Goal: Answer question/provide support: Share knowledge or assist other users

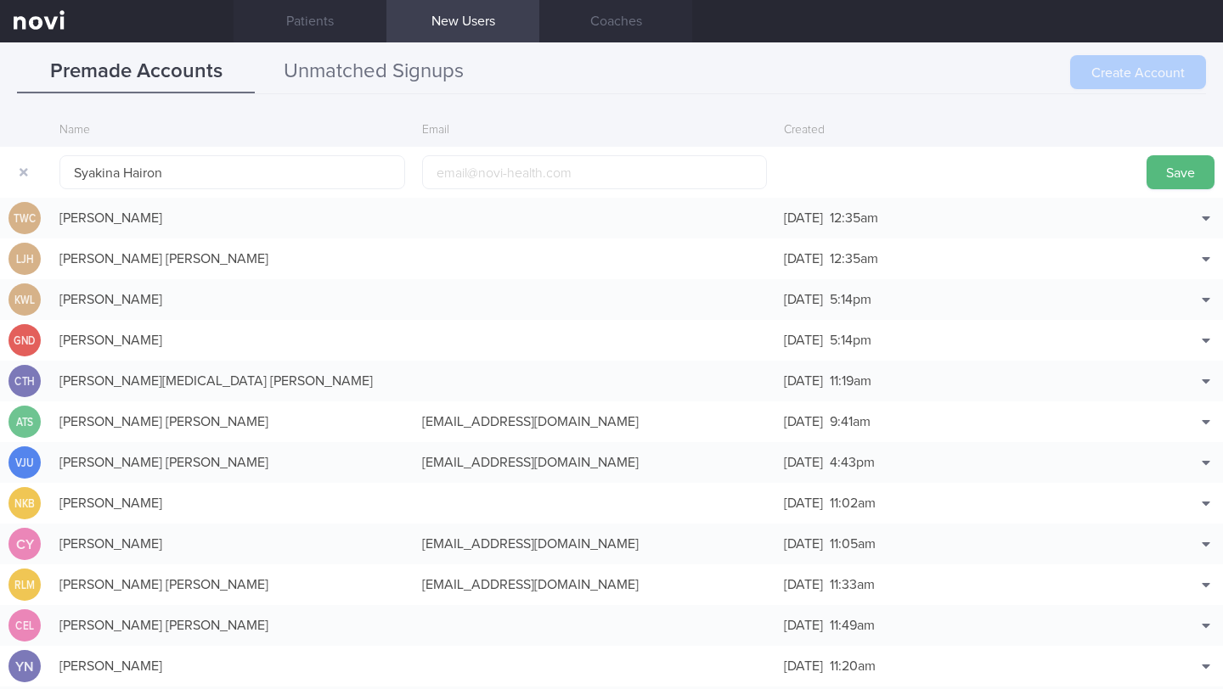
scroll to position [53, 0]
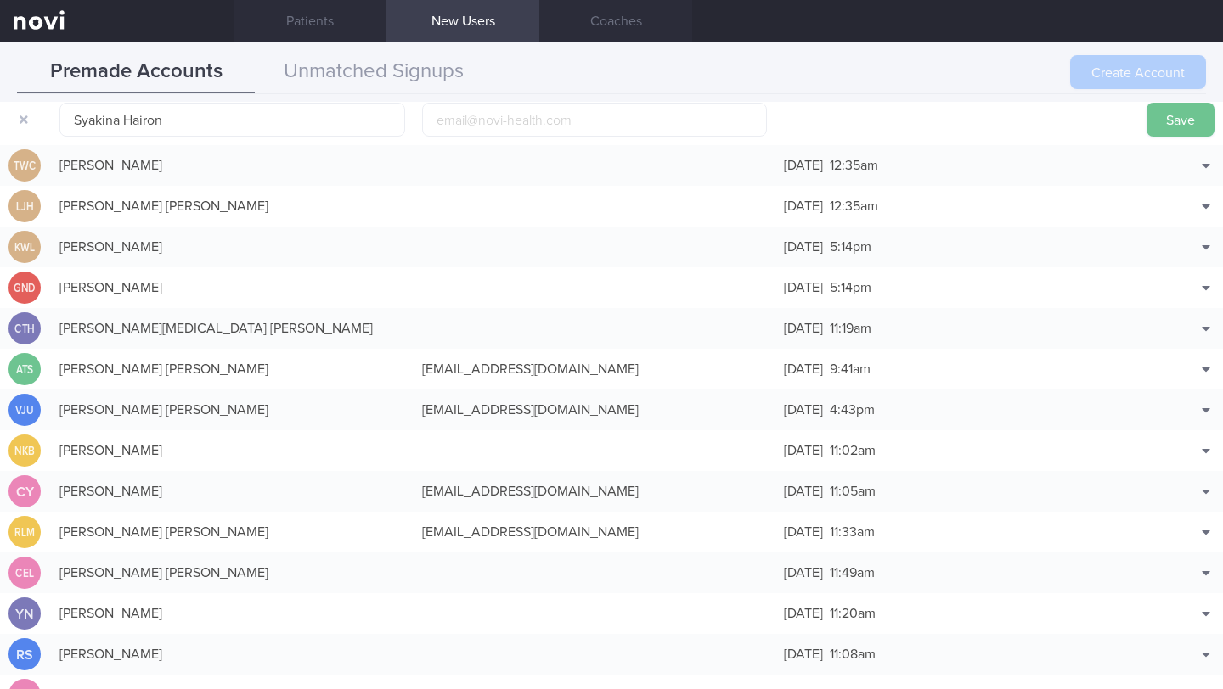
click at [1184, 123] on button "Save" at bounding box center [1180, 120] width 68 height 34
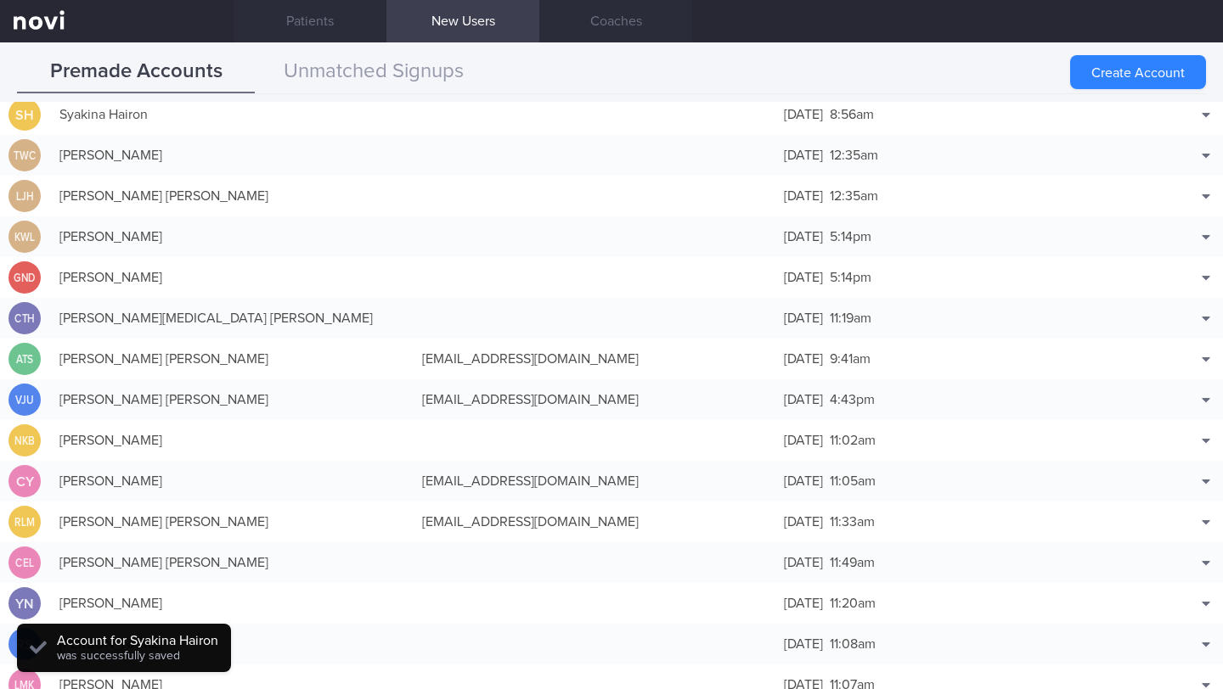
scroll to position [42, 0]
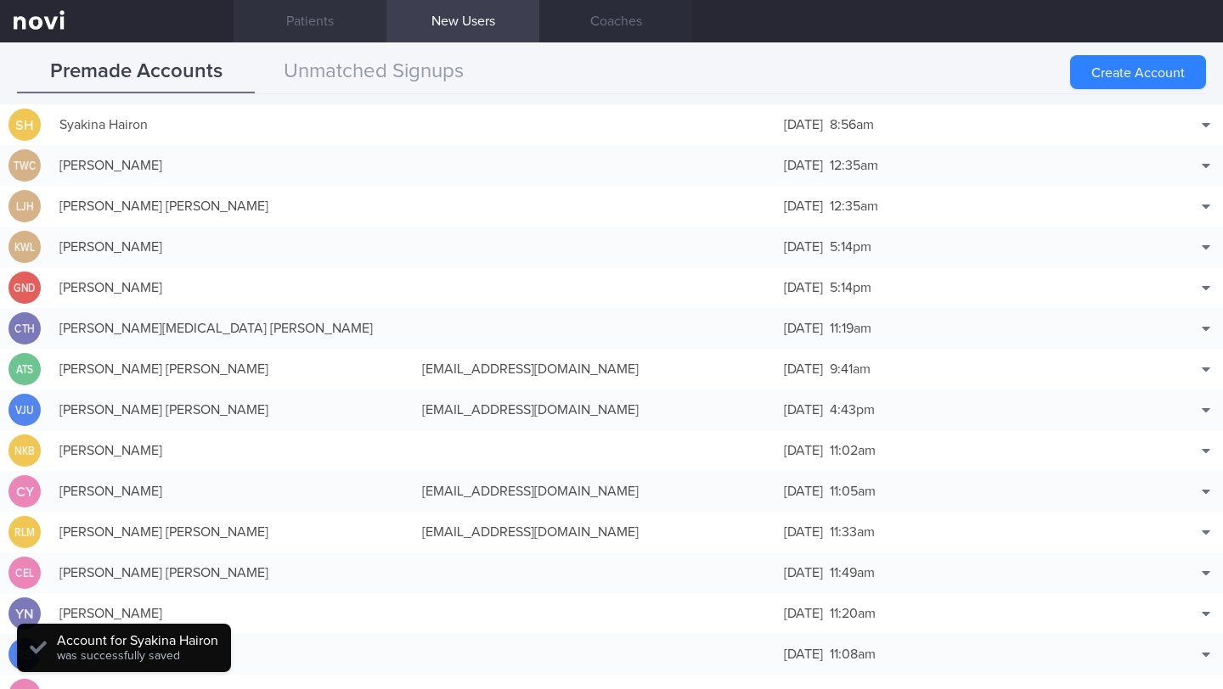
click at [328, 14] on link "Patients" at bounding box center [310, 21] width 153 height 42
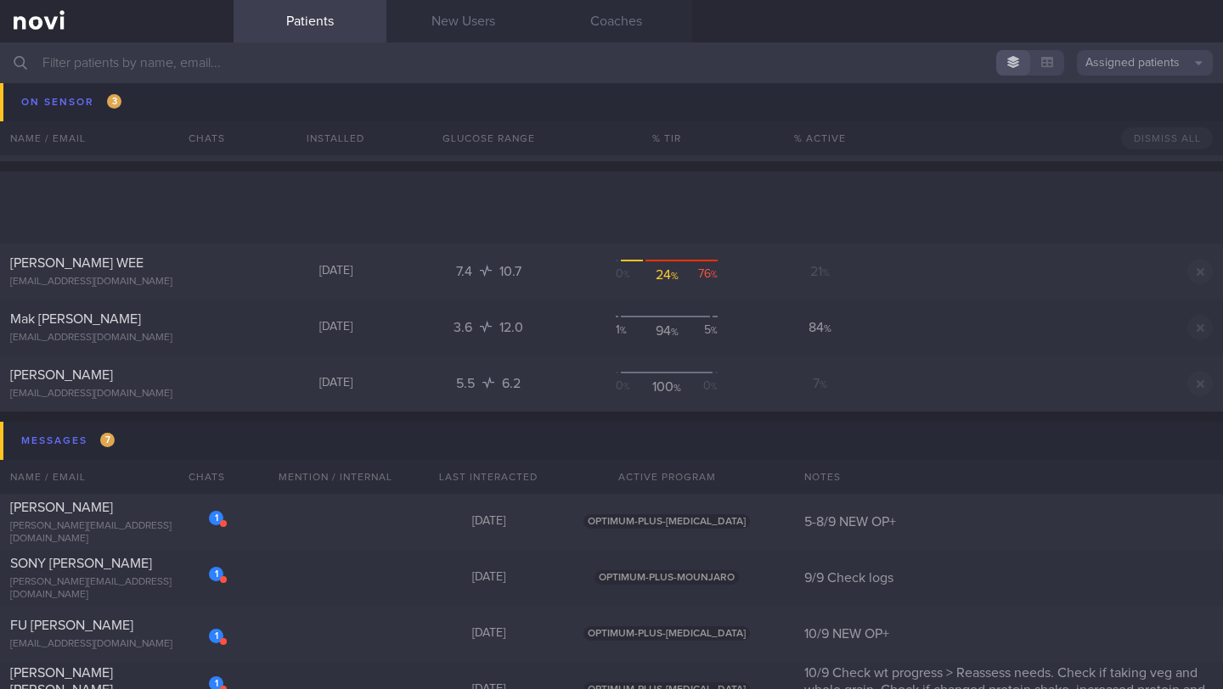
scroll to position [10942, 0]
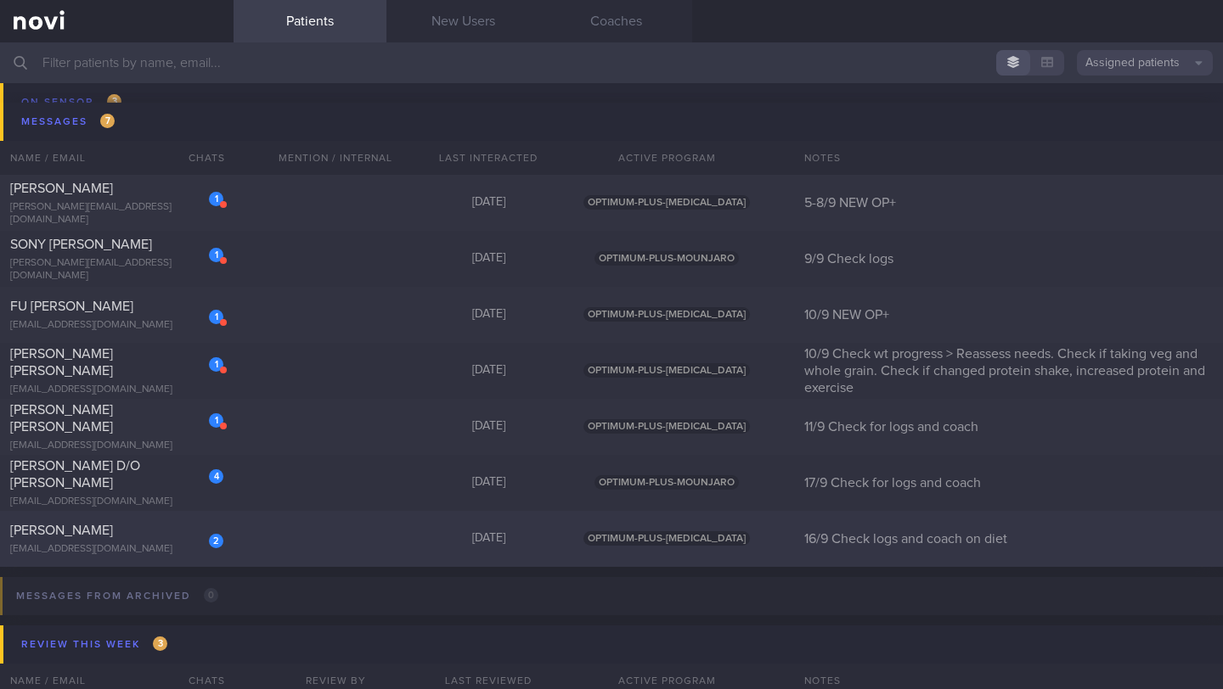
click at [113, 539] on div "2 [PERSON_NAME] [EMAIL_ADDRESS][DOMAIN_NAME]" at bounding box center [117, 539] width 234 height 34
select select "8"
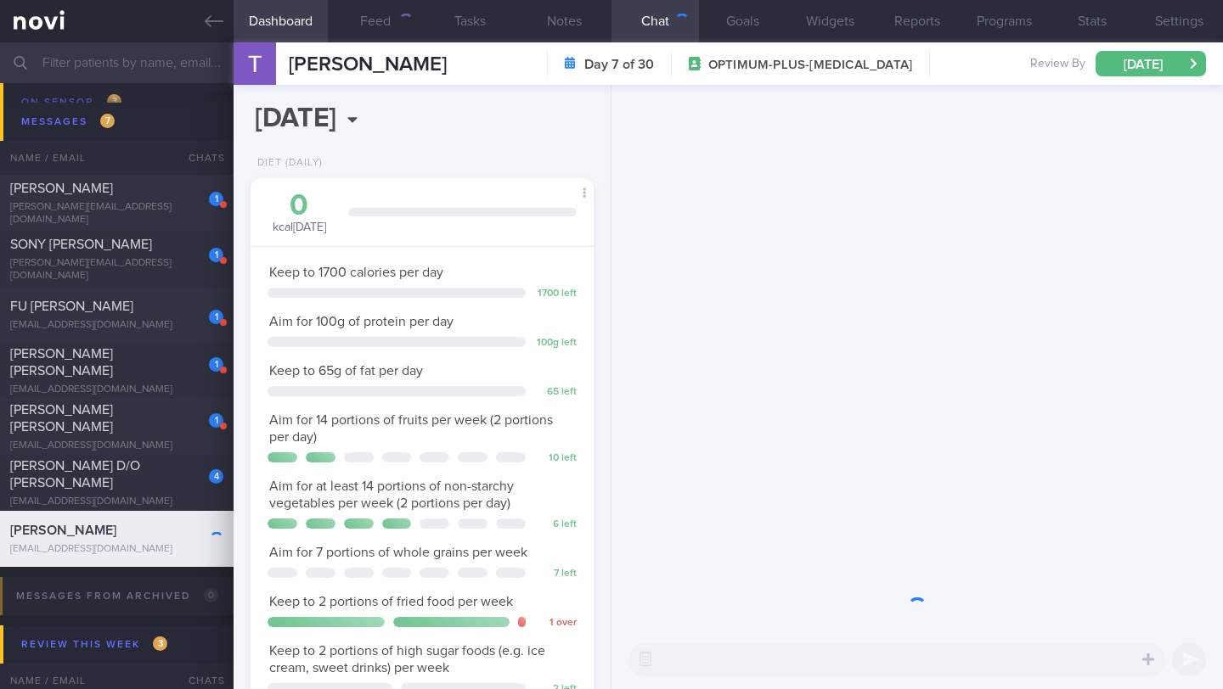
scroll to position [149, 300]
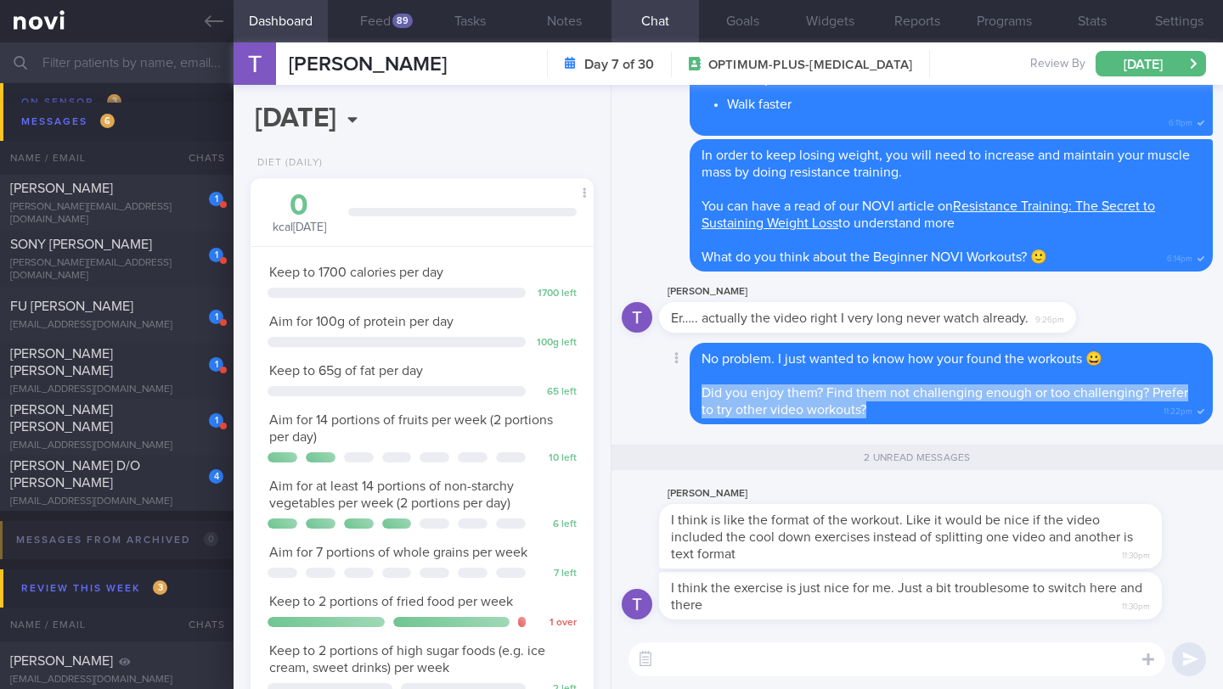
drag, startPoint x: 705, startPoint y: 395, endPoint x: 878, endPoint y: 408, distance: 173.7
click at [878, 408] on div "No problem. I just wanted to know how your found the workouts 😀 Did you enjoy t…" at bounding box center [950, 384] width 523 height 82
copy span "Did you enjoy them? Find them not challenging enough or too challenging? Prefer…"
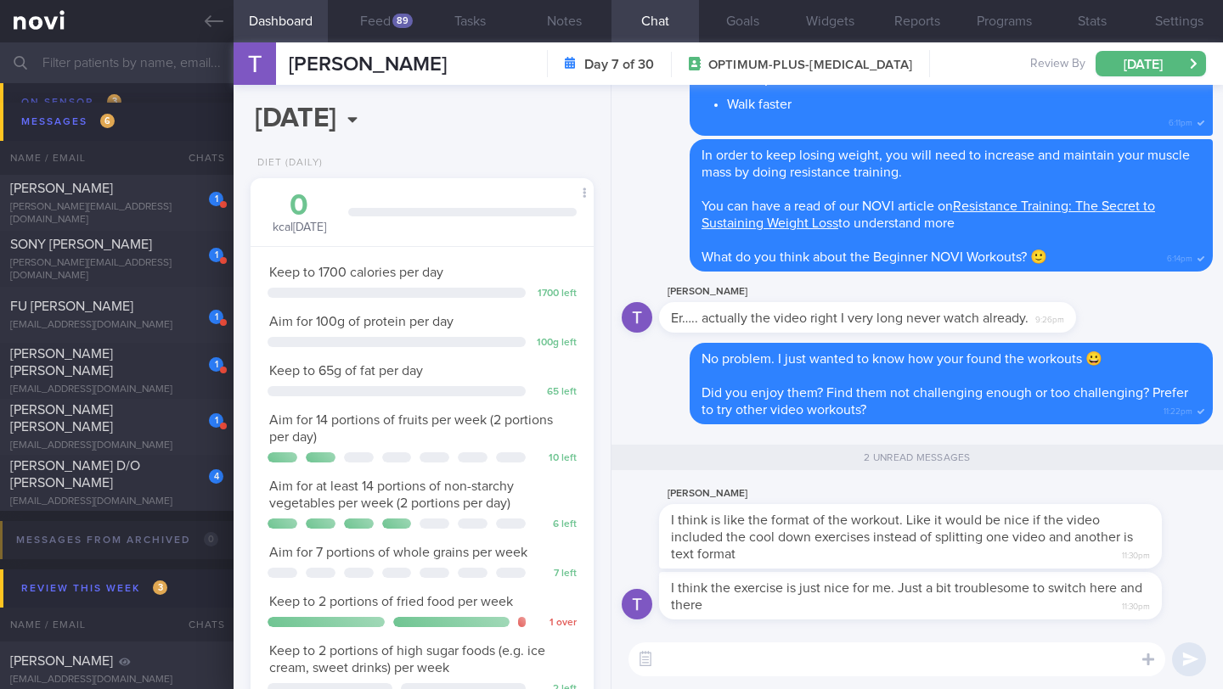
click at [704, 663] on textarea at bounding box center [896, 660] width 537 height 34
type textarea "O"
type textarea "L"
click at [800, 658] on textarea "Got it. Let me send you a few YouTube channels that have co" at bounding box center [896, 660] width 537 height 34
click at [1042, 661] on textarea "Got it. Let me send you a few YouTube channels that have co" at bounding box center [896, 660] width 537 height 34
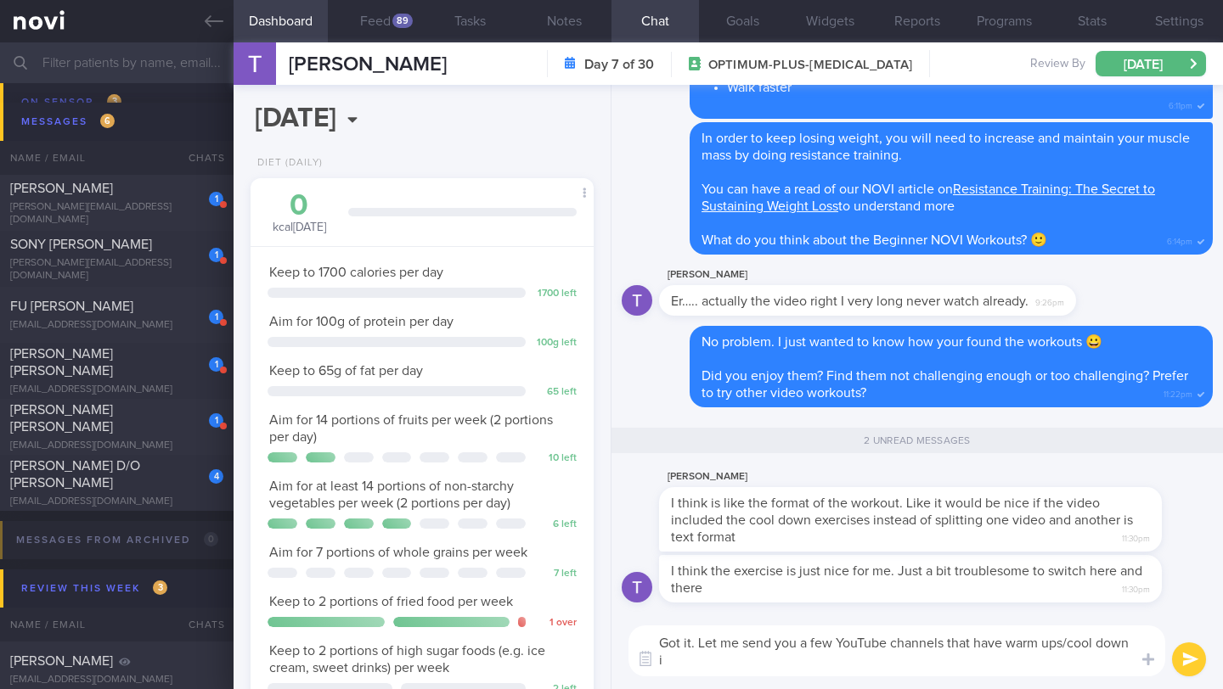
scroll to position [0, 0]
click at [961, 656] on textarea "Got it. Let me send you a few YouTube channels that have warm ups/cool down inc…" at bounding box center [896, 651] width 537 height 51
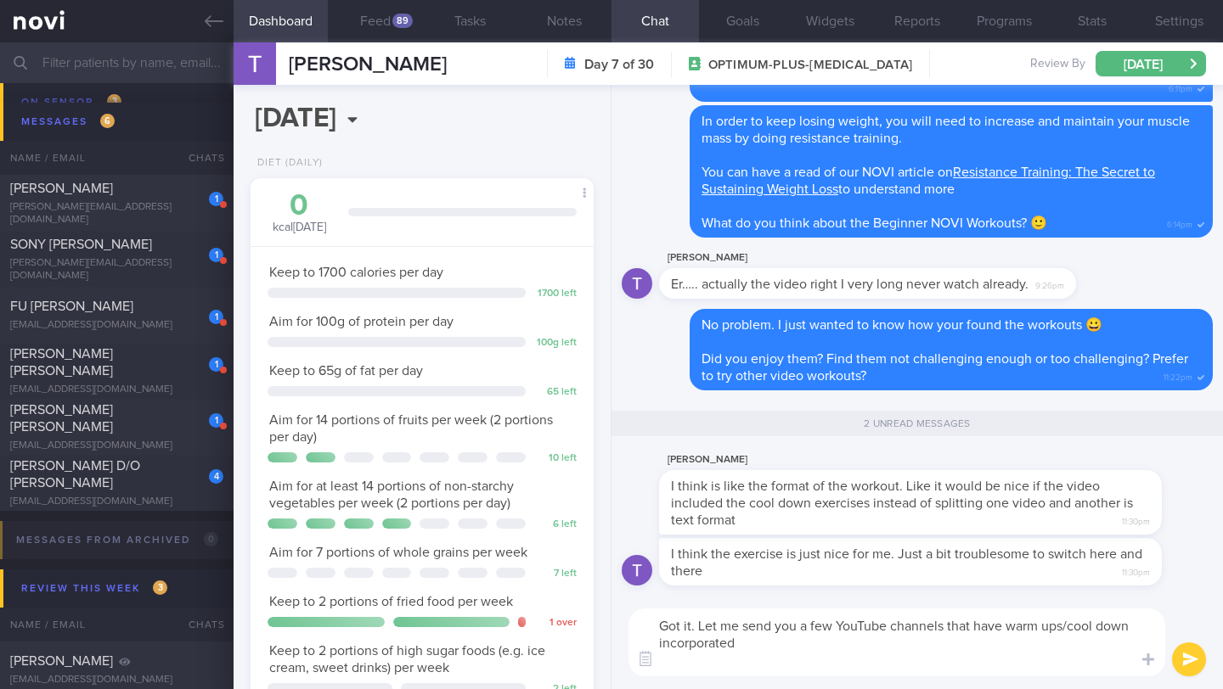
paste textarea "[URL][DOMAIN_NAME]"
click at [1061, 626] on textarea "Got it. Let me send you a few YouTube channels that have warm ups/cool down inc…" at bounding box center [896, 643] width 537 height 68
click at [864, 647] on textarea "Got it. Let me send you a few YouTube channels that have warm up/cool down inco…" at bounding box center [896, 643] width 537 height 68
click at [958, 660] on textarea "Got it. Let me send you a few YouTube channels that have warm up/cool down inco…" at bounding box center [896, 643] width 537 height 68
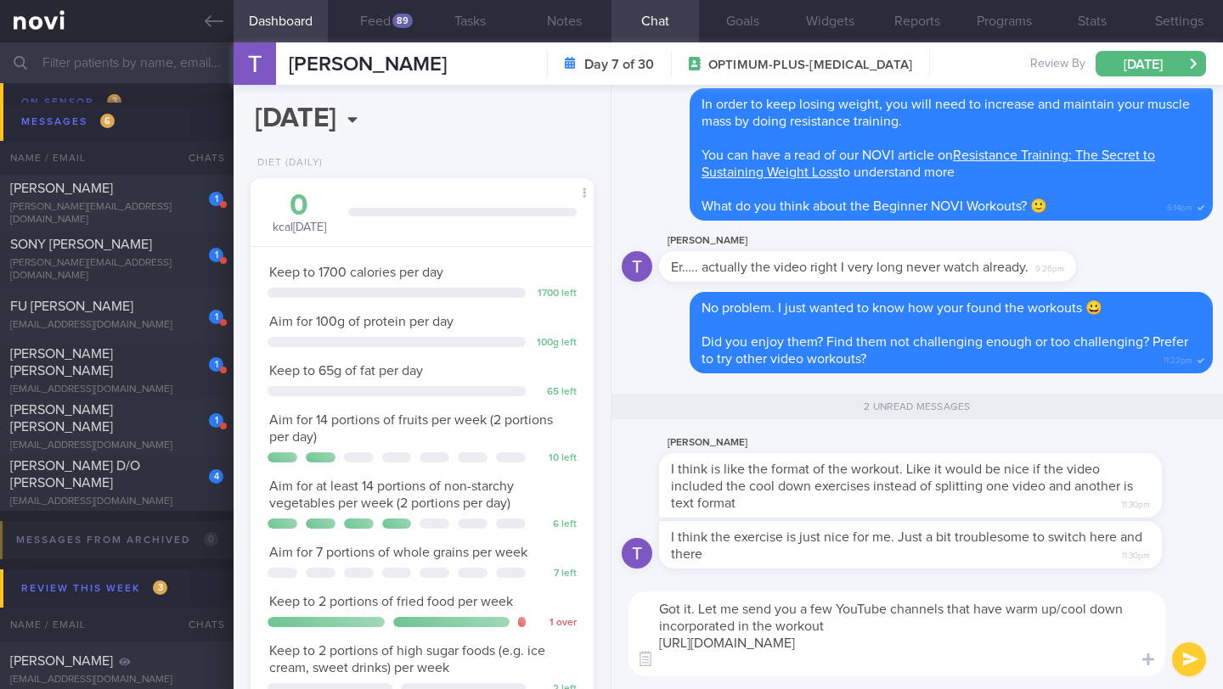
click at [660, 645] on textarea "Got it. Let me send you a few YouTube channels that have warm up/cool down inco…" at bounding box center [896, 634] width 537 height 85
paste textarea "30 Minute Full Body Strength Workout [No Equipment + Modifications]"
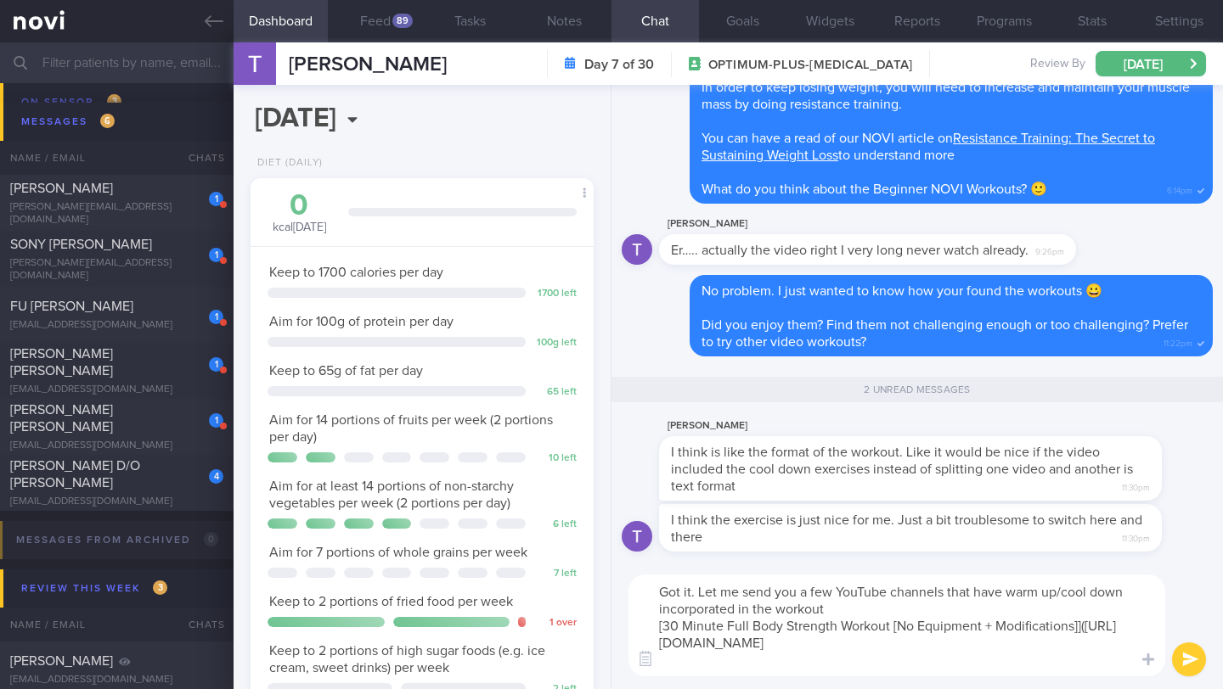
click at [962, 638] on textarea "Got it. Let me send you a few YouTube channels that have warm up/cool down inco…" at bounding box center [896, 626] width 537 height 102
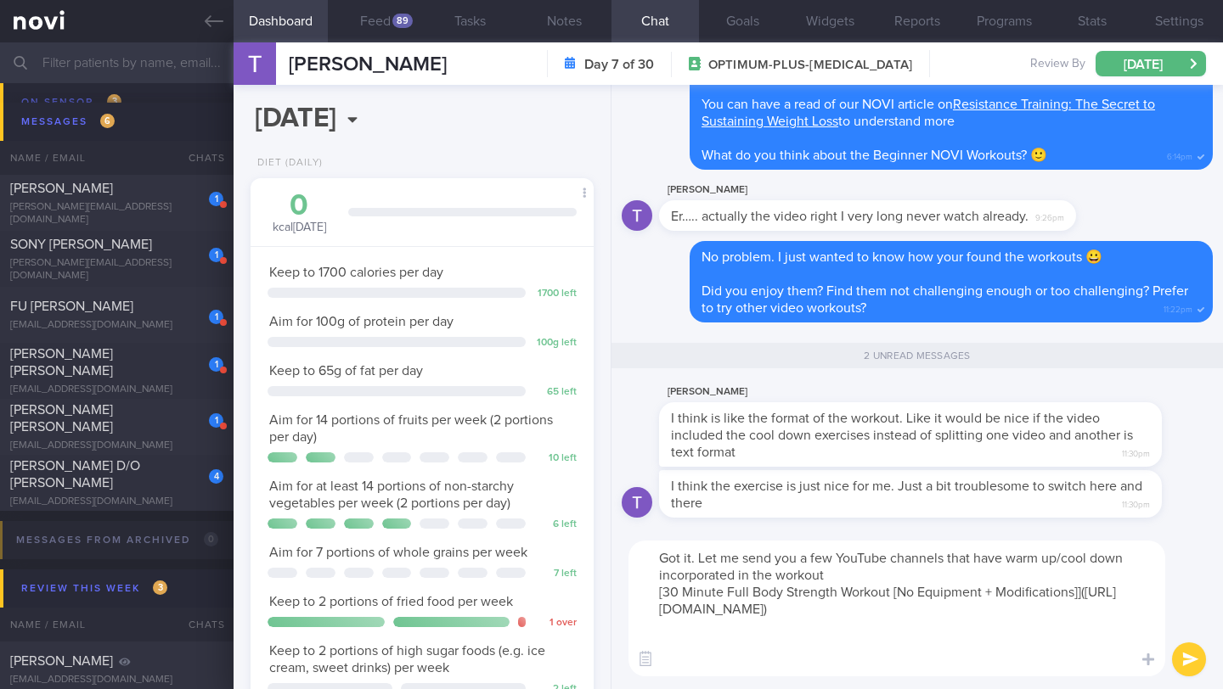
click at [704, 633] on textarea "Got it. Let me send you a few YouTube channels that have warm up/cool down inco…" at bounding box center [896, 609] width 537 height 136
paste textarea "25 Minute Full Body Strength Workout [No Equipment]"
paste textarea "[URL][DOMAIN_NAME]"
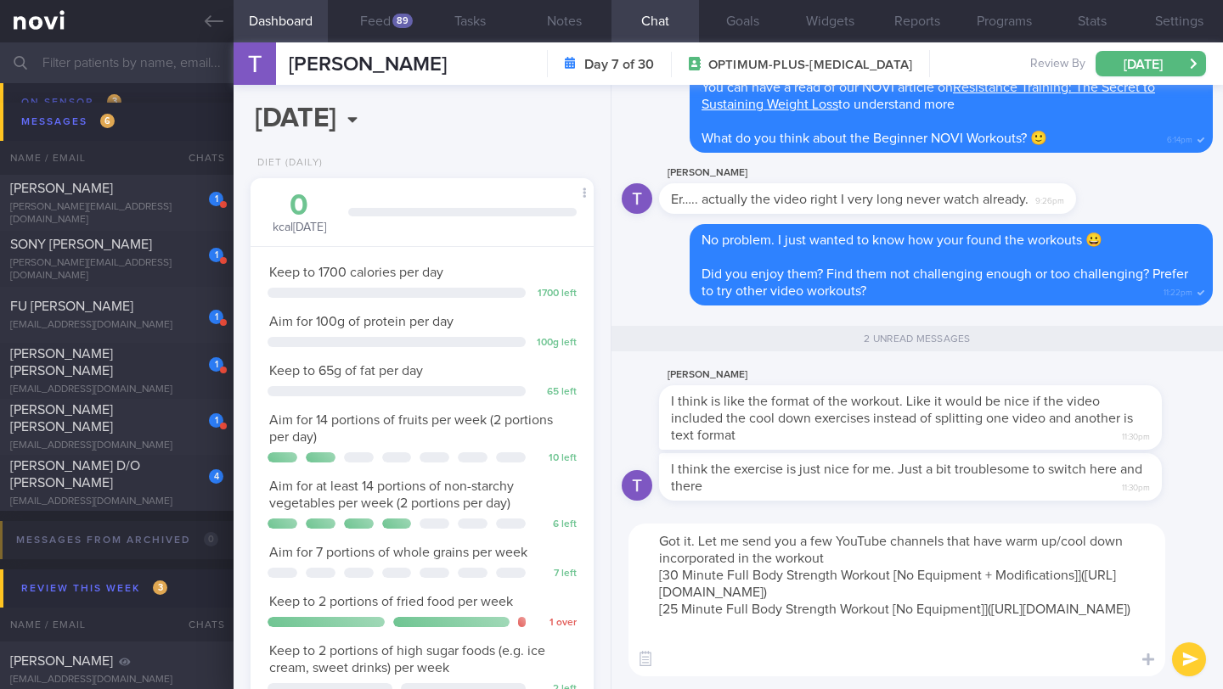
drag, startPoint x: 972, startPoint y: 633, endPoint x: 633, endPoint y: 547, distance: 350.3
click at [633, 547] on textarea "Got it. Let me send you a few YouTube channels that have warm up/cool down inco…" at bounding box center [896, 600] width 537 height 153
click at [1012, 554] on textarea "Got it. Let me send you a few YouTube channels that have warm up/cool down inco…" at bounding box center [896, 600] width 537 height 153
drag, startPoint x: 943, startPoint y: 542, endPoint x: 836, endPoint y: 542, distance: 106.1
click at [836, 542] on textarea "Got it. Let me send you a few YouTube channels that have warm up/cool down inco…" at bounding box center [896, 600] width 537 height 153
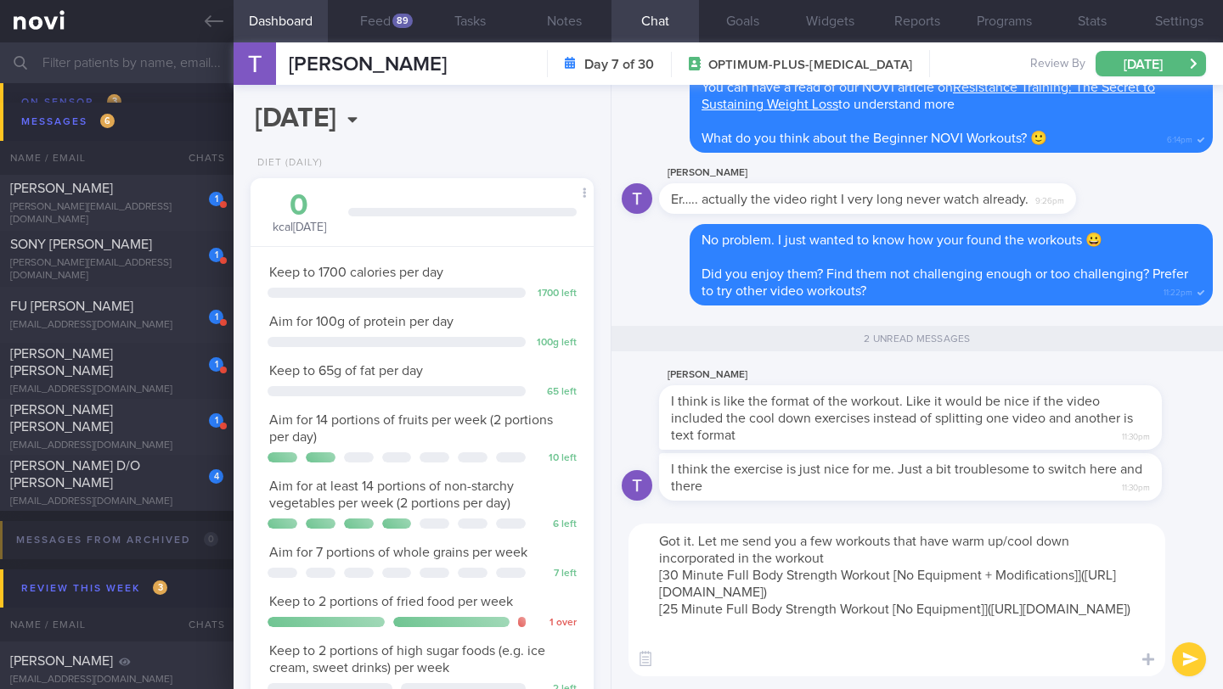
drag, startPoint x: 825, startPoint y: 553, endPoint x: 794, endPoint y: 556, distance: 30.8
click at [794, 556] on textarea "Got it. Let me send you a few workouts that have warm up/cool down incorporated…" at bounding box center [896, 600] width 537 height 153
click at [895, 566] on textarea "Got it. Let me send you a few workouts that have warm up/cool down incorporated…" at bounding box center [896, 600] width 537 height 153
drag, startPoint x: 828, startPoint y: 558, endPoint x: 779, endPoint y: 560, distance: 49.3
click at [779, 560] on textarea "Got it. Let me send you a few workouts that have warm up/cool down incorporated…" at bounding box center [896, 600] width 537 height 153
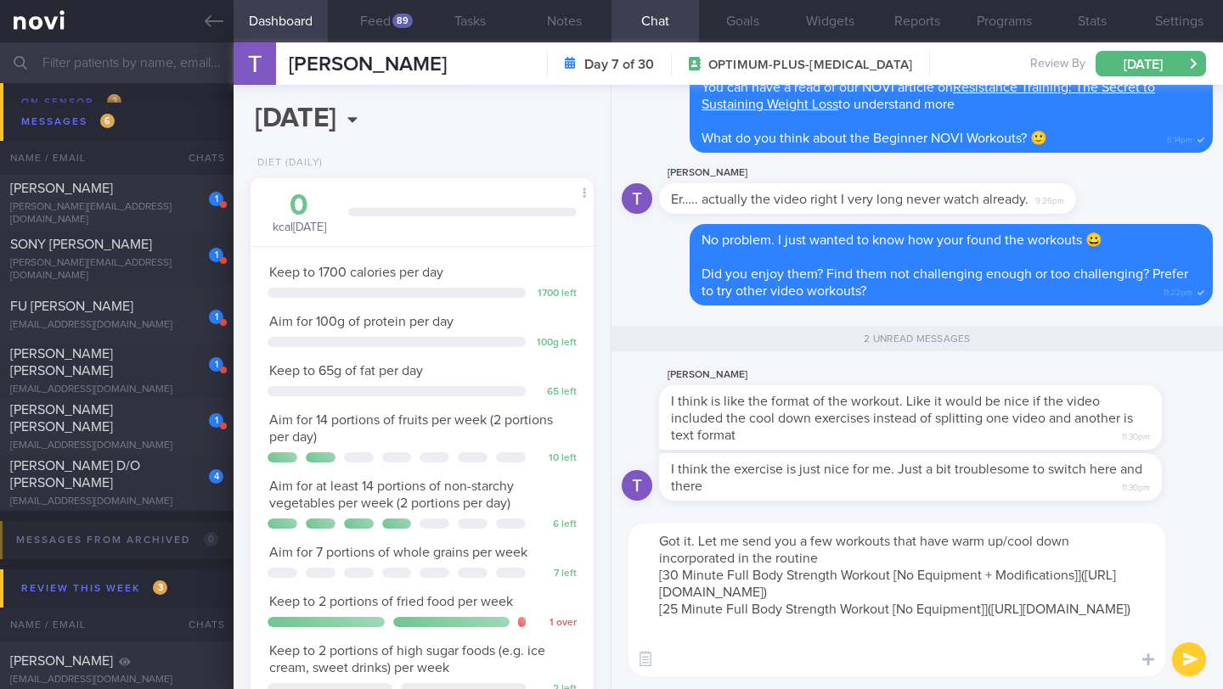
drag, startPoint x: 829, startPoint y: 557, endPoint x: 695, endPoint y: 554, distance: 133.4
click at [695, 554] on textarea "Got it. Let me send you a few workouts that have warm up/cool down incorporated…" at bounding box center [896, 600] width 537 height 153
drag, startPoint x: 698, startPoint y: 544, endPoint x: 1017, endPoint y: 631, distance: 330.8
click at [1017, 631] on textarea "Got it. Let me send you a few workouts that have warm up/cool down incorporated…" at bounding box center [896, 600] width 537 height 153
type textarea "Got it. Let me send you a few workouts that have warm up/cool down incorporated…"
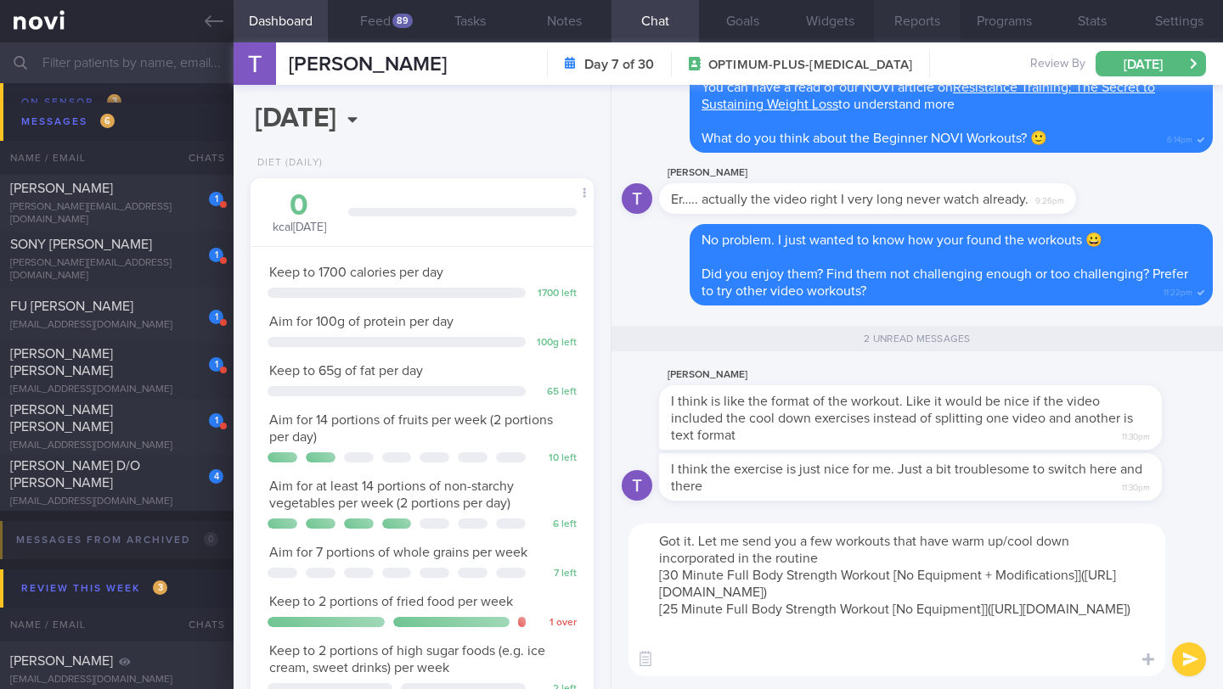
scroll to position [848981, 848830]
click at [1183, 671] on button "submit" at bounding box center [1189, 660] width 34 height 34
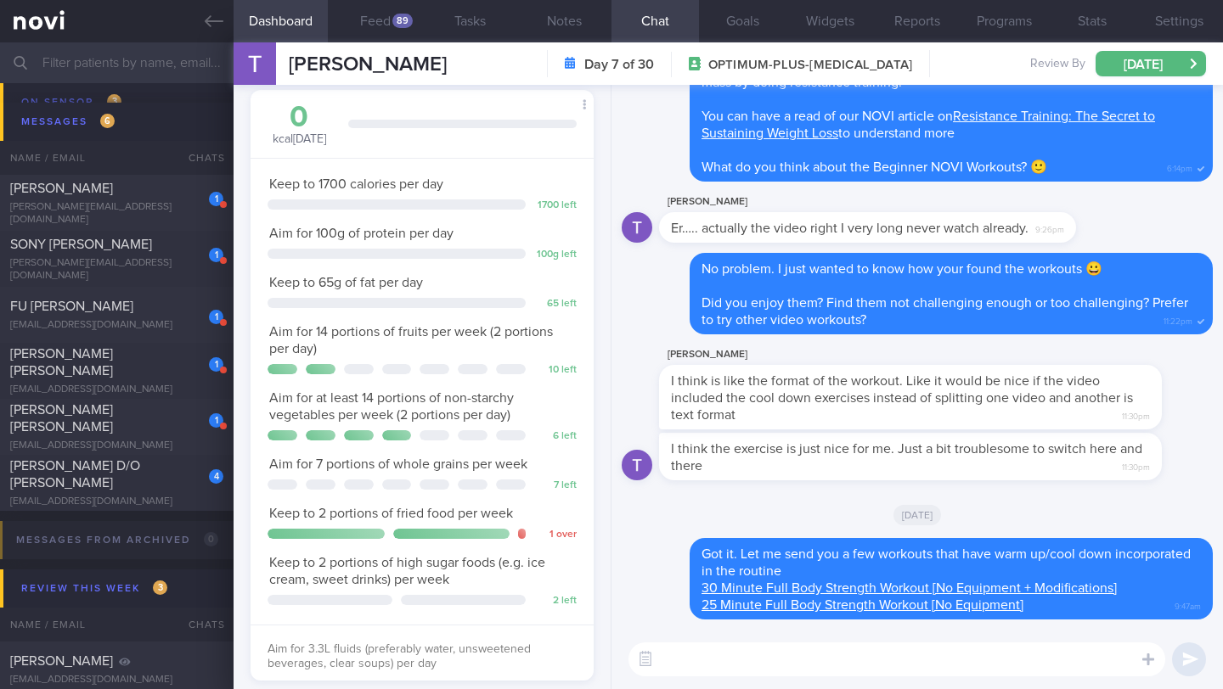
scroll to position [306, 0]
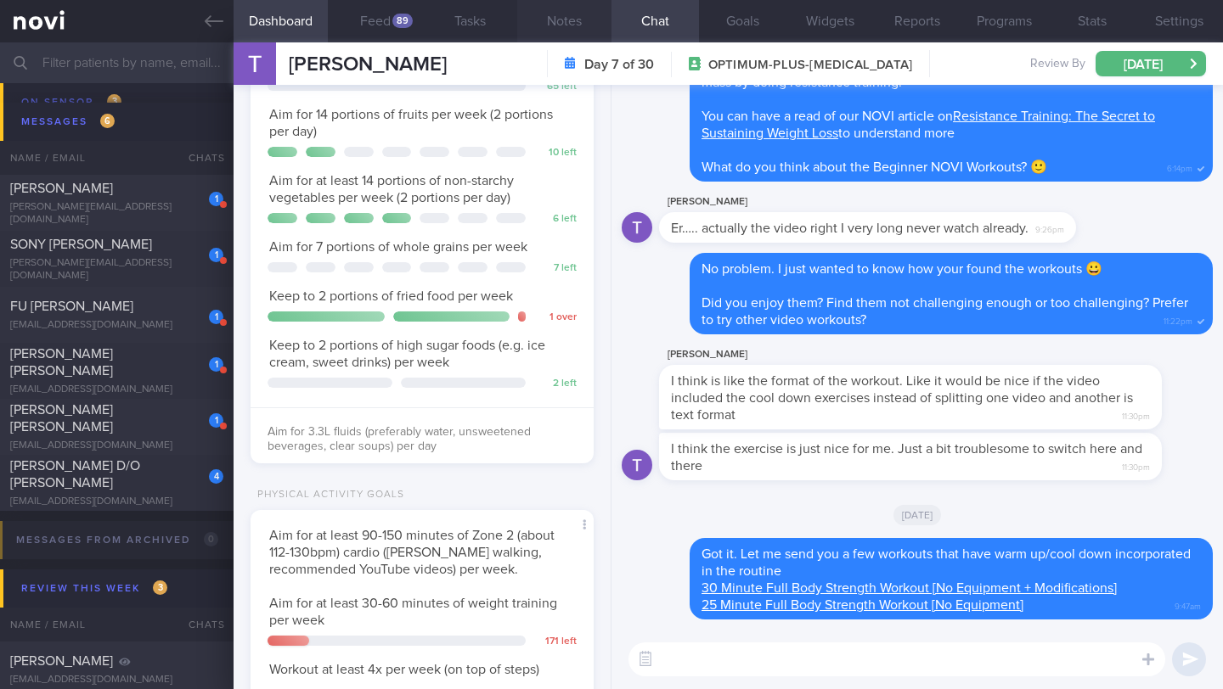
click at [563, 13] on button "Notes" at bounding box center [564, 21] width 94 height 42
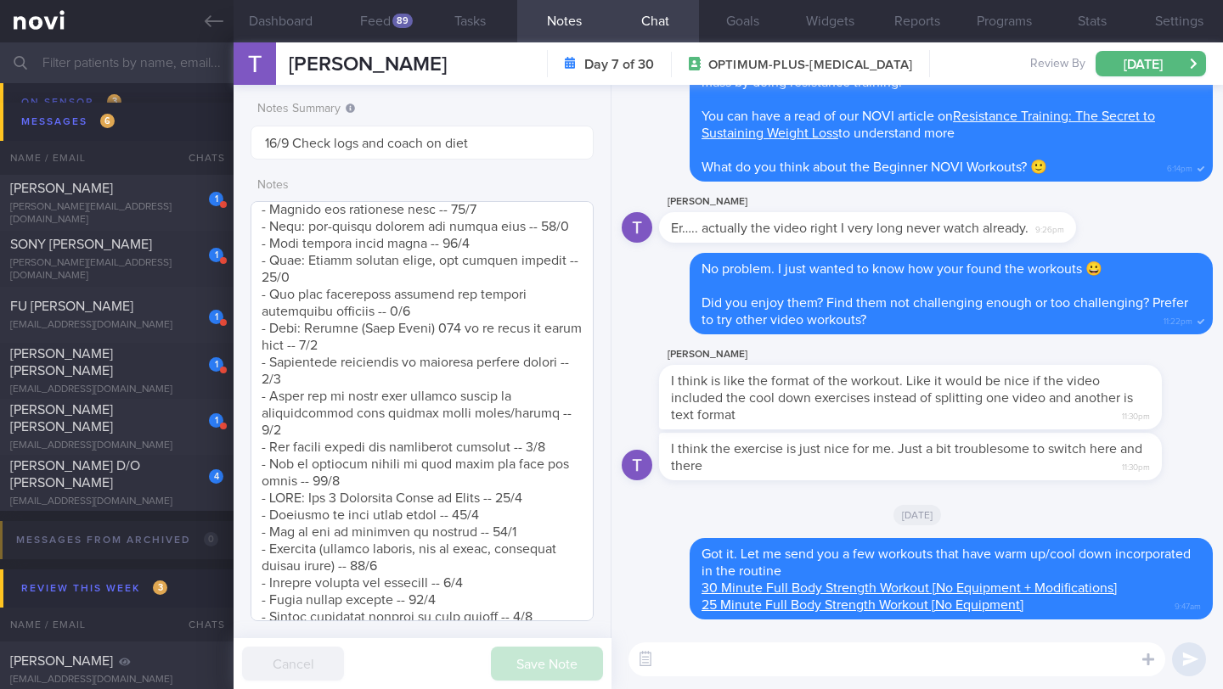
scroll to position [1925, 0]
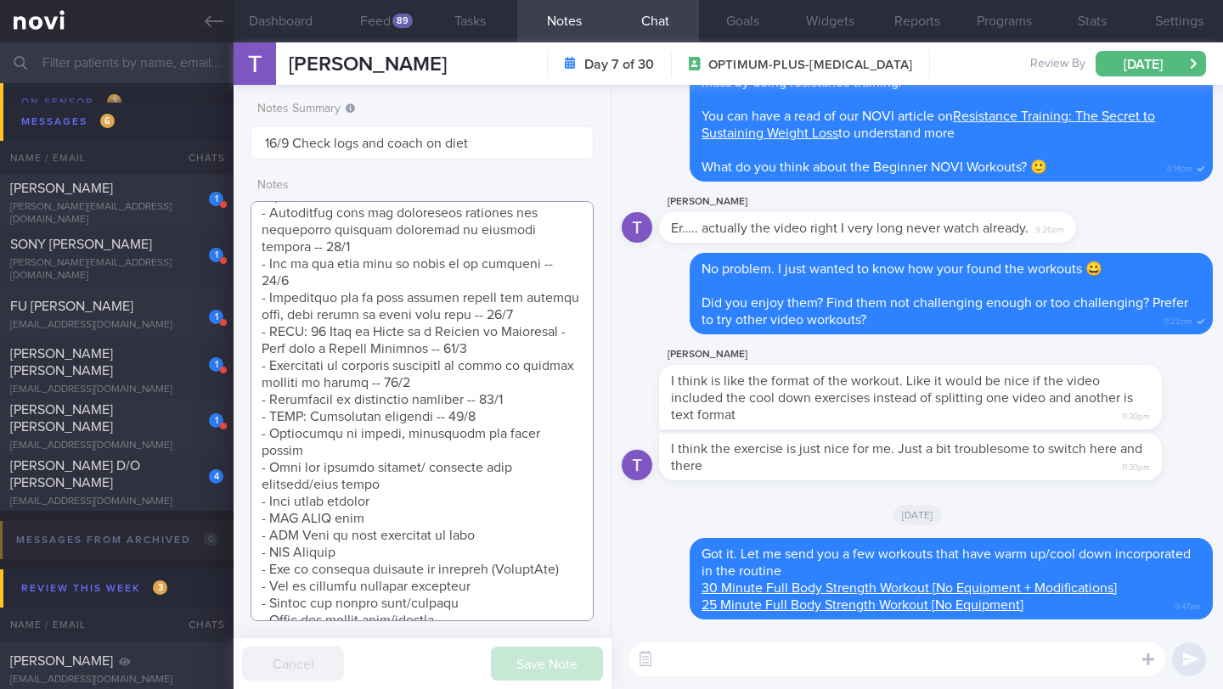
click at [487, 427] on textarea at bounding box center [421, 411] width 343 height 420
click at [487, 422] on textarea at bounding box center [421, 411] width 343 height 420
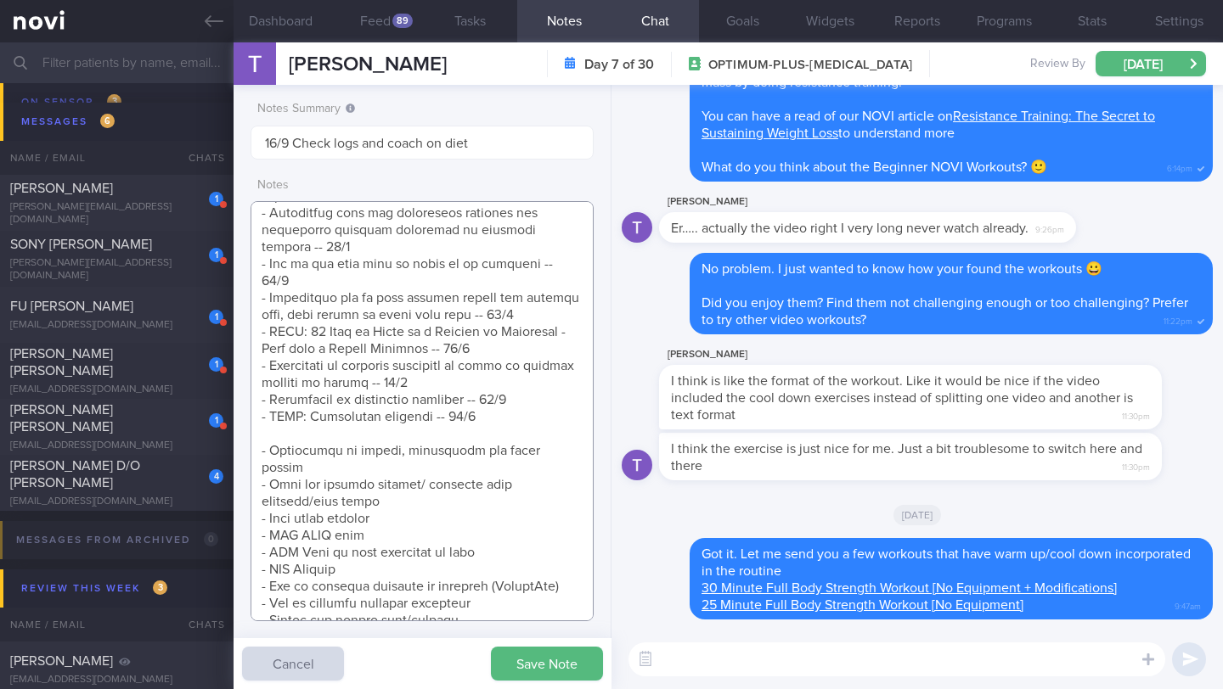
scroll to position [1942, 0]
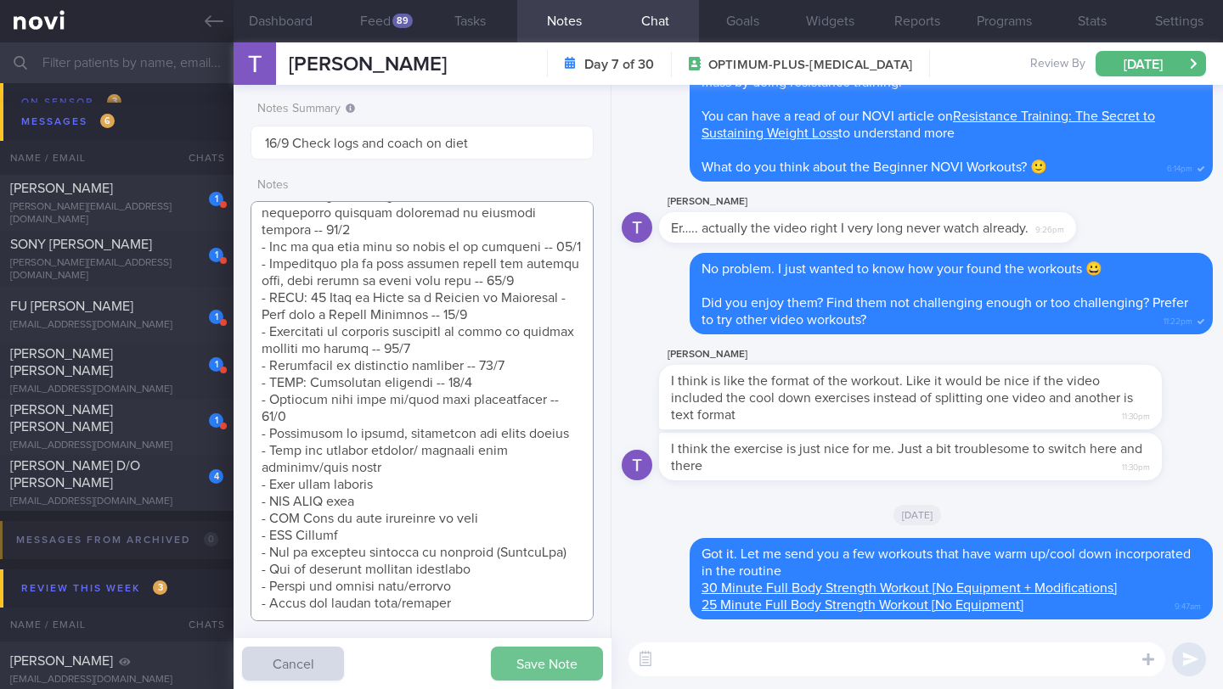
type textarea "LOREMIPSUMDO: SI AMET (consecte) ADIPISC ELITSE: DOEIUSMOD: T/I utla Etdo: (35/…"
click at [523, 674] on button "Save Note" at bounding box center [547, 664] width 112 height 34
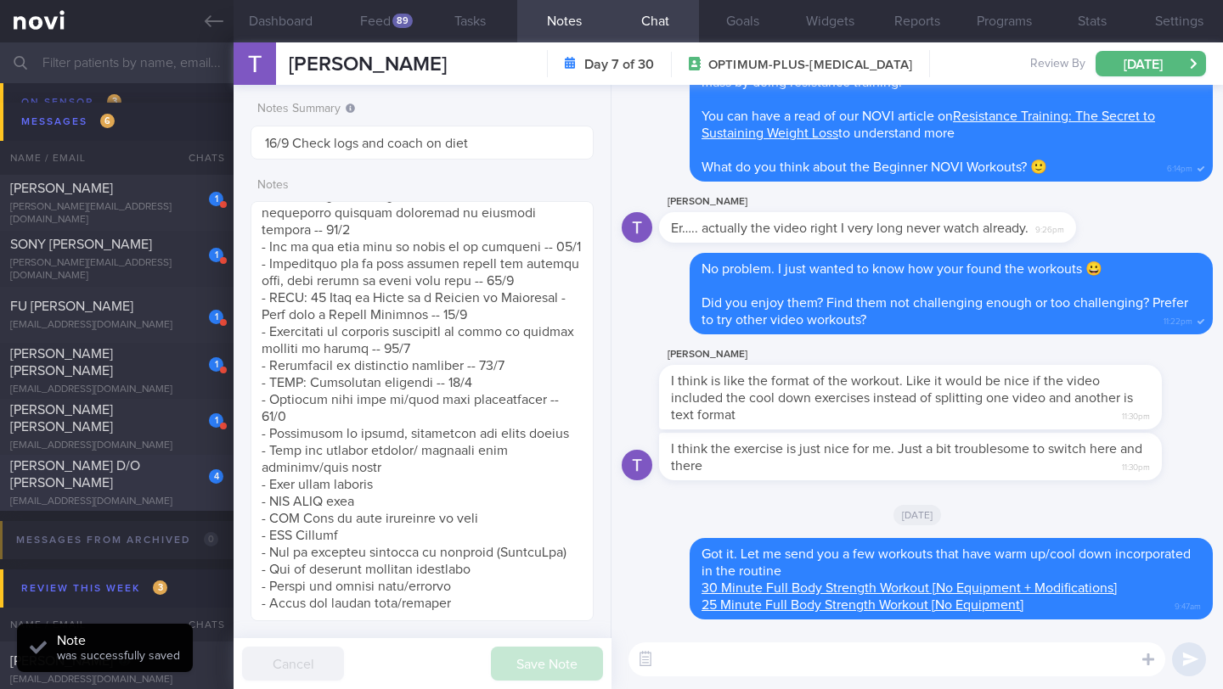
click at [127, 487] on span "[PERSON_NAME] D/O [PERSON_NAME]" at bounding box center [75, 474] width 130 height 31
type input "17/9 Check for logs and coach"
type textarea "R/V with JJ: ([DATE]) REJOINED Last seen in [DATE] Was on [MEDICAL_DATA] 14mg T…"
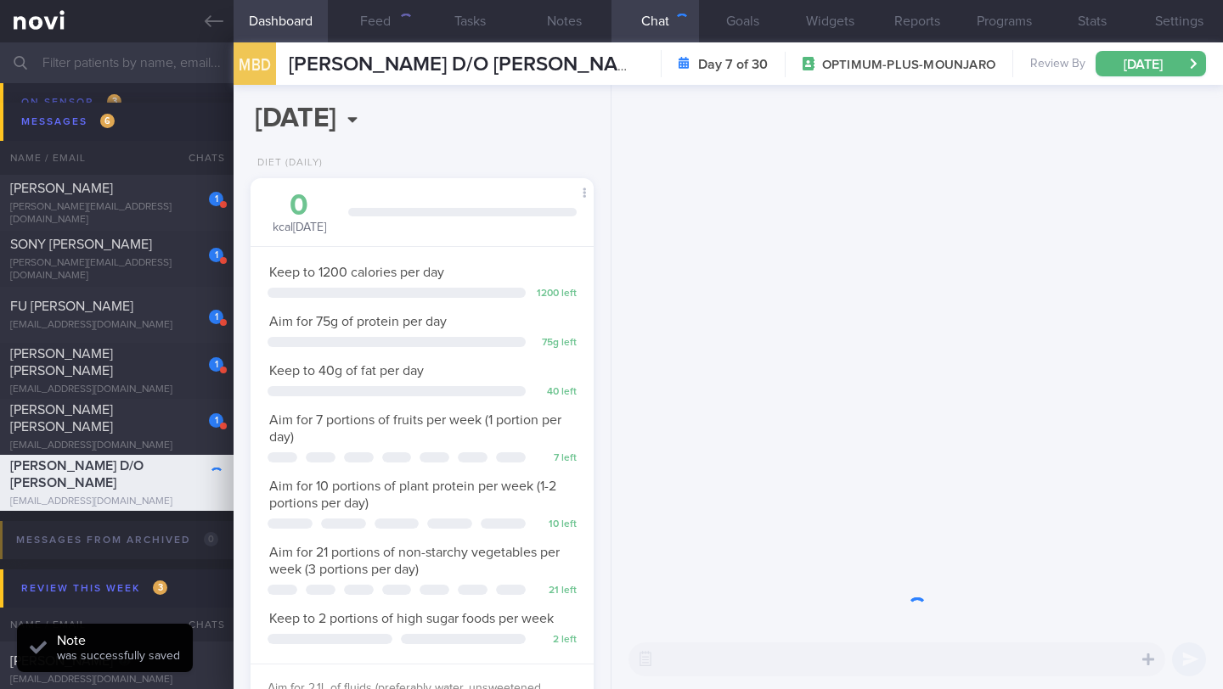
scroll to position [174, 300]
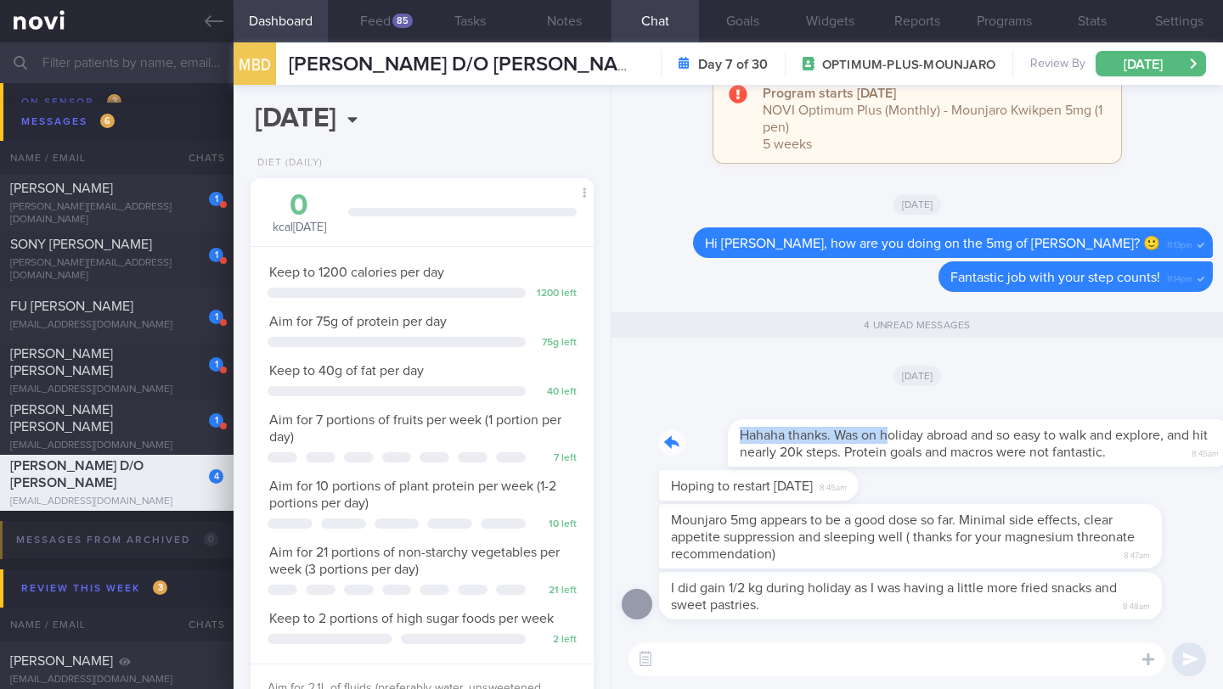
drag, startPoint x: 666, startPoint y: 438, endPoint x: 820, endPoint y: 434, distance: 154.6
click at [820, 434] on div "Hahaha thanks. Was on holiday abroad and so easy to walk and explore, and hit n…" at bounding box center [936, 433] width 554 height 68
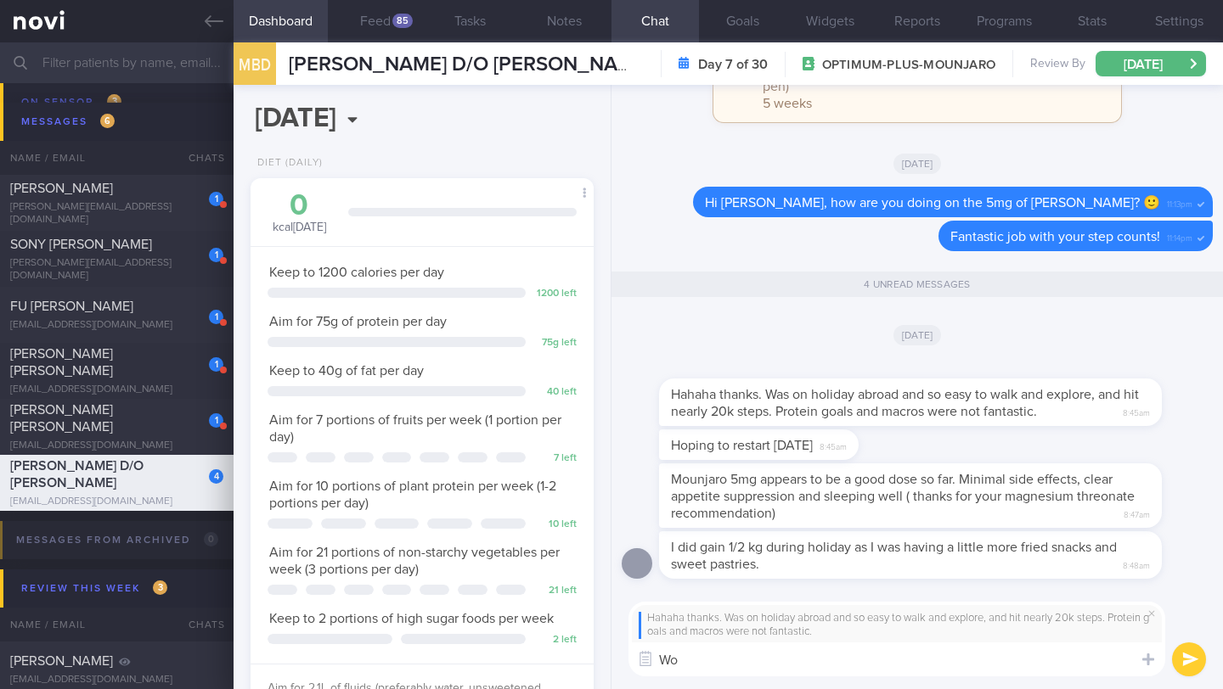
type textarea "W"
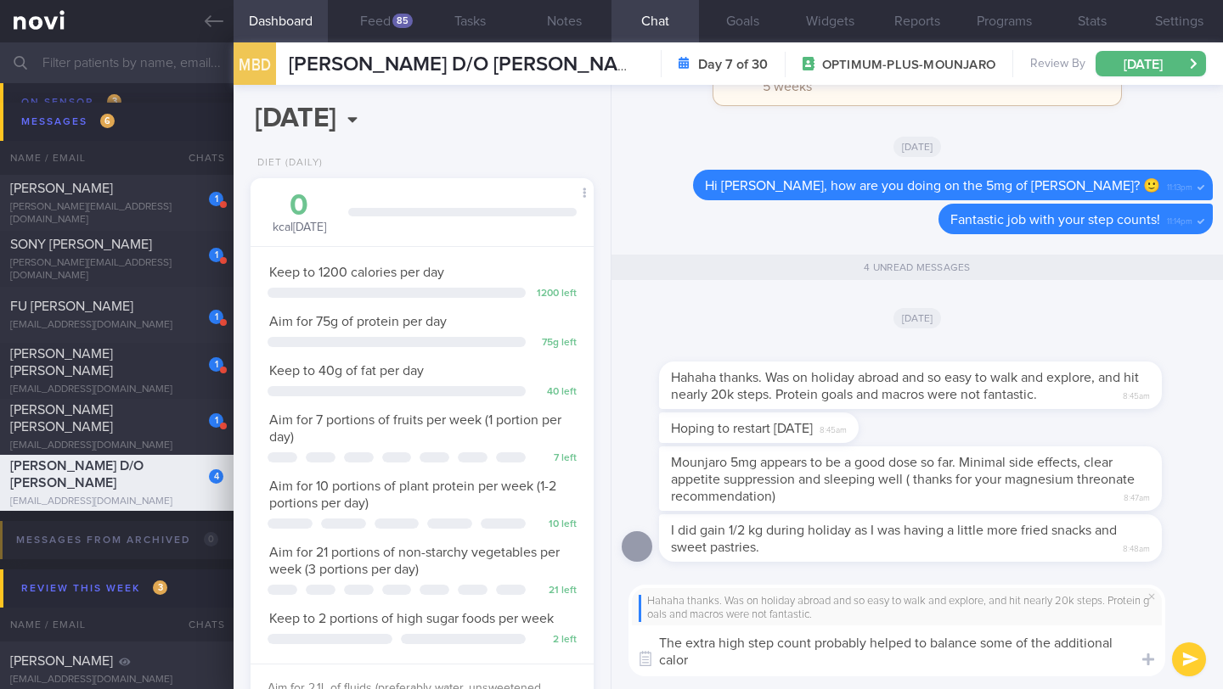
scroll to position [0, 0]
type textarea "The extra high step count probably helped to balance some of the additional cal…"
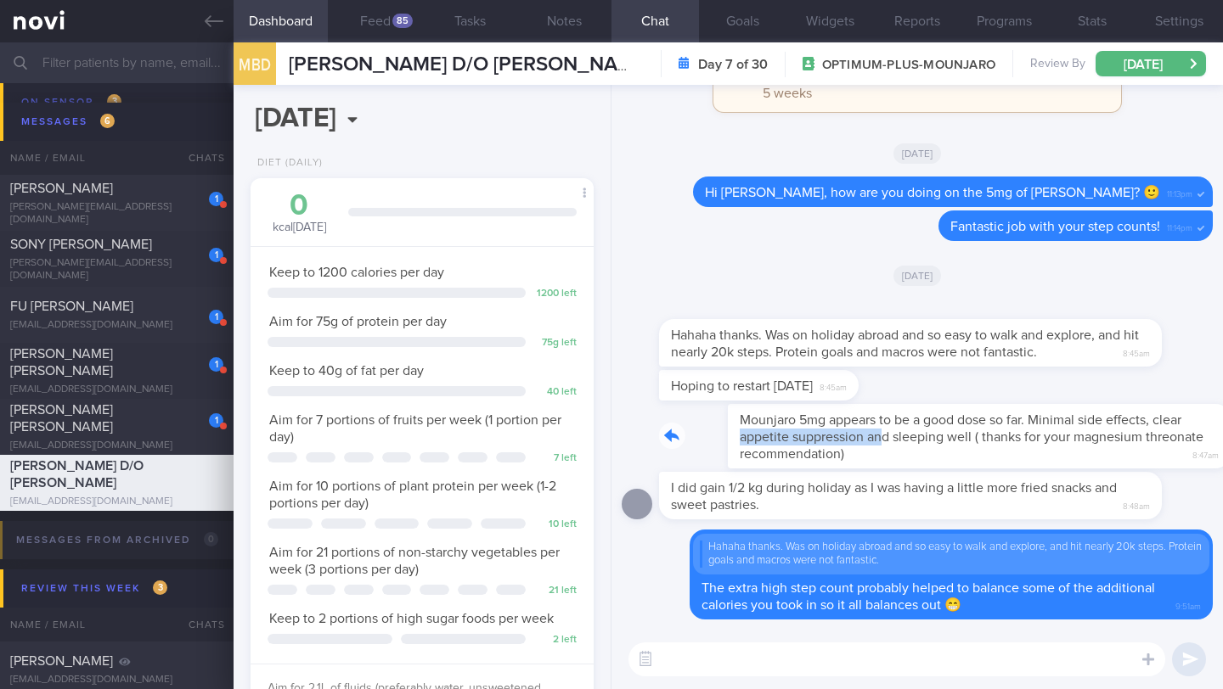
drag, startPoint x: 669, startPoint y: 437, endPoint x: 811, endPoint y: 438, distance: 141.8
click at [811, 438] on div "Mounjaro 5mg appears to be a good dose so far. Minimal side effects, clear appe…" at bounding box center [936, 436] width 554 height 65
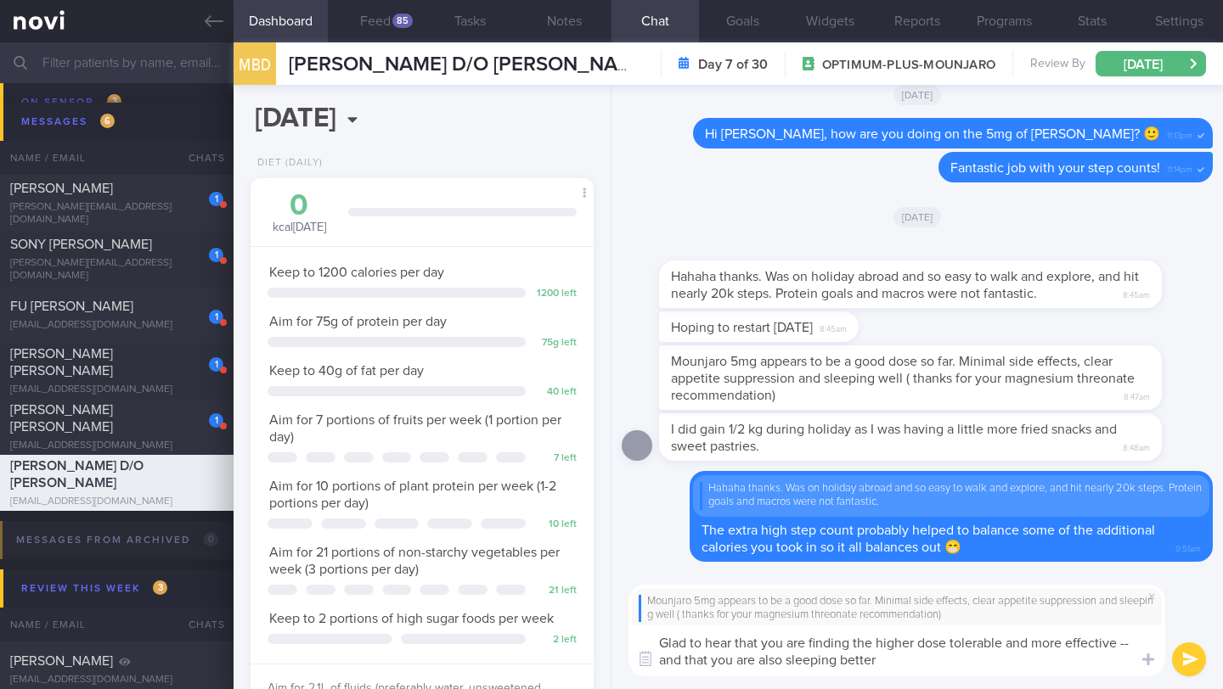
type textarea "Glad to hear that you are finding the higher dose tolerable and more effective …"
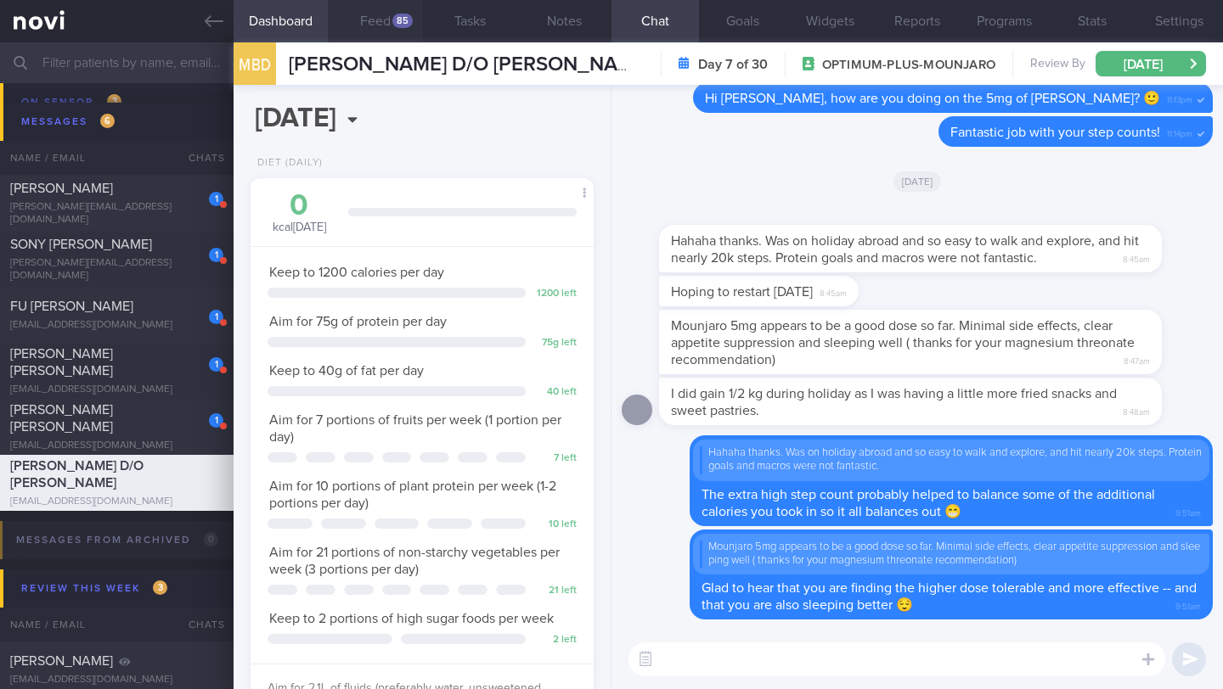
click at [386, 22] on button "Feed 85" at bounding box center [375, 21] width 94 height 42
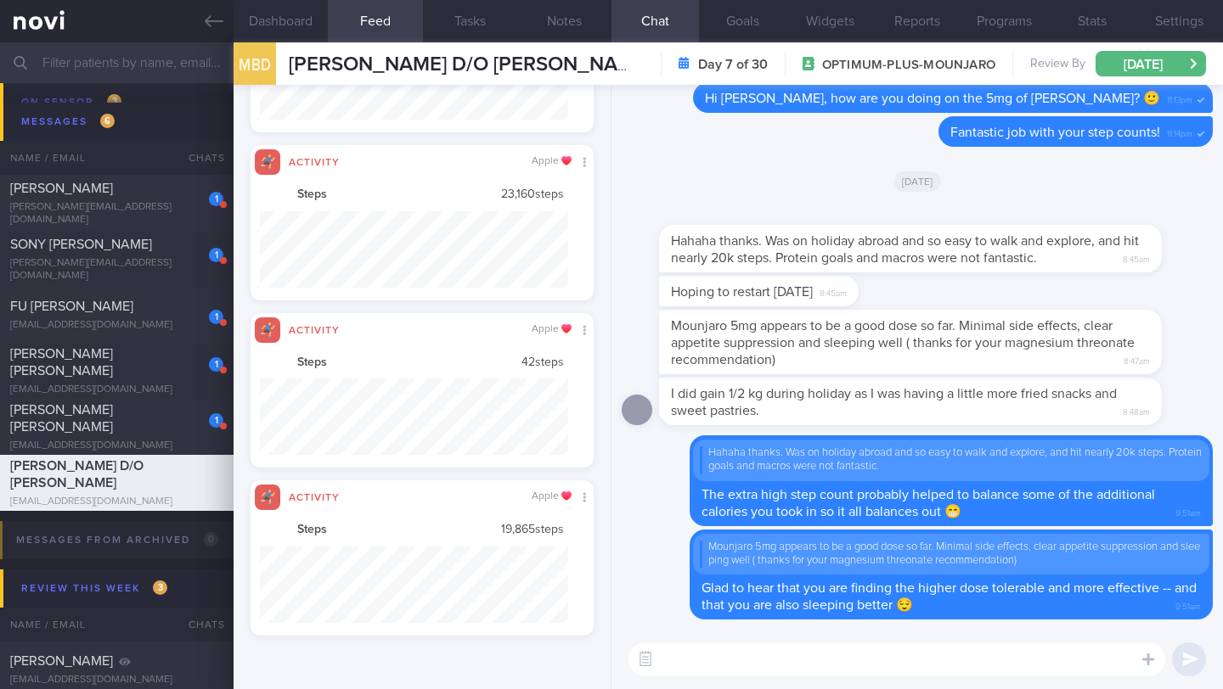
scroll to position [76, 308]
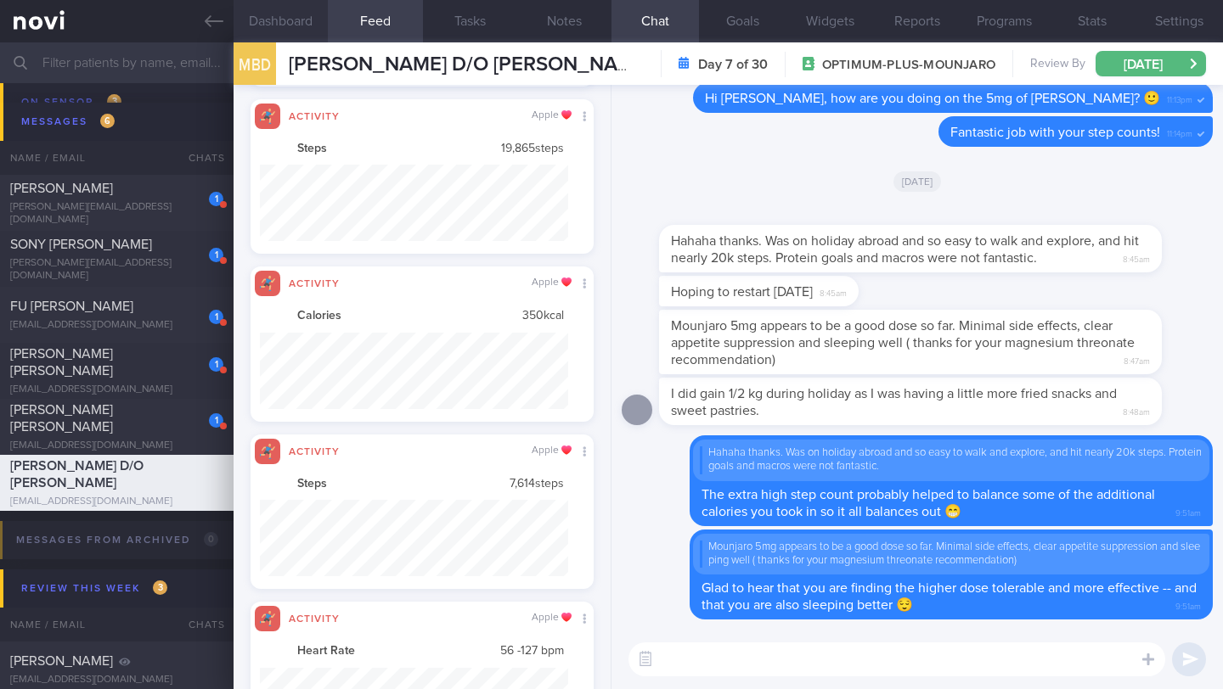
click at [283, 15] on button "Dashboard" at bounding box center [281, 21] width 94 height 42
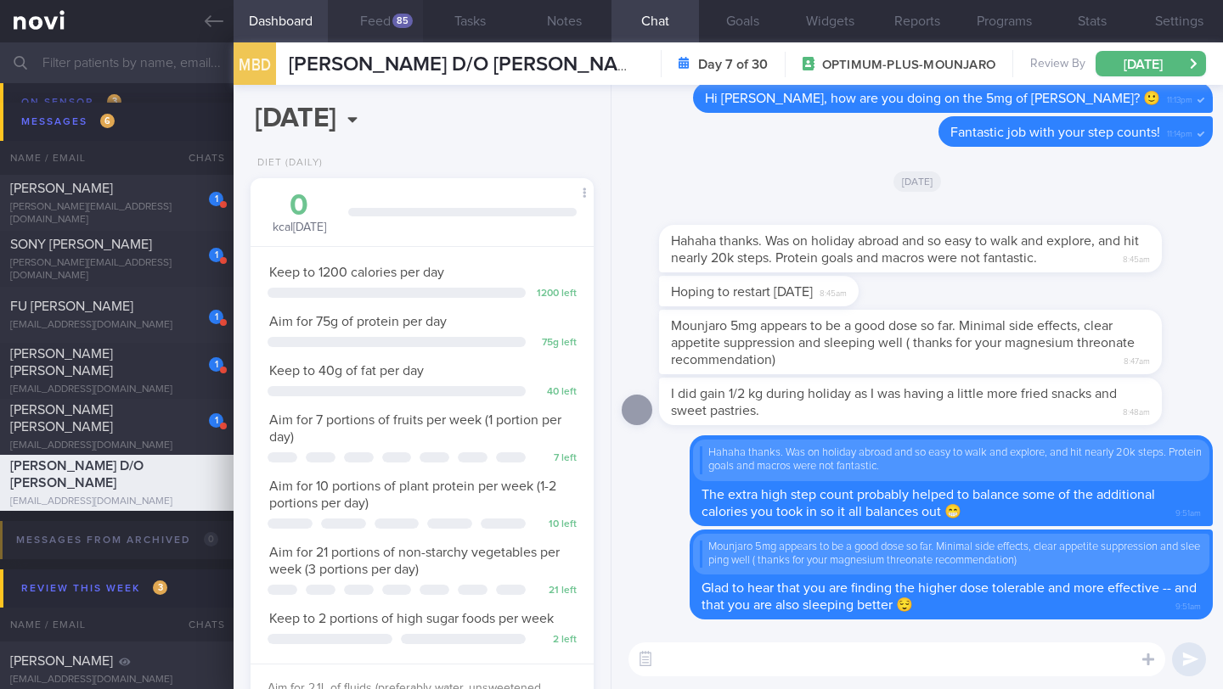
click at [402, 16] on div "85" at bounding box center [402, 21] width 20 height 14
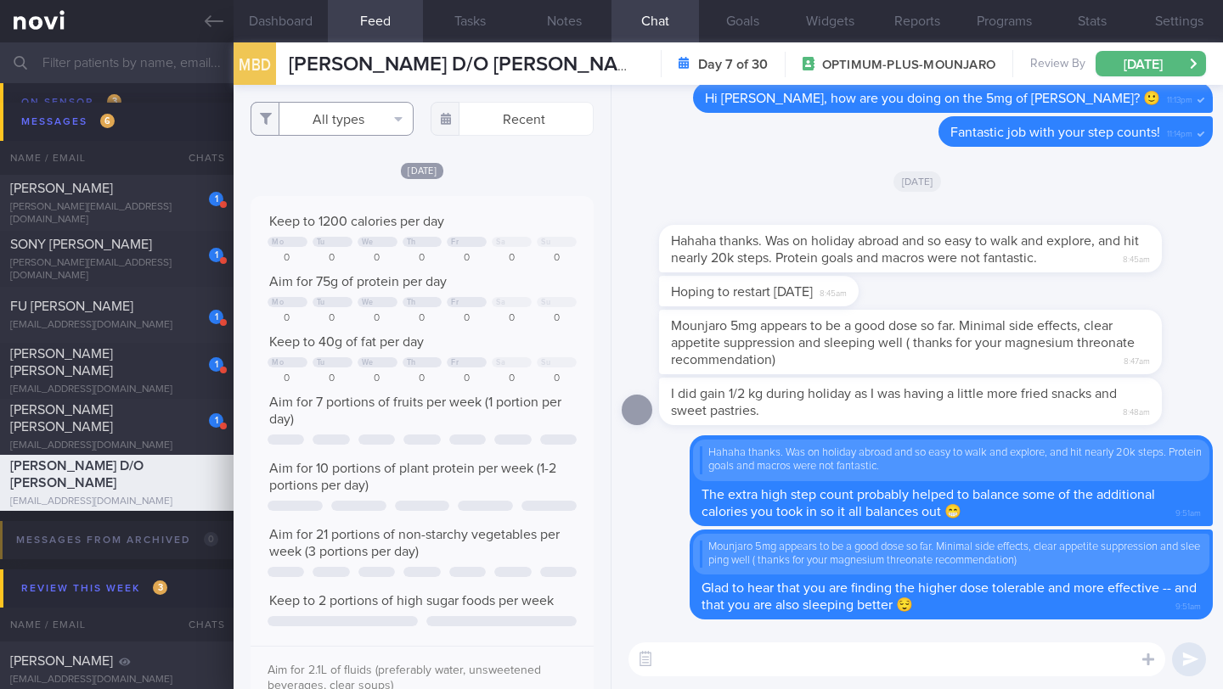
click at [386, 125] on button "All types" at bounding box center [331, 119] width 163 height 34
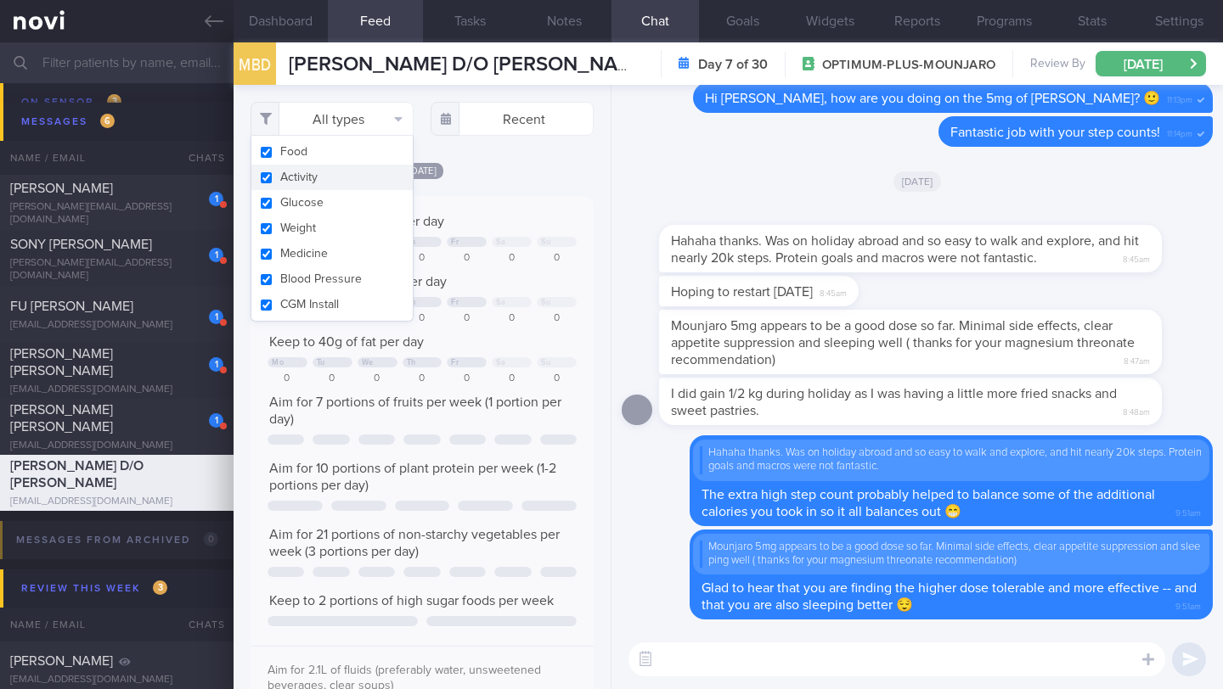
click at [356, 177] on button "Activity" at bounding box center [331, 177] width 161 height 25
checkbox input "false"
click at [503, 168] on div "Filtering type... Food Activity Glucose Weight Medicine Blood Pressure [MEDICAL…" at bounding box center [422, 387] width 377 height 605
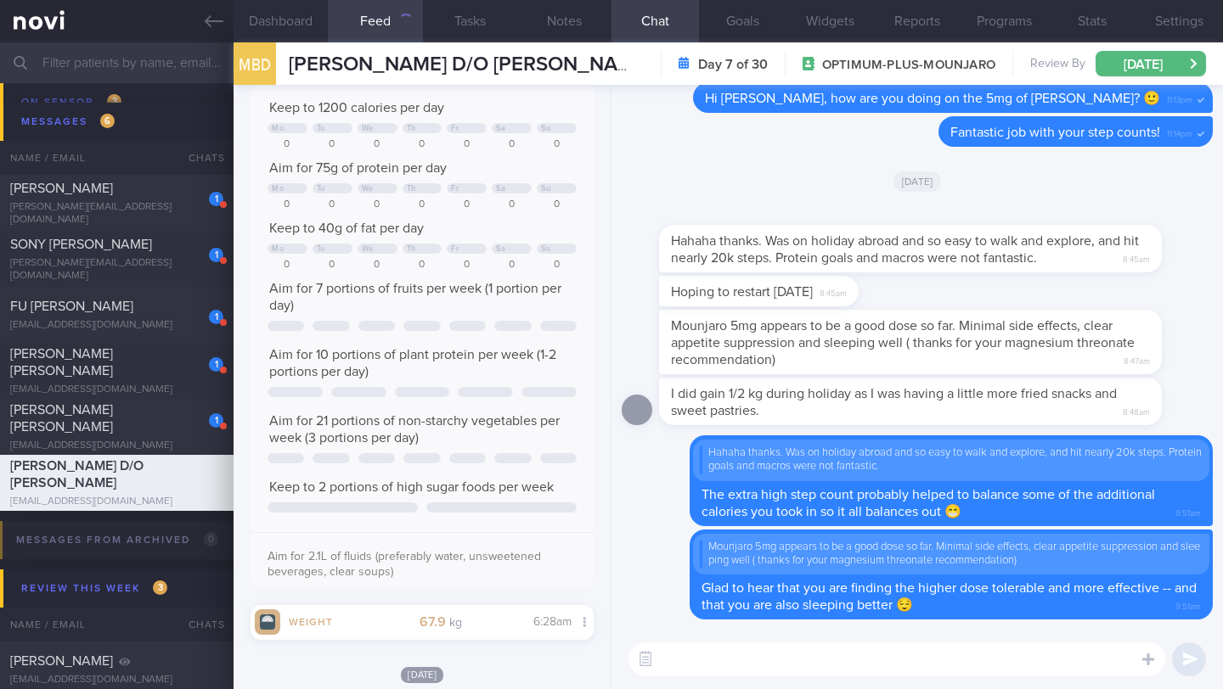
click at [686, 660] on textarea at bounding box center [896, 660] width 537 height 34
type textarea "Let's refocus and get back on track with your macros now that you are back"
click at [1166, 655] on div "Let's refocus and get back on track with your macros now that you are back Let'…" at bounding box center [916, 659] width 611 height 59
click at [1181, 657] on button "submit" at bounding box center [1189, 660] width 34 height 34
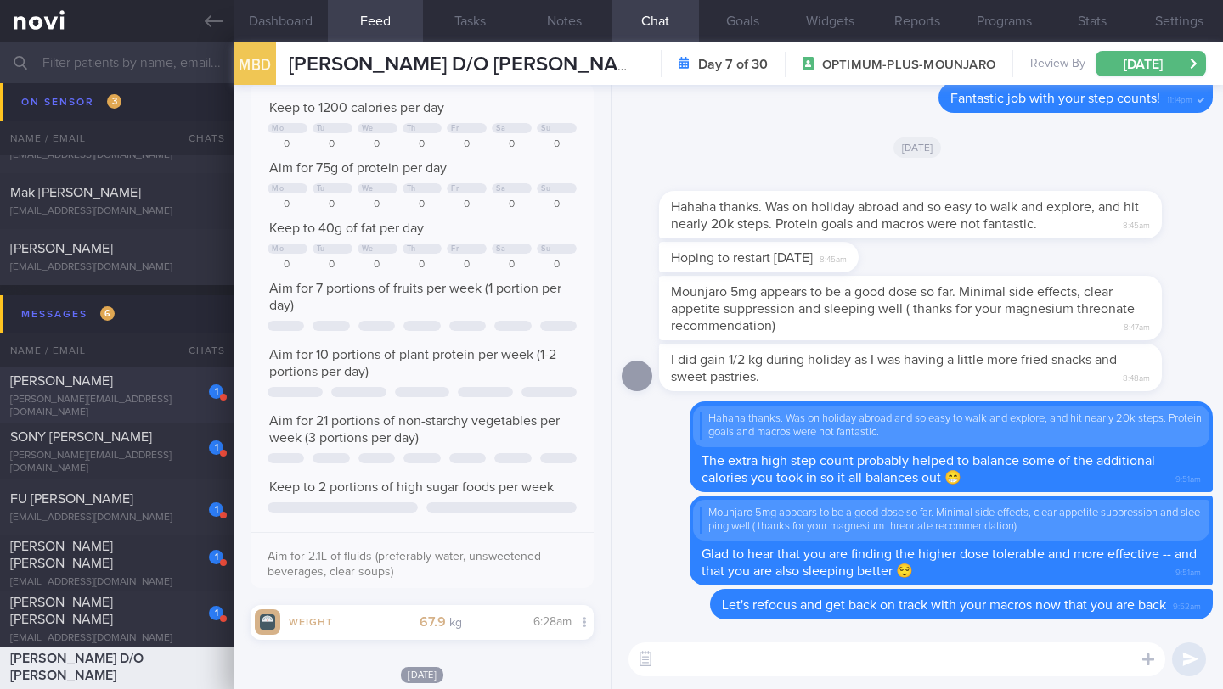
click at [166, 402] on div "[PERSON_NAME][EMAIL_ADDRESS][DOMAIN_NAME]" at bounding box center [116, 406] width 213 height 25
type input "5-8/9 NEW OP+"
type textarea "SUPPORT NEEDED: CHALLENGE: R/V with JJ: ([DATE]) Tolerated [MEDICAL_DATA] 1mg w…"
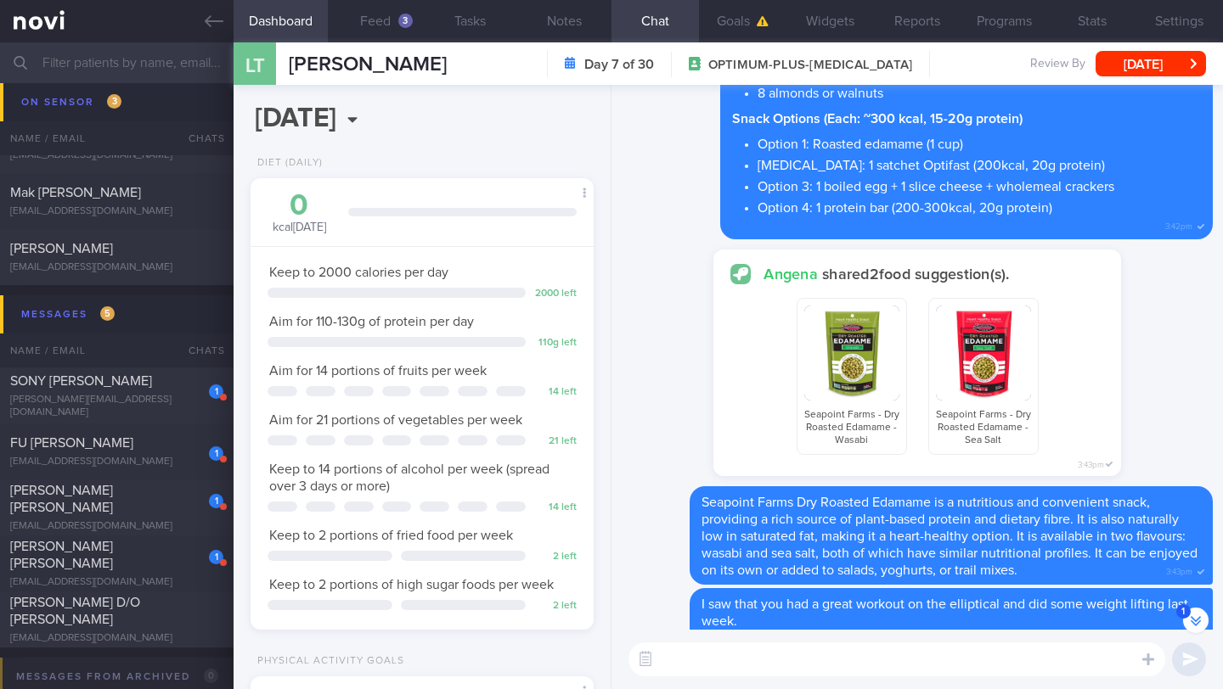
scroll to position [-713, 0]
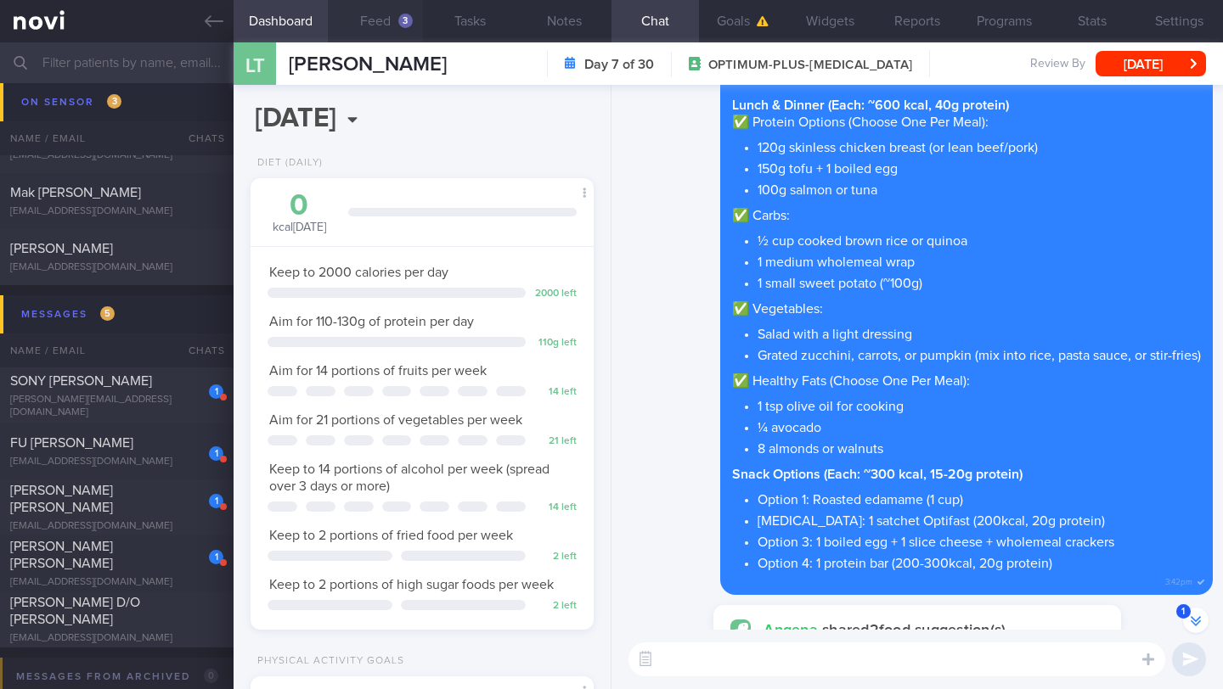
click at [383, 13] on button "Feed 3" at bounding box center [375, 21] width 94 height 42
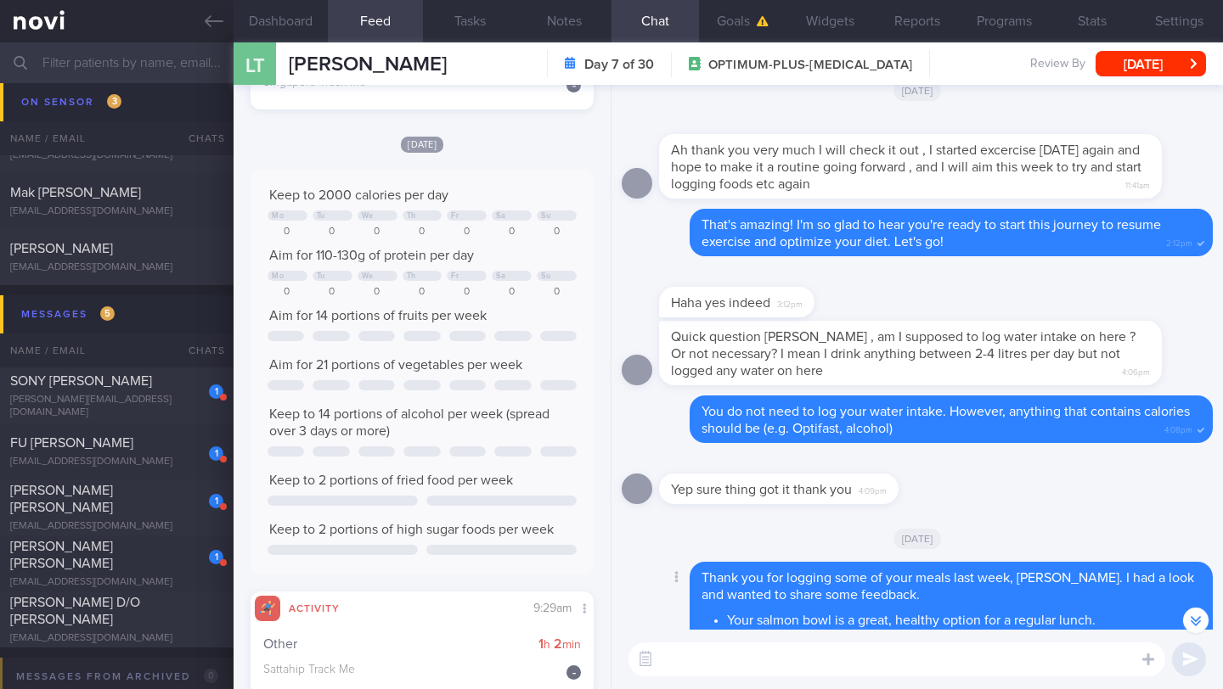
scroll to position [-1905, 0]
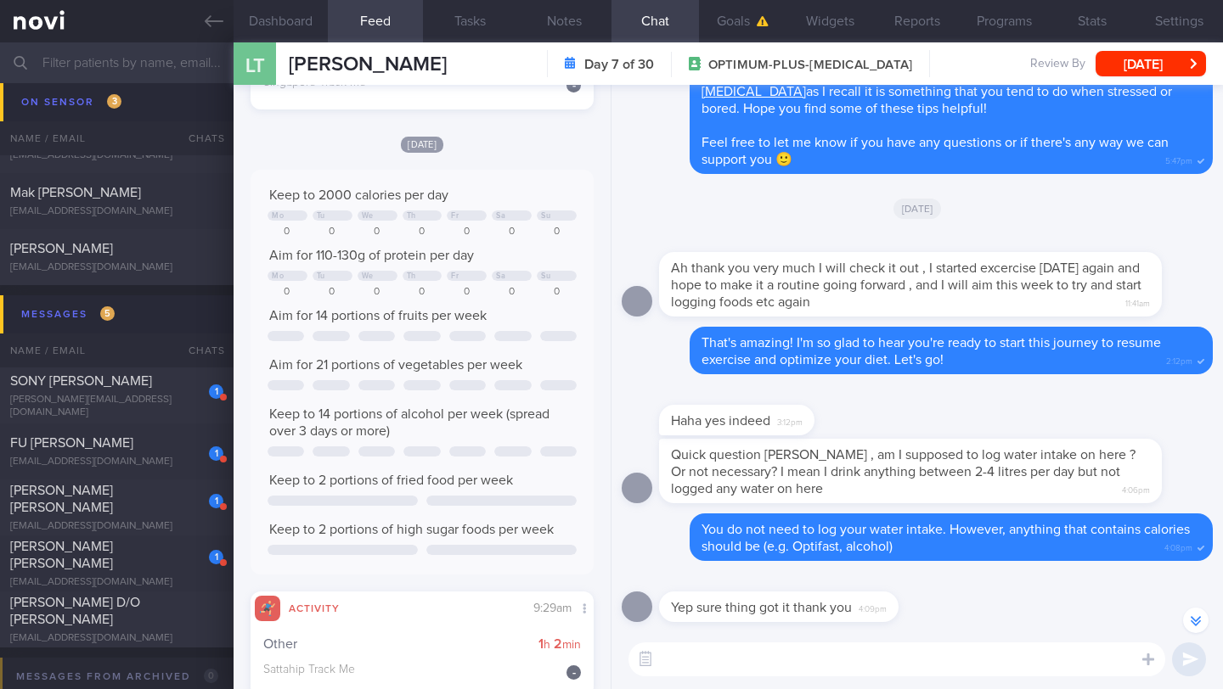
click at [737, 667] on textarea at bounding box center [896, 660] width 537 height 34
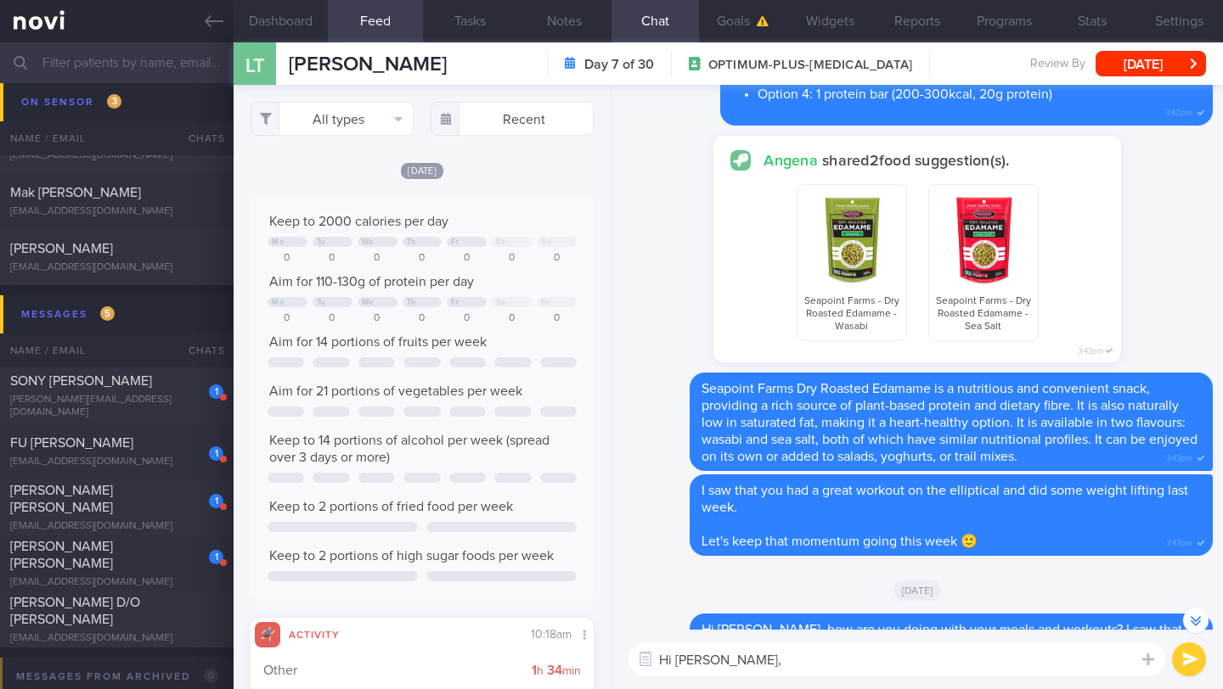
scroll to position [0, 0]
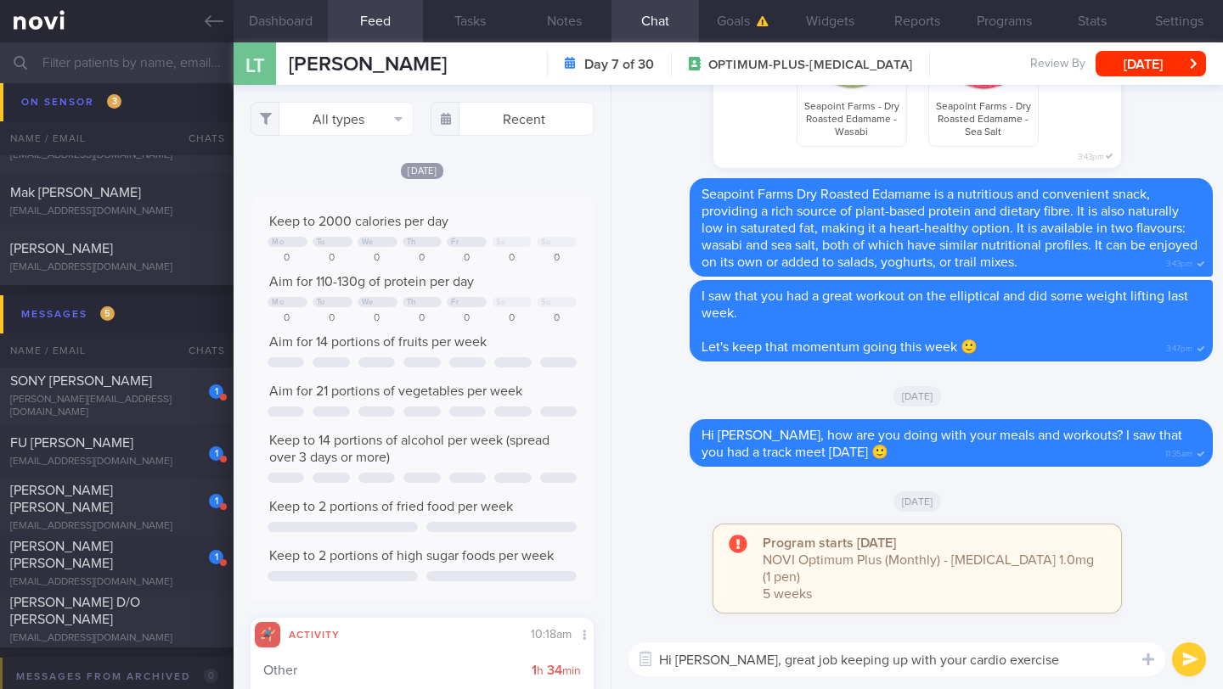
click at [324, 24] on button "Dashboard" at bounding box center [281, 21] width 94 height 42
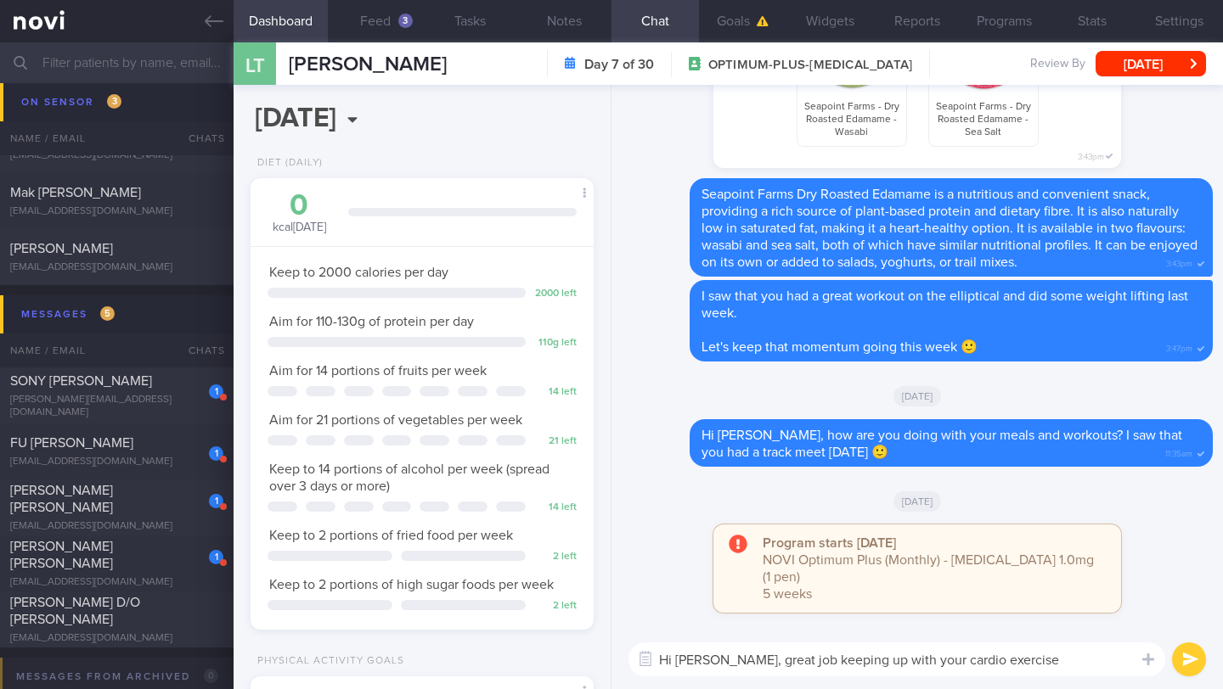
scroll to position [481, 0]
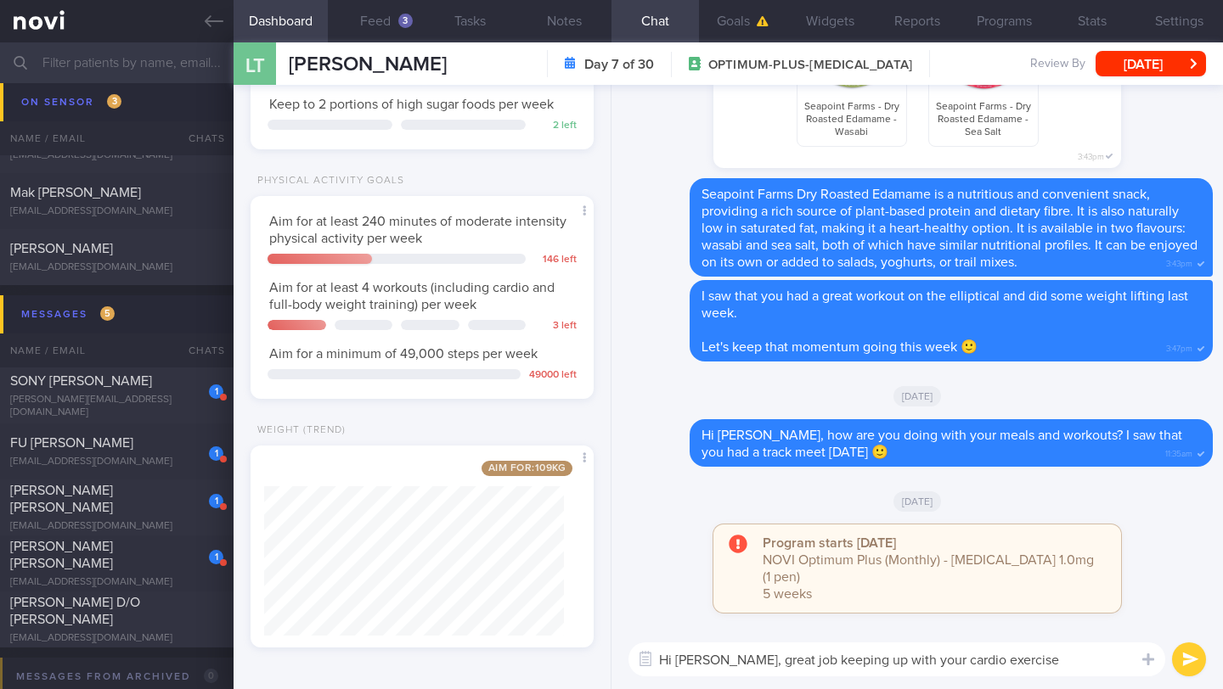
click at [1025, 663] on textarea "Hi [PERSON_NAME], great job keeping up with your cardio exercise" at bounding box center [896, 660] width 537 height 34
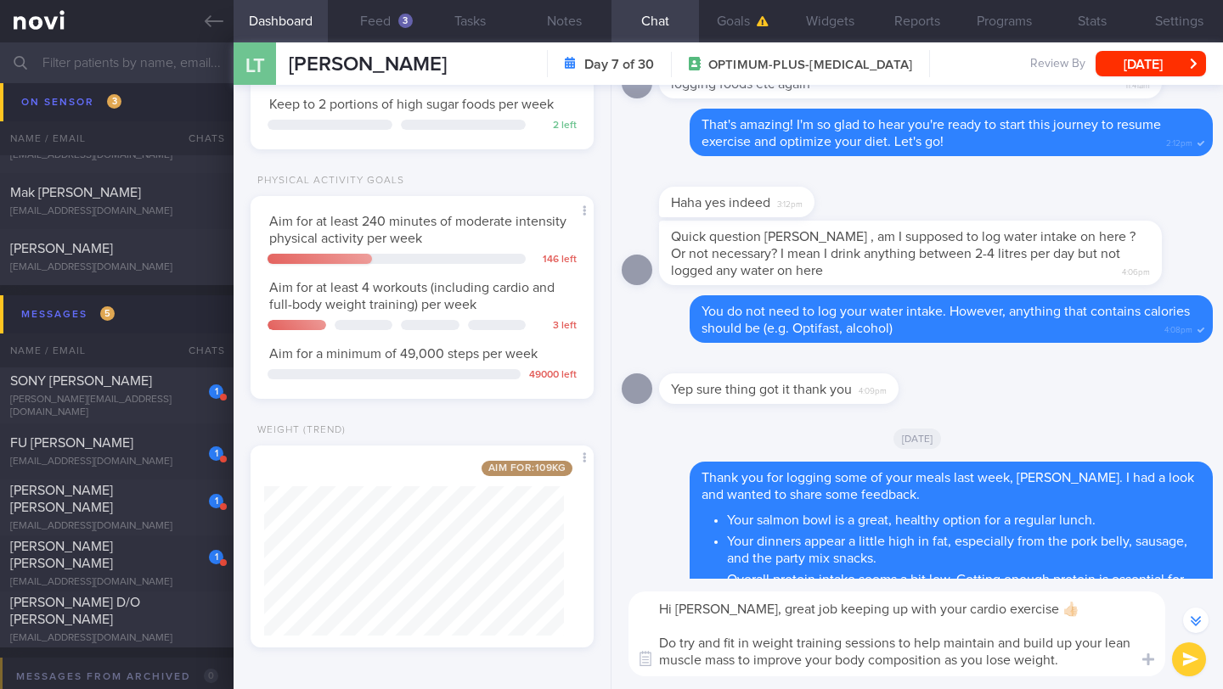
scroll to position [-1886, 0]
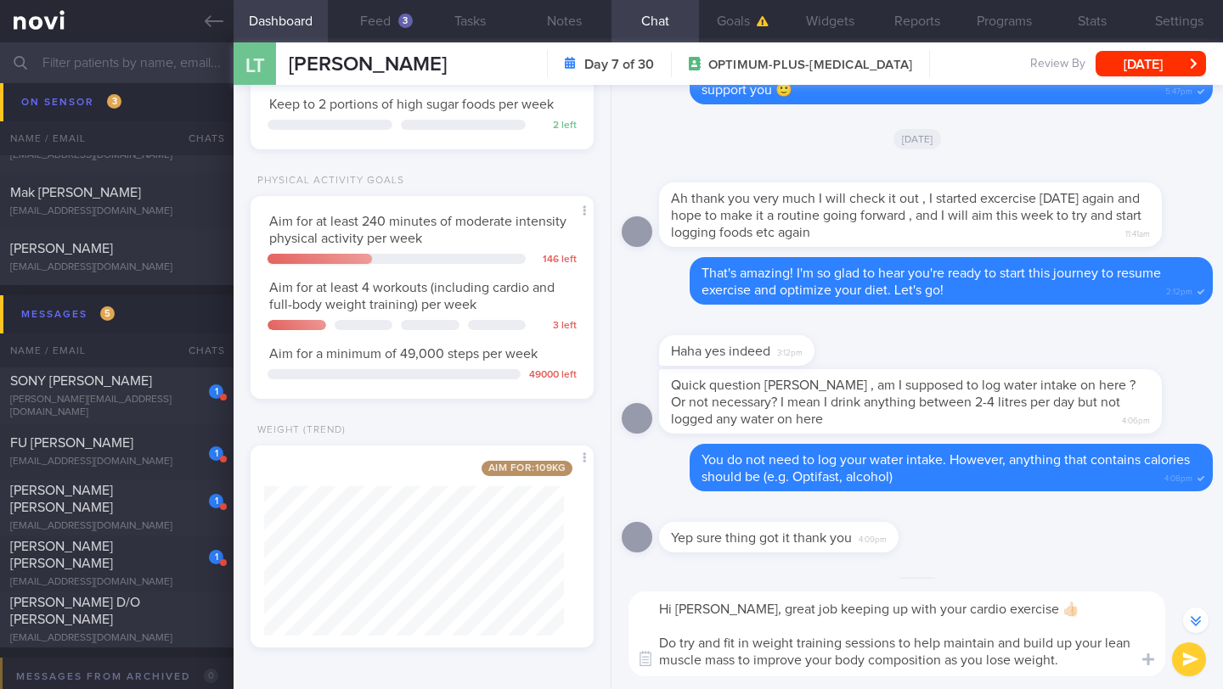
type textarea "Hi [PERSON_NAME], great job keeping up with your cardio exercise 👍🏻 Do try and …"
click at [1182, 663] on button "submit" at bounding box center [1189, 660] width 34 height 34
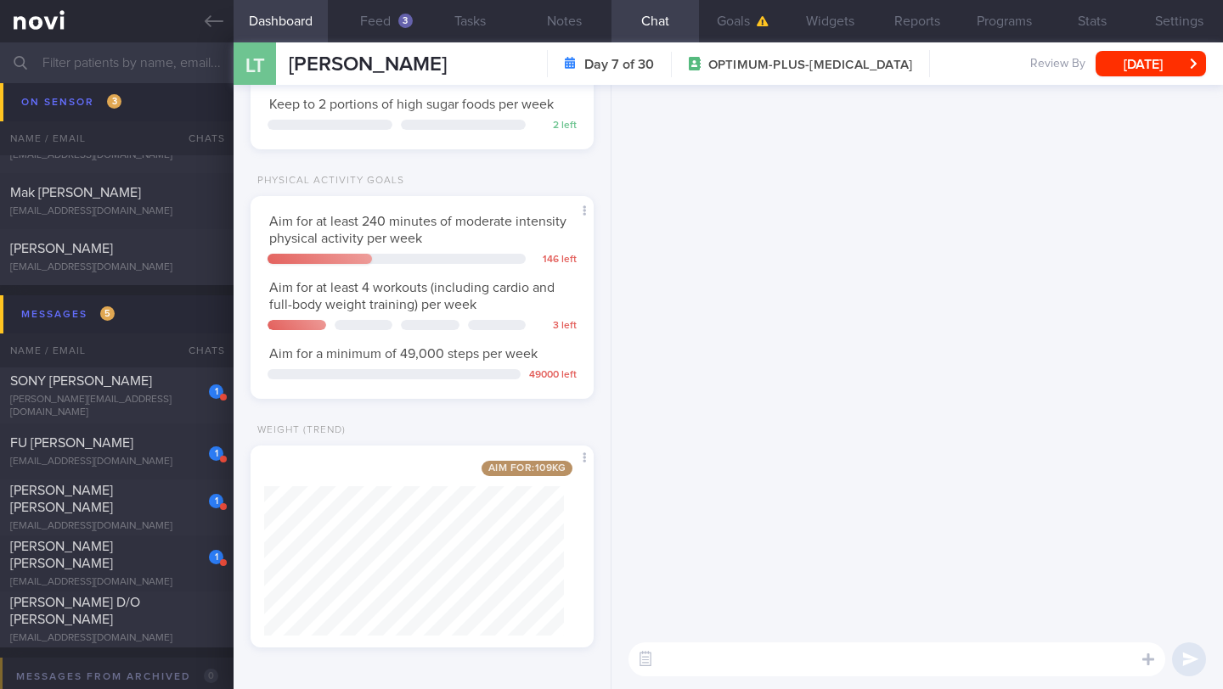
scroll to position [0, 0]
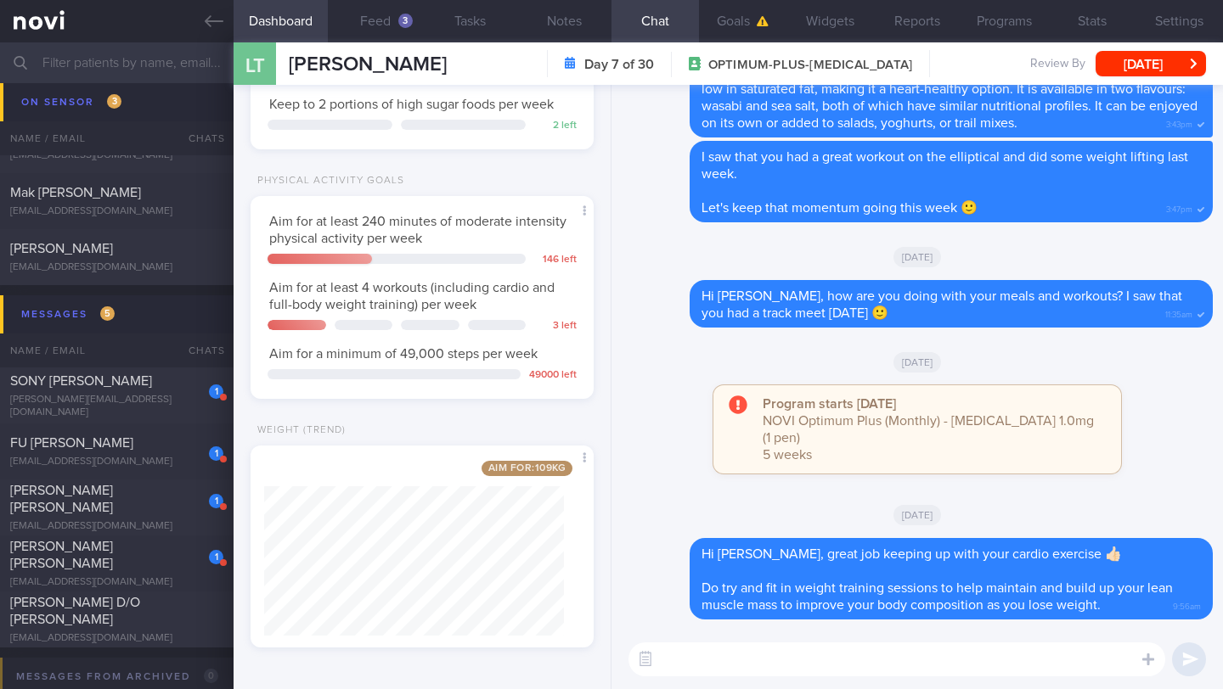
click at [862, 655] on textarea at bounding box center [896, 660] width 537 height 34
click at [1000, 24] on button "Programs" at bounding box center [1003, 21] width 87 height 42
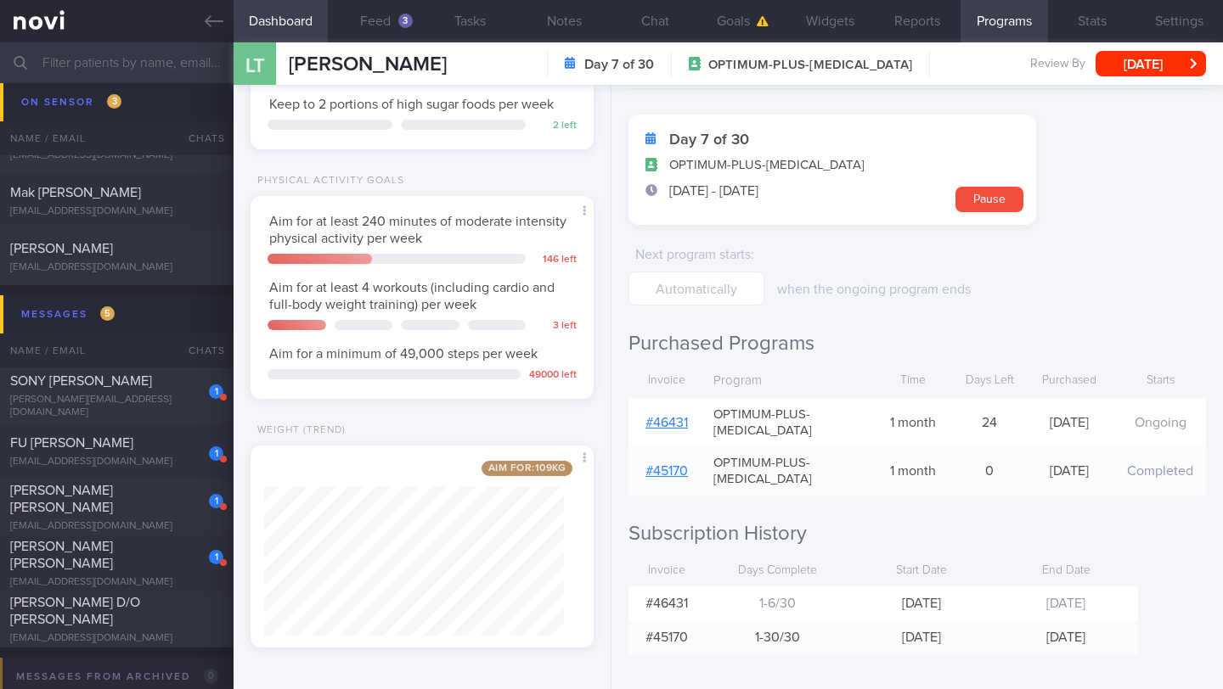
scroll to position [59, 0]
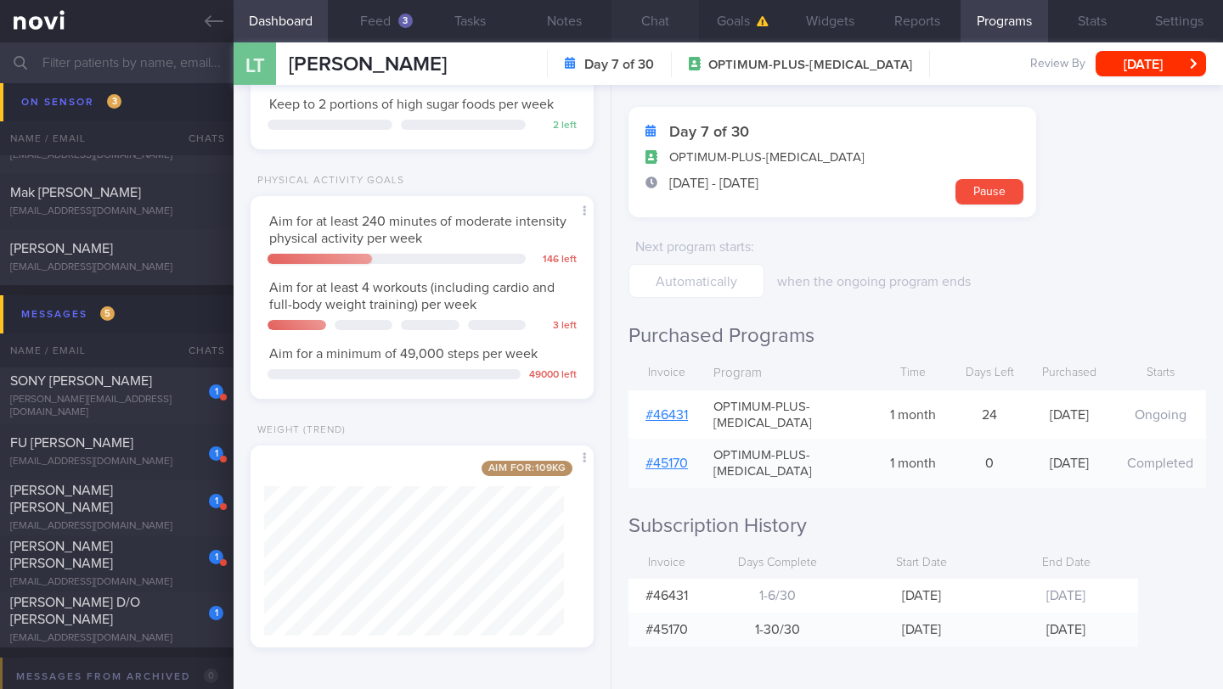
click at [643, 31] on button "Chat" at bounding box center [654, 21] width 87 height 42
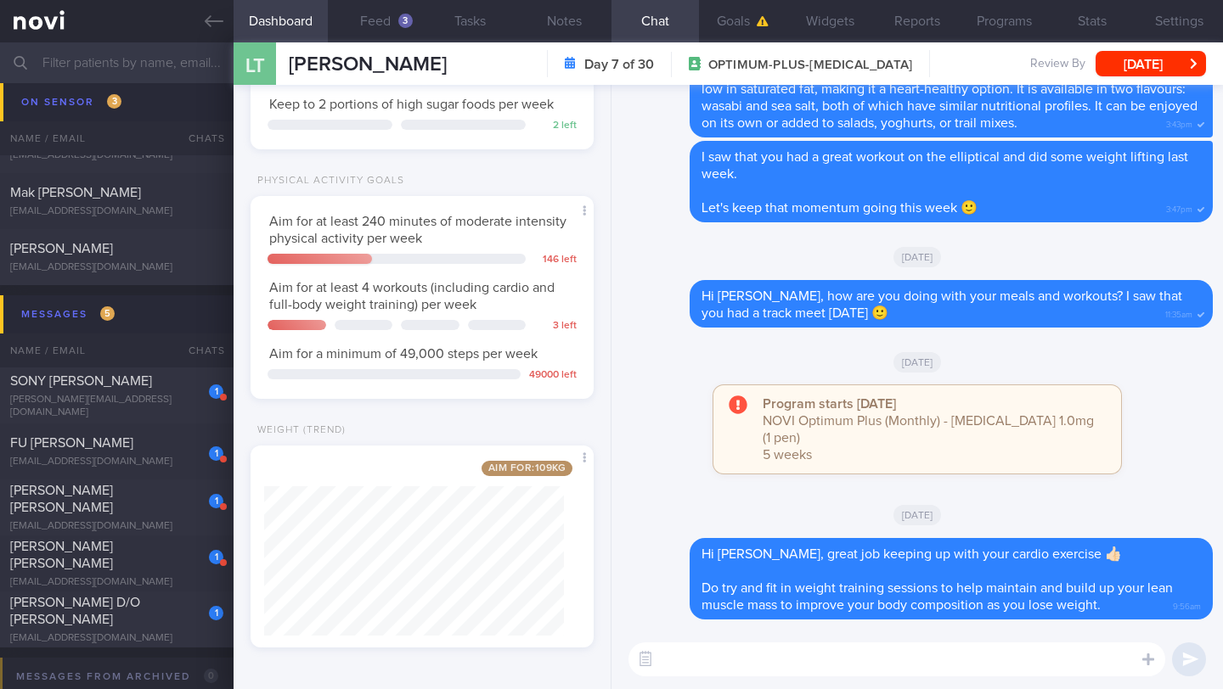
click at [724, 661] on textarea at bounding box center [896, 660] width 537 height 34
type textarea "How are you doing with your meals recently?"
click at [568, 20] on button "Notes" at bounding box center [564, 21] width 94 height 42
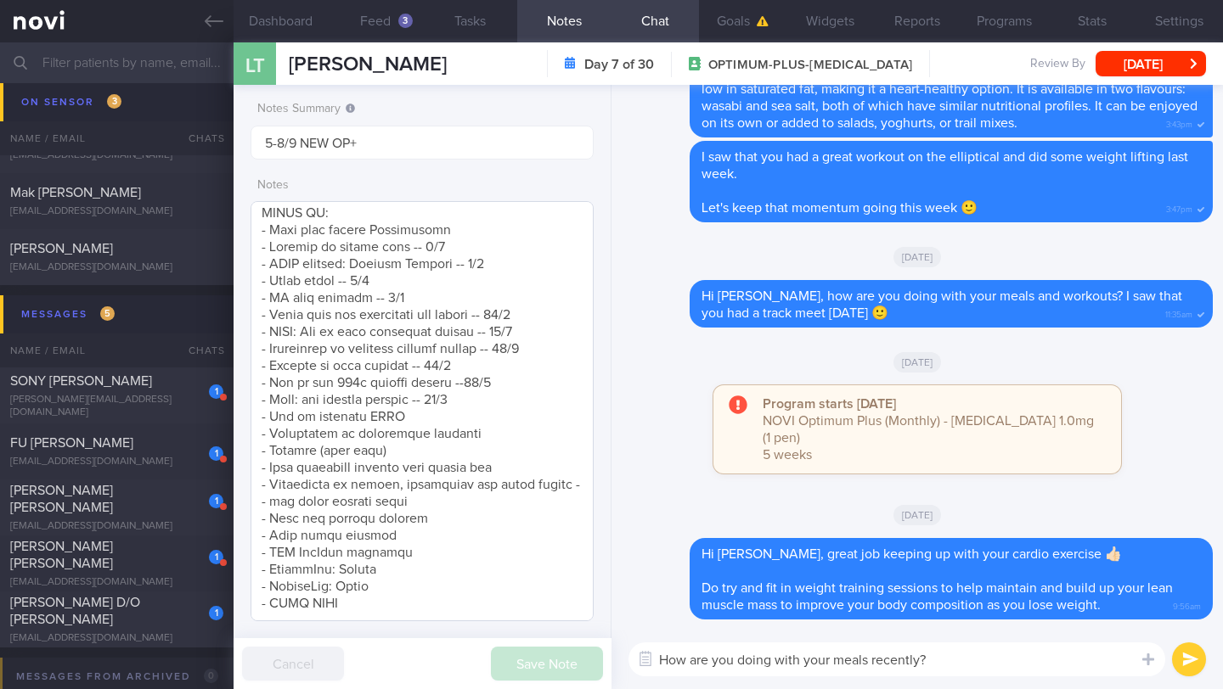
click at [517, 0] on button "Notes" at bounding box center [564, 21] width 94 height 42
click at [951, 670] on textarea "How are you doing with your meals recently?" at bounding box center [896, 660] width 537 height 34
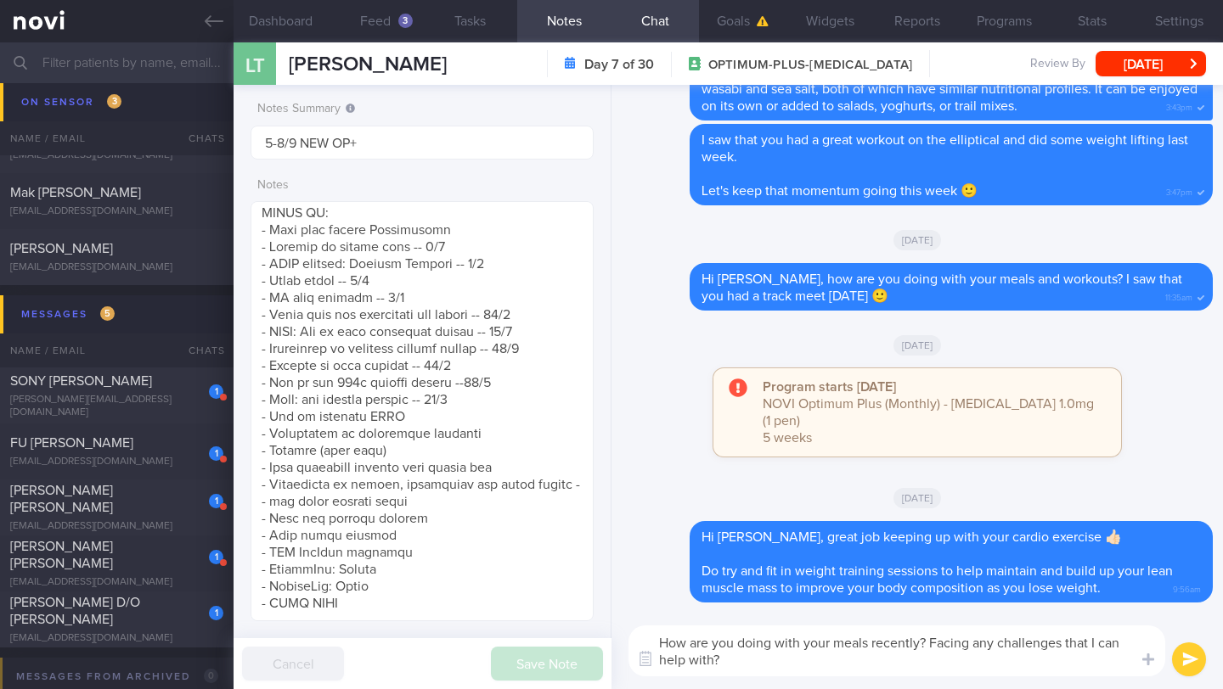
type textarea "How are you doing with your meals recently? Facing any challenges that I can he…"
click at [1186, 659] on button "submit" at bounding box center [1189, 660] width 34 height 34
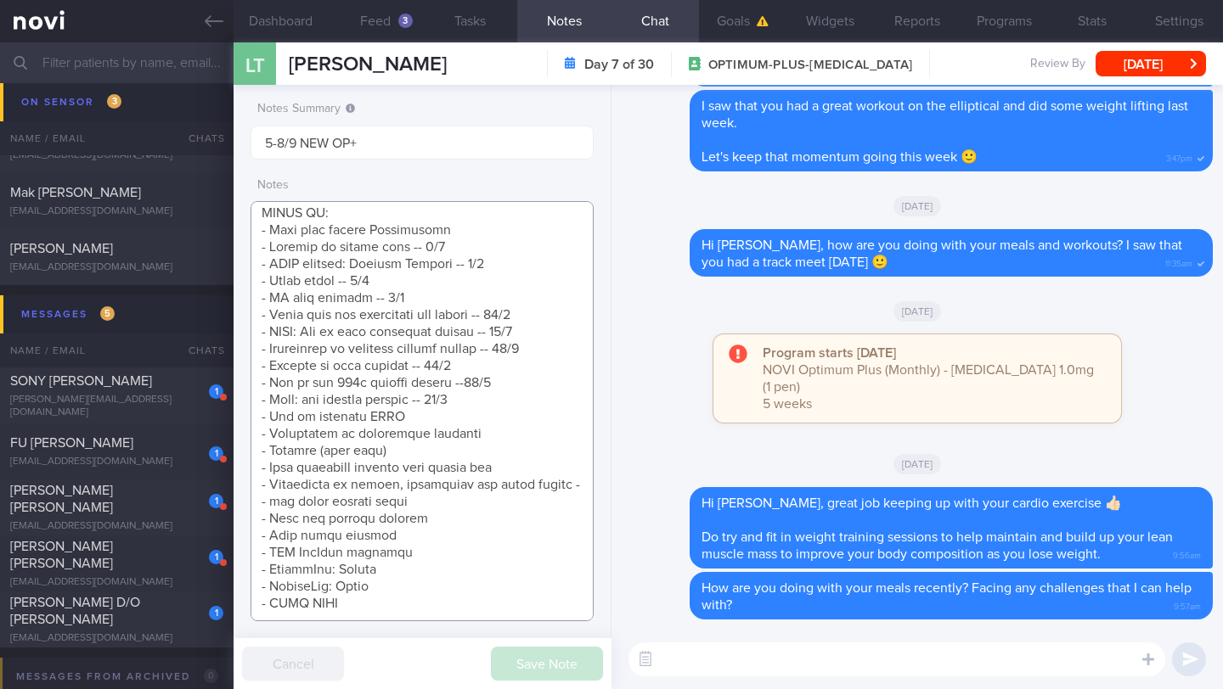
click at [476, 419] on textarea at bounding box center [421, 411] width 343 height 420
drag, startPoint x: 512, startPoint y: 419, endPoint x: 238, endPoint y: 420, distance: 274.3
click at [238, 420] on div "Notes Summary 5-8/9 NEW OP+ Notes Save Note Cancel" at bounding box center [423, 387] width 378 height 605
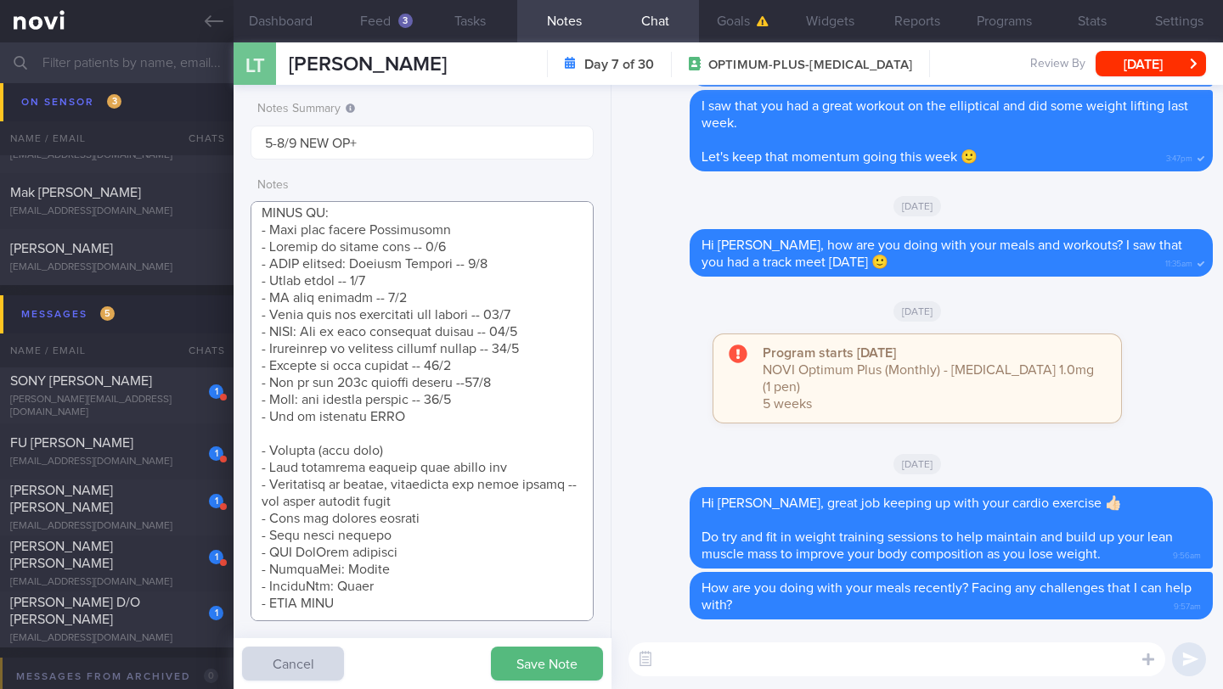
click at [494, 386] on textarea at bounding box center [421, 411] width 343 height 420
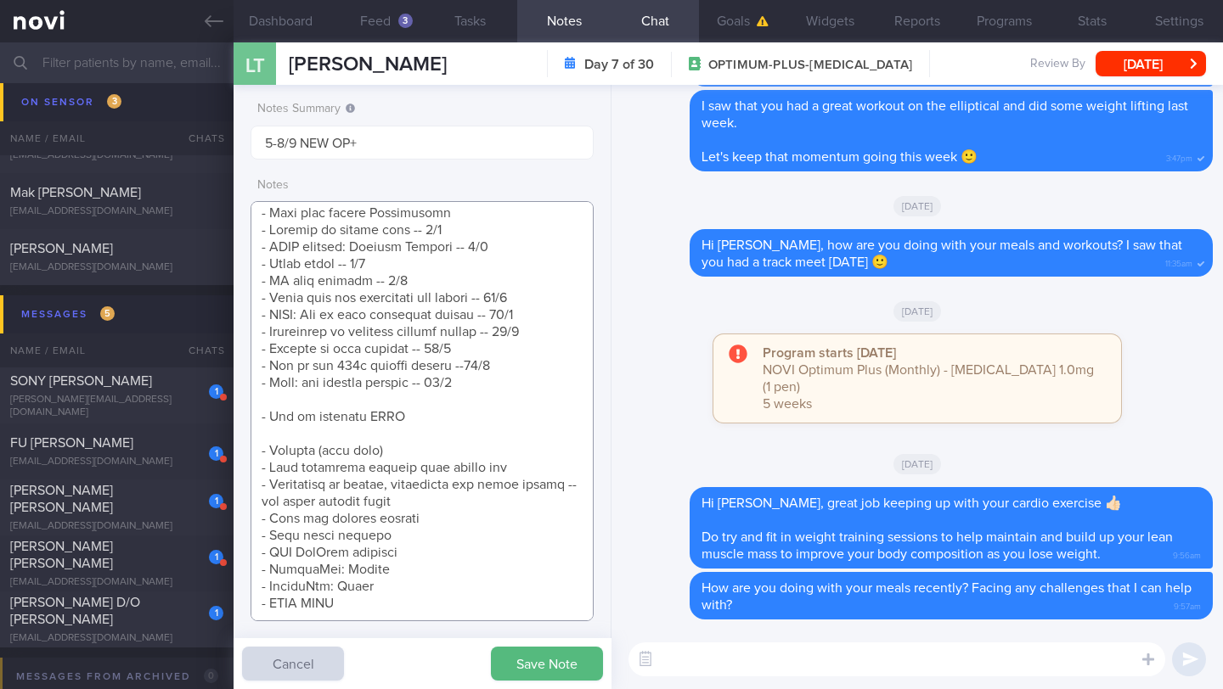
scroll to position [1042, 0]
paste textarea "- Importance of resistance training -- 12/9"
click at [497, 408] on textarea at bounding box center [421, 411] width 343 height 420
click at [479, 424] on textarea at bounding box center [421, 411] width 343 height 420
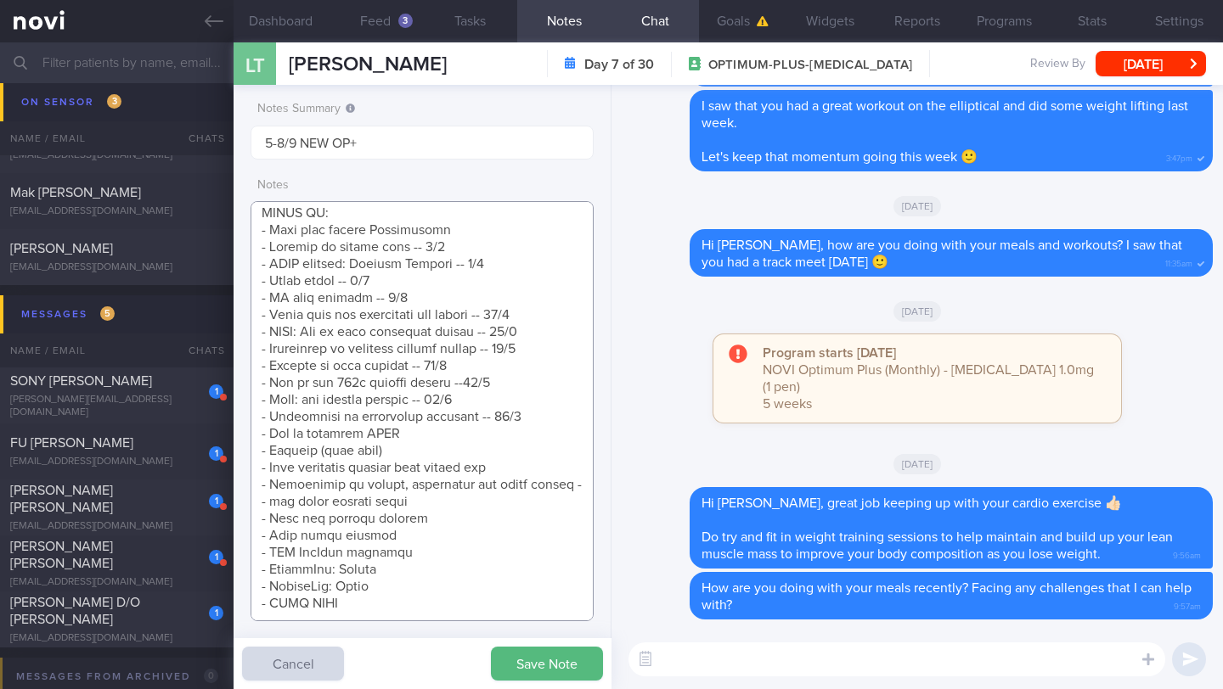
scroll to position [1025, 0]
type textarea "SUPPORT NEEDED: CHALLENGE: R/V with JJ: ([DATE]) Tolerated [MEDICAL_DATA] 1mg w…"
click at [549, 660] on button "Save Note" at bounding box center [547, 664] width 112 height 34
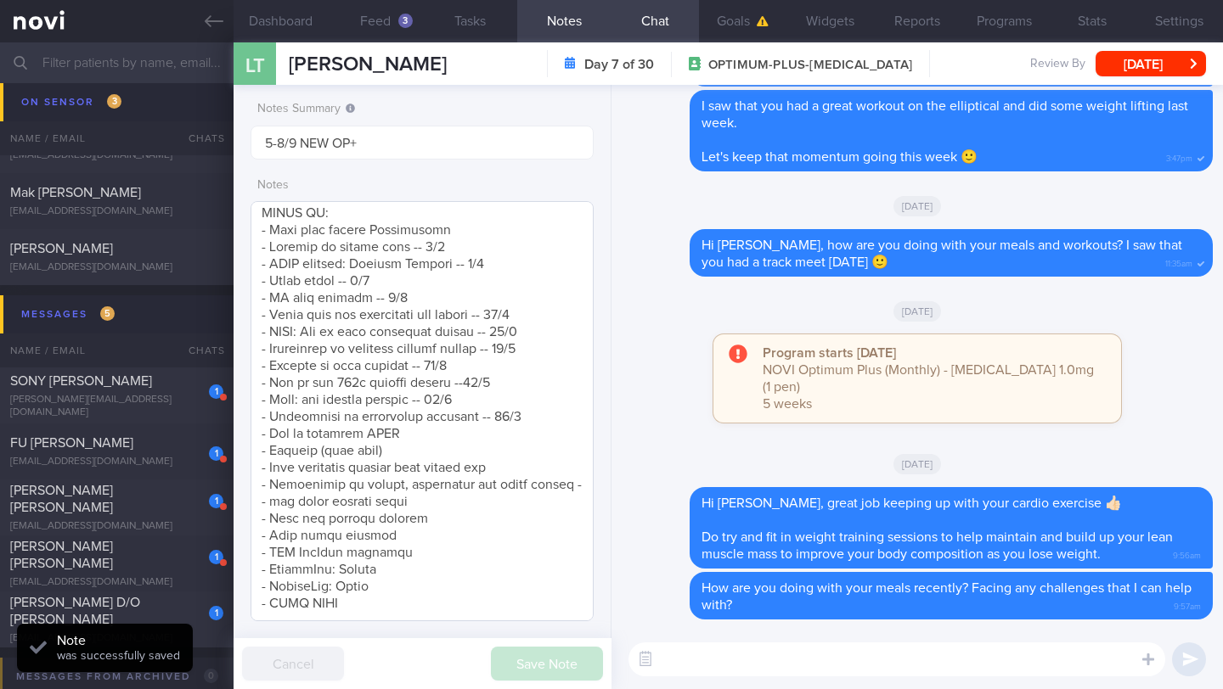
scroll to position [922, 0]
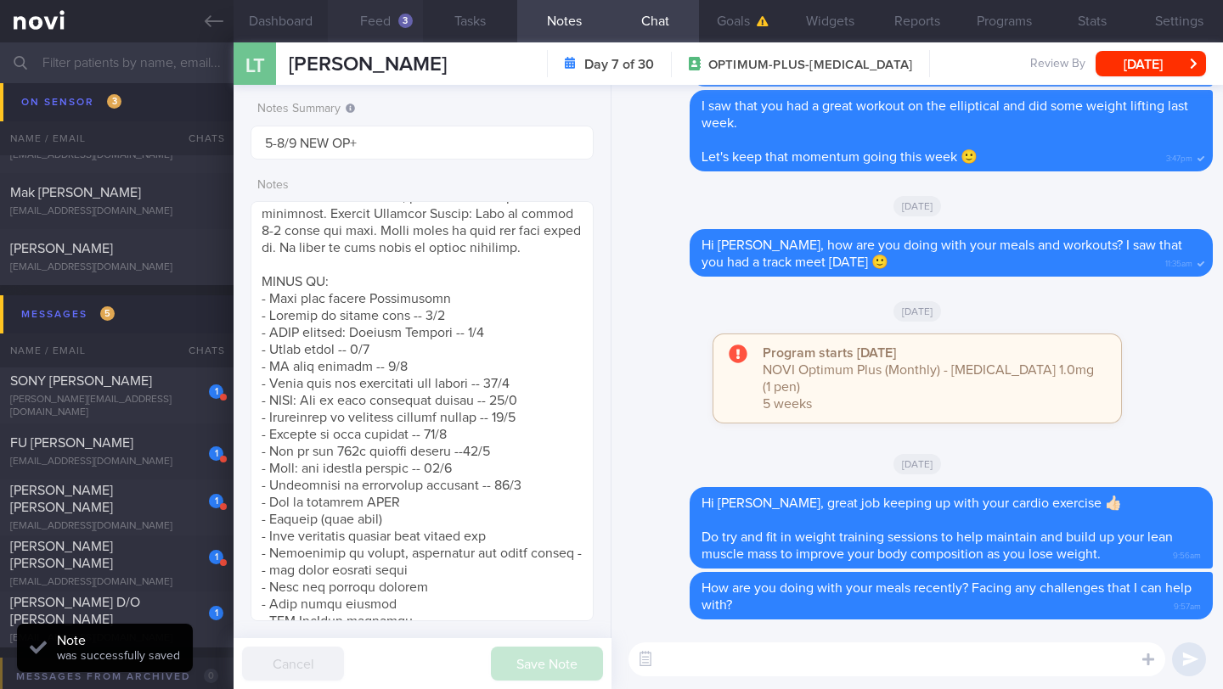
click at [386, 28] on button "Feed 3" at bounding box center [375, 21] width 94 height 42
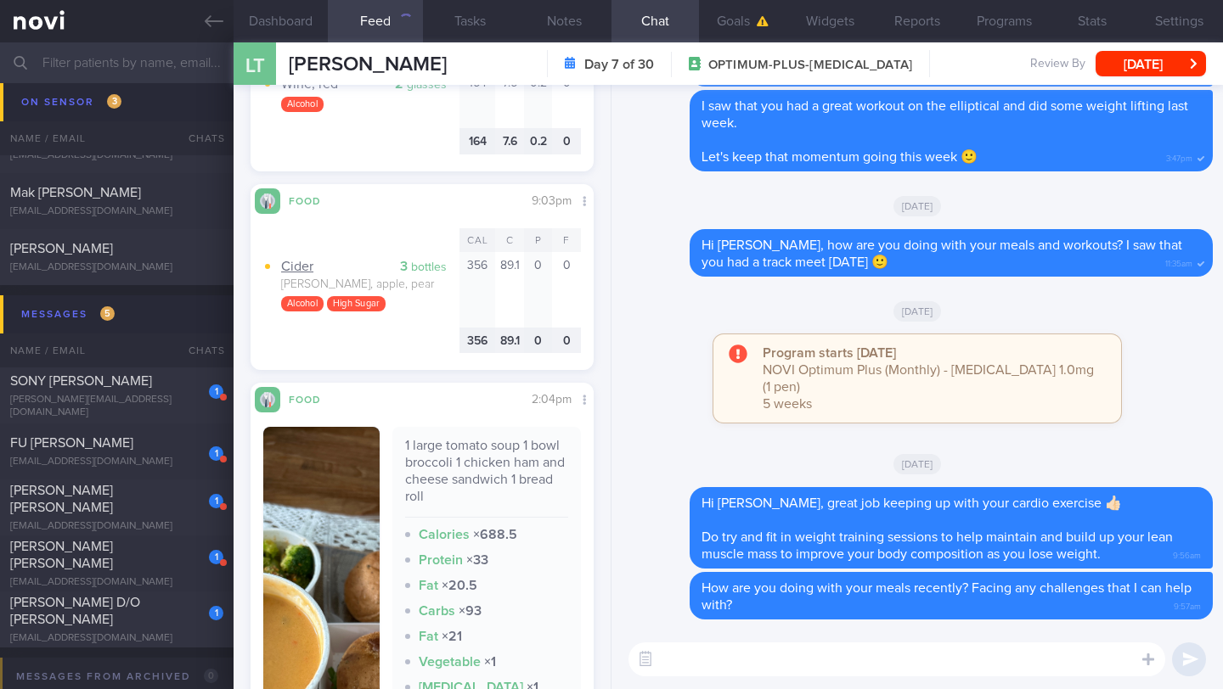
scroll to position [7956, 0]
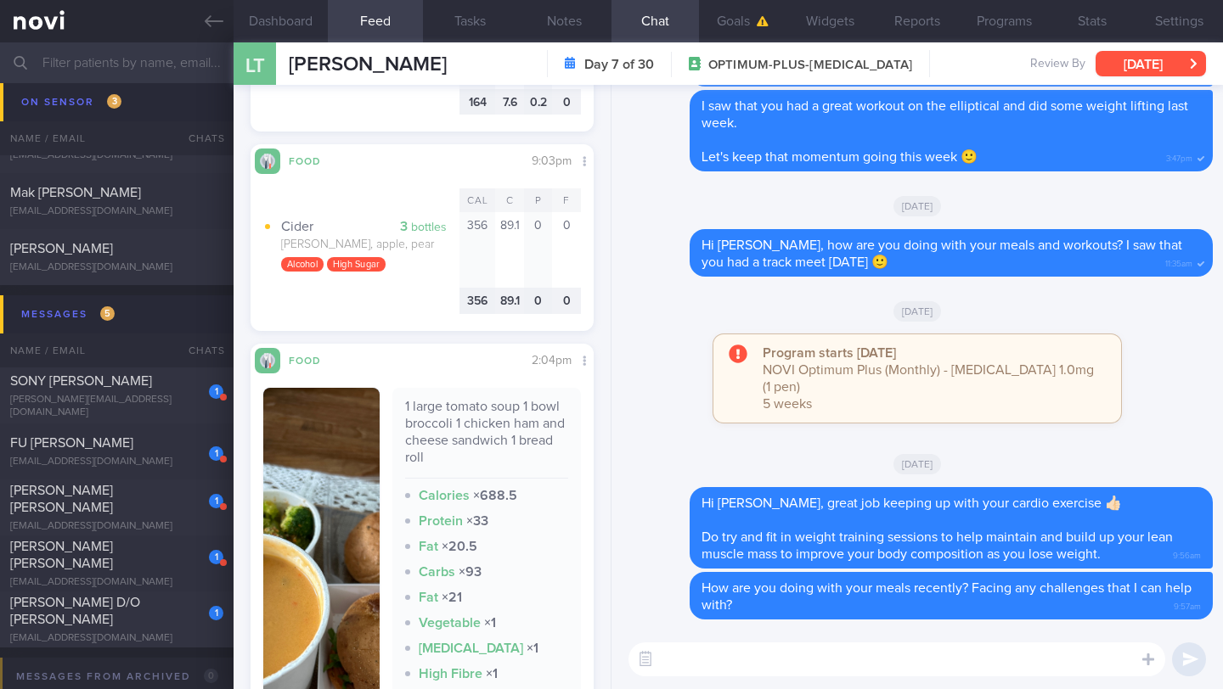
click at [1130, 66] on button "[DATE]" at bounding box center [1150, 63] width 110 height 25
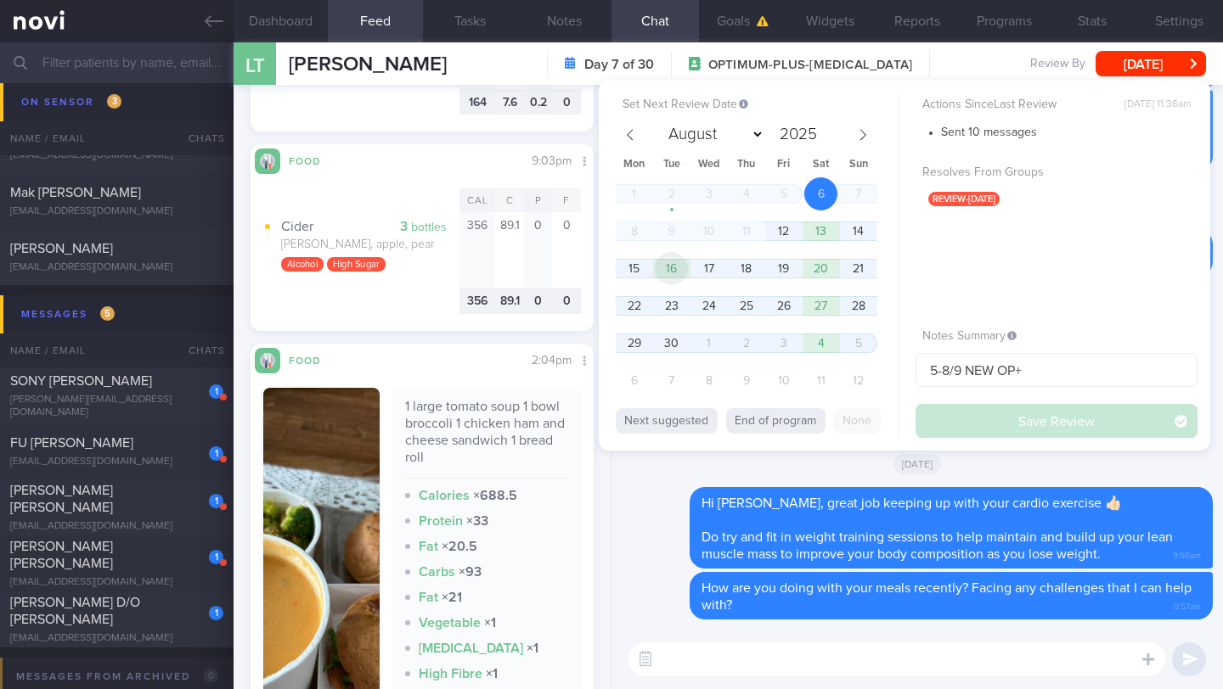
click at [687, 272] on span "16" at bounding box center [671, 268] width 33 height 33
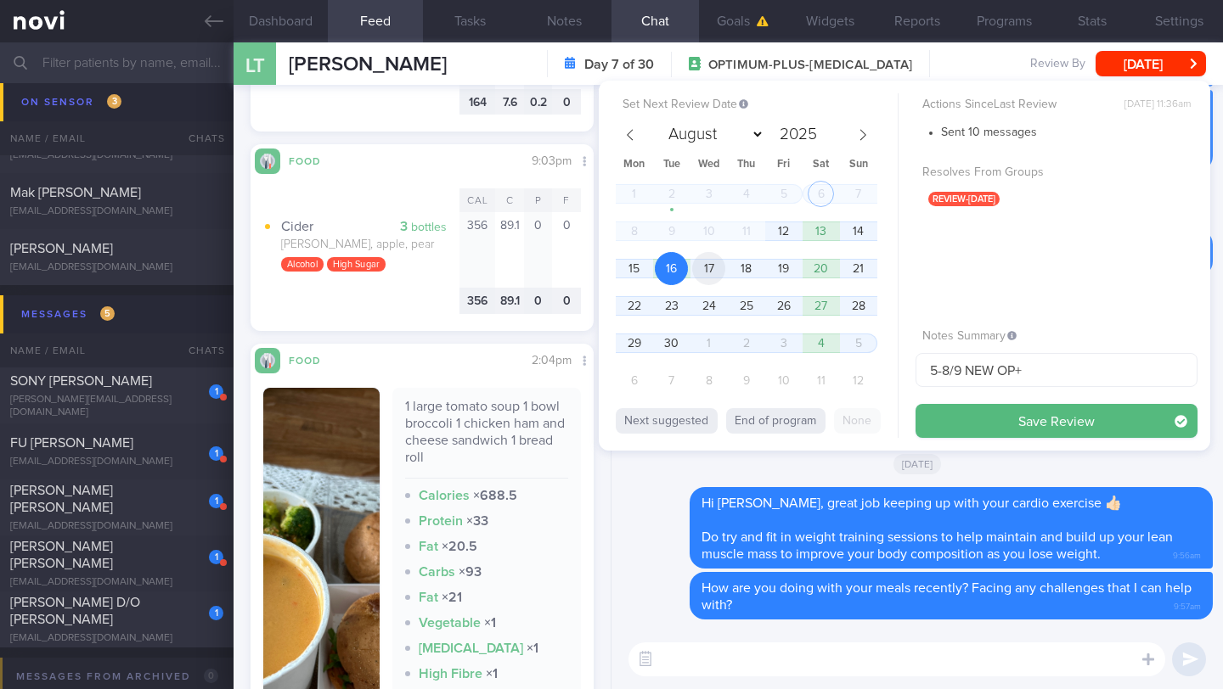
click at [700, 268] on span "17" at bounding box center [708, 268] width 33 height 33
drag, startPoint x: 947, startPoint y: 369, endPoint x: 895, endPoint y: 368, distance: 51.8
click at [895, 368] on div "Set Next Review Date [DATE] August September October November [DATE] Mon Tue We…" at bounding box center [904, 266] width 611 height 370
drag, startPoint x: 960, startPoint y: 419, endPoint x: 985, endPoint y: 357, distance: 67.8
click at [976, 362] on div "Actions Since Last Review [DATE] 11:36am Sent 10 messages Resolves From Groups …" at bounding box center [1056, 265] width 282 height 345
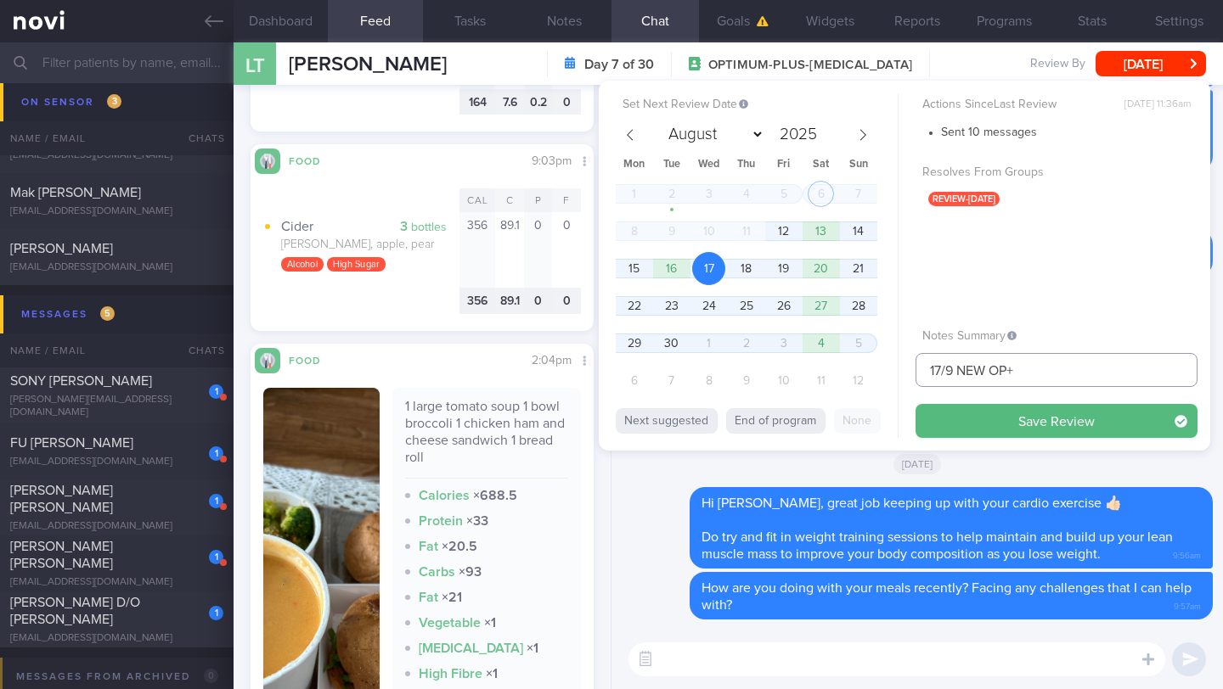
drag, startPoint x: 1033, startPoint y: 368, endPoint x: 955, endPoint y: 364, distance: 77.3
click at [961, 366] on input "17/9 NEW OP+" at bounding box center [1056, 370] width 282 height 34
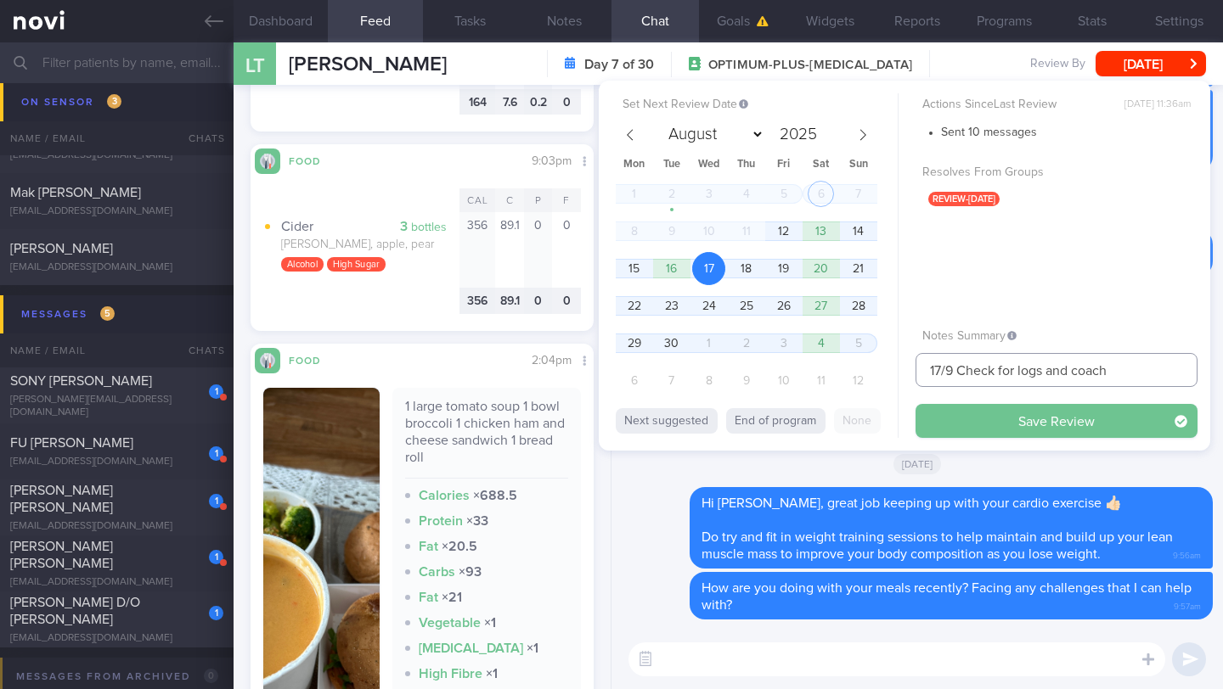
type input "17/9 Check for logs and coach"
click at [1084, 419] on button "Save Review" at bounding box center [1056, 421] width 282 height 34
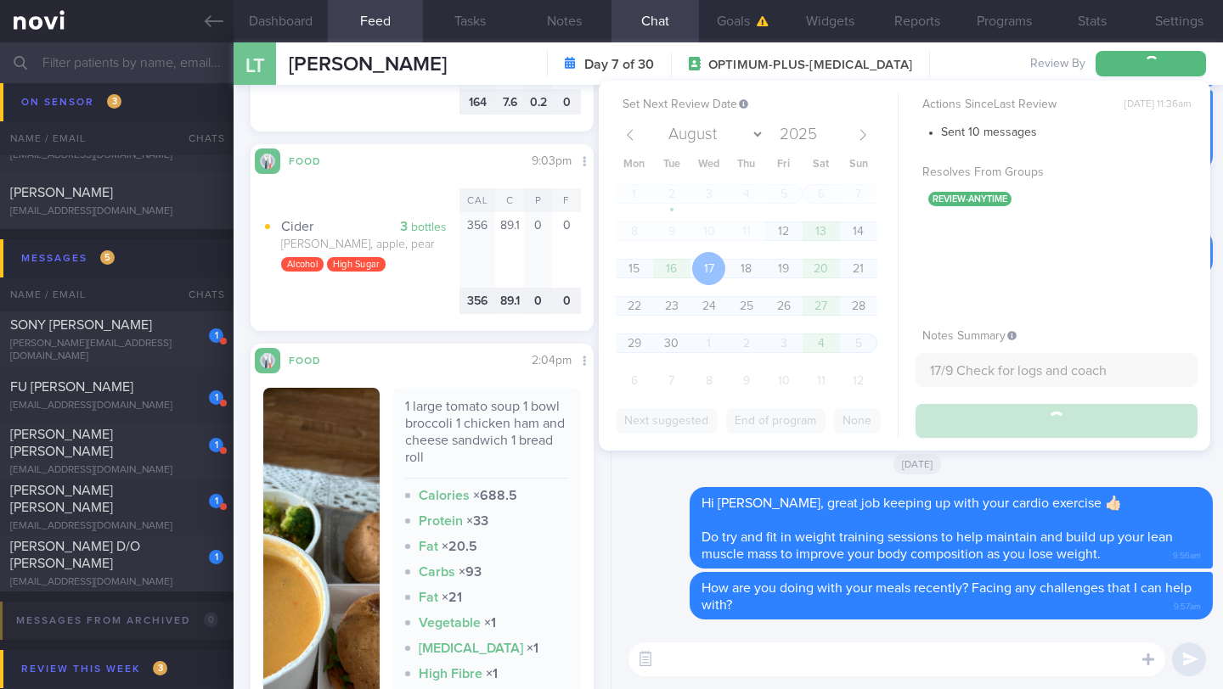
type input "17/9 Check for logs and coach"
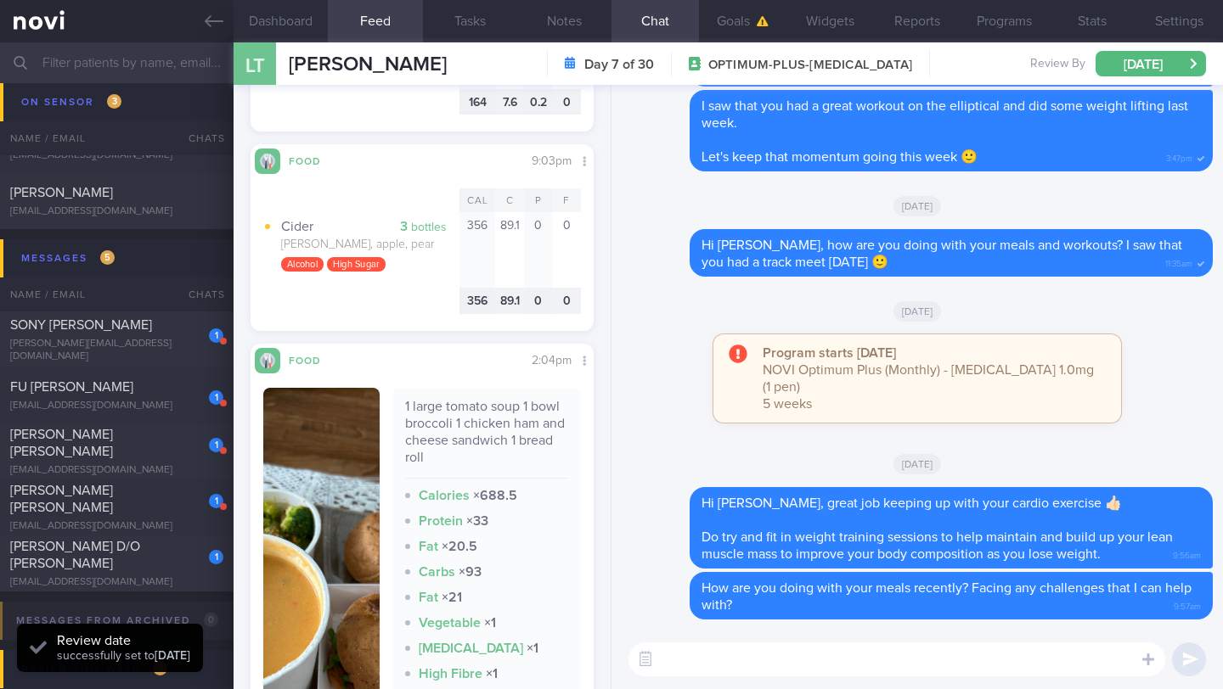
scroll to position [10693, 0]
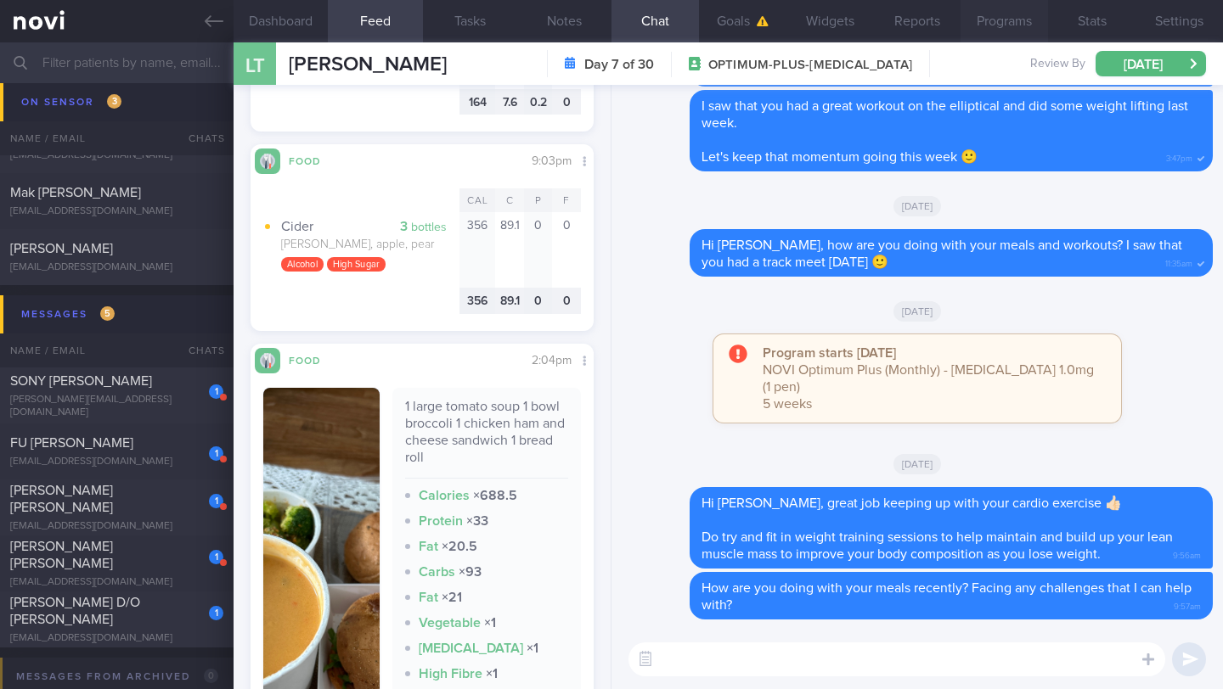
click at [1017, 24] on button "Programs" at bounding box center [1003, 21] width 87 height 42
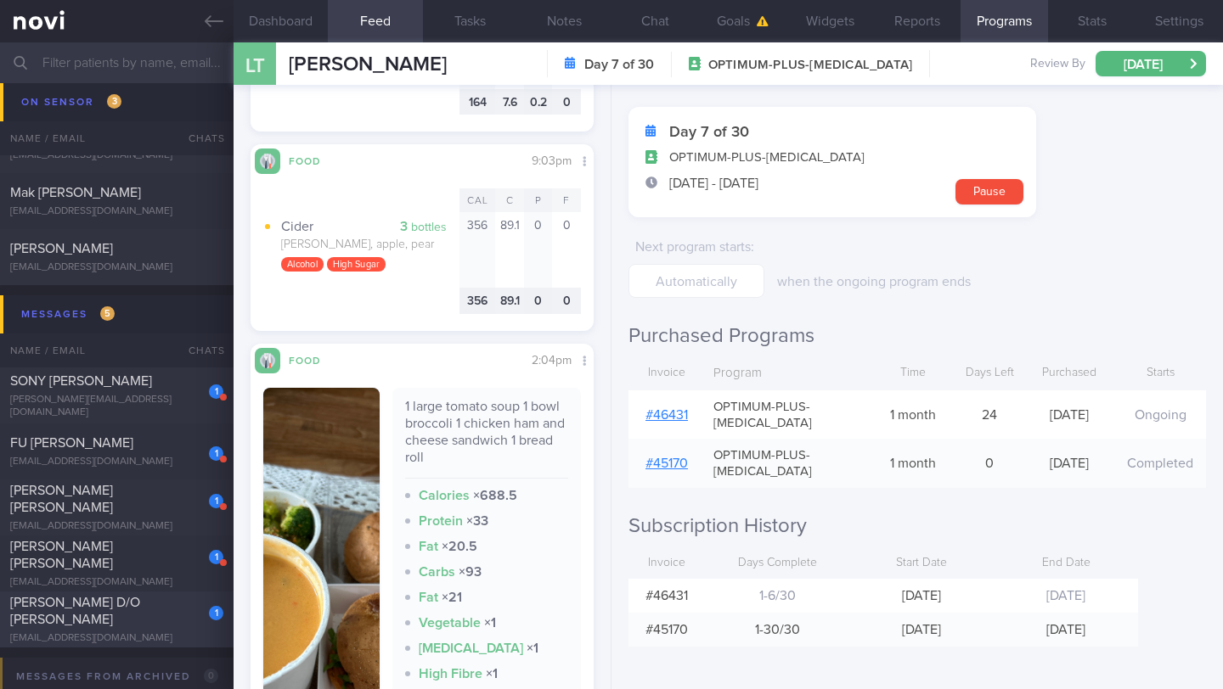
click at [161, 617] on div "[PERSON_NAME] D/O [PERSON_NAME]" at bounding box center [114, 611] width 209 height 34
type textarea "R/V with JJ: ([DATE]) REJOINED Last seen in [DATE] Was on [MEDICAL_DATA] 14mg T…"
checkbox input "false"
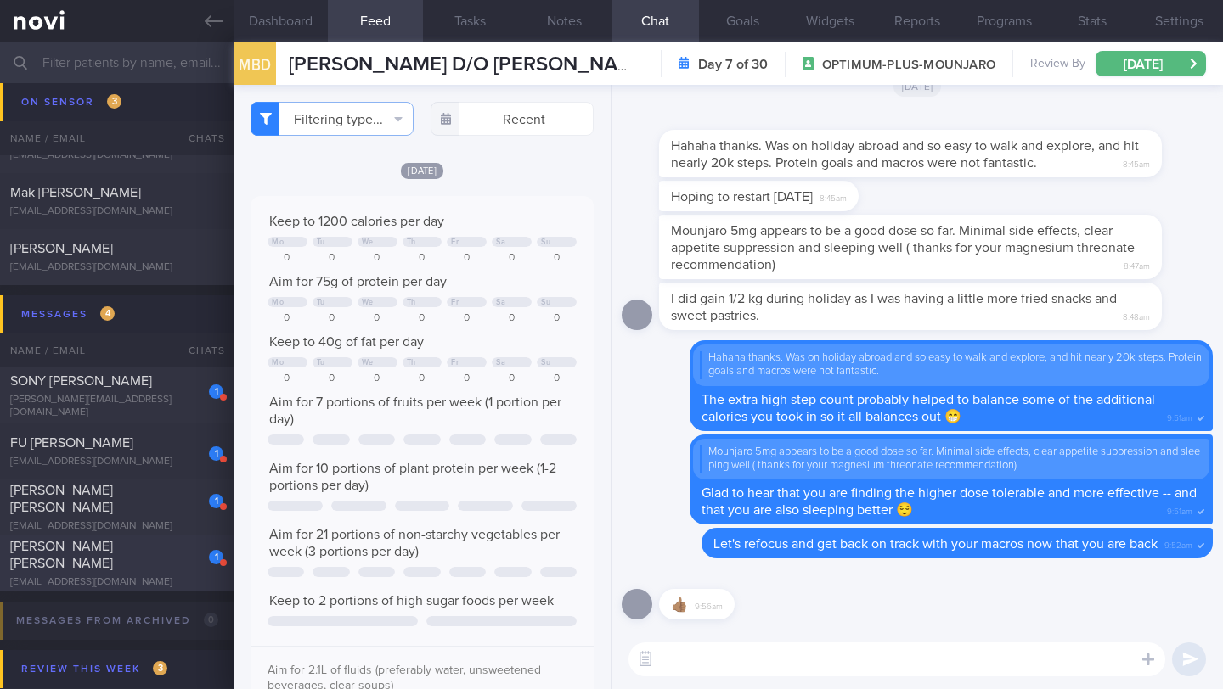
click at [114, 561] on div "[PERSON_NAME] [PERSON_NAME]" at bounding box center [114, 555] width 209 height 34
type input "11/9 Check for logs and coach"
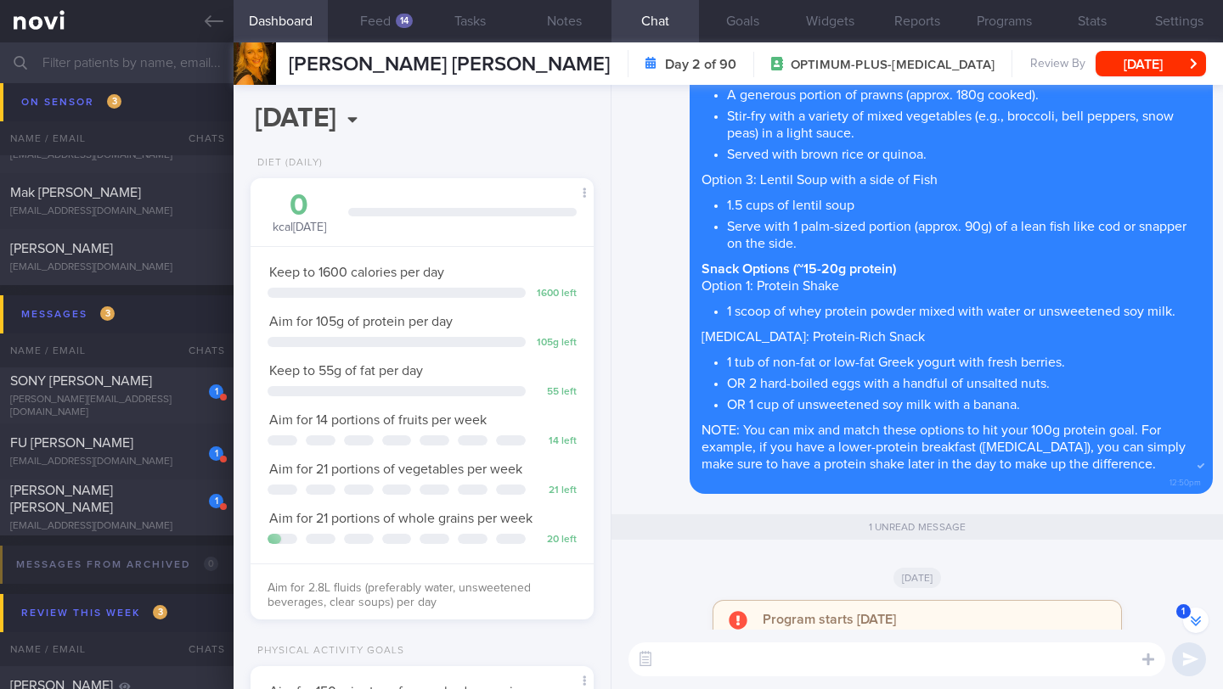
scroll to position [-88, 0]
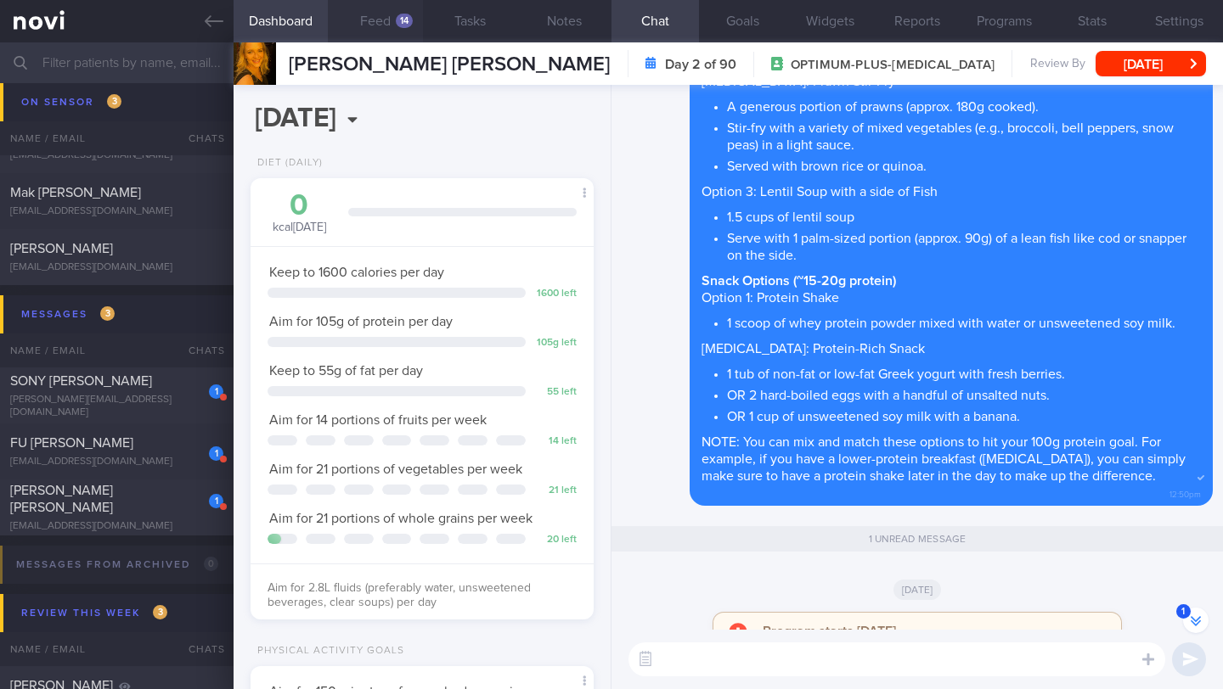
click at [373, 20] on button "Feed 14" at bounding box center [375, 21] width 94 height 42
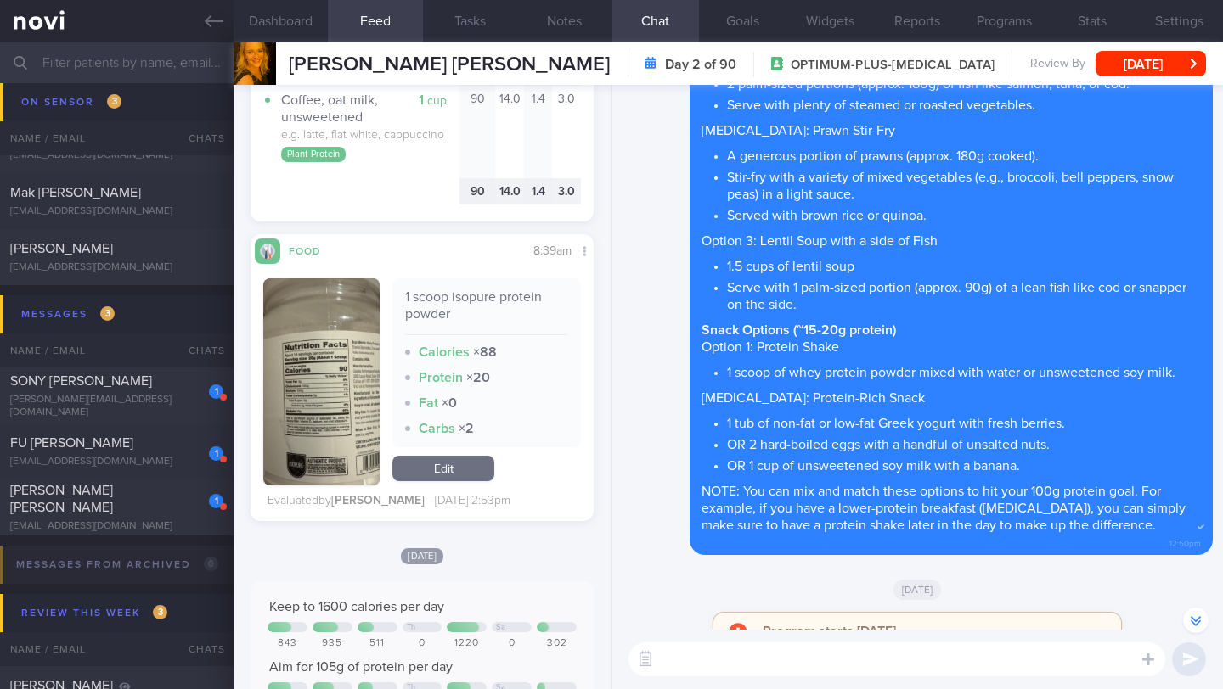
scroll to position [1164, 0]
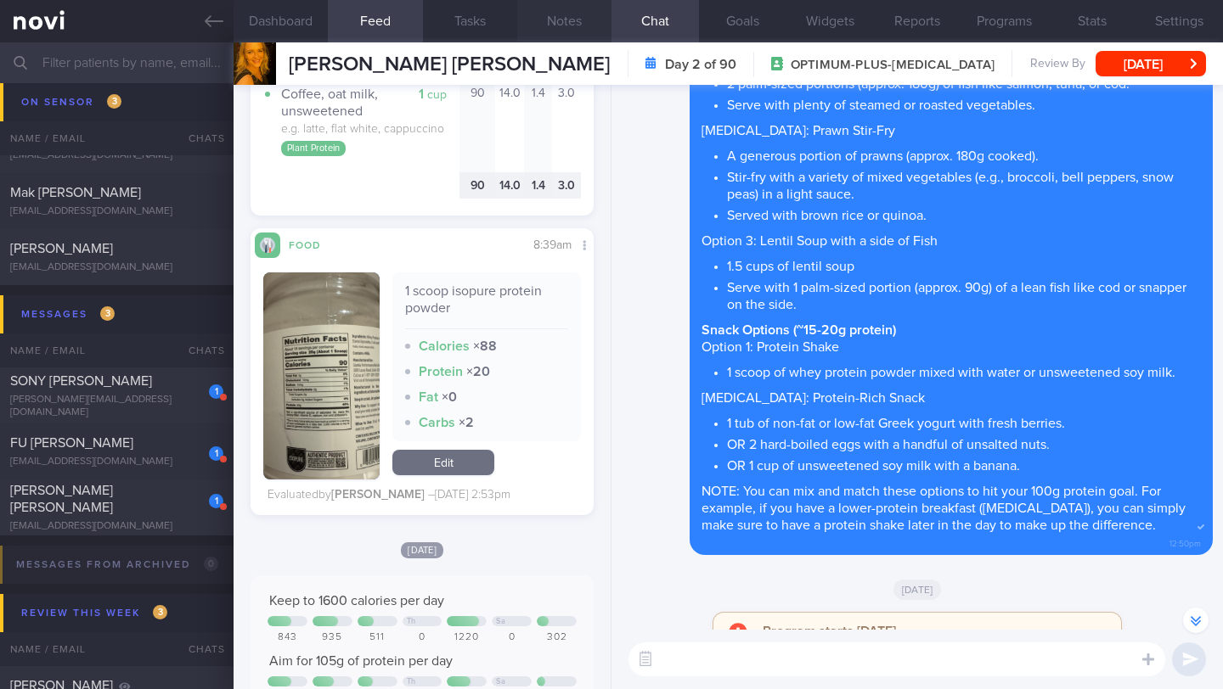
click at [572, 30] on button "Notes" at bounding box center [564, 21] width 94 height 42
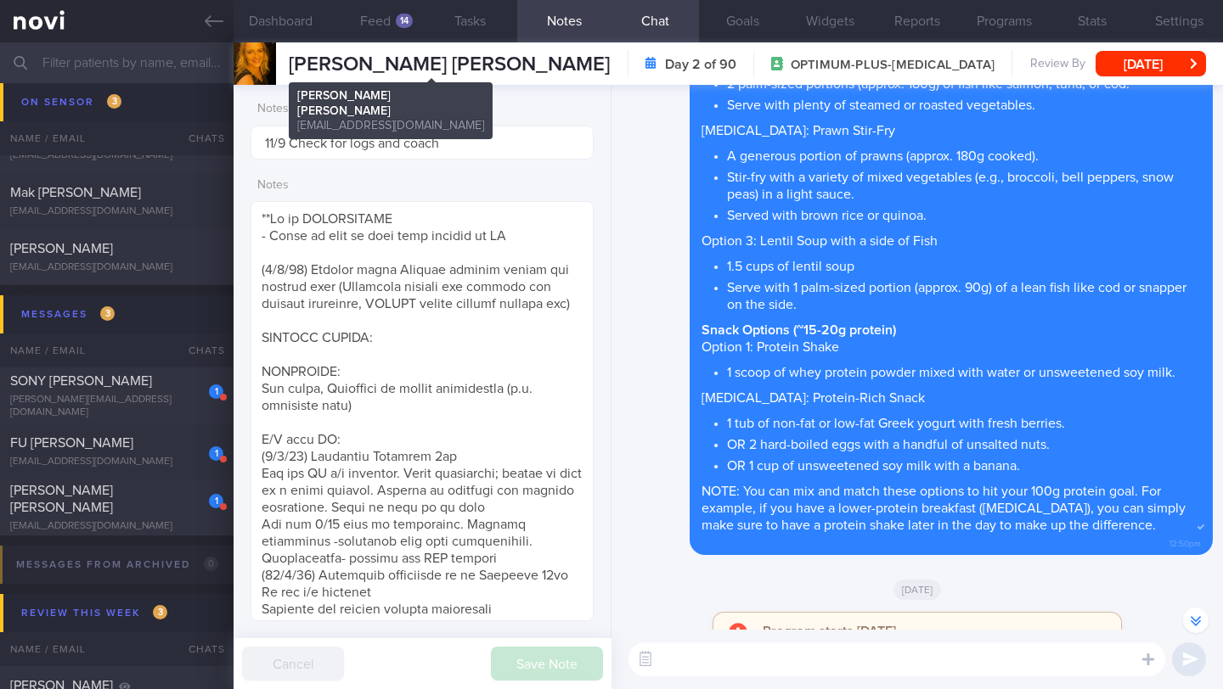
click at [419, 61] on span "[PERSON_NAME] [PERSON_NAME]" at bounding box center [449, 64] width 321 height 20
copy div "[PERSON_NAME] [PERSON_NAME] [PERSON_NAME] CHARLOTTE [EMAIL_ADDRESS][DOMAIN_NAME]"
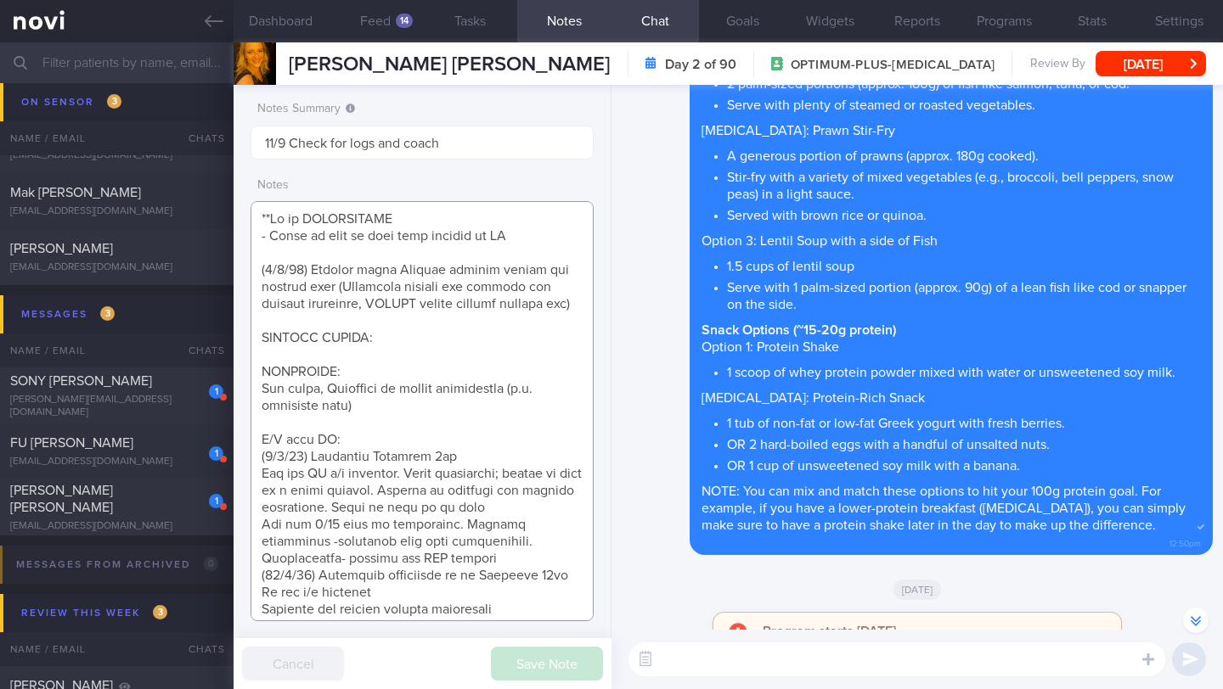
click at [375, 452] on textarea at bounding box center [421, 411] width 343 height 420
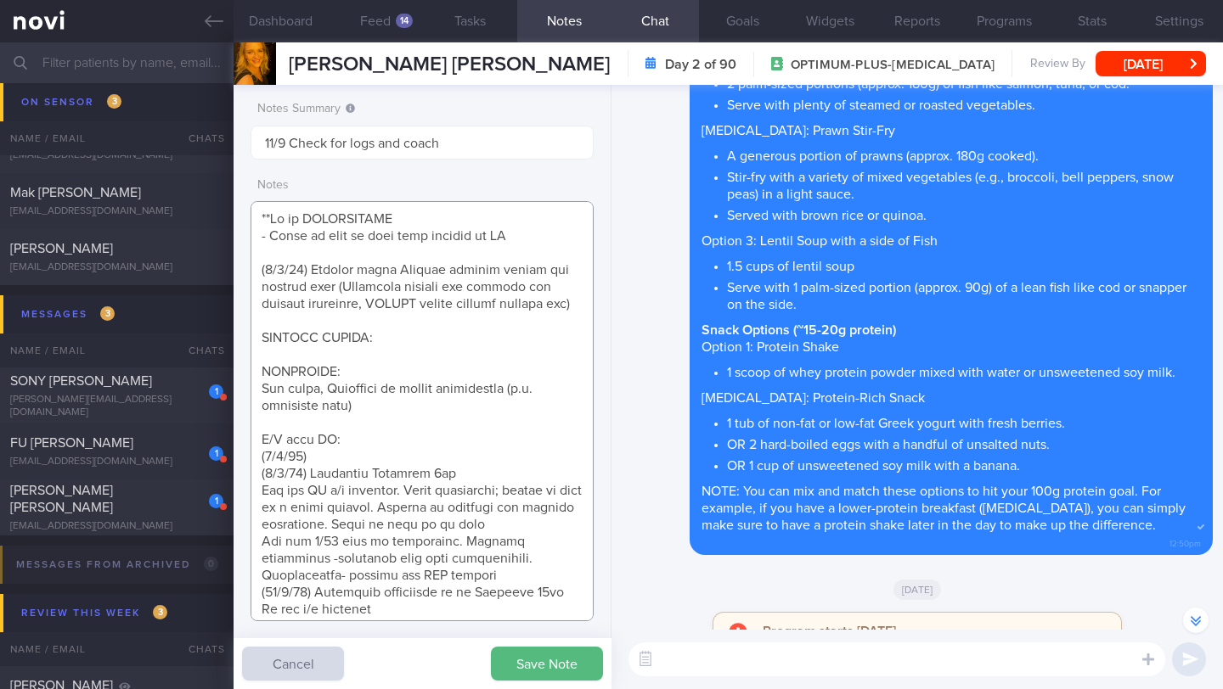
paste textarea "Continued on [MEDICAL_DATA] 14mg Nil sig s/e reported Happy w intended effects …"
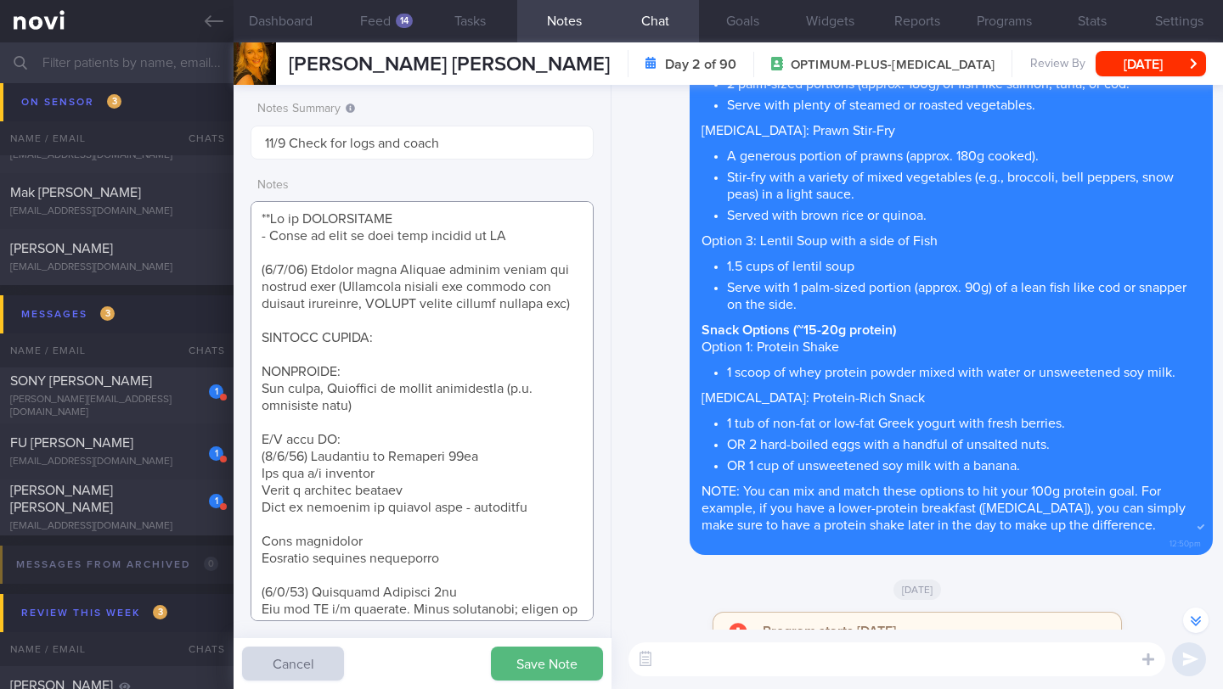
click at [335, 547] on textarea at bounding box center [421, 411] width 343 height 420
click at [442, 561] on textarea at bounding box center [421, 411] width 343 height 420
paste textarea "Continue [MEDICAL_DATA] 14mg OM"
type textarea "**Pt is PESCATARIAN - Finds it hard to find food options in [GEOGRAPHIC_DATA] (…"
click at [506, 667] on button "Save Note" at bounding box center [547, 664] width 112 height 34
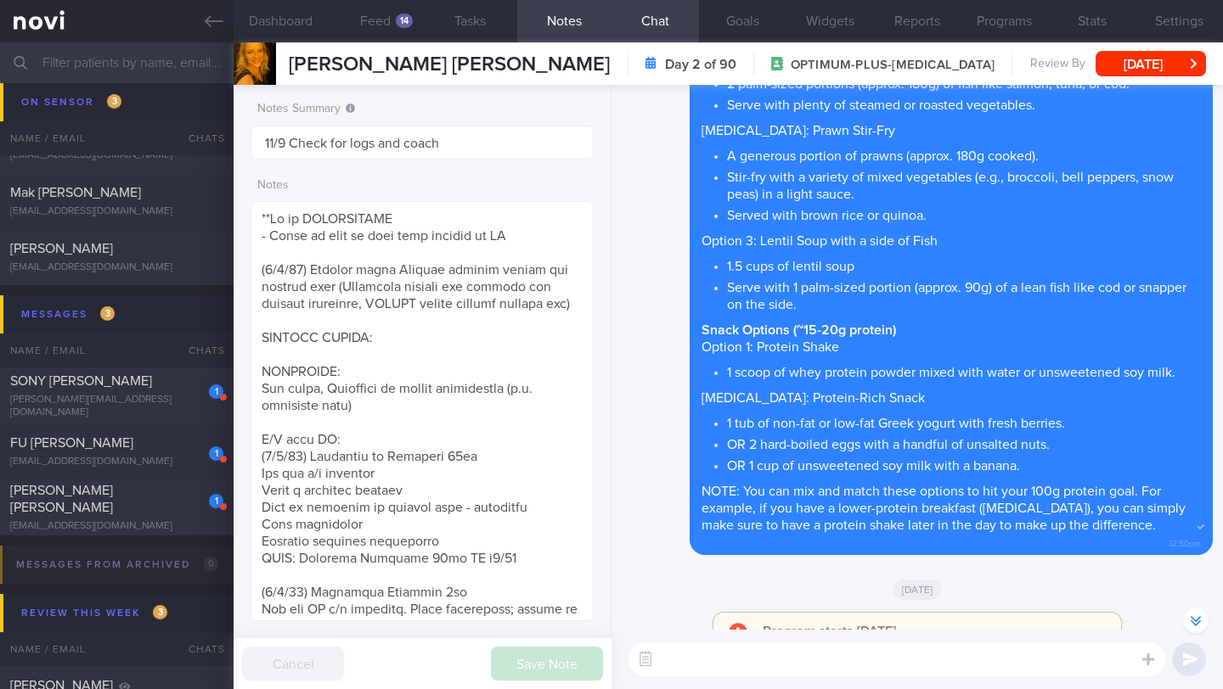
click at [762, 661] on textarea at bounding box center [896, 660] width 537 height 34
type textarea "Hi [PERSON_NAME], how are you doing this week? 🙂"
click at [397, 25] on div "14" at bounding box center [404, 21] width 17 height 14
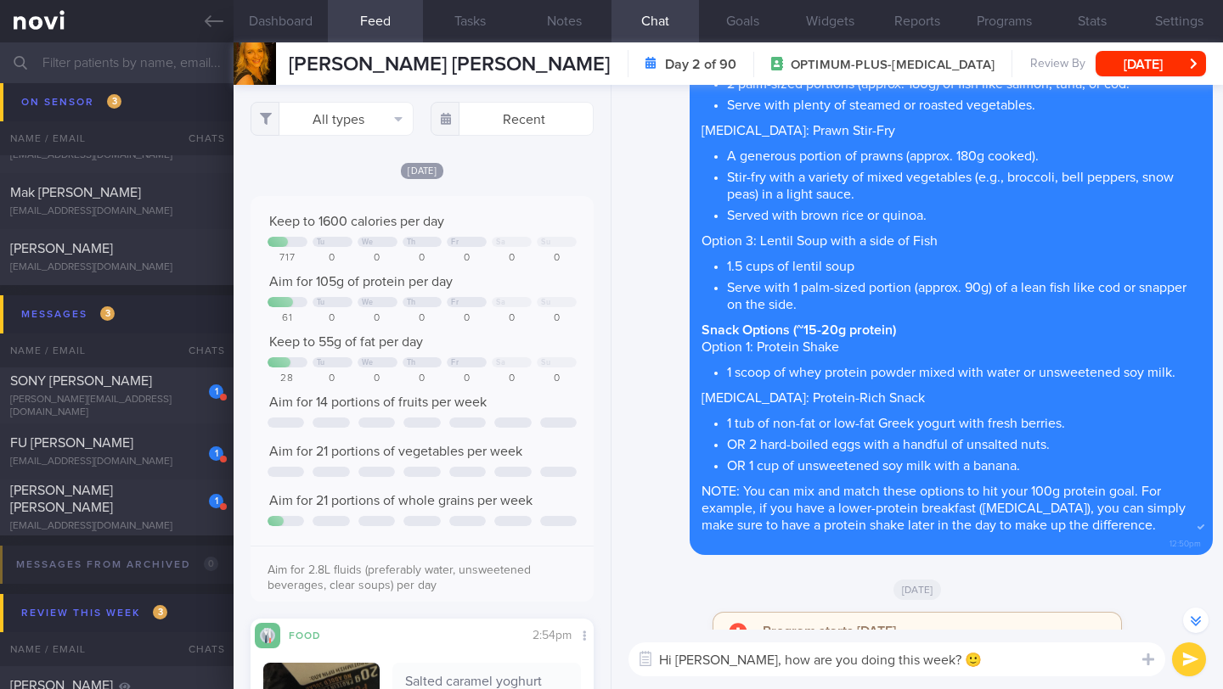
click at [343, 61] on span "[PERSON_NAME] [PERSON_NAME]" at bounding box center [449, 64] width 321 height 20
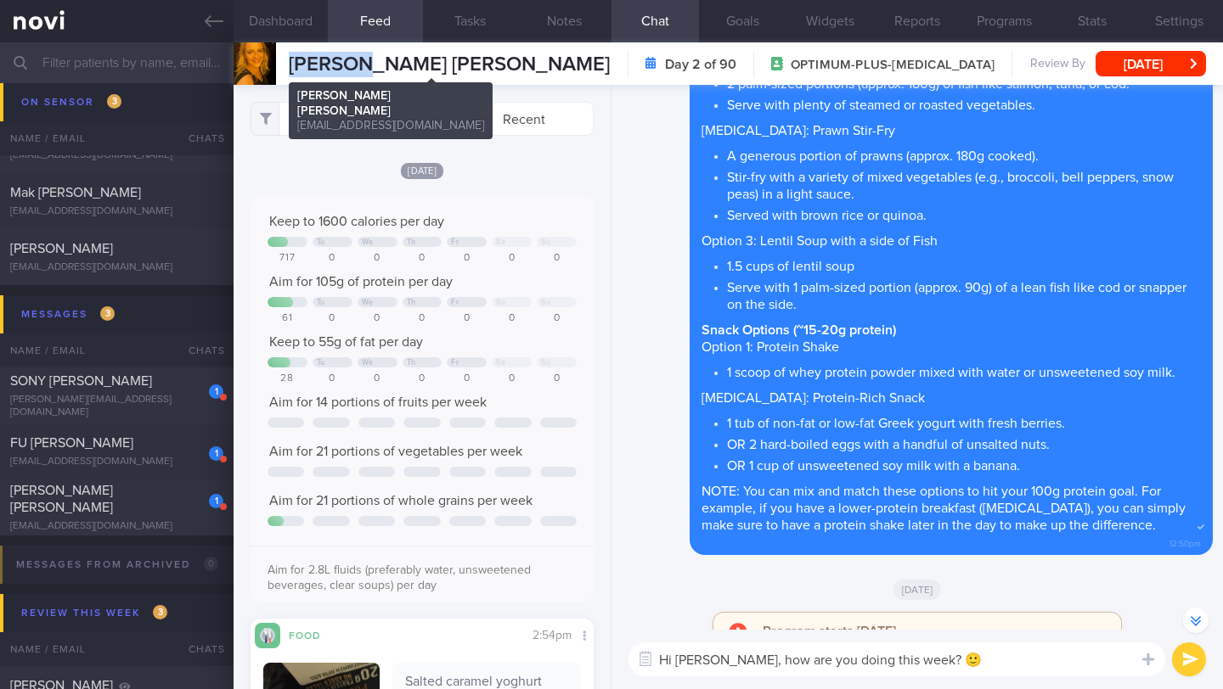
click at [343, 61] on span "[PERSON_NAME] [PERSON_NAME]" at bounding box center [449, 64] width 321 height 20
copy div "[PERSON_NAME] [PERSON_NAME] [PERSON_NAME] CHARLOTTE [EMAIL_ADDRESS][DOMAIN_NAME]"
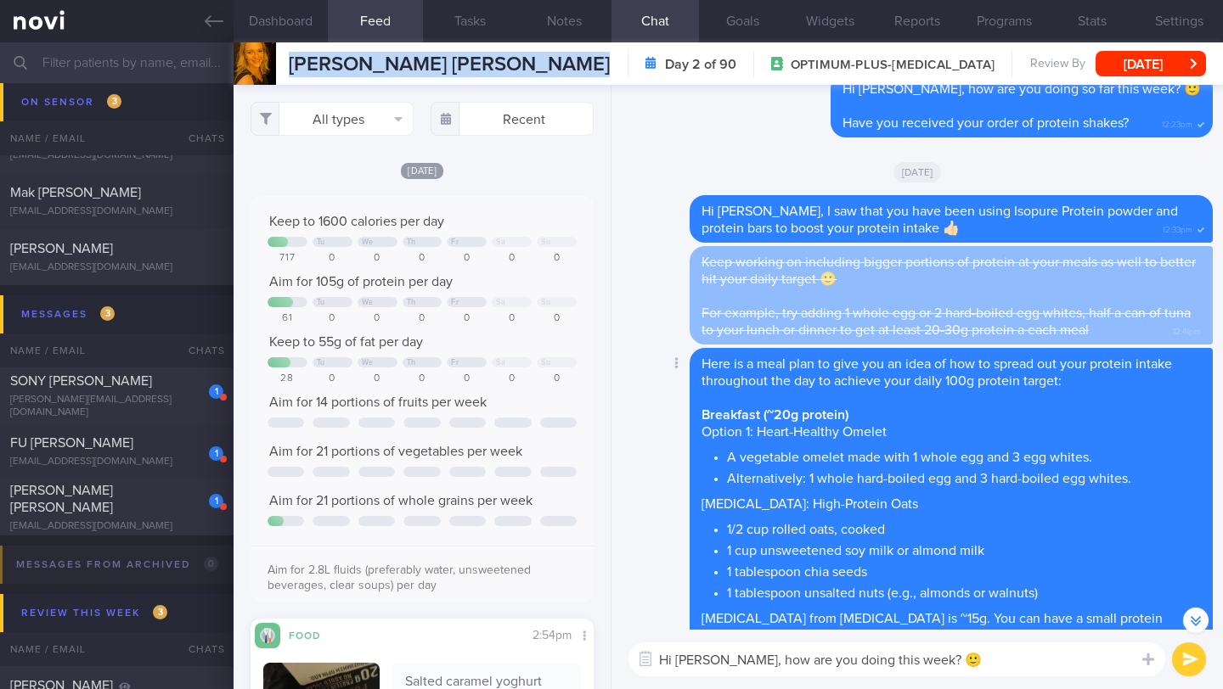
scroll to position [-748, 0]
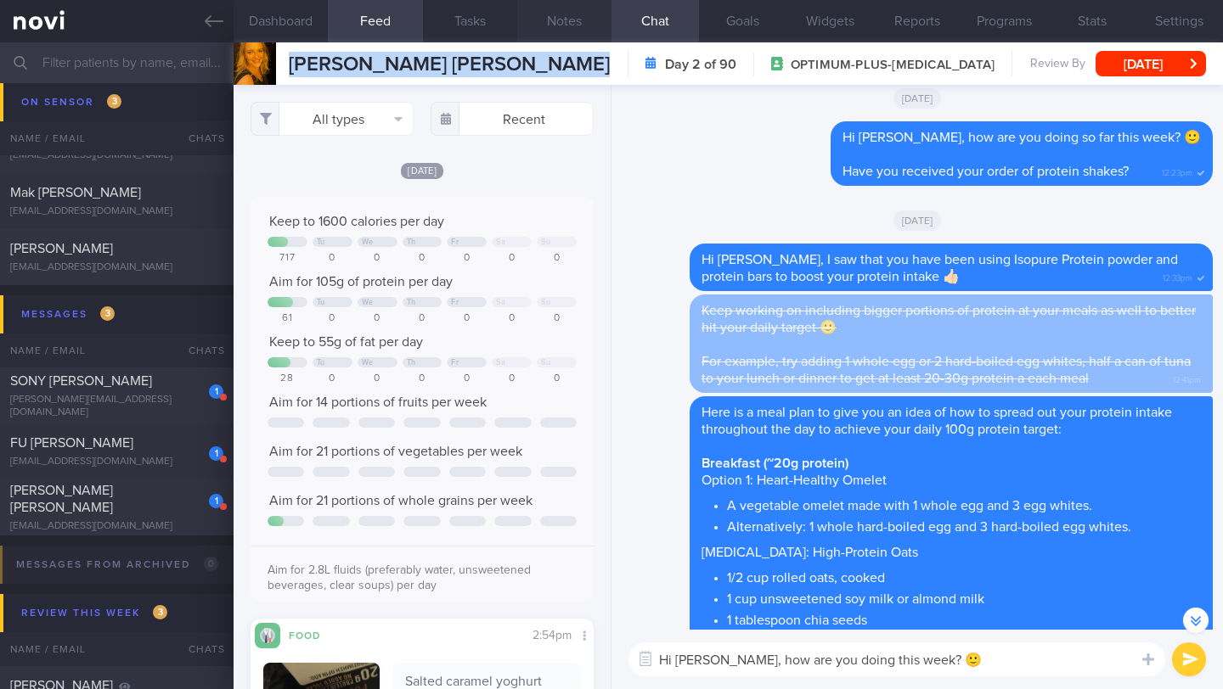
click at [571, 14] on button "Notes" at bounding box center [564, 21] width 94 height 42
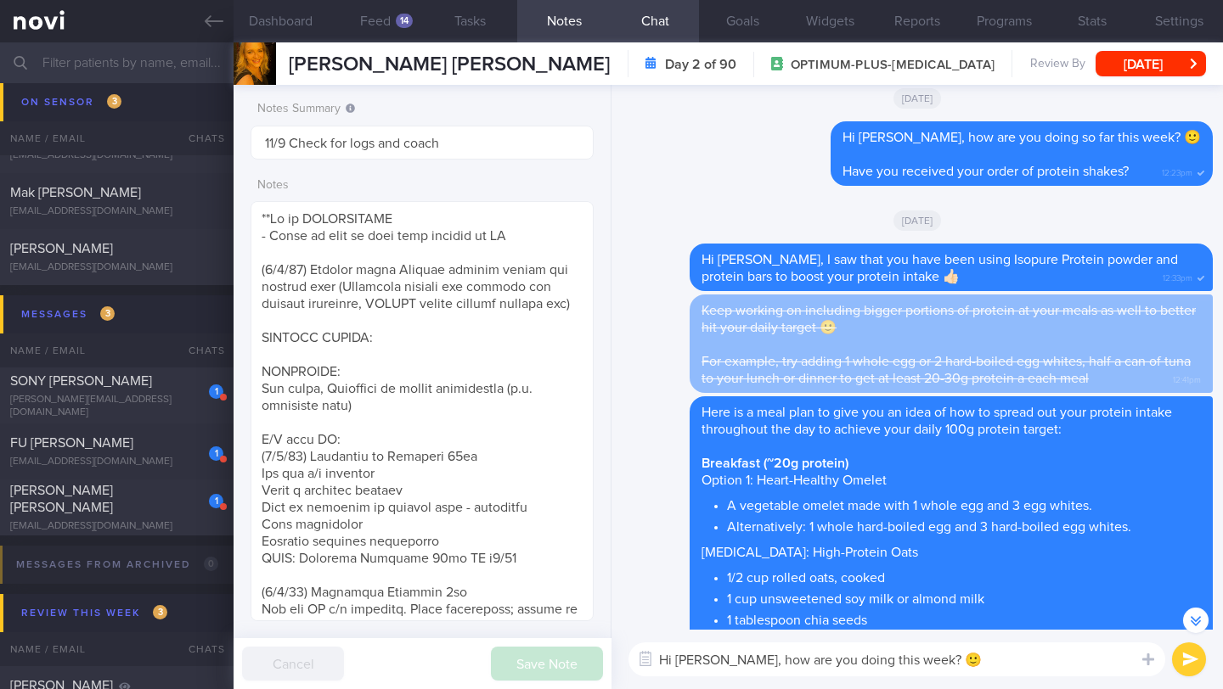
click at [954, 669] on textarea "Hi [PERSON_NAME], how are you doing this week? 🙂" at bounding box center [896, 660] width 537 height 34
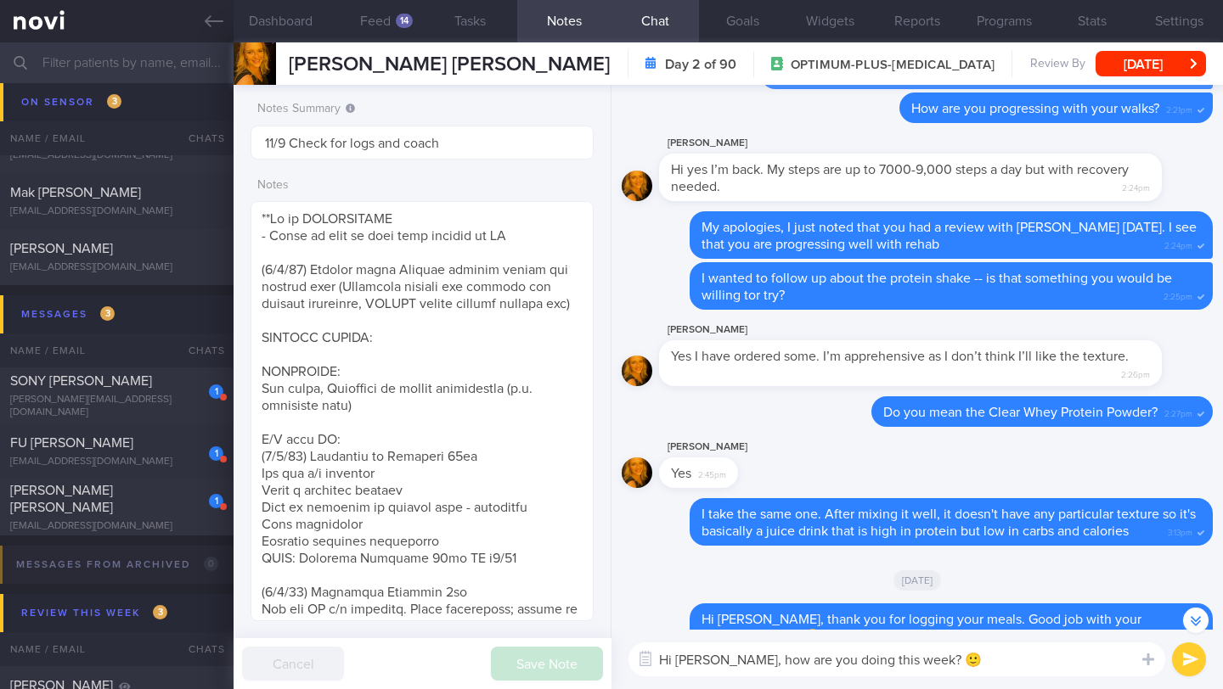
scroll to position [-1826, 0]
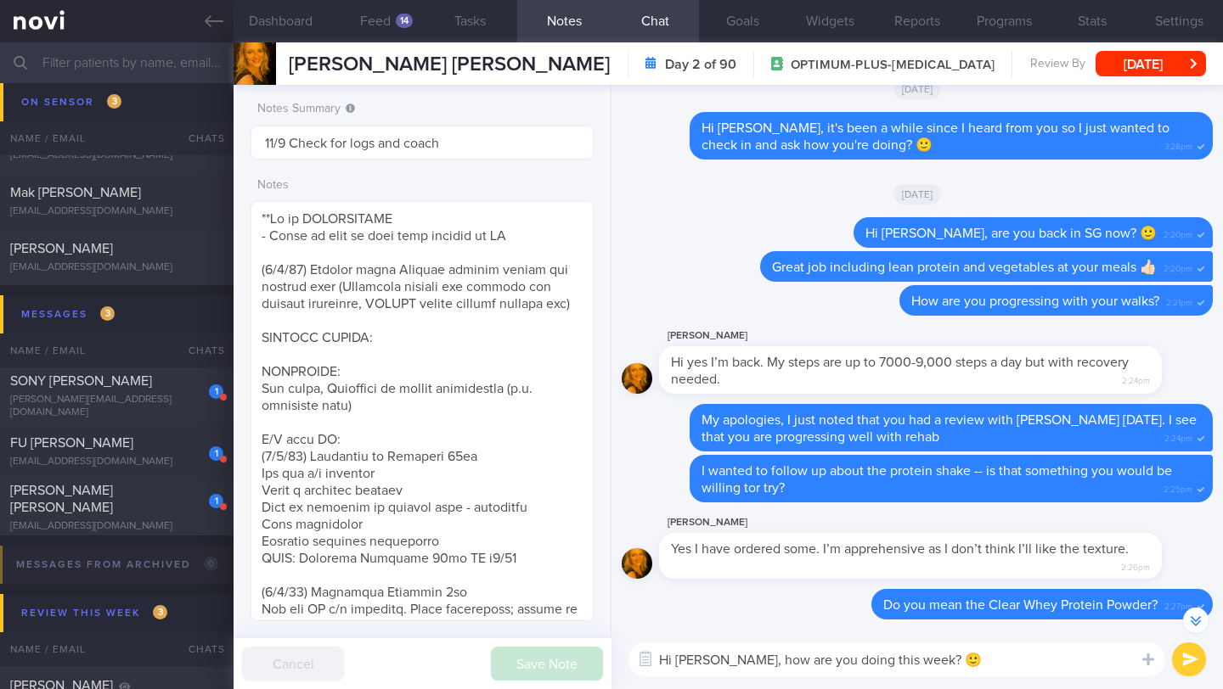
click at [1180, 658] on button "submit" at bounding box center [1189, 660] width 34 height 34
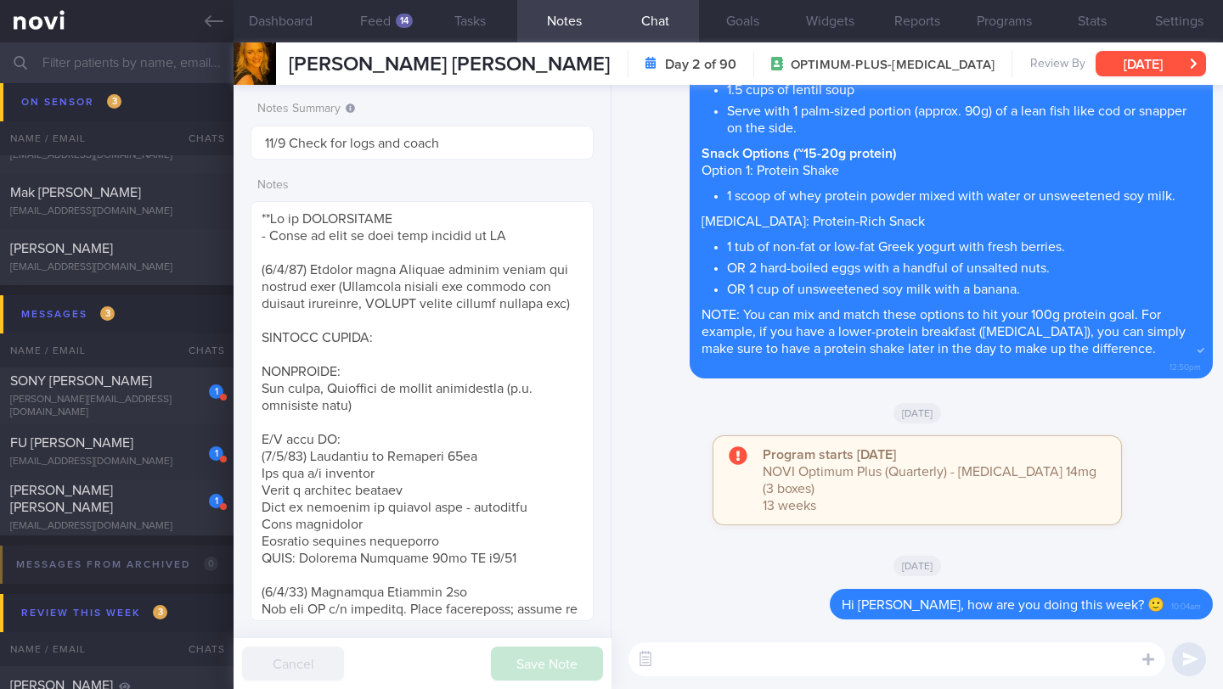
click at [1160, 66] on button "[DATE]" at bounding box center [1150, 63] width 110 height 25
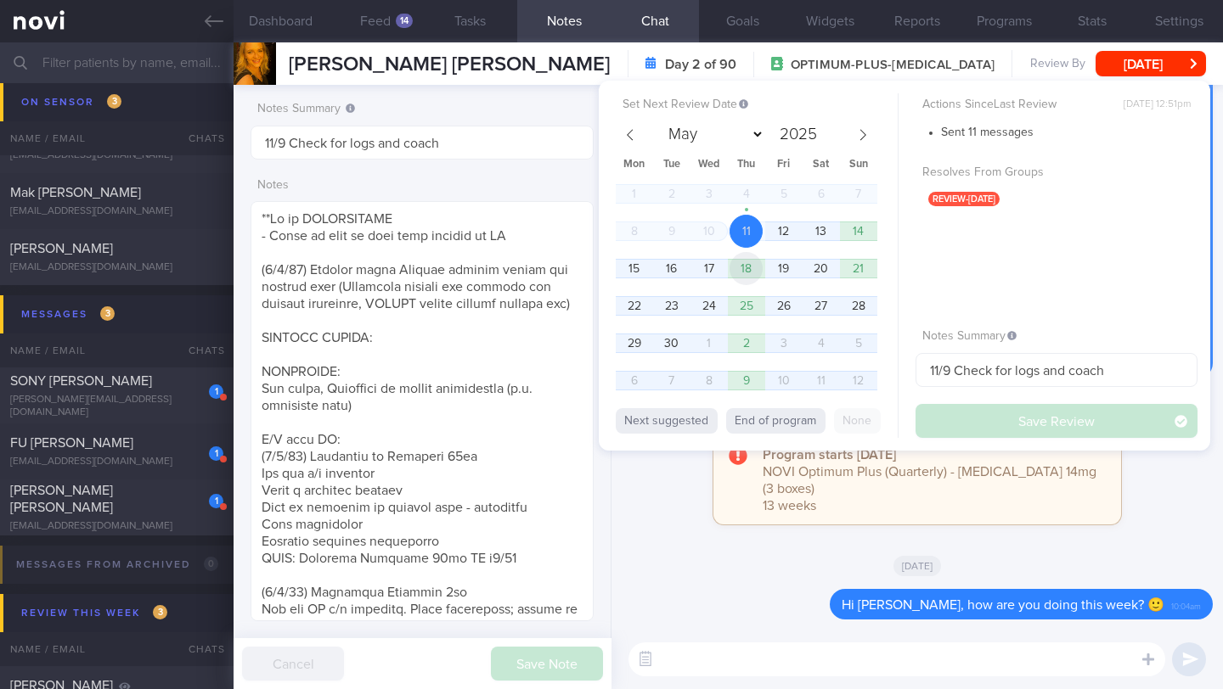
click at [734, 273] on span "18" at bounding box center [745, 268] width 33 height 33
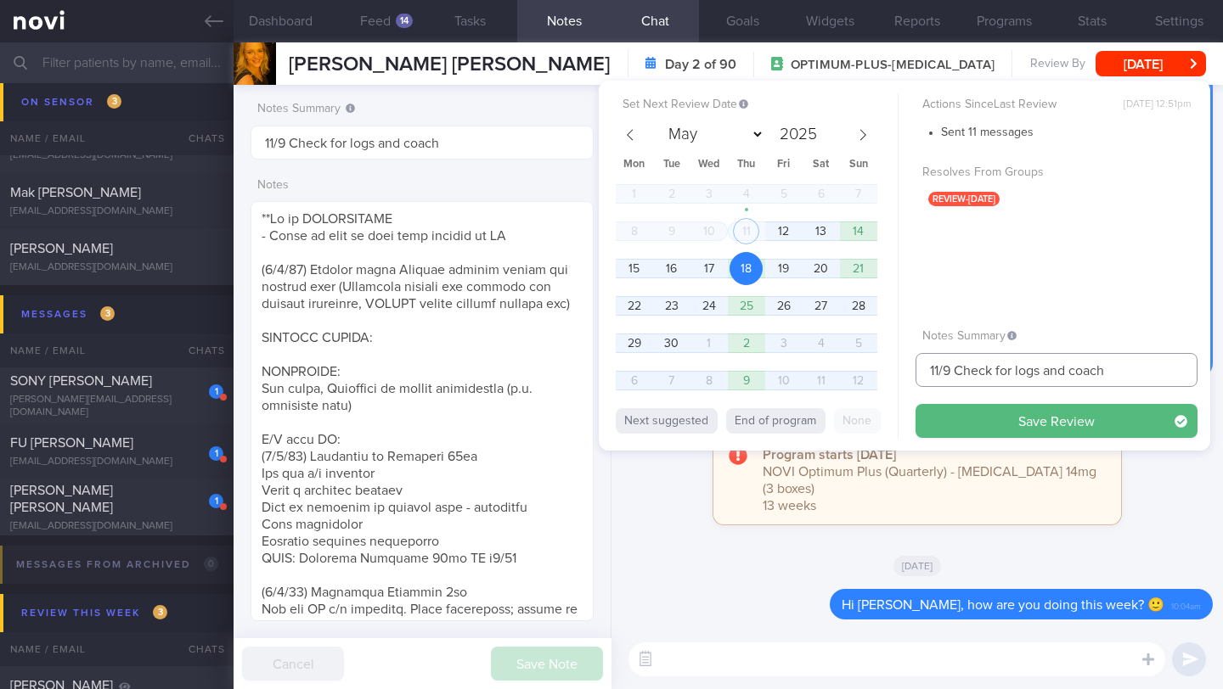
drag, startPoint x: 939, startPoint y: 367, endPoint x: 892, endPoint y: 368, distance: 47.6
click at [892, 368] on div "Set Next Review Date [DATE] May June July August September October November [DA…" at bounding box center [904, 266] width 611 height 370
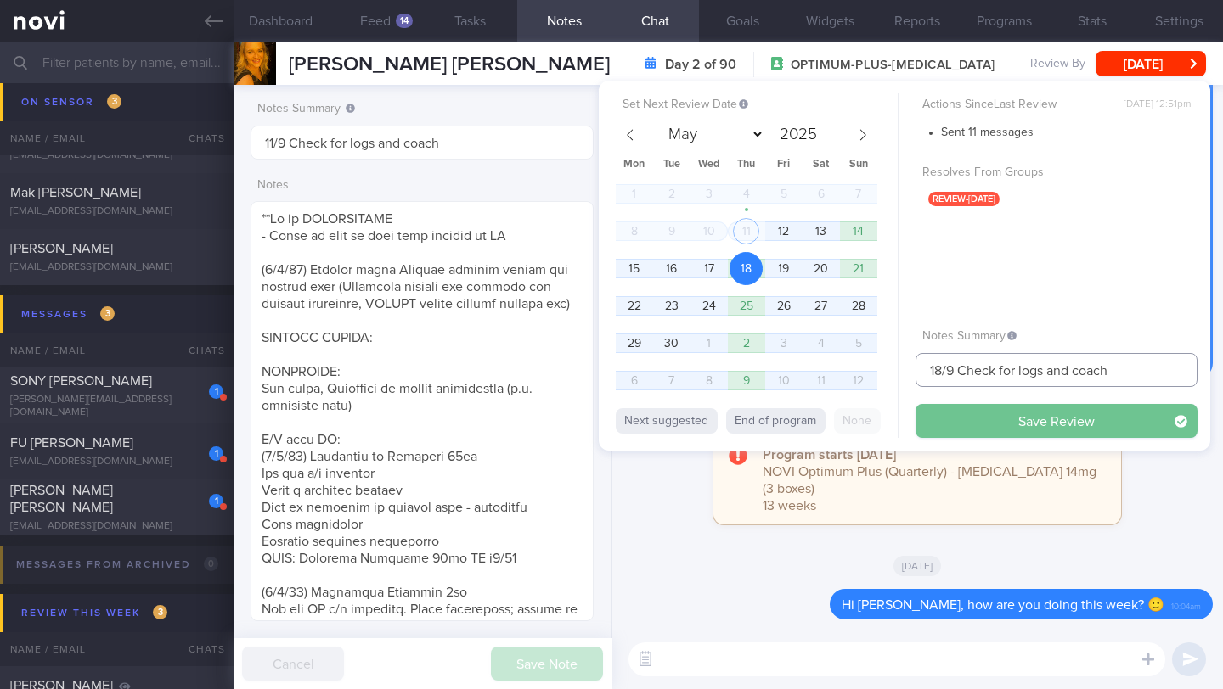
type input "18/9 Check for logs and coach"
click at [937, 411] on button "Save Review" at bounding box center [1056, 421] width 282 height 34
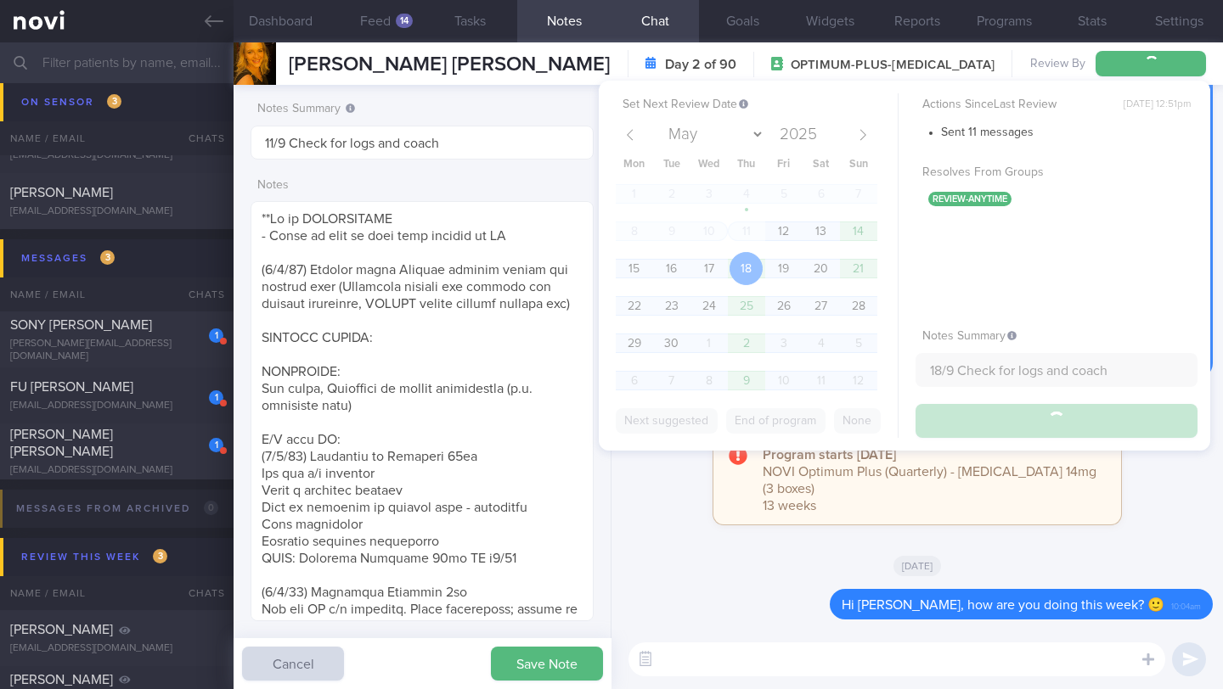
scroll to position [10637, 0]
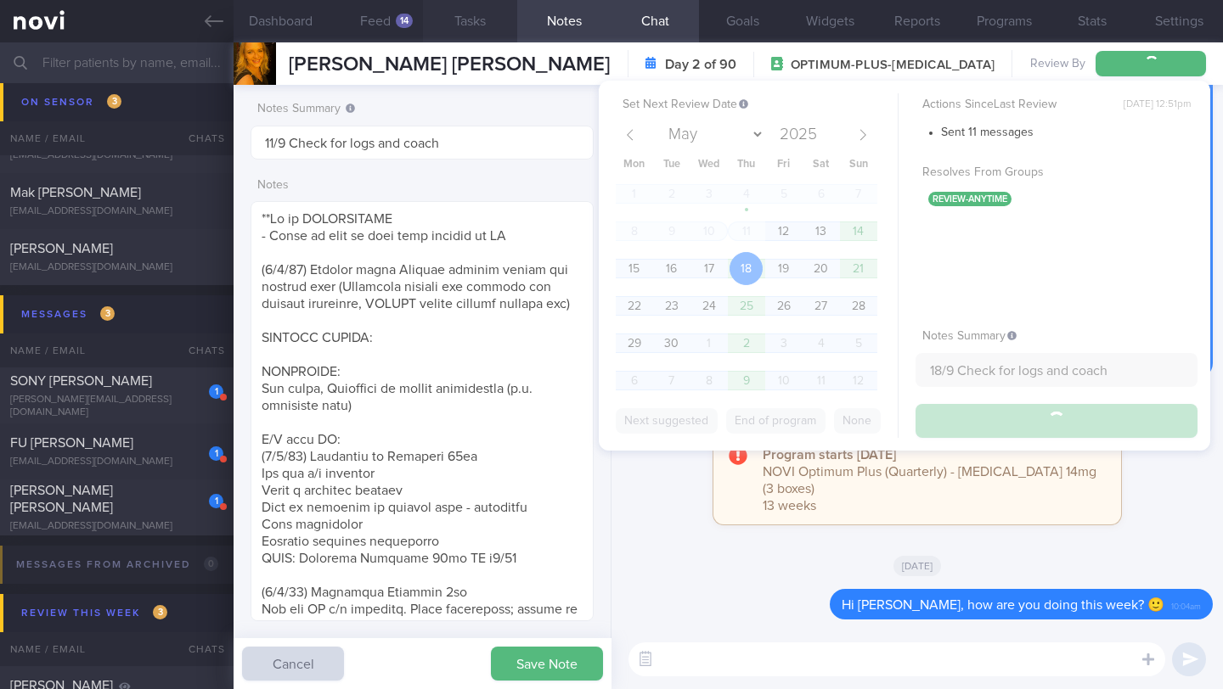
type input "18/9 Check for logs and coach"
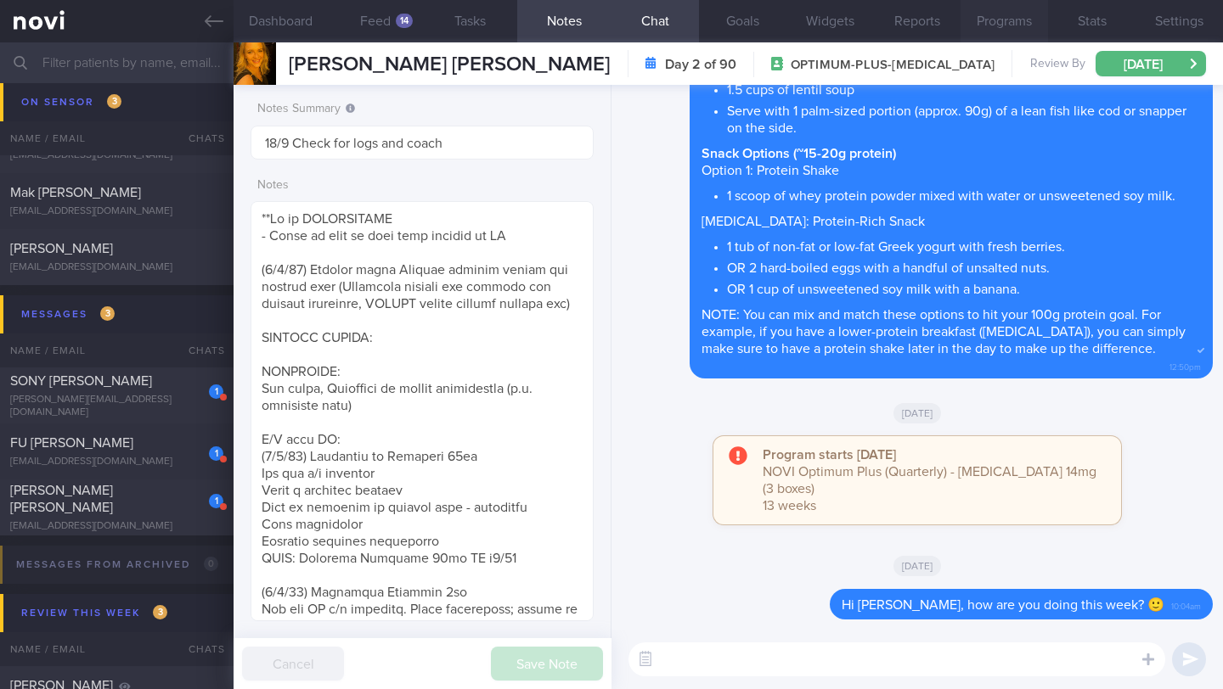
click at [998, 20] on button "Programs" at bounding box center [1003, 21] width 87 height 42
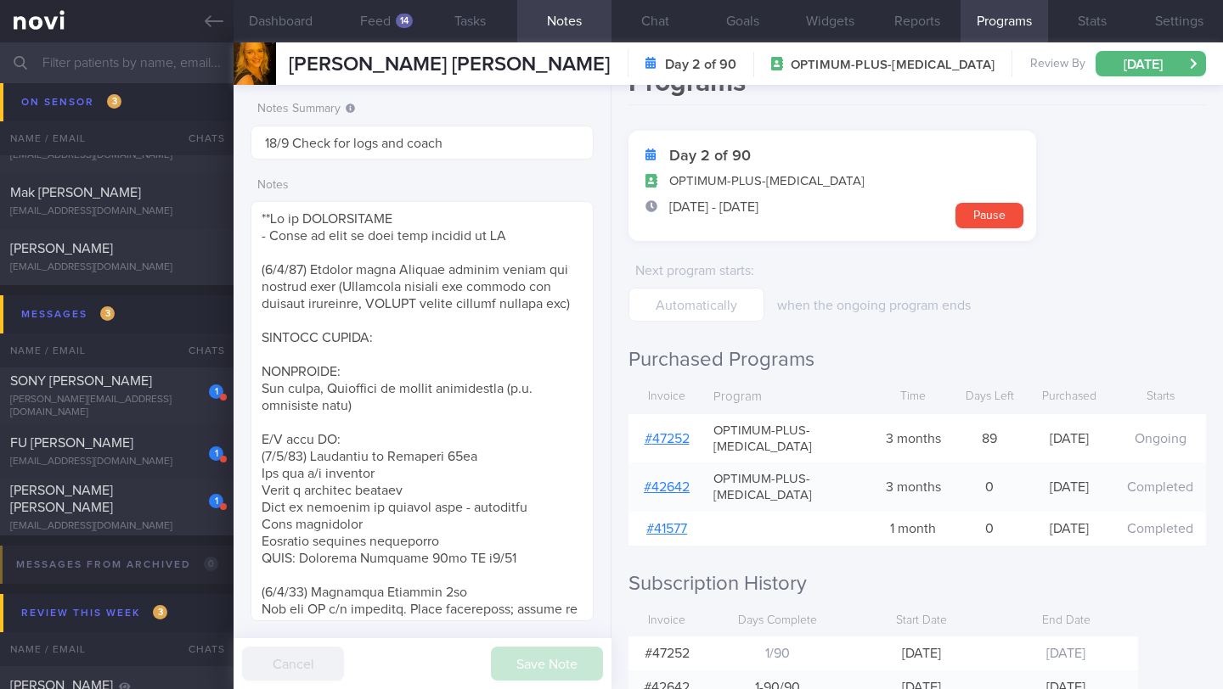
scroll to position [127, 0]
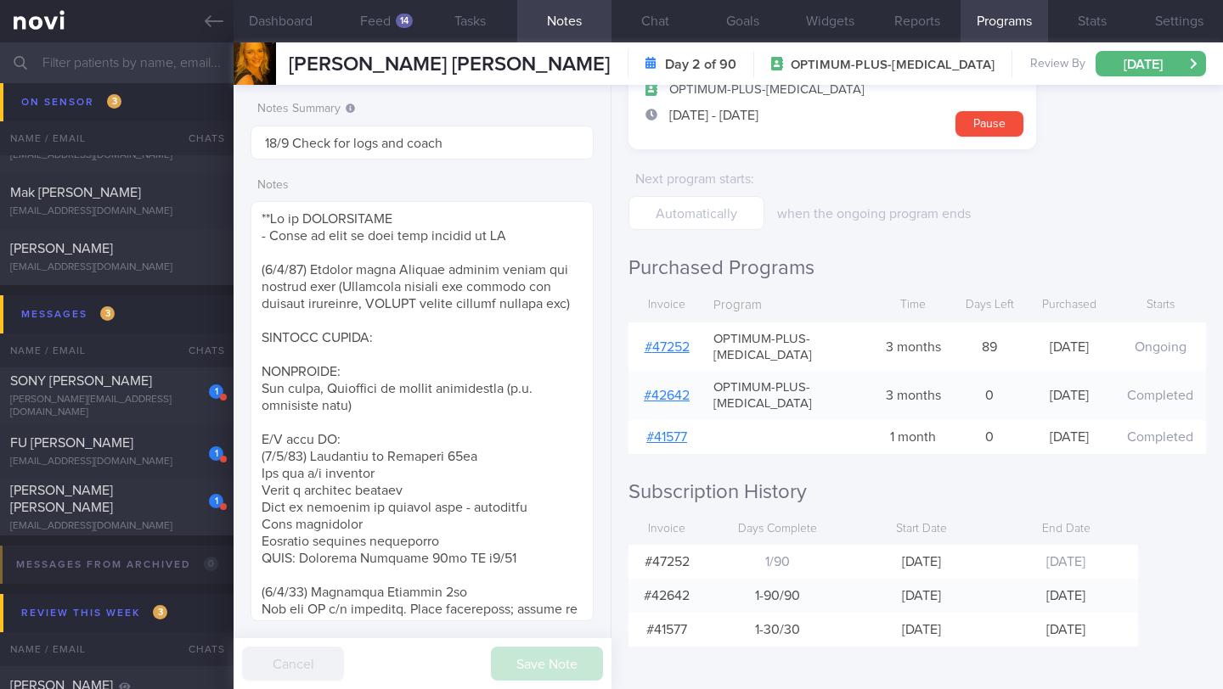
click at [131, 66] on input "text" at bounding box center [611, 62] width 1223 height 41
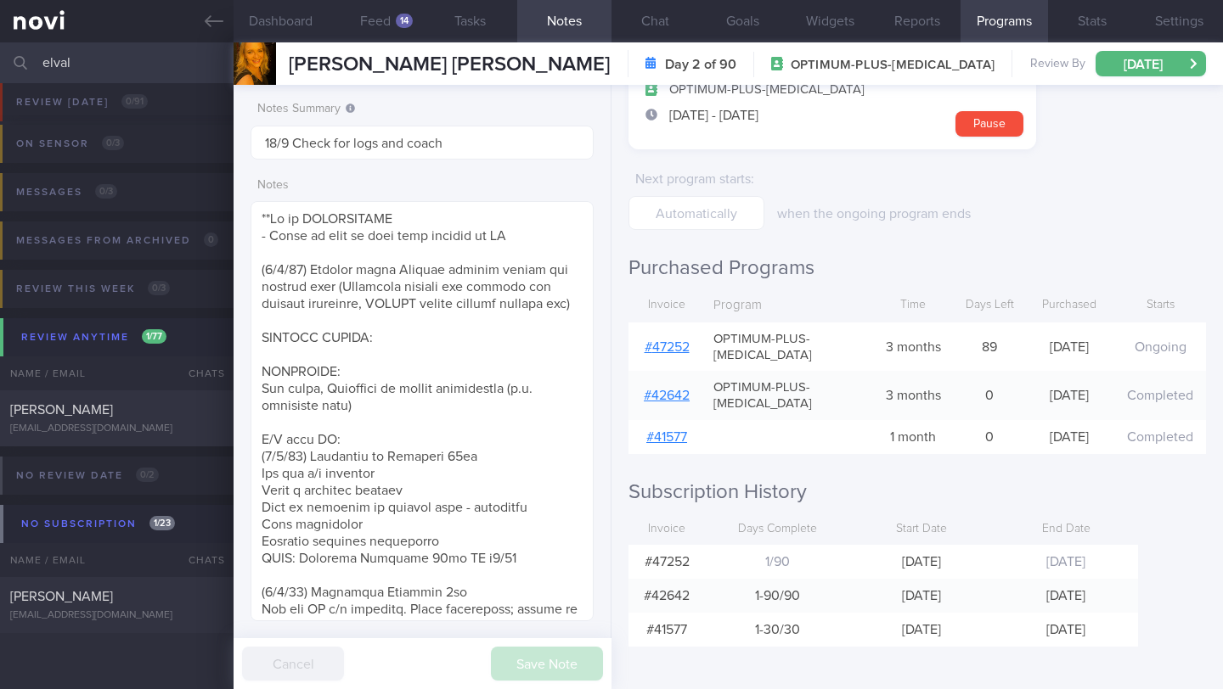
scroll to position [65, 0]
type input "elvaline"
click at [180, 432] on div "[EMAIL_ADDRESS][DOMAIN_NAME]" at bounding box center [116, 429] width 213 height 13
type input "13/10 Check if increased fibre and non-starchy veg intake, check if tried senio…"
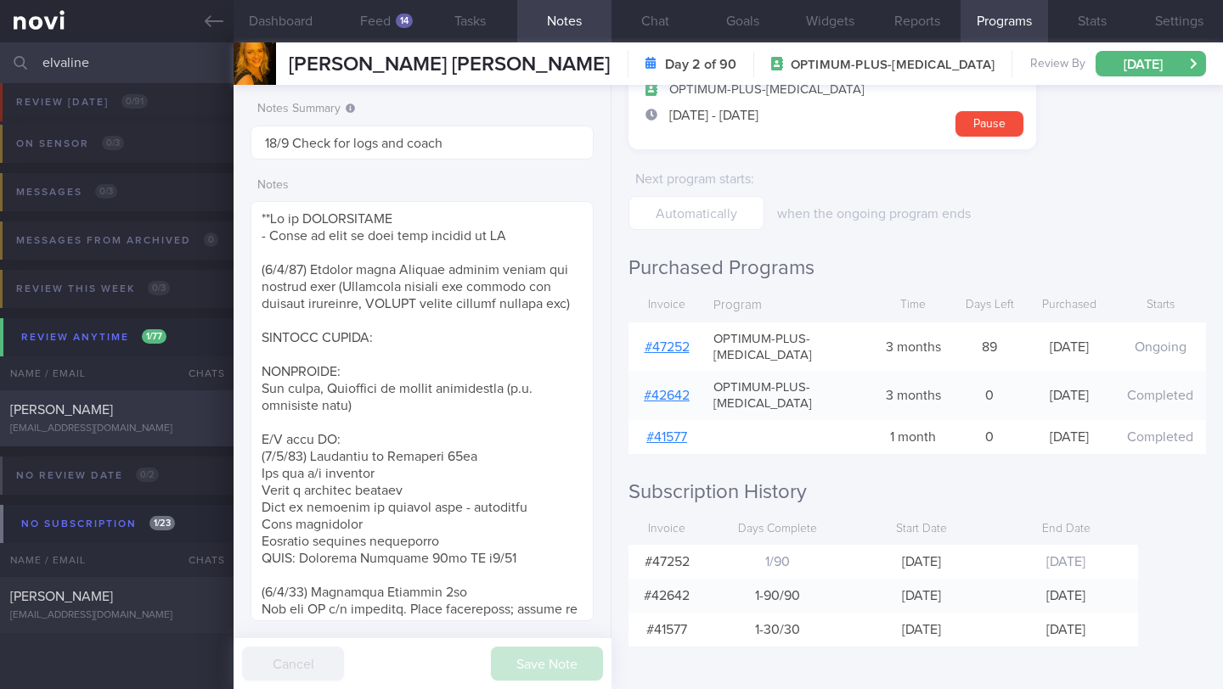
type textarea "SUPPORT NEEDED: CHALLENGE: - OVERALL: ([DATE]) Constipation is getting slightly…"
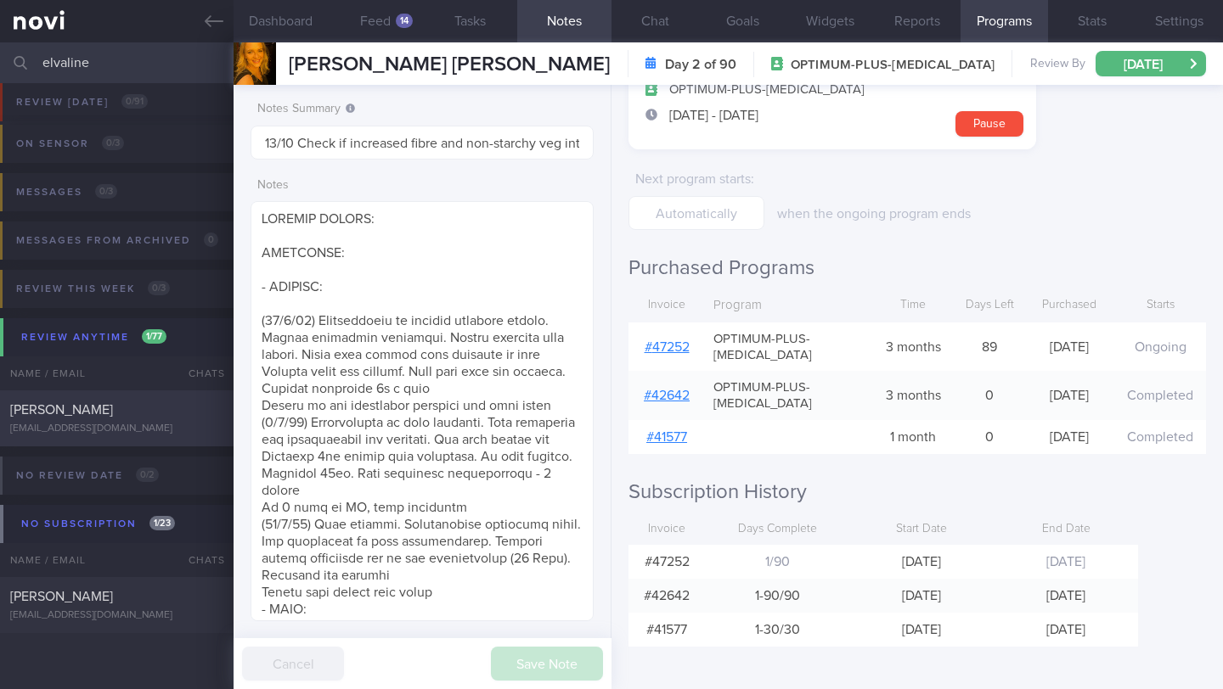
select select "9"
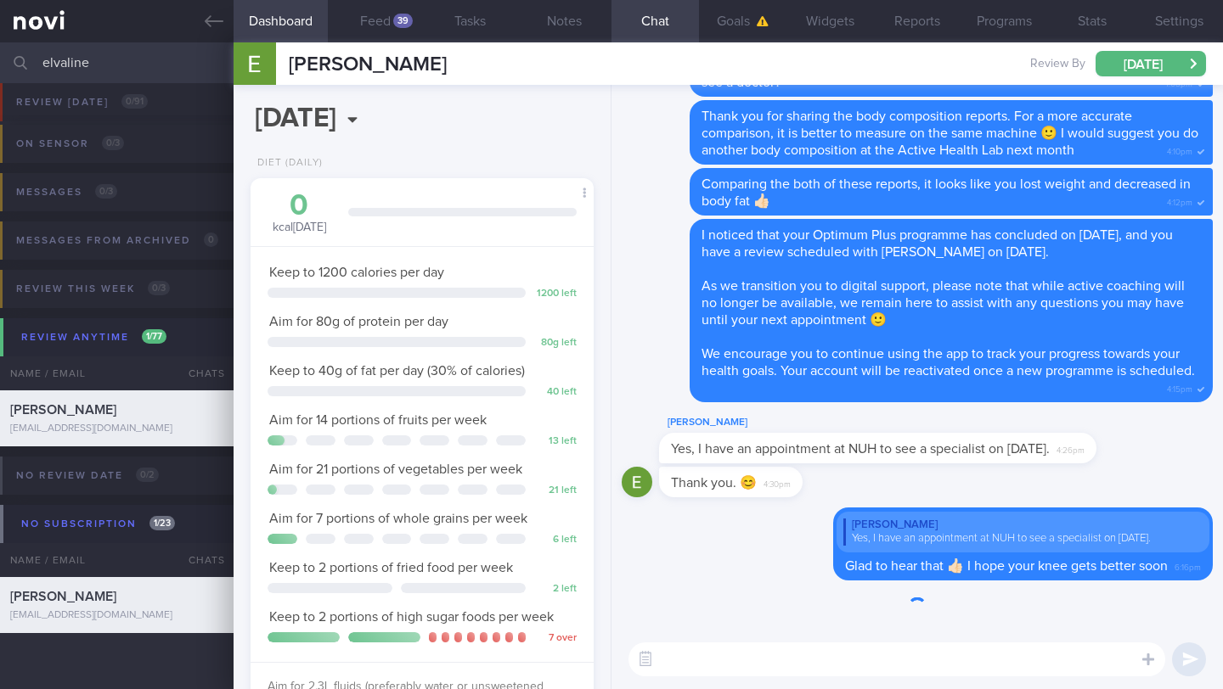
scroll to position [174, 300]
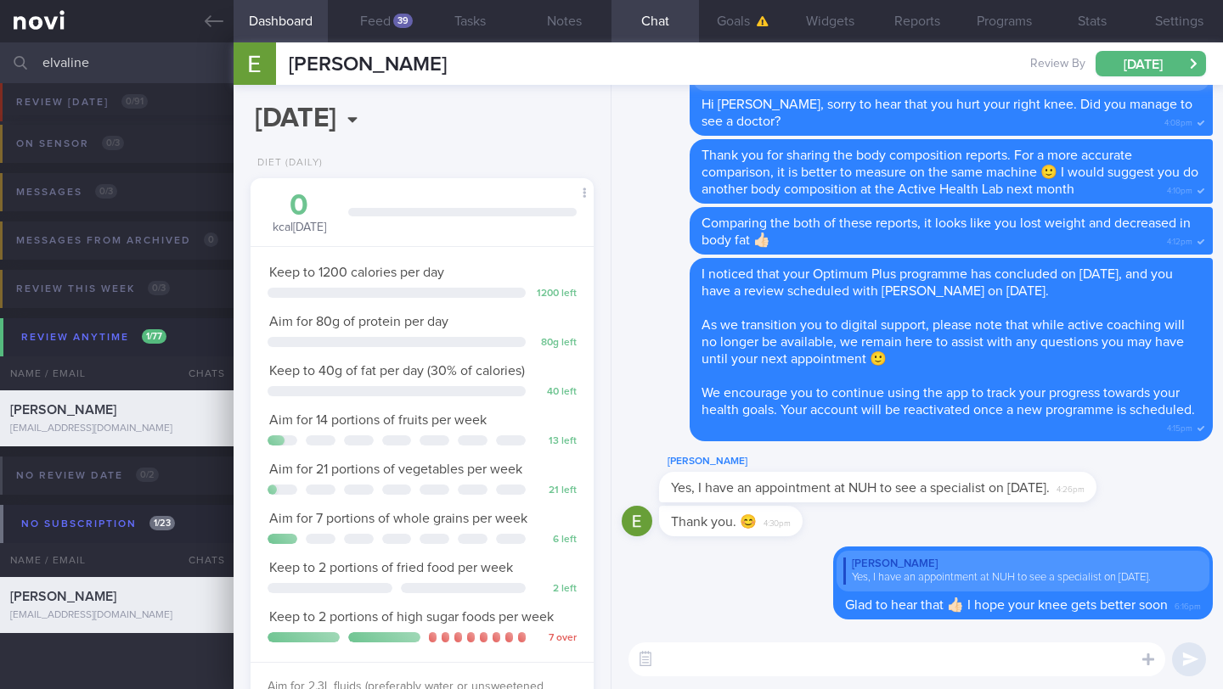
click at [84, 65] on input "elvaline" at bounding box center [611, 62] width 1223 height 41
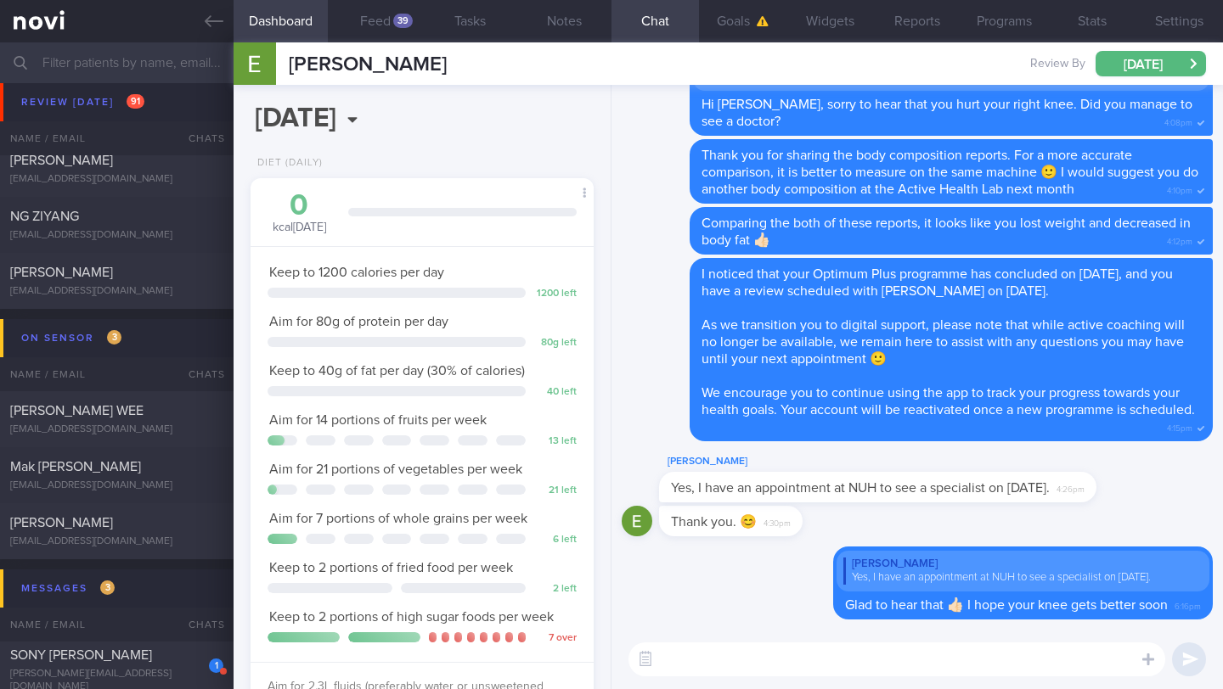
scroll to position [10648, 0]
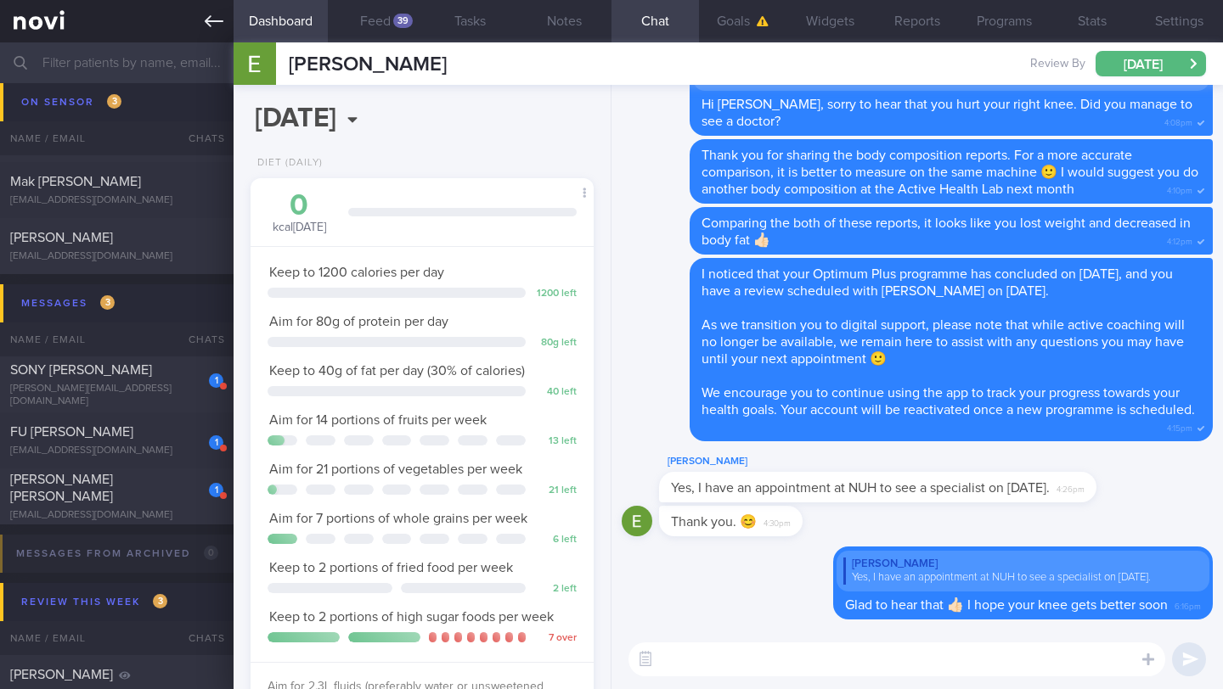
click at [208, 28] on icon at bounding box center [214, 21] width 19 height 19
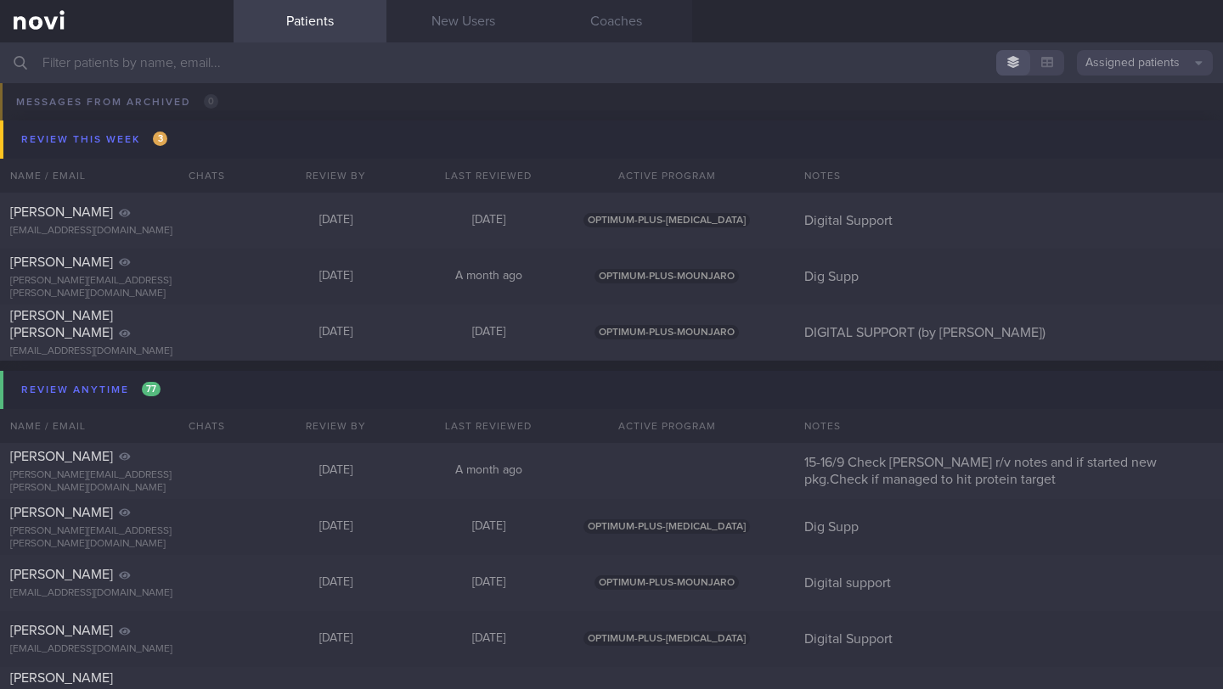
scroll to position [10526, 0]
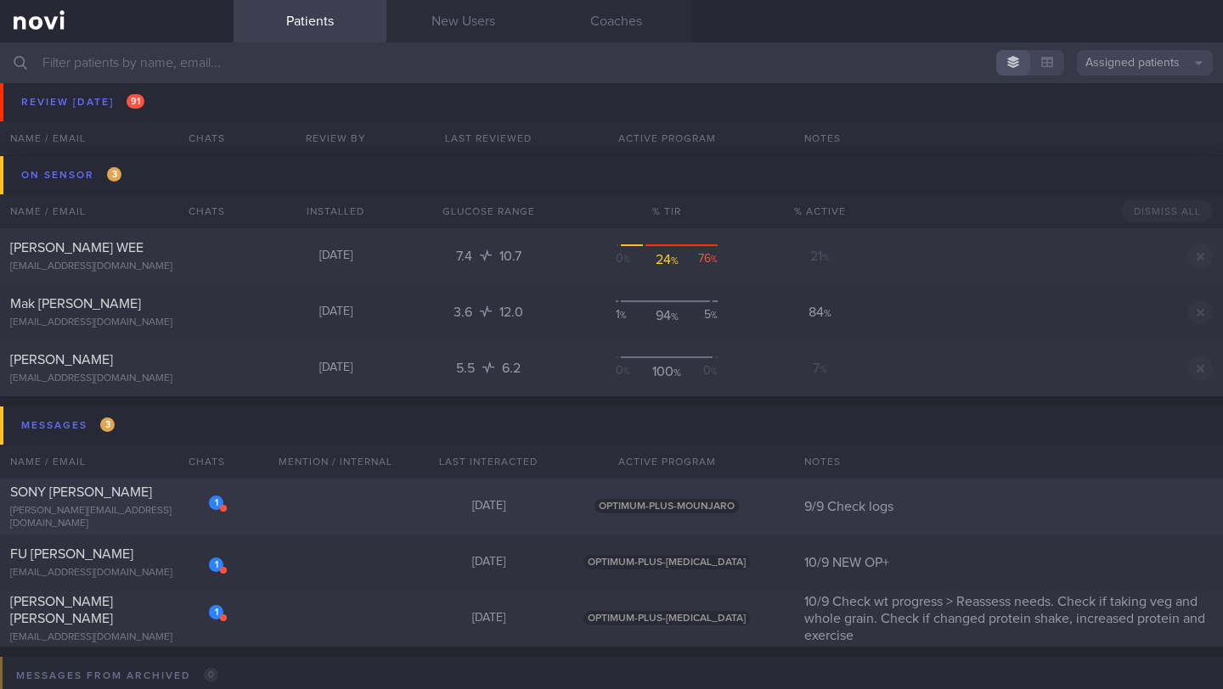
click at [144, 517] on div "[PERSON_NAME][EMAIL_ADDRESS][DOMAIN_NAME]" at bounding box center [116, 517] width 213 height 25
select select "8"
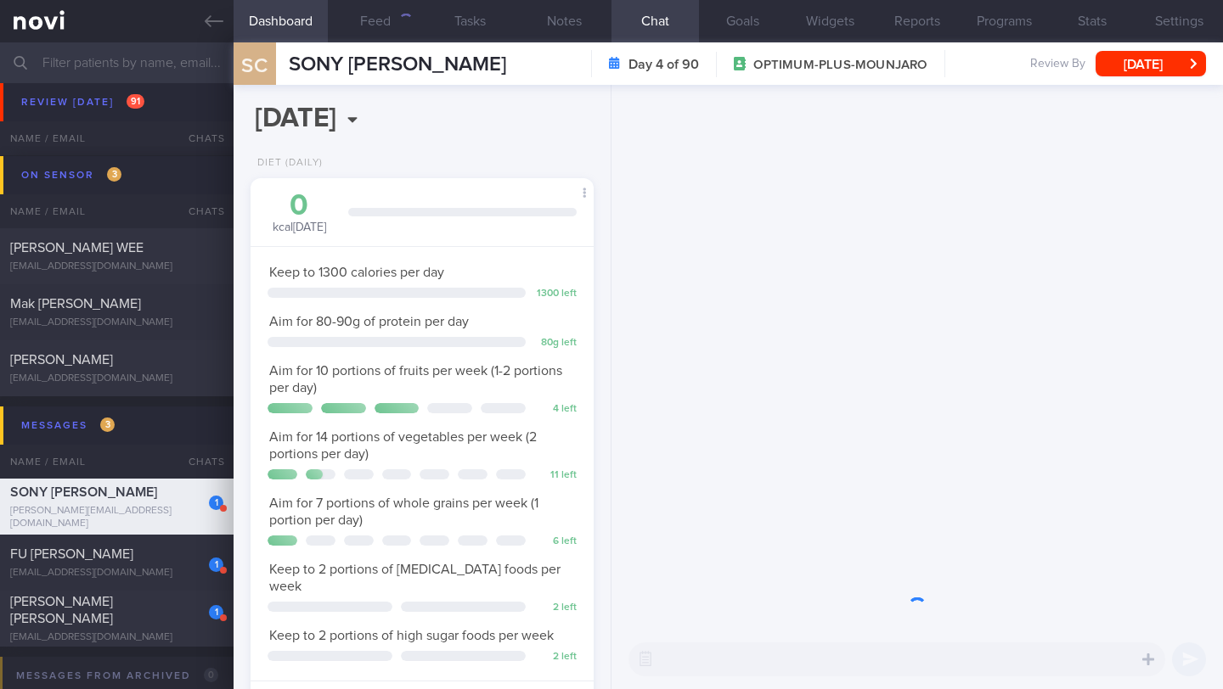
scroll to position [174, 300]
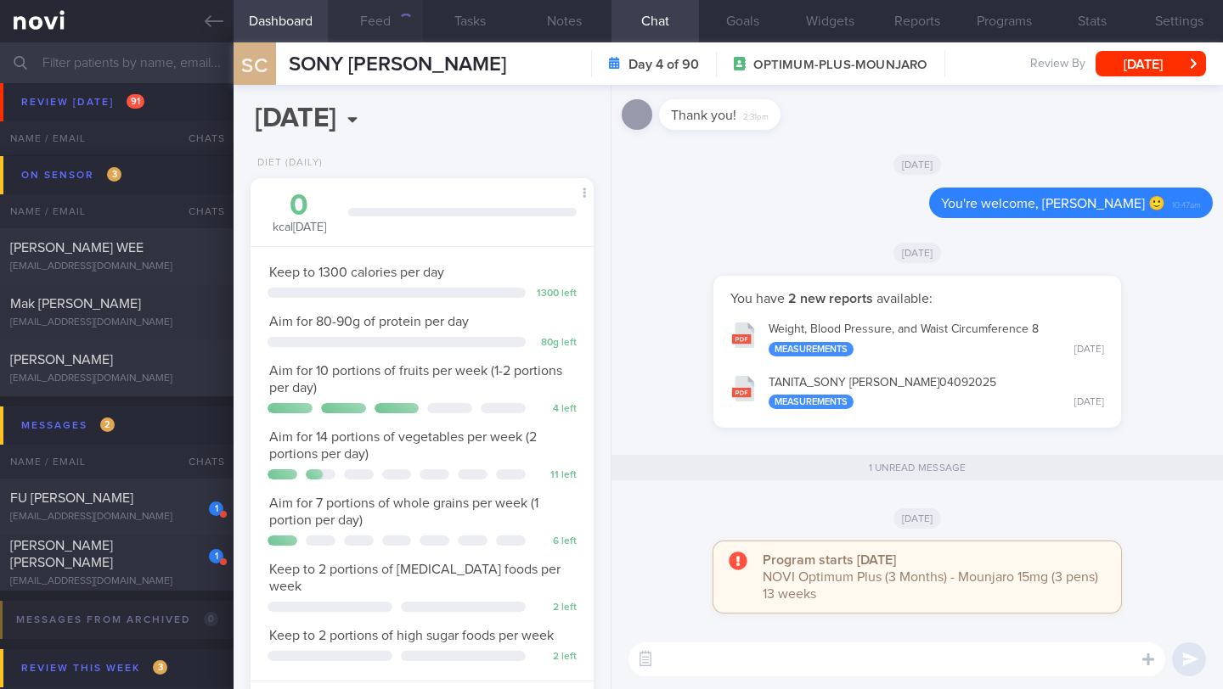
click at [384, 22] on button "Feed" at bounding box center [375, 21] width 94 height 42
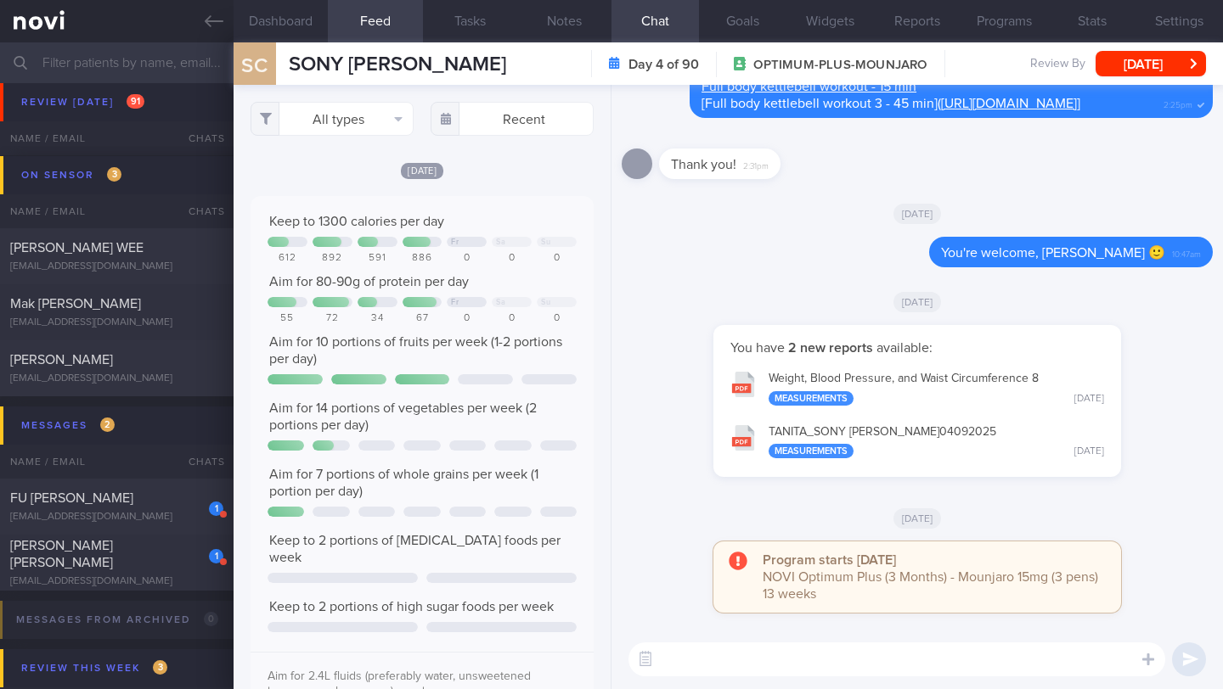
scroll to position [76, 308]
drag, startPoint x: 425, startPoint y: 76, endPoint x: 284, endPoint y: 73, distance: 140.1
click at [284, 73] on div "SC SONY [PERSON_NAME] SONY [PERSON_NAME] [PERSON_NAME][EMAIL_ADDRESS][DOMAIN_NA…" at bounding box center [728, 63] width 989 height 42
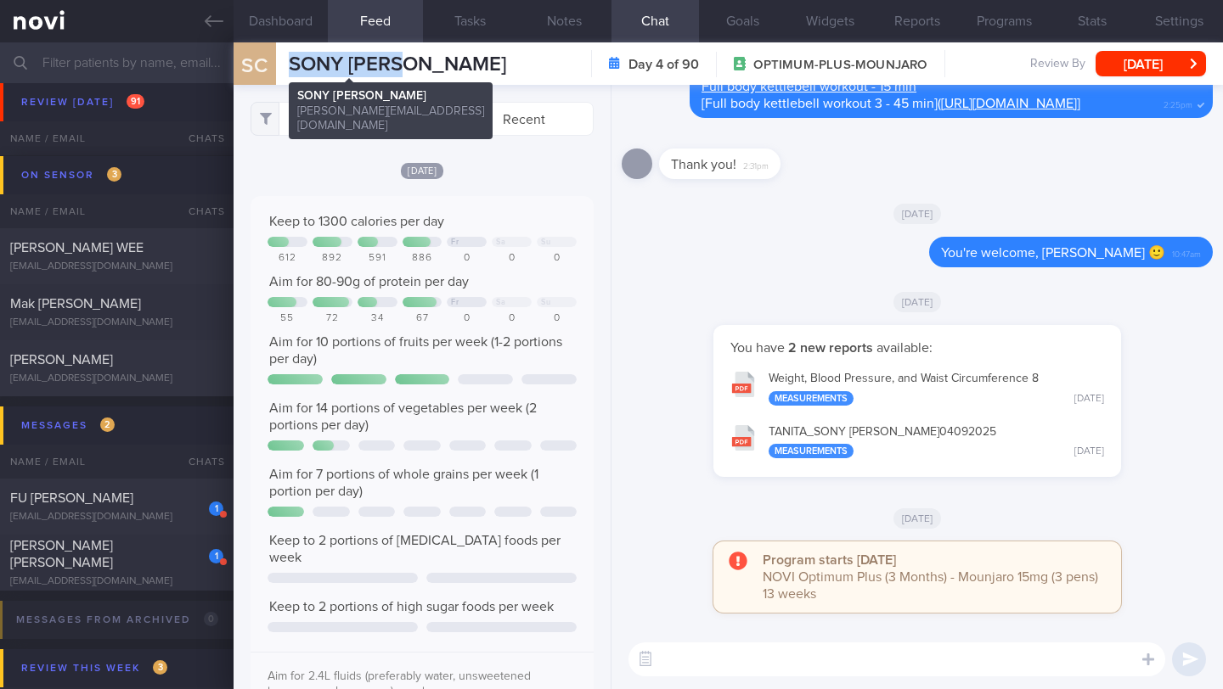
copy span "SONY [PERSON_NAME]"
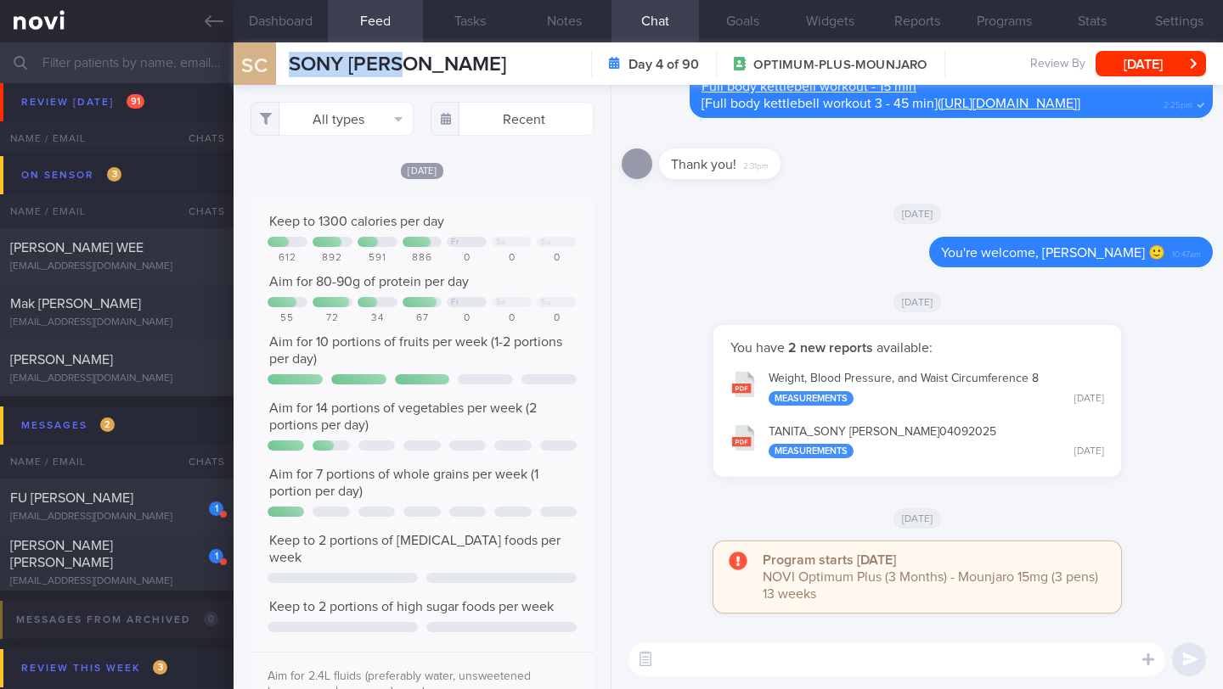
scroll to position [344, 0]
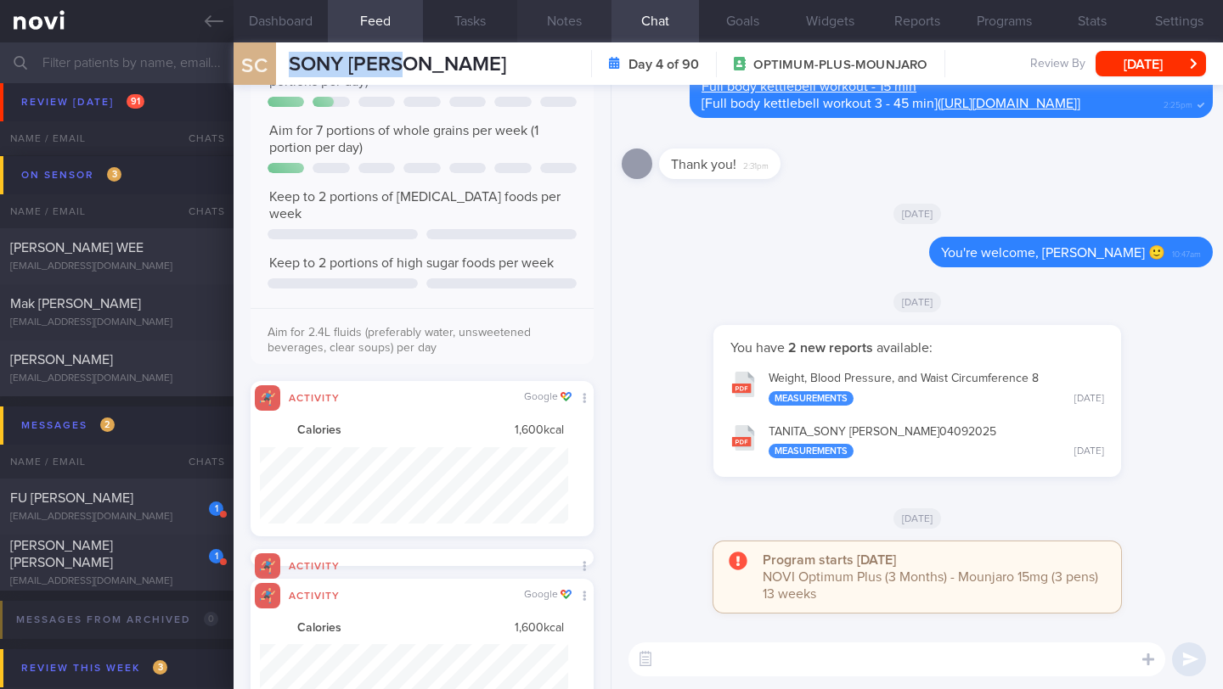
click at [564, 28] on button "Notes" at bounding box center [564, 21] width 94 height 42
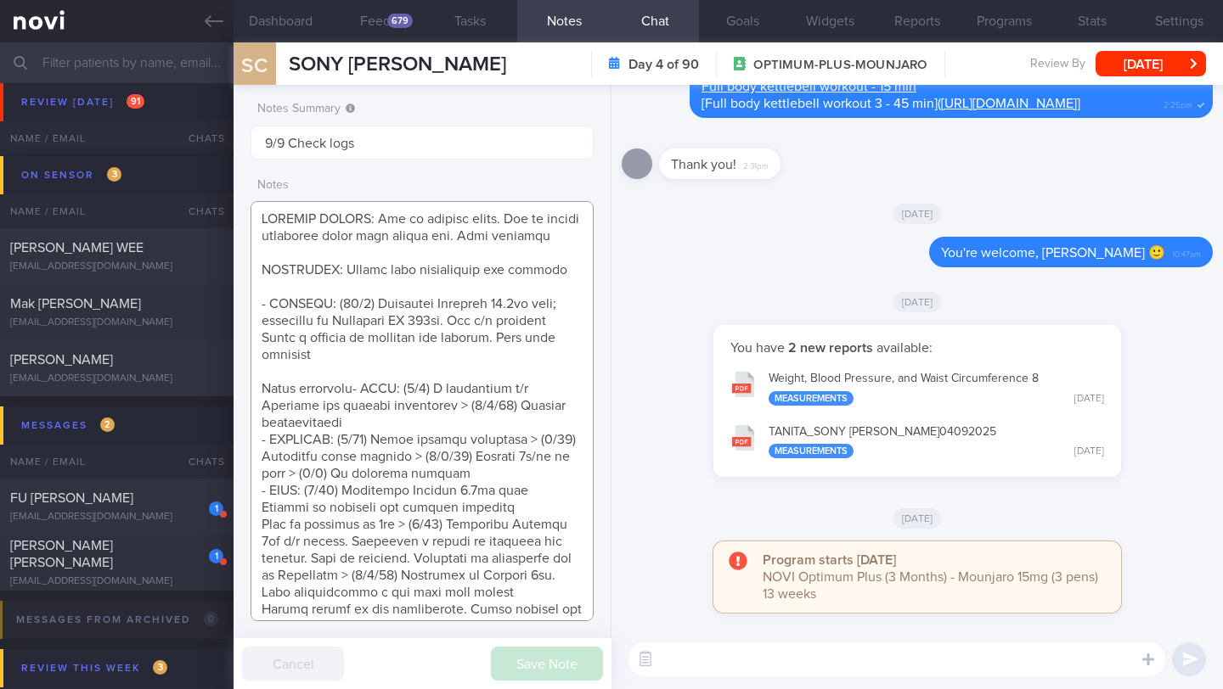
click at [299, 306] on textarea at bounding box center [421, 411] width 343 height 420
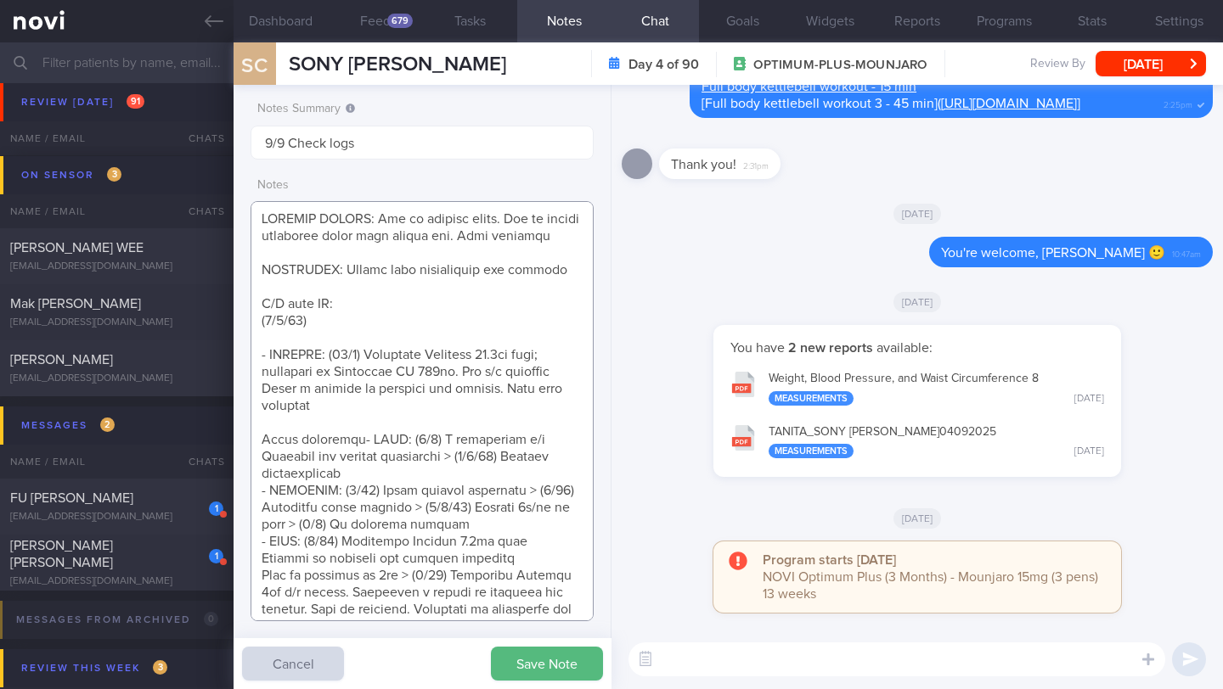
paste textarea "Tolerated Mounjaro 15mg wkly Nil sig s/e reported Effects on appetite and satei…"
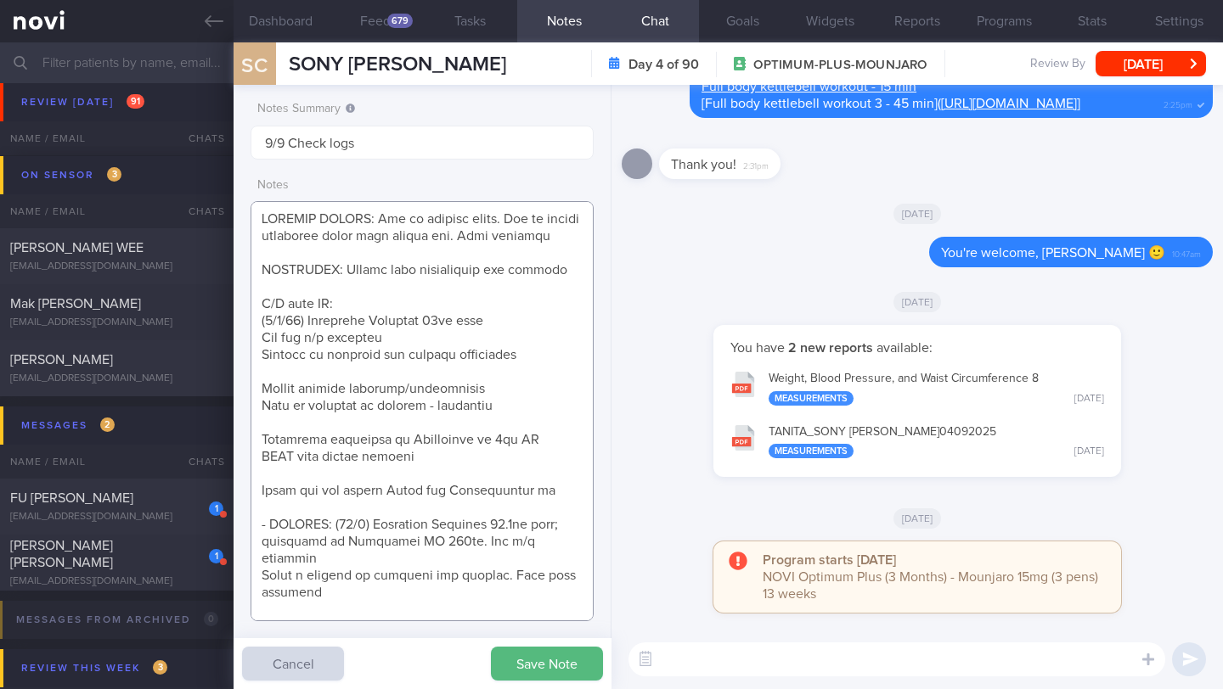
click at [389, 349] on textarea at bounding box center [421, 411] width 343 height 420
click at [264, 384] on textarea at bounding box center [421, 411] width 343 height 420
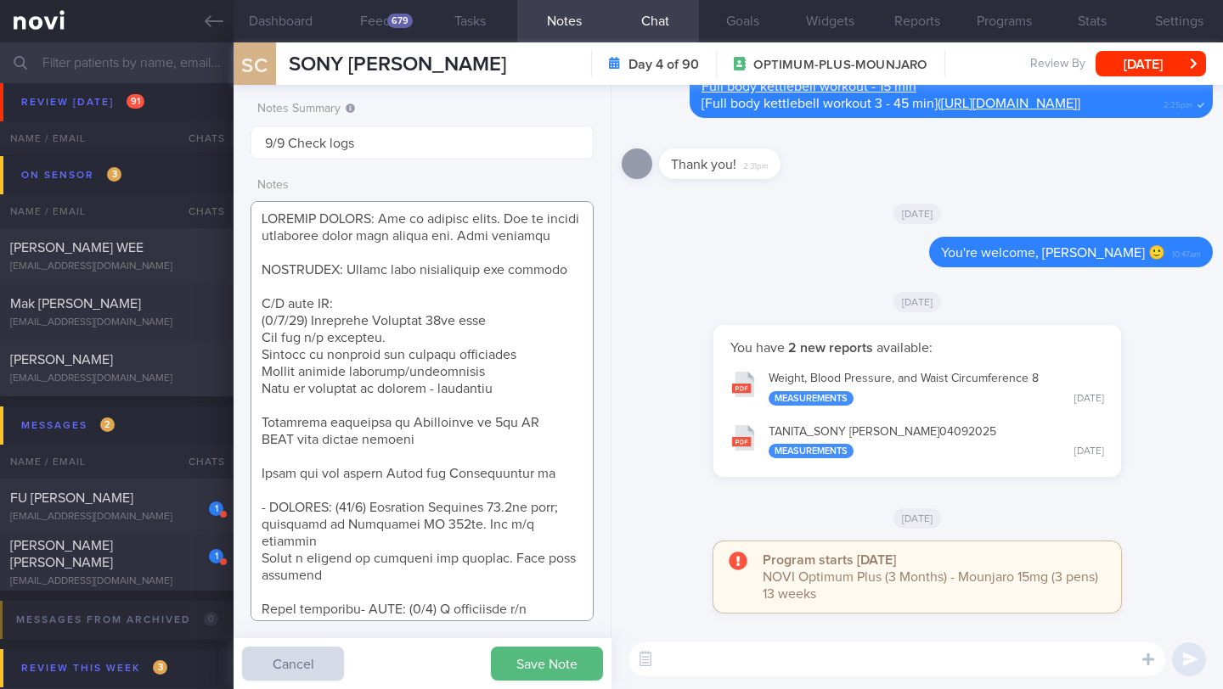
click at [298, 420] on textarea at bounding box center [421, 411] width 343 height 420
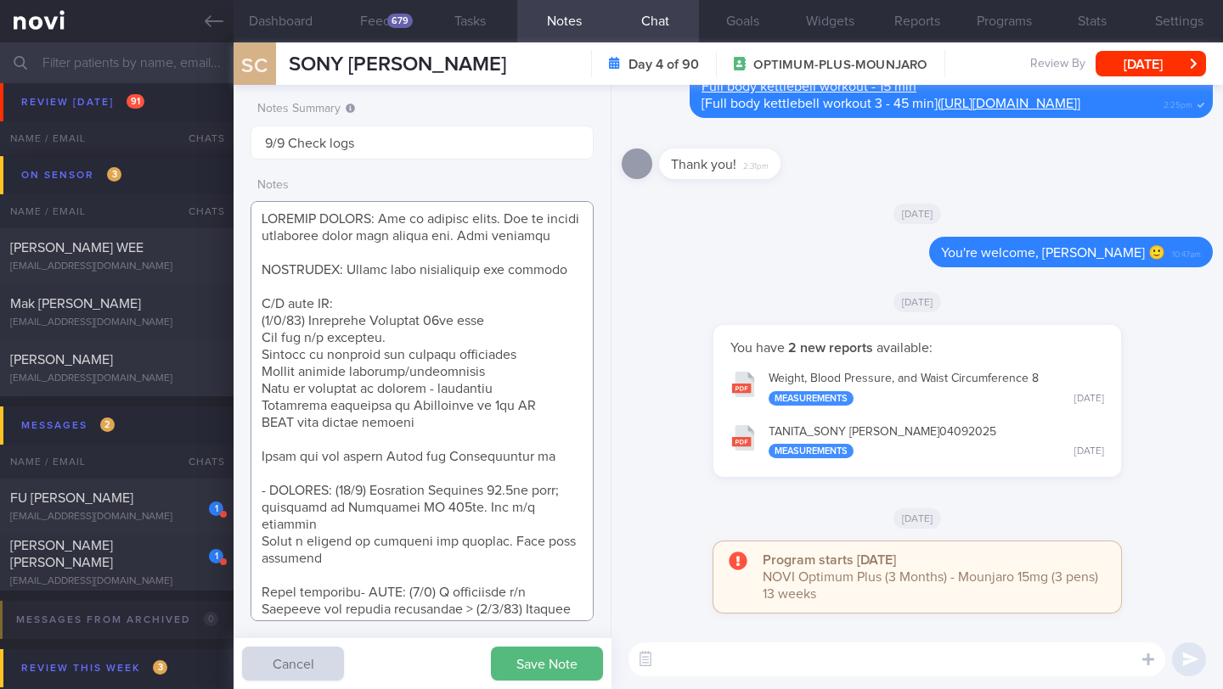
click at [317, 461] on textarea at bounding box center [421, 411] width 343 height 420
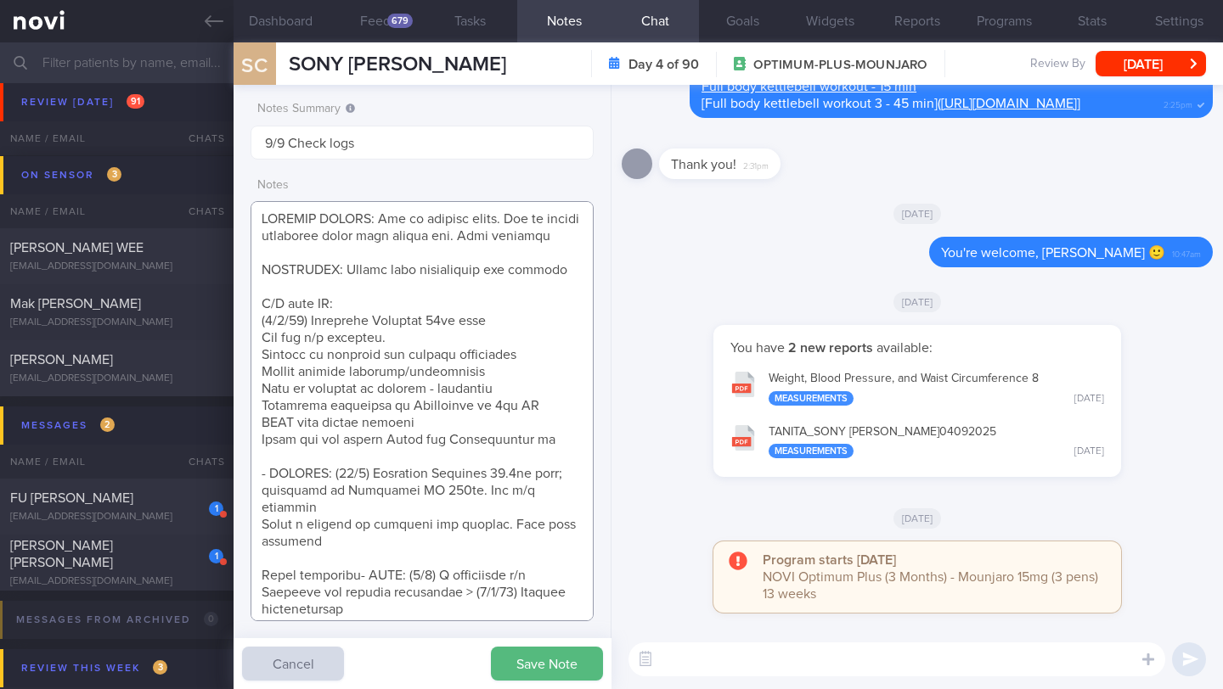
click at [550, 467] on textarea at bounding box center [421, 411] width 343 height 420
click at [551, 461] on textarea at bounding box center [421, 411] width 343 height 420
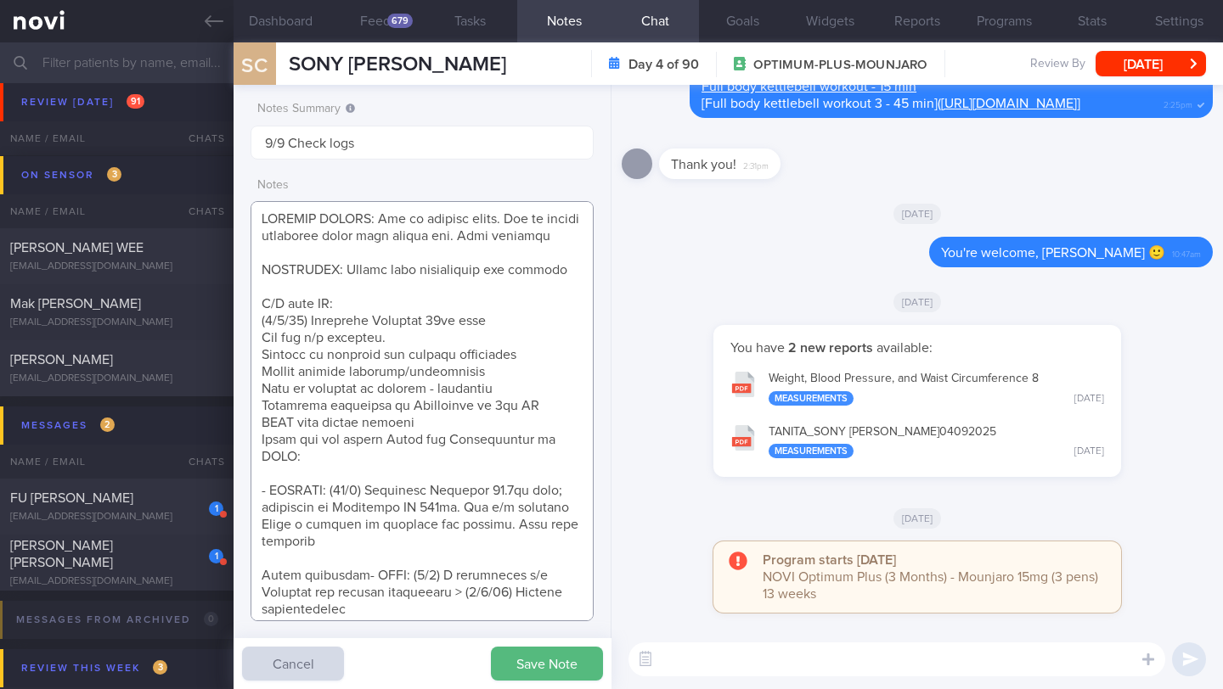
paste textarea "Continue Mounjaro 15mgwkly"
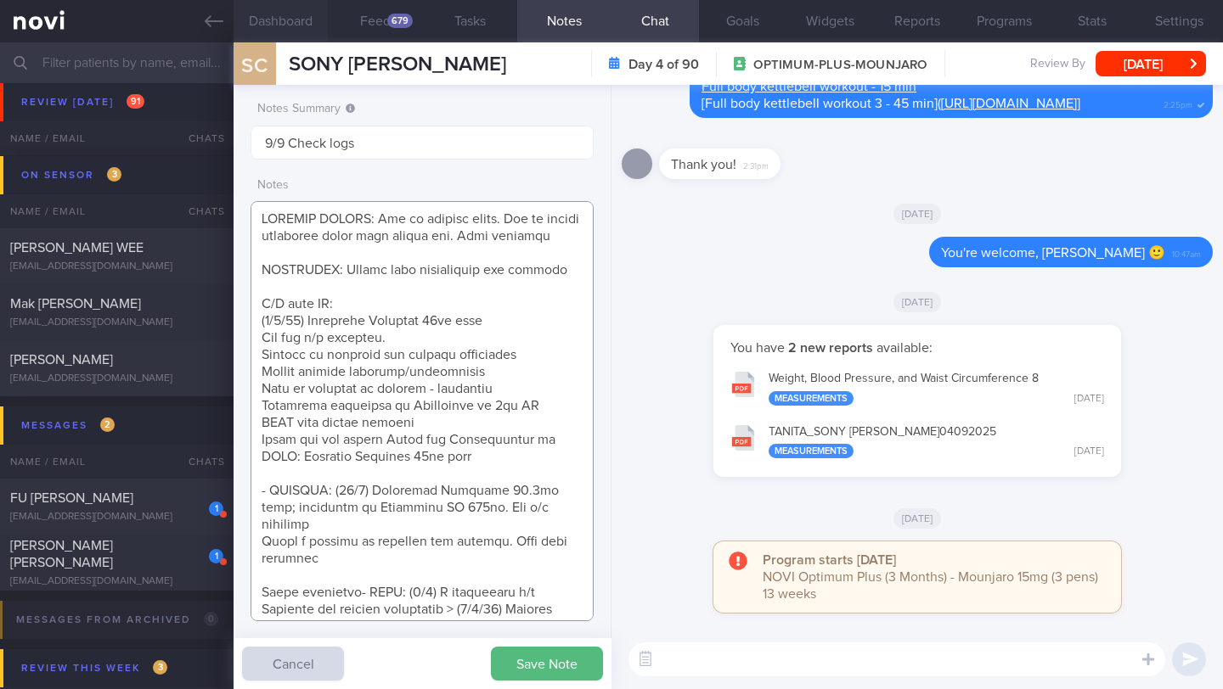
type textarea "SUPPORT NEEDED: How to prepare meals. How to choose healthier meals when eating…"
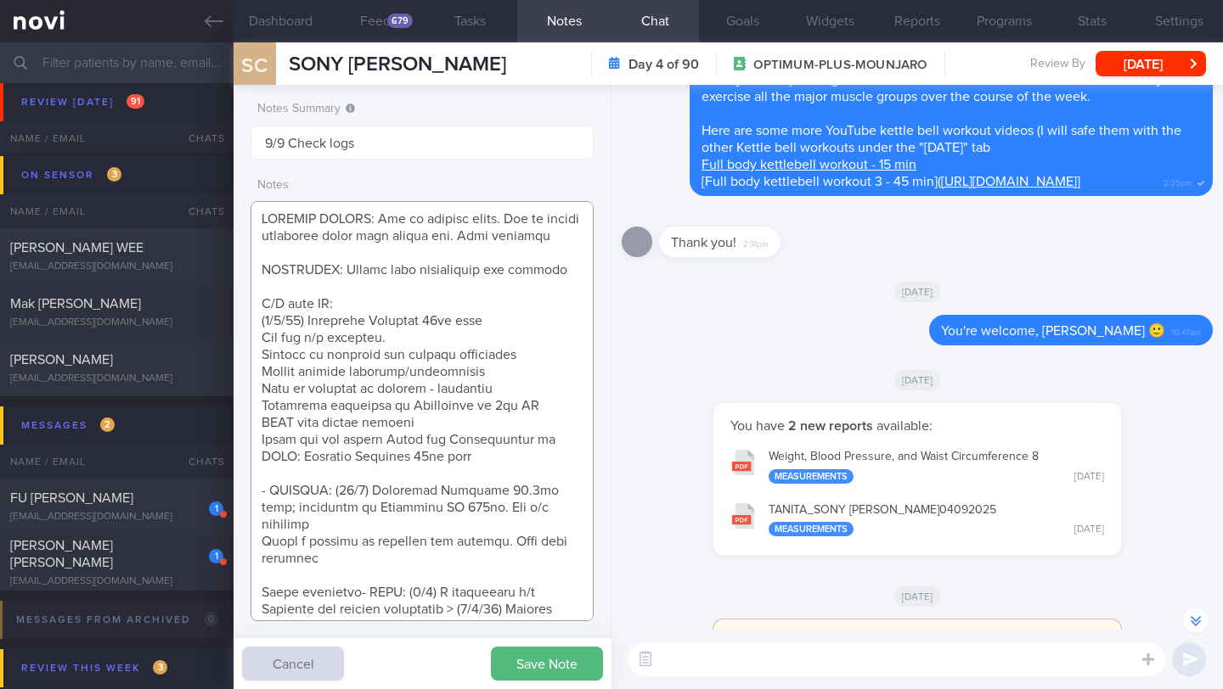
scroll to position [-147, 0]
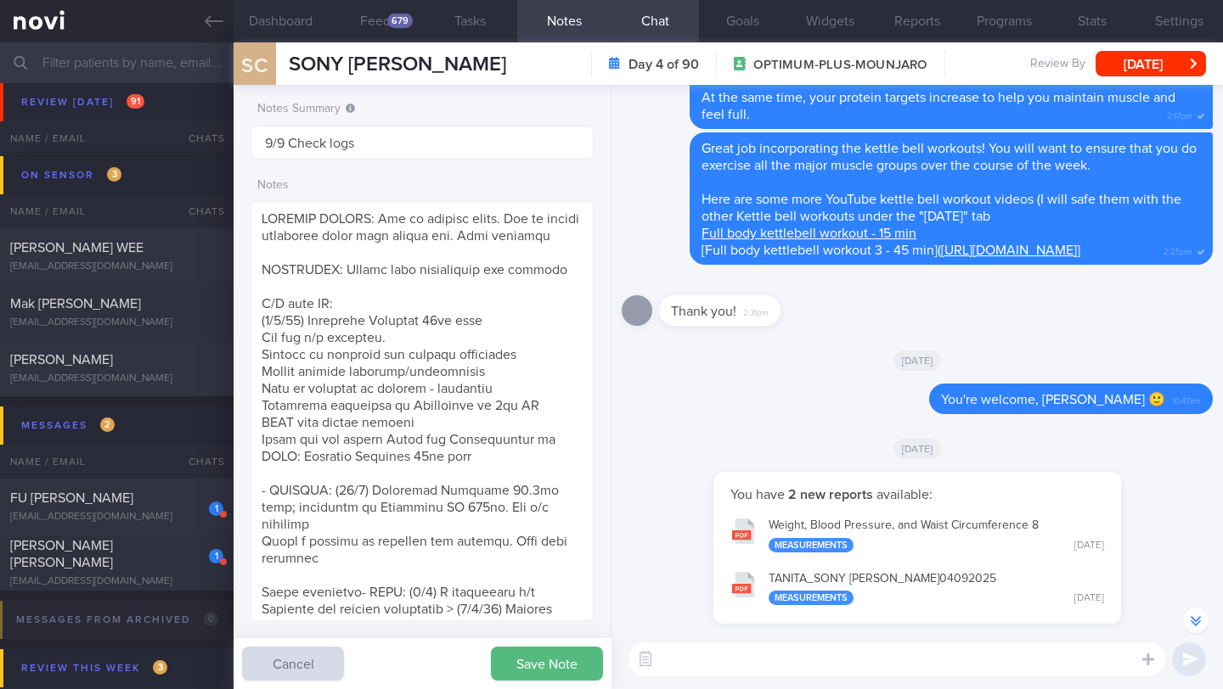
click at [765, 682] on div "​ ​" at bounding box center [916, 659] width 611 height 59
click at [758, 660] on textarea at bounding box center [896, 660] width 537 height 34
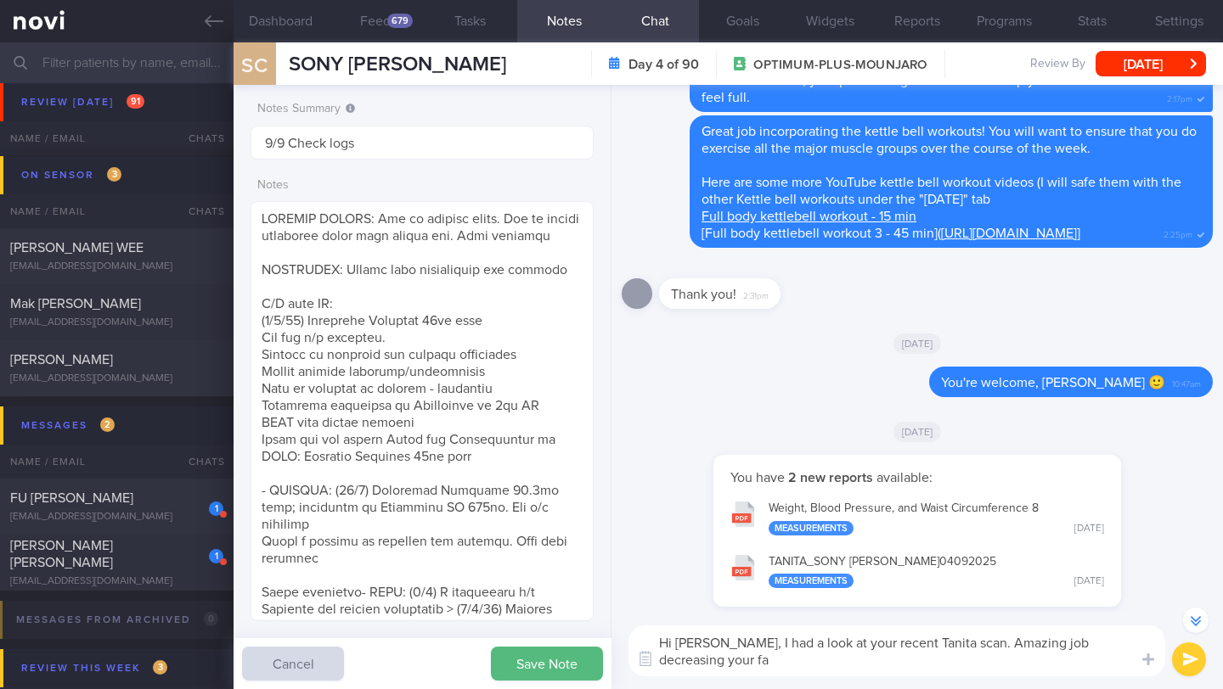
scroll to position [-164, 0]
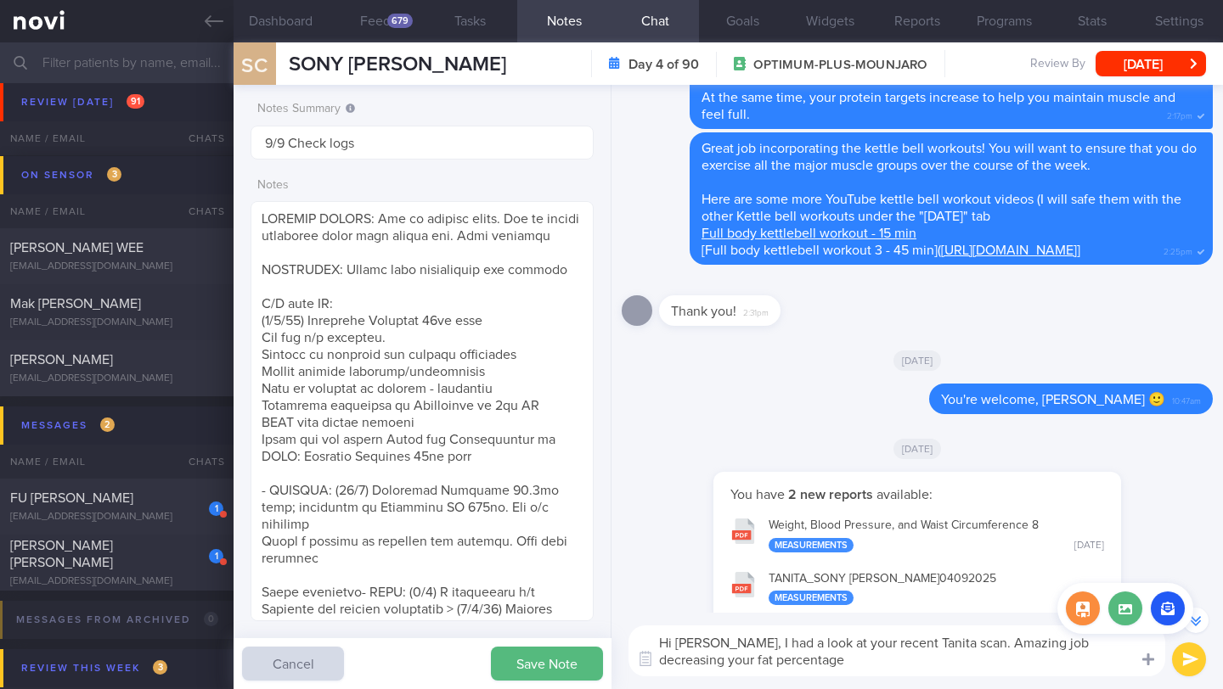
click at [1134, 646] on div at bounding box center [1148, 659] width 31 height 32
click at [1118, 645] on textarea "Hi [PERSON_NAME], I had a look at your recent Tanita scan. Amazing job decreasi…" at bounding box center [896, 651] width 537 height 51
click at [937, 667] on textarea "Hi [PERSON_NAME], I had a look at your recent Tanita scan. Amazing job decreasi…" at bounding box center [896, 651] width 537 height 51
type textarea "Hi [PERSON_NAME], I had a look at your recent Tanita scan. Amazing job decreasi…"
click at [1173, 667] on button "submit" at bounding box center [1189, 660] width 34 height 34
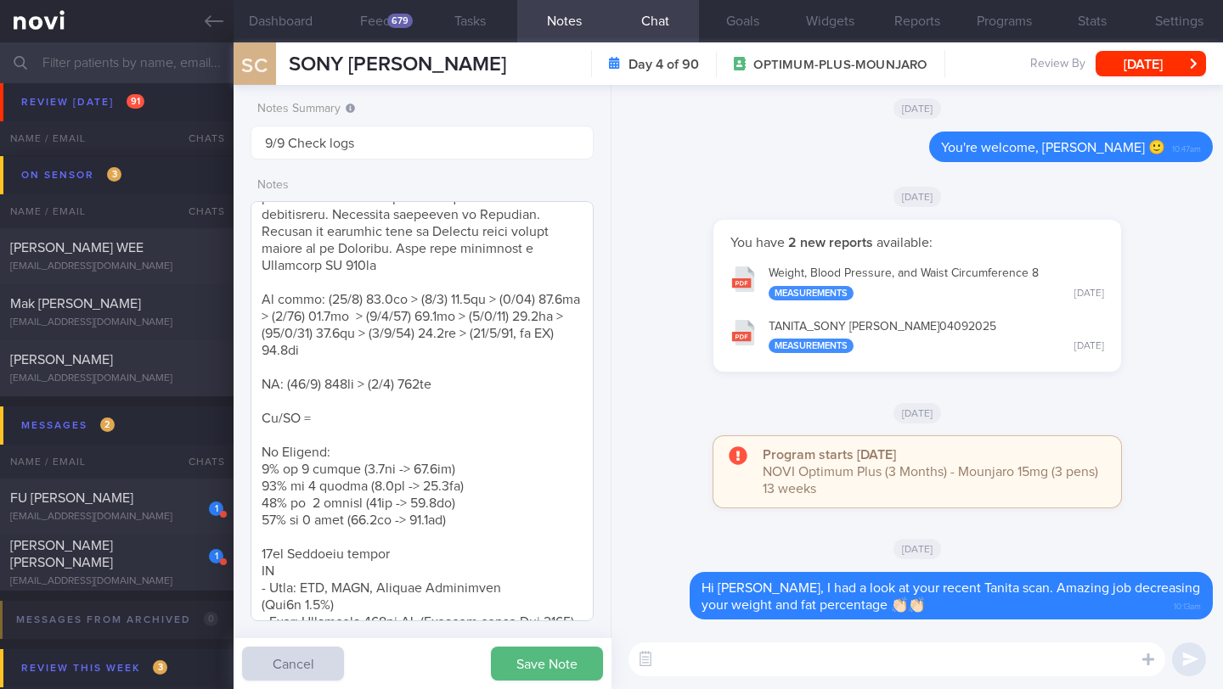
scroll to position [763, 0]
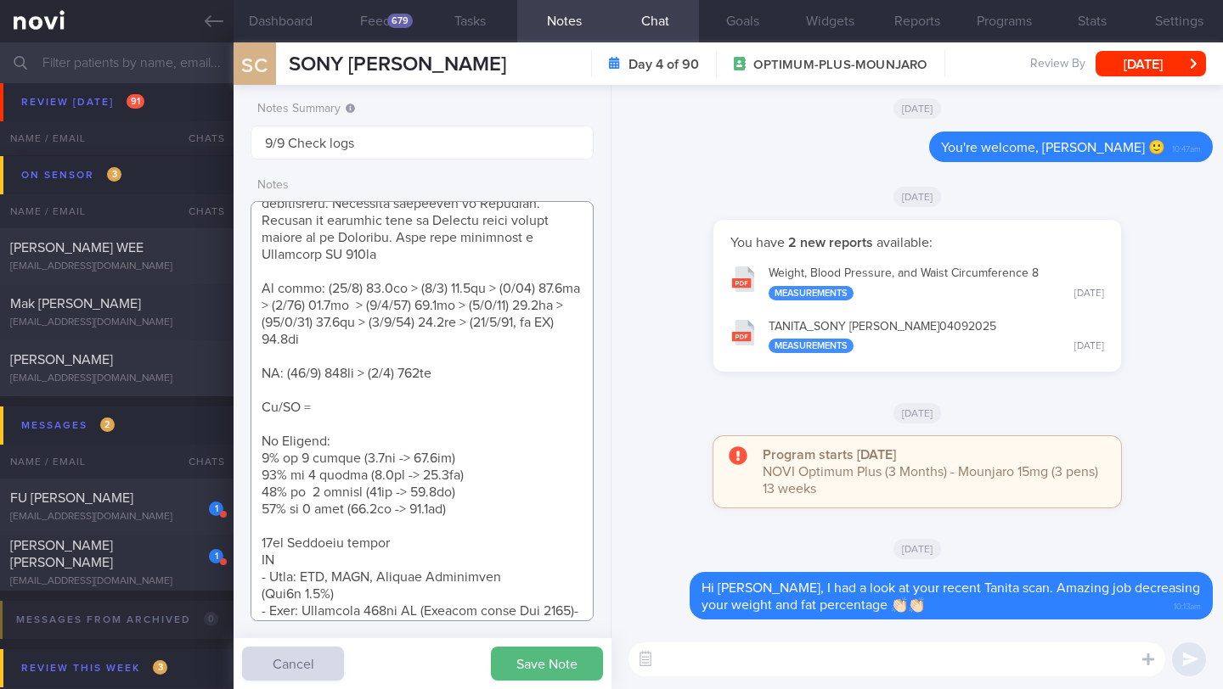
click at [422, 321] on textarea at bounding box center [421, 411] width 343 height 420
click at [419, 335] on textarea at bounding box center [421, 411] width 343 height 420
paste textarea "81.3kg"
click at [320, 346] on textarea at bounding box center [421, 411] width 343 height 420
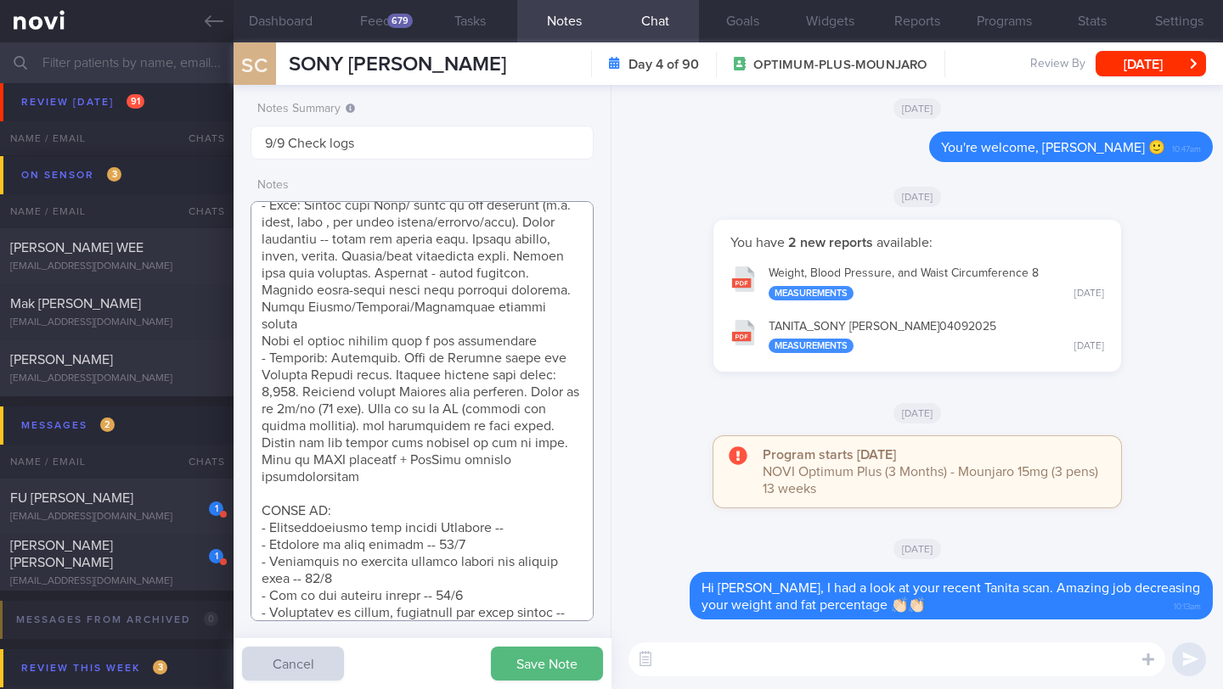
scroll to position [893, 0]
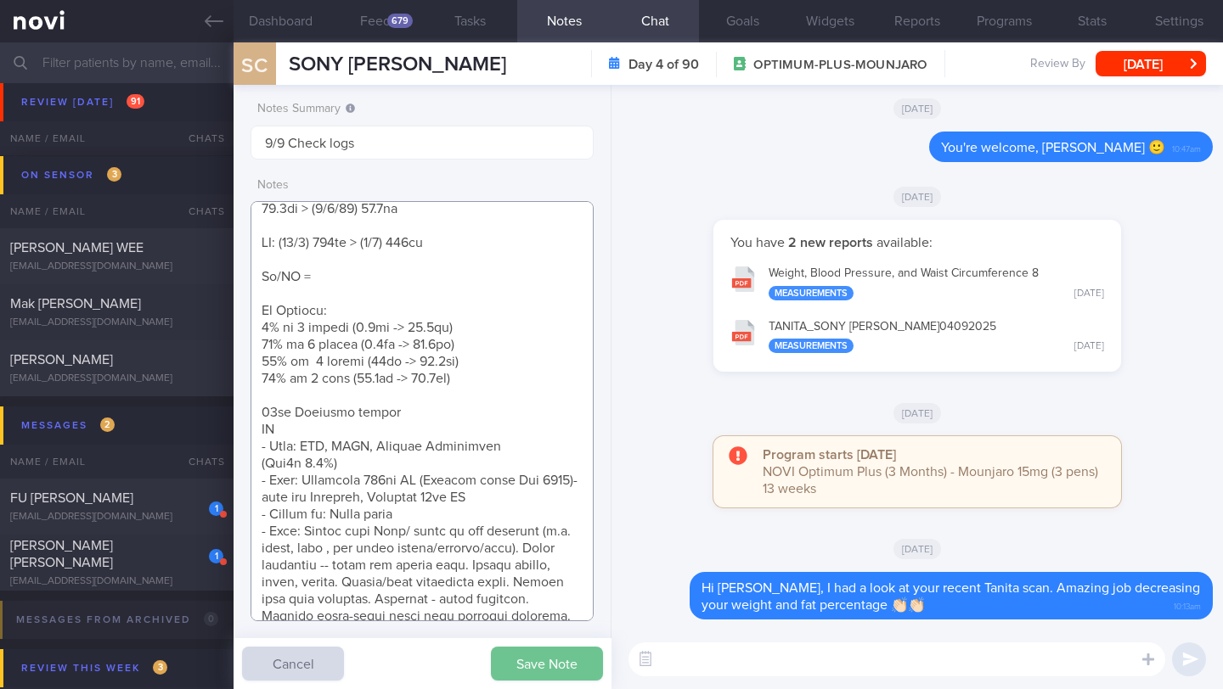
type textarea "SUPPORT NEEDED: How to prepare meals. How to choose healthier meals when eating…"
click at [531, 676] on button "Save Note" at bounding box center [547, 664] width 112 height 34
click at [401, 17] on div "679" at bounding box center [399, 21] width 25 height 14
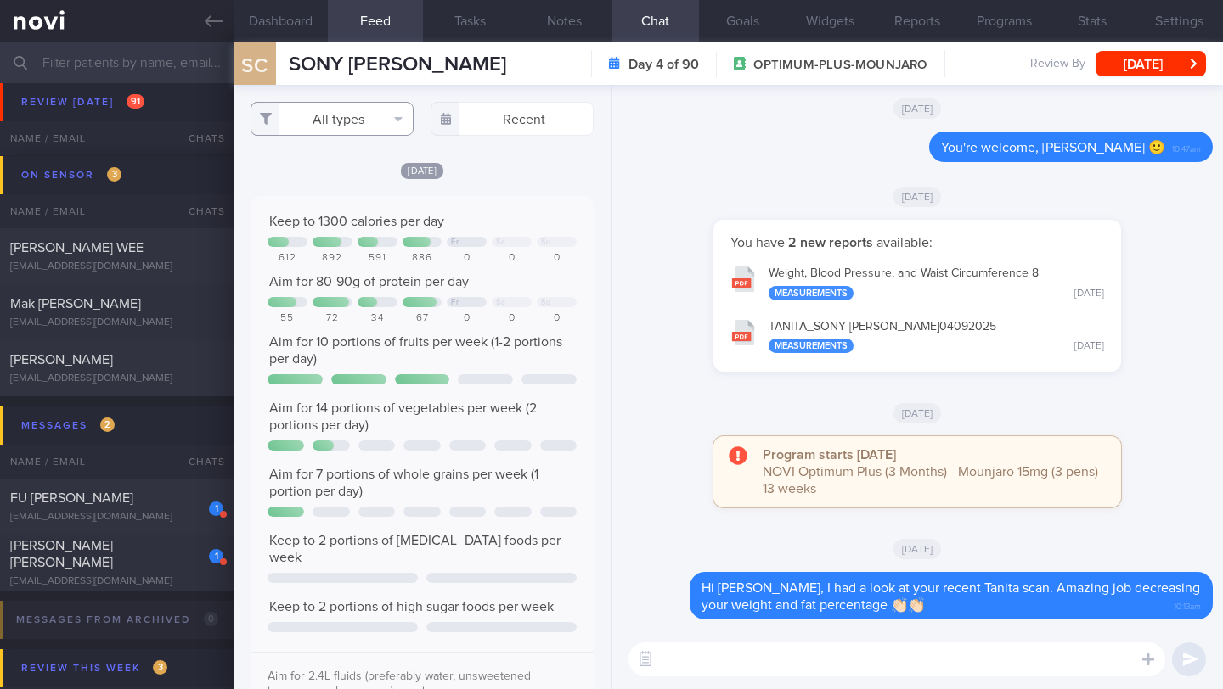
click at [367, 128] on button "All types" at bounding box center [331, 119] width 163 height 34
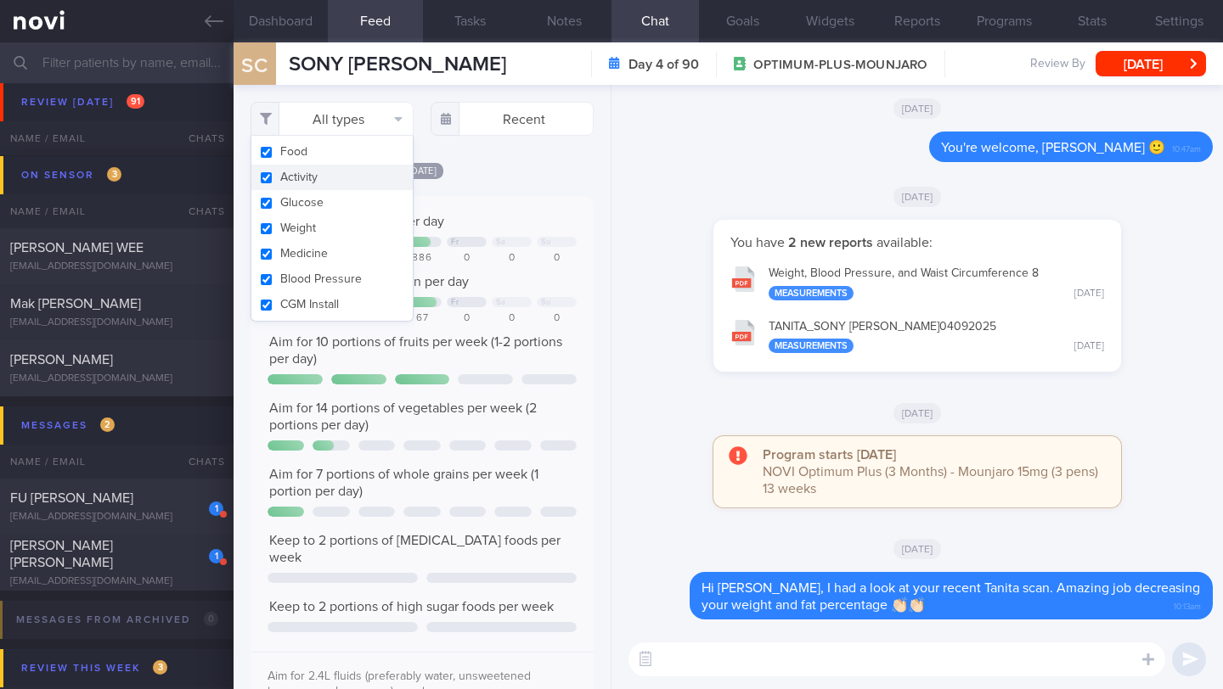
click at [326, 185] on button "Activity" at bounding box center [331, 177] width 161 height 25
checkbox input "false"
click at [569, 177] on div "Filtering type... Food Activity Glucose Weight Medicine Blood Pressure [MEDICAL…" at bounding box center [422, 387] width 377 height 605
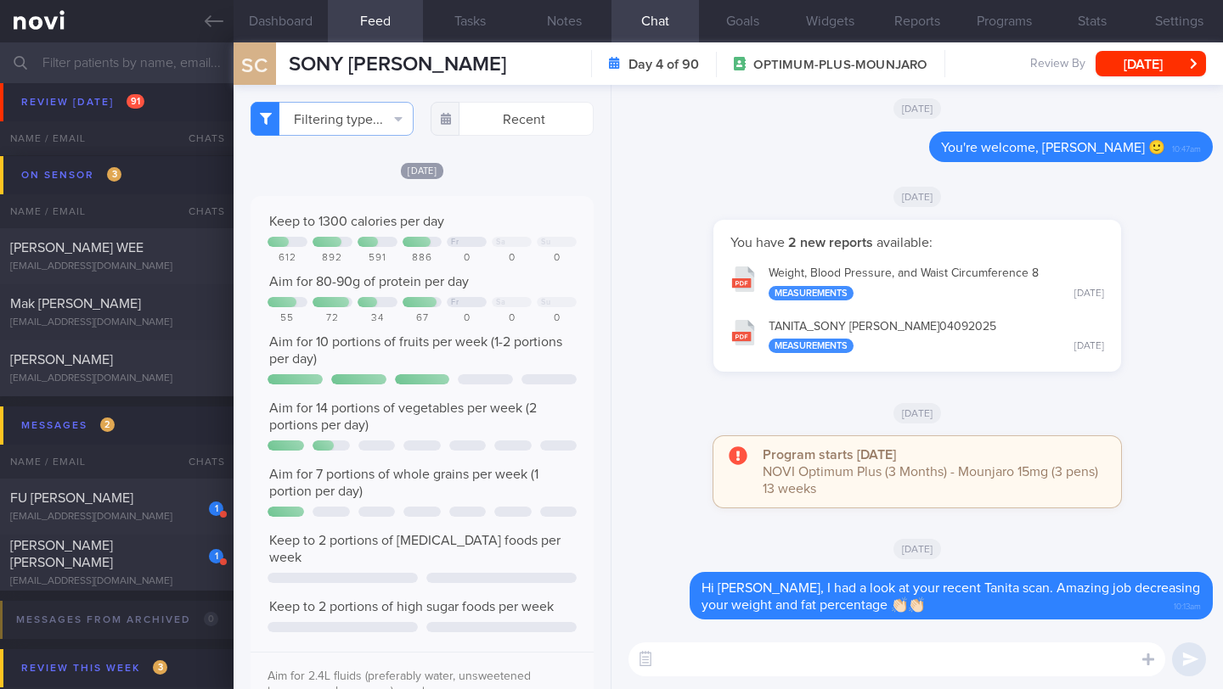
click at [664, 663] on textarea at bounding box center [896, 660] width 537 height 34
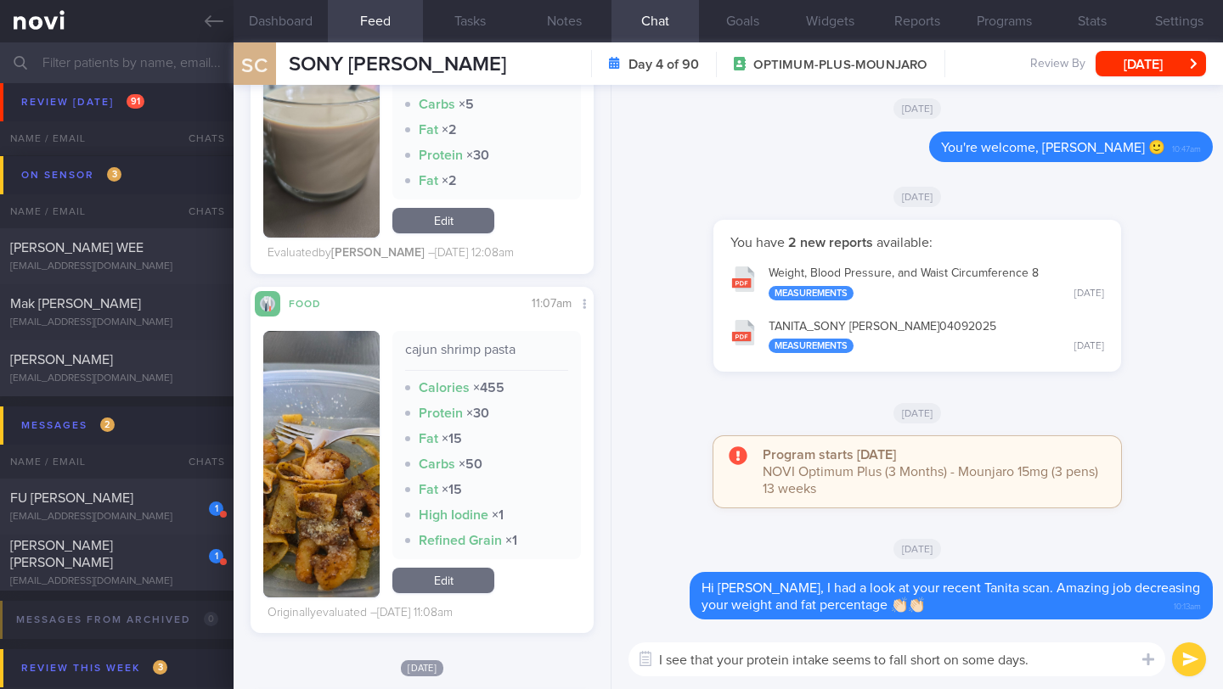
scroll to position [6509, 0]
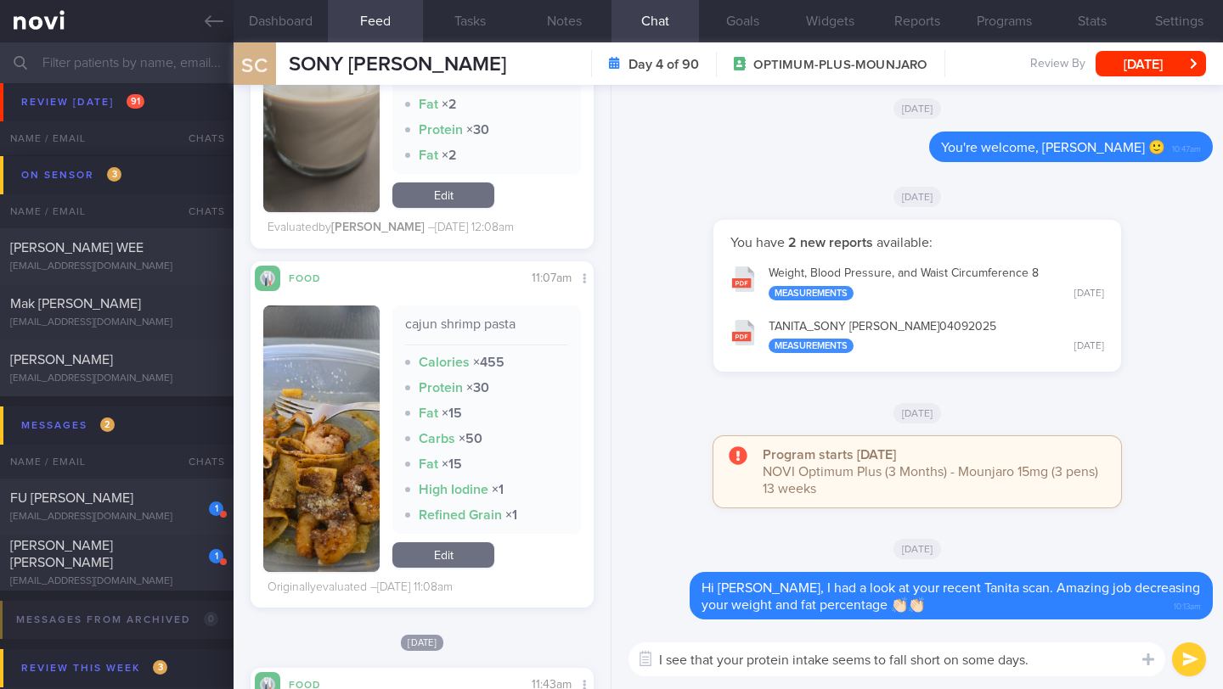
click at [1076, 662] on textarea "I see that your protein intake seems to fall short on some days." at bounding box center [896, 660] width 537 height 34
type textarea "I see that your protein intake seems to fall short on some days."
click at [168, 74] on input "text" at bounding box center [611, 62] width 1223 height 41
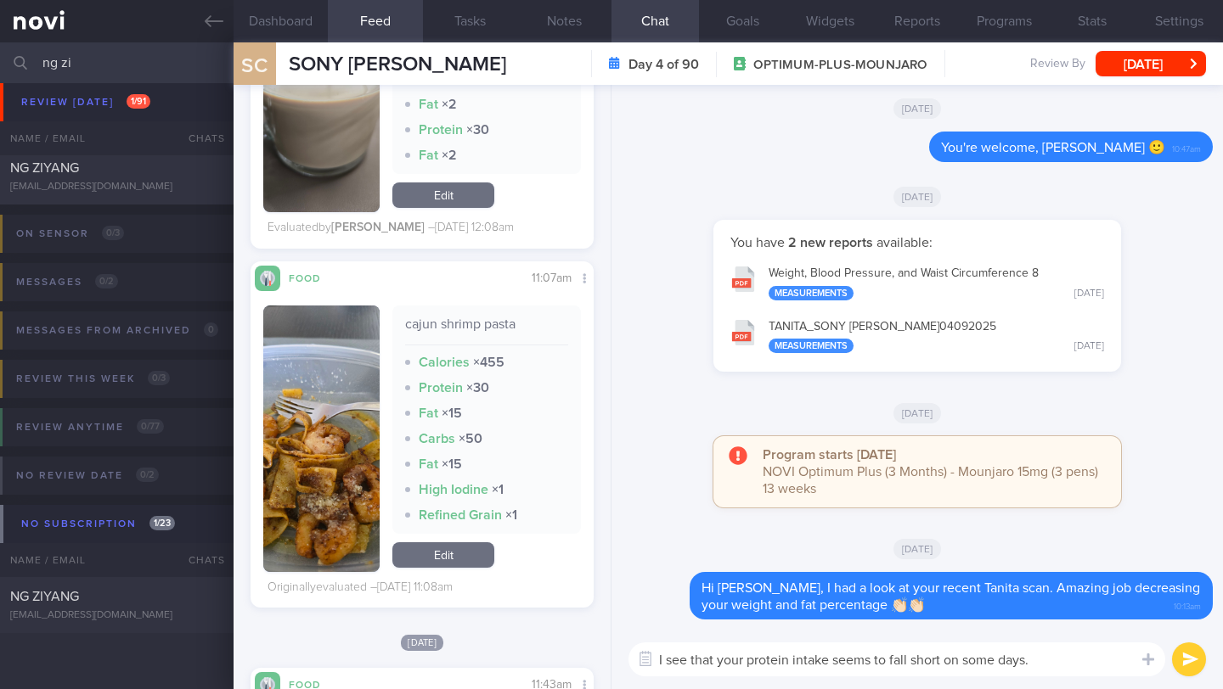
scroll to position [65, 0]
type input "ng zi"
click at [154, 179] on div "NG ZIYANG [EMAIL_ADDRESS][DOMAIN_NAME]" at bounding box center [117, 177] width 234 height 34
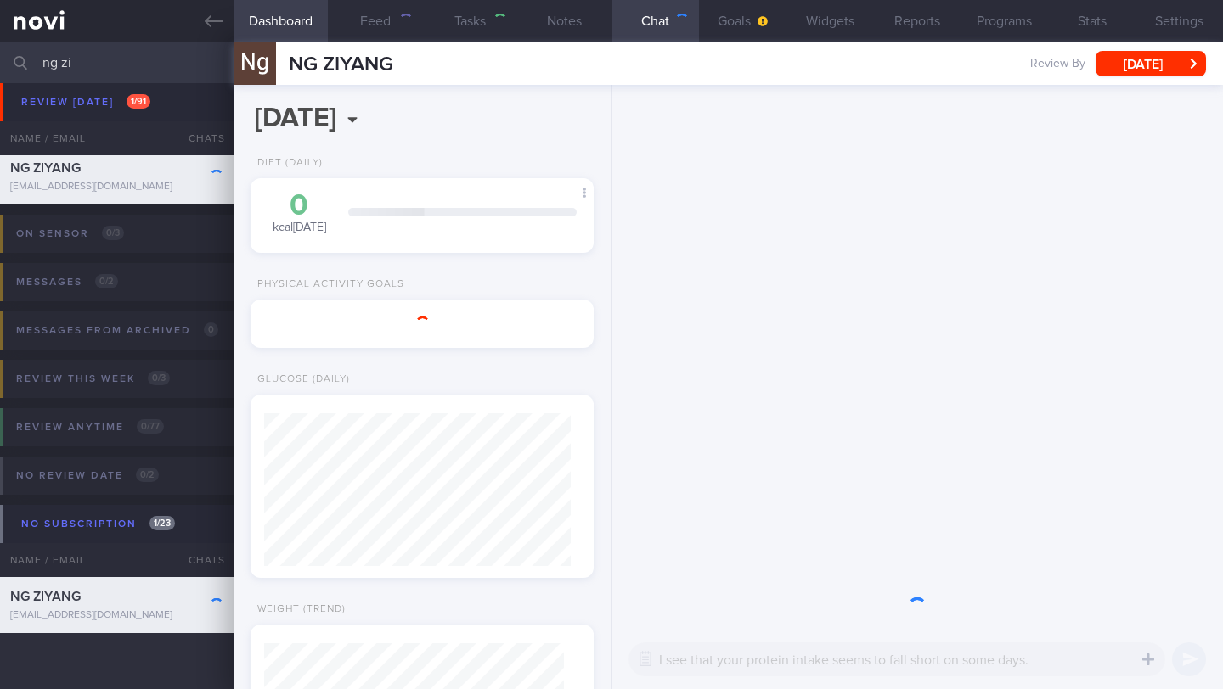
type input "12/9 SAF LIP"
type textarea "SUPPORT NEEDED: CHALLENGE: Wt Targets: [DEMOGRAPHIC_DATA] Chinese [DEMOGRAPHIC_…"
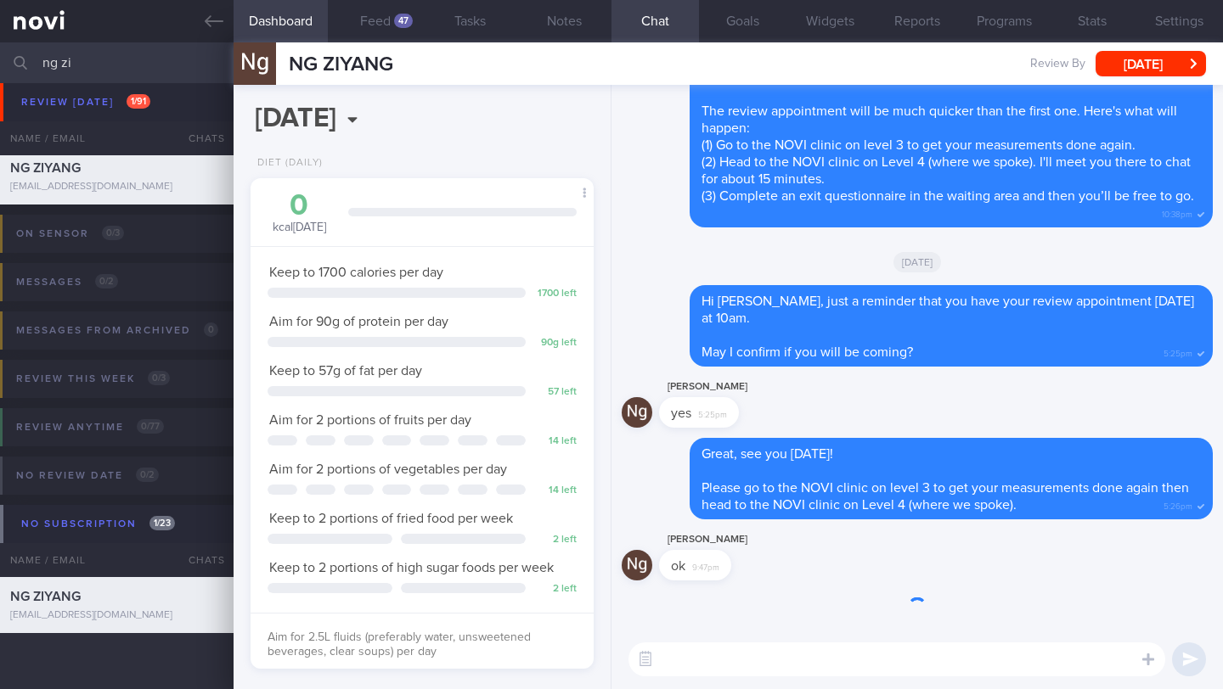
scroll to position [153, 307]
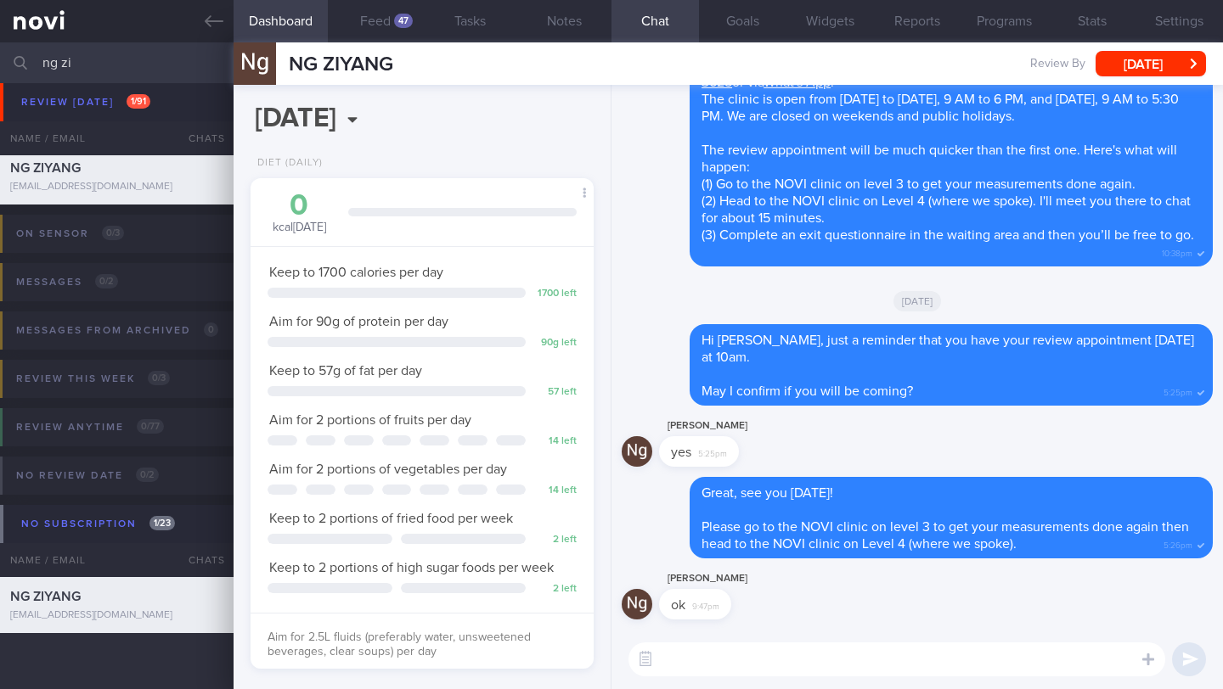
click at [736, 669] on textarea at bounding box center [896, 660] width 537 height 34
paste textarea "[URL][DOMAIN_NAME]"
type textarea "[URL][DOMAIN_NAME]"
click at [1186, 659] on button "submit" at bounding box center [1189, 660] width 34 height 34
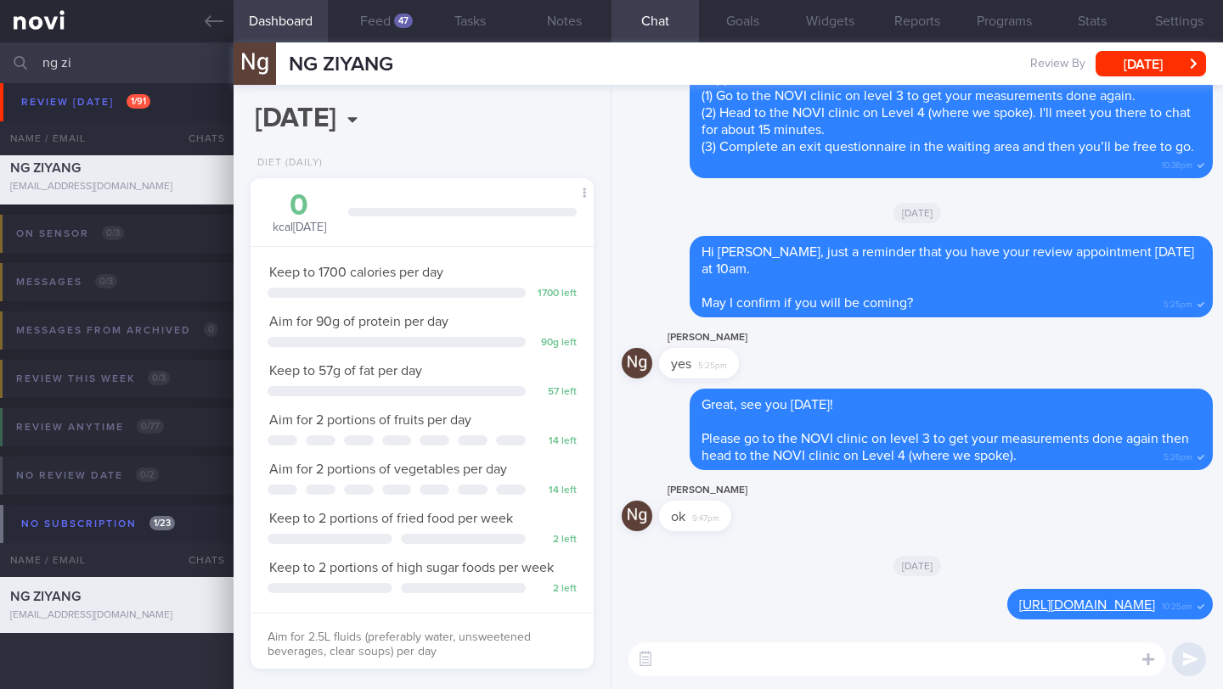
click at [144, 59] on input "ng zi" at bounding box center [611, 62] width 1223 height 41
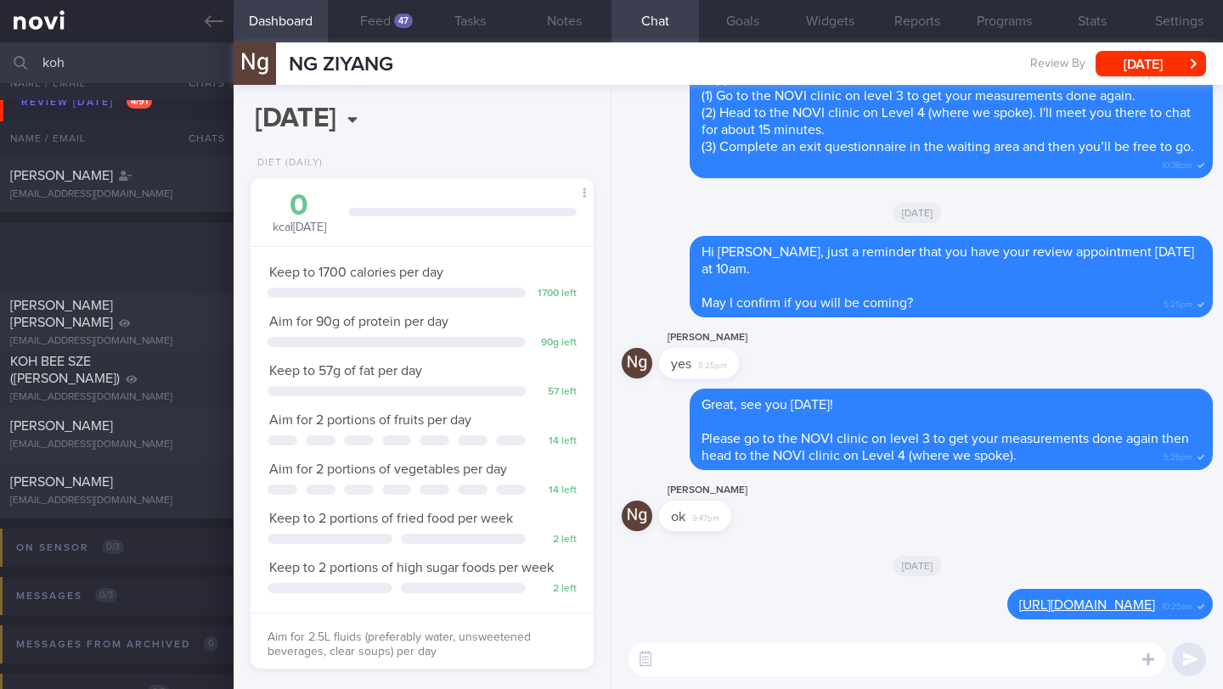
scroll to position [290, 0]
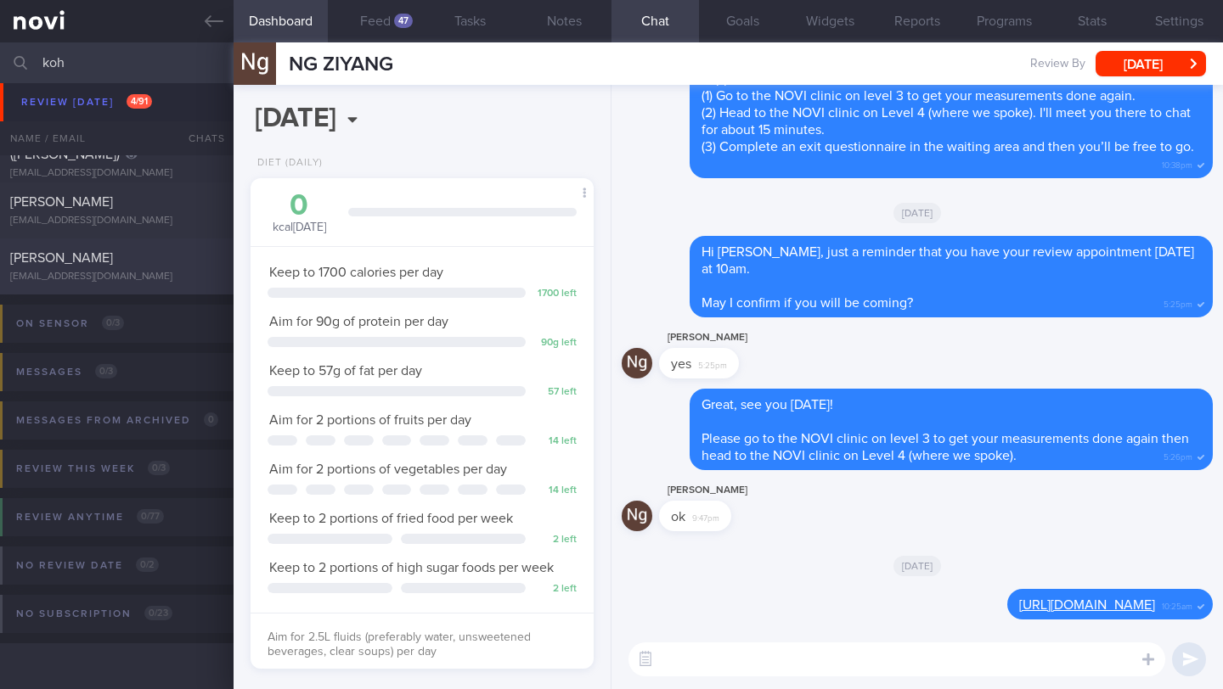
type input "koh"
click at [171, 260] on div "[PERSON_NAME]" at bounding box center [114, 258] width 209 height 17
type textarea "SUPPORT NEEDED: CHALLENGE: Wt Targets: [DEMOGRAPHIC_DATA] [DEMOGRAPHIC_DATA] [D…"
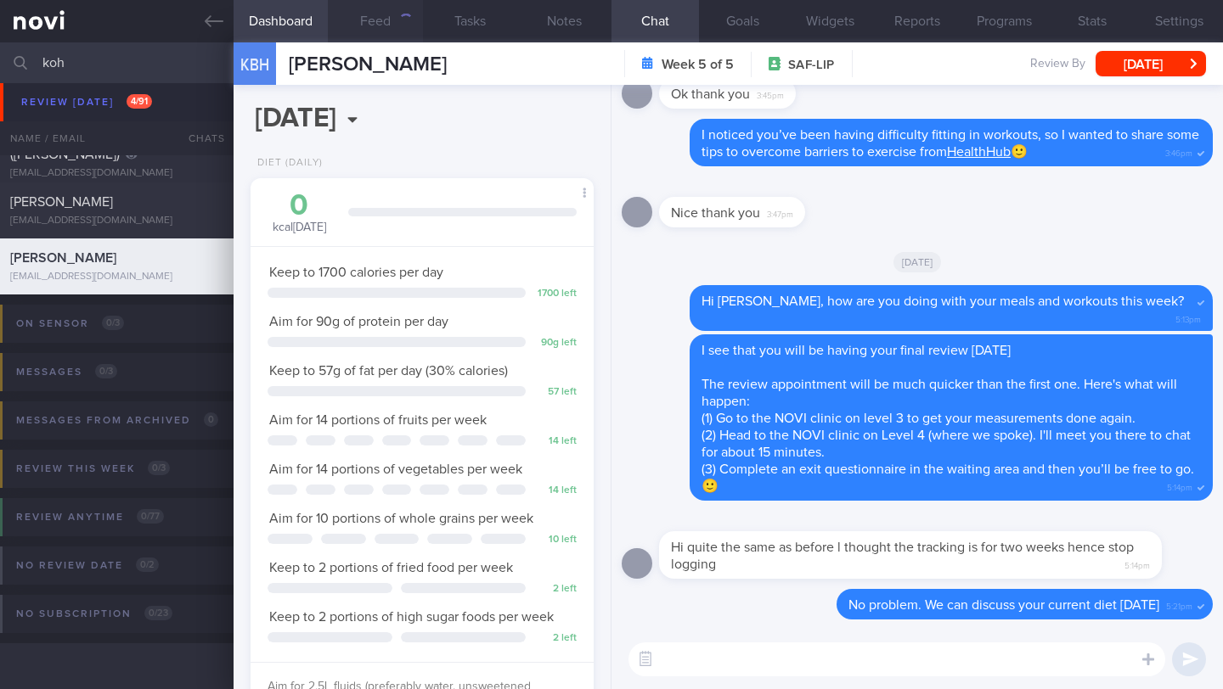
scroll to position [153, 307]
click at [369, 25] on button "Feed" at bounding box center [375, 21] width 94 height 42
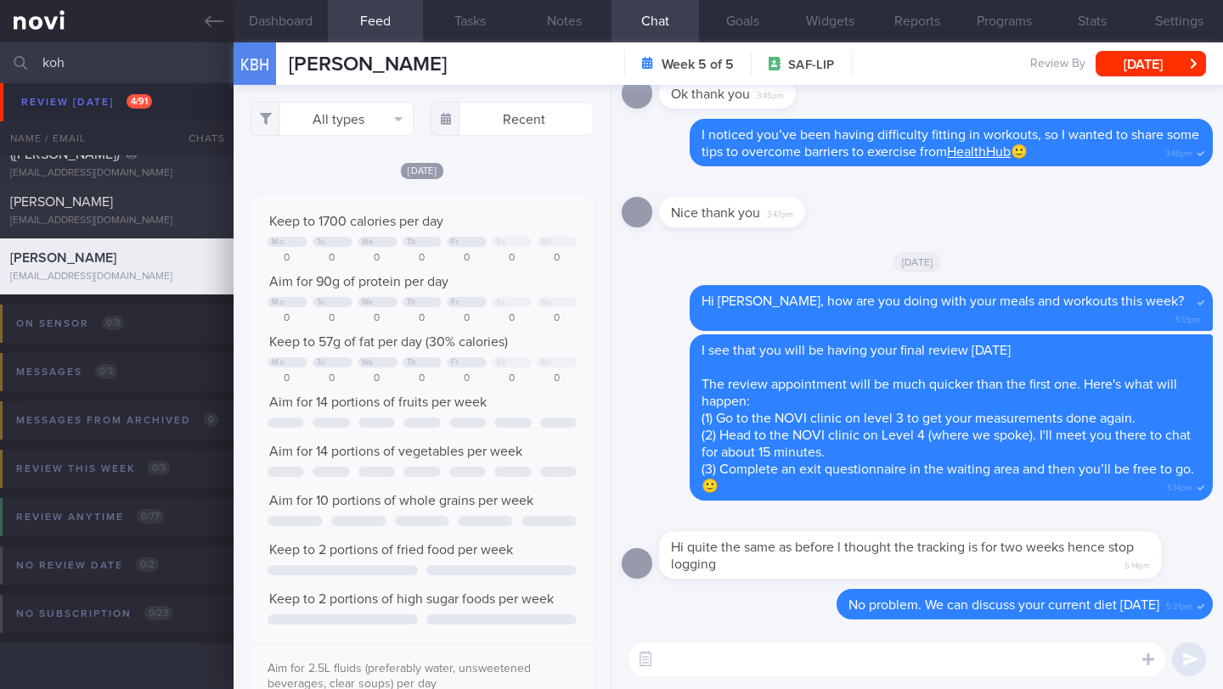
scroll to position [76, 308]
click at [365, 129] on button "All types" at bounding box center [331, 119] width 163 height 34
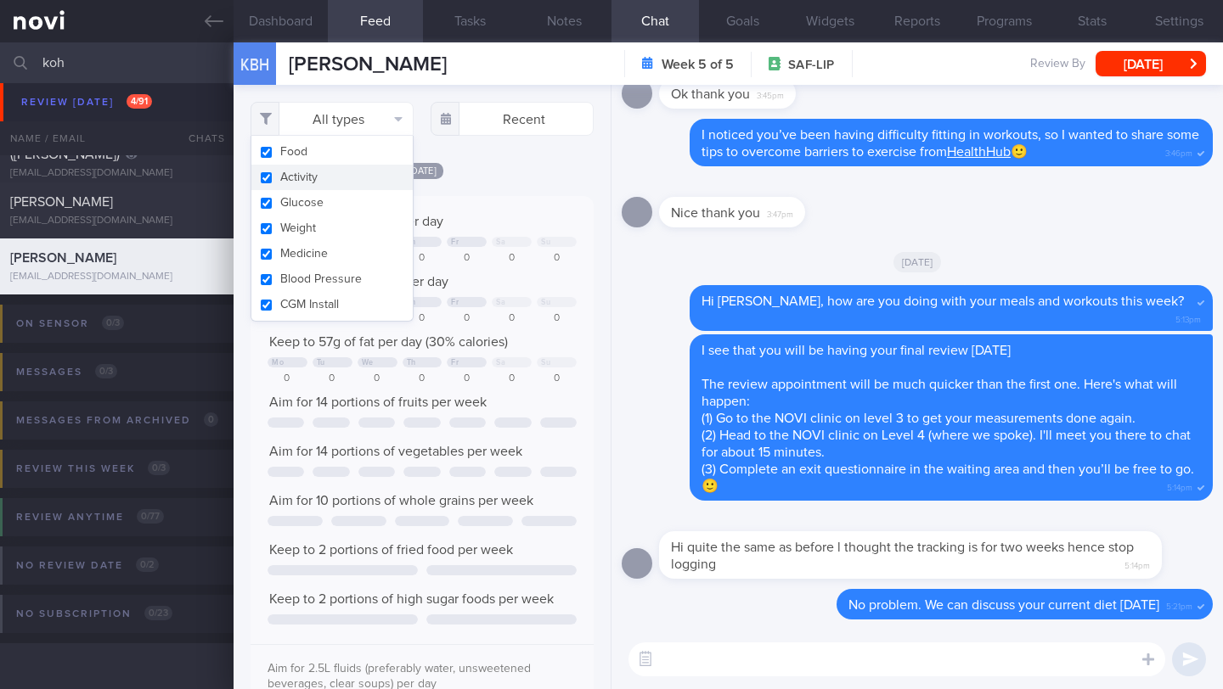
click at [337, 172] on button "Activity" at bounding box center [331, 177] width 161 height 25
checkbox input "false"
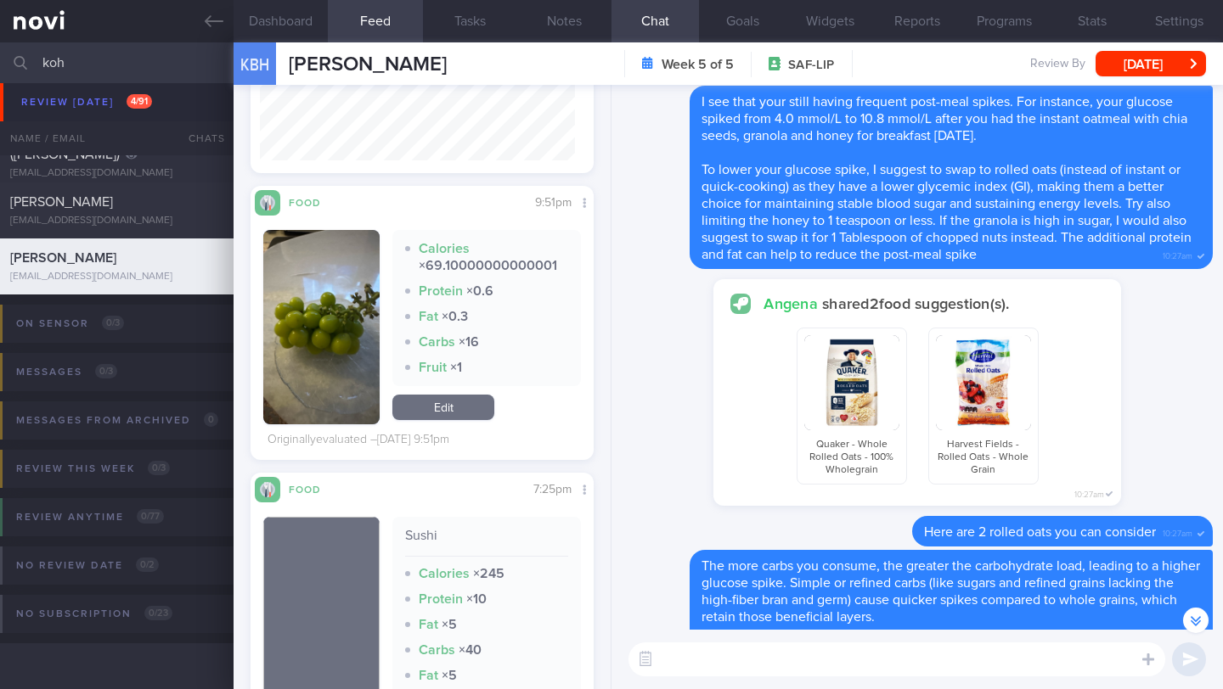
scroll to position [-1708, 0]
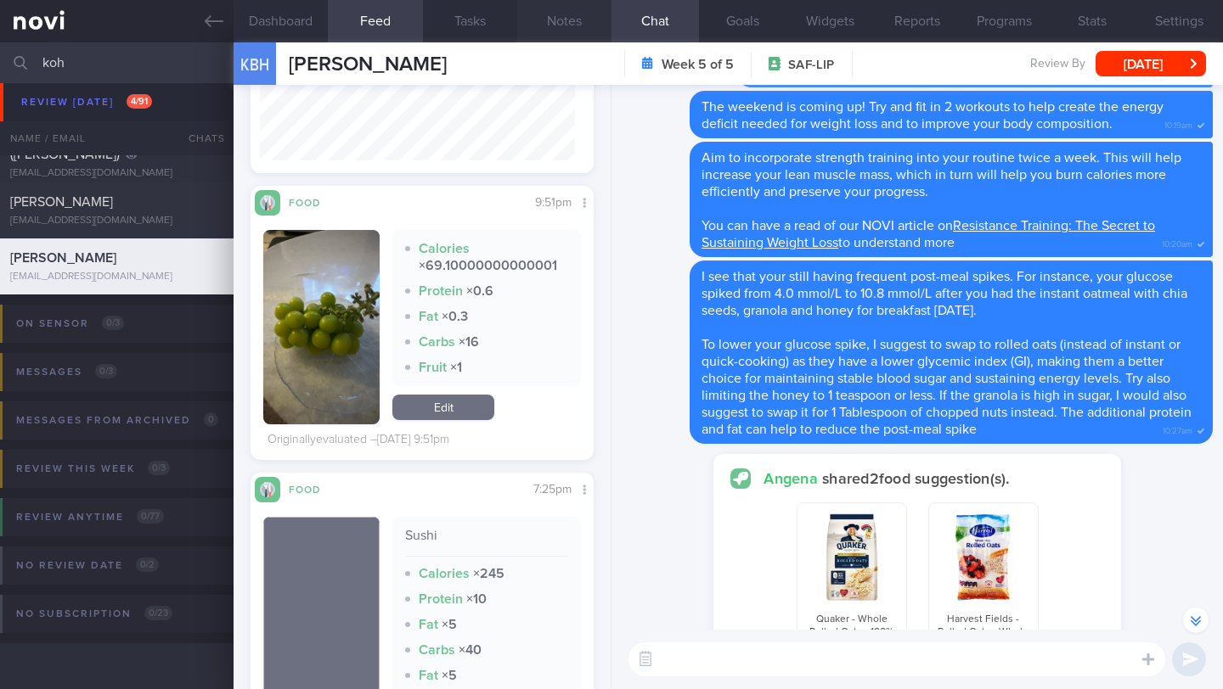
click at [573, 23] on button "Notes" at bounding box center [564, 21] width 94 height 42
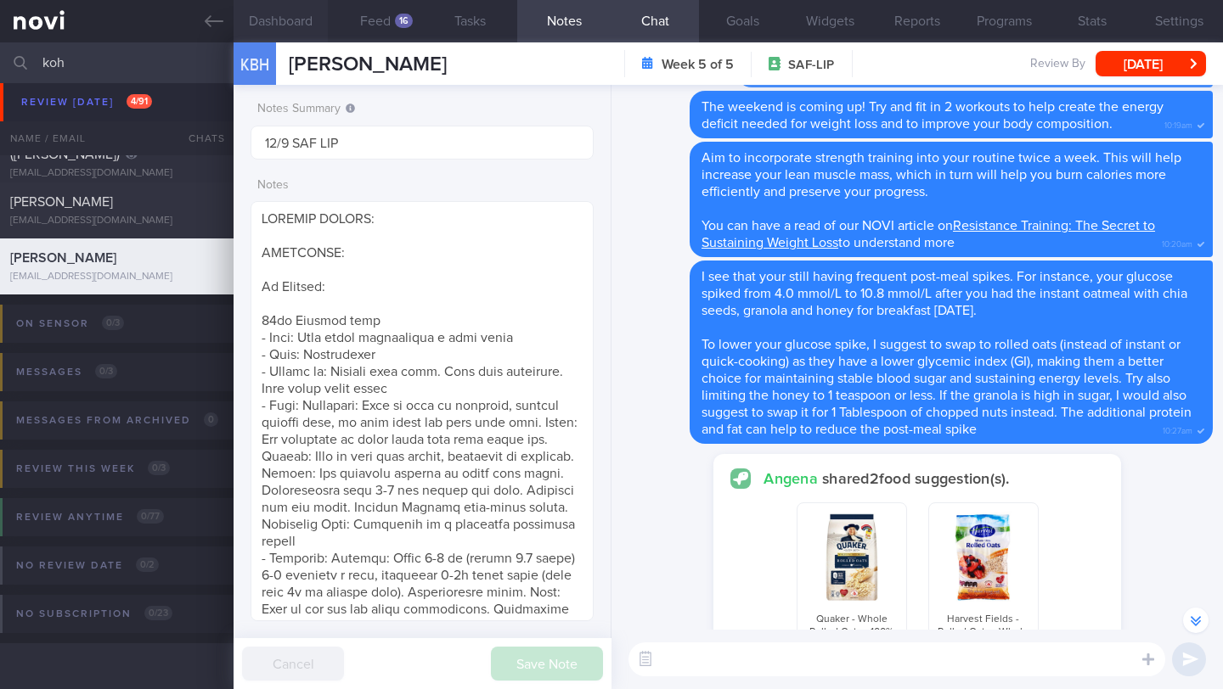
click at [285, 21] on button "Dashboard" at bounding box center [281, 21] width 94 height 42
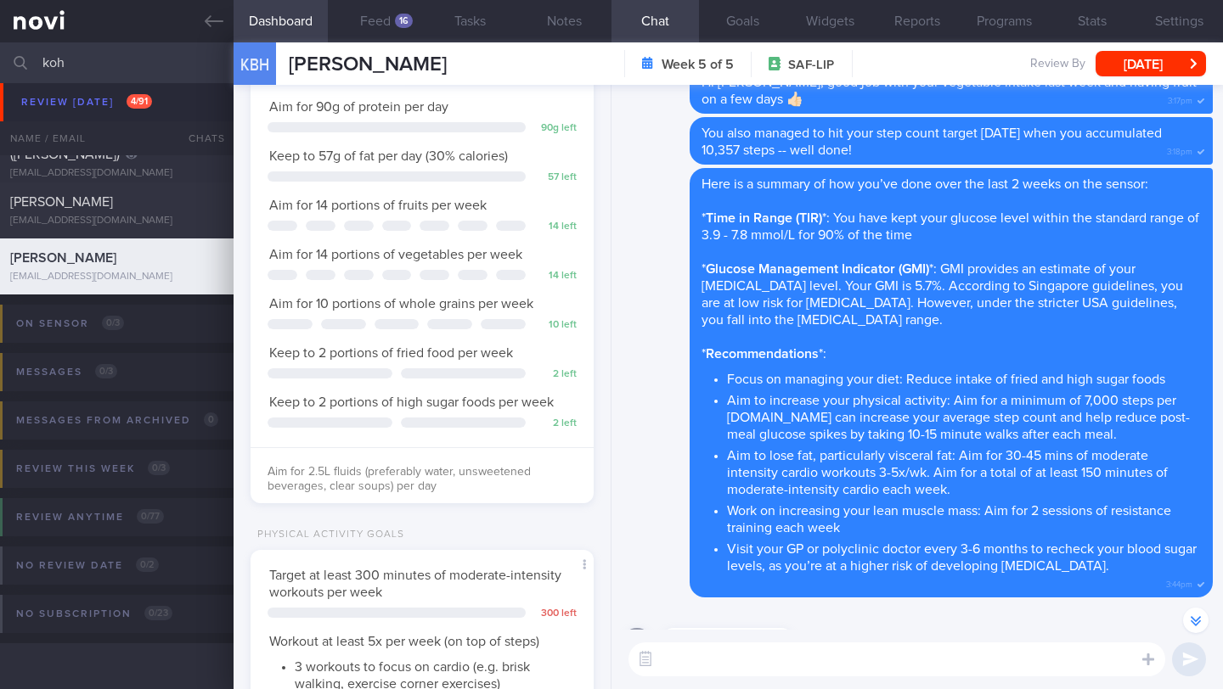
scroll to position [99, 0]
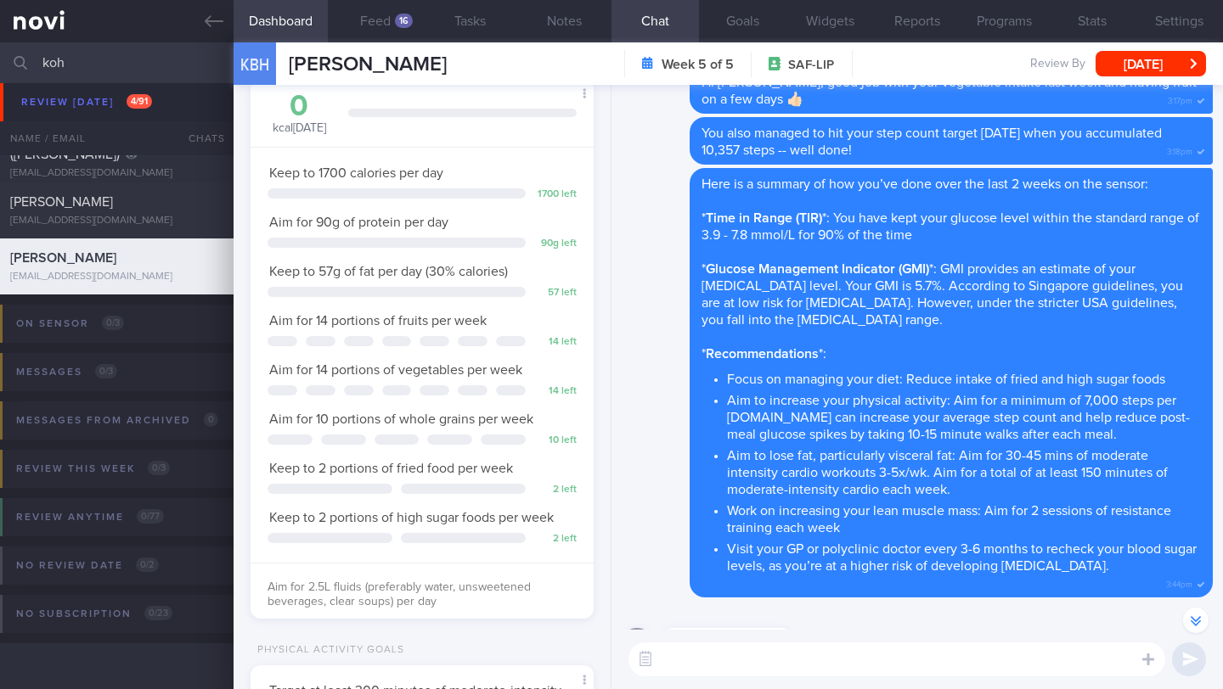
click at [767, 670] on textarea at bounding box center [896, 660] width 537 height 34
paste textarea "[URL][DOMAIN_NAME]"
type textarea "[URL][DOMAIN_NAME]"
click at [1194, 657] on button "submit" at bounding box center [1189, 660] width 34 height 34
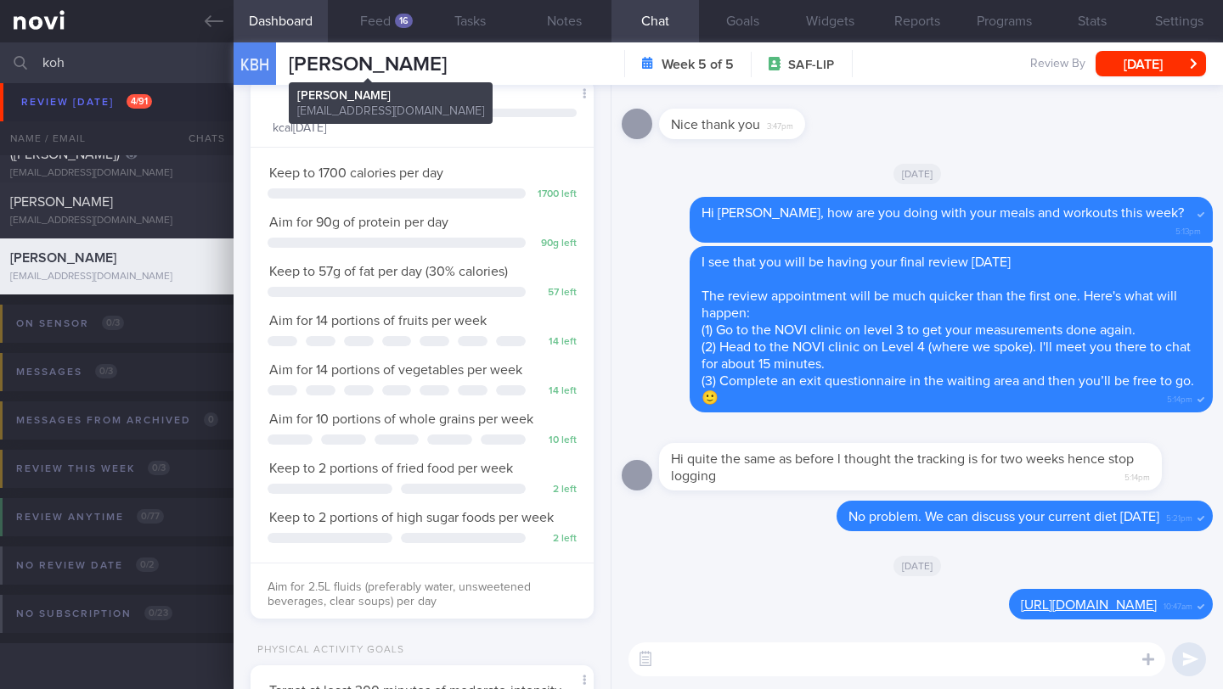
click at [422, 61] on span "[PERSON_NAME]" at bounding box center [368, 64] width 158 height 20
copy div "KOH BOON HWA KOH BOON HWA [EMAIL_ADDRESS][DOMAIN_NAME]"
click at [813, 663] on textarea at bounding box center [896, 660] width 537 height 34
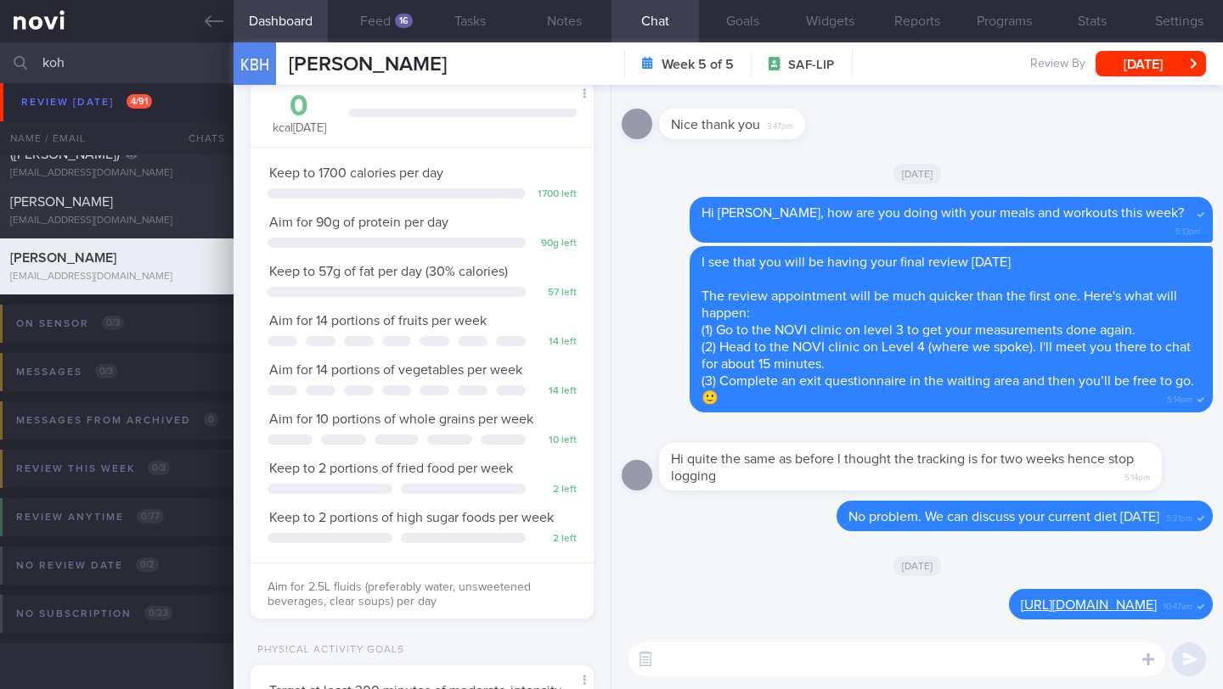
paste textarea "Lo _____, Ipsu do sit ametc adip elit sed doe temporin utlabor etd'ma aliq, eni…"
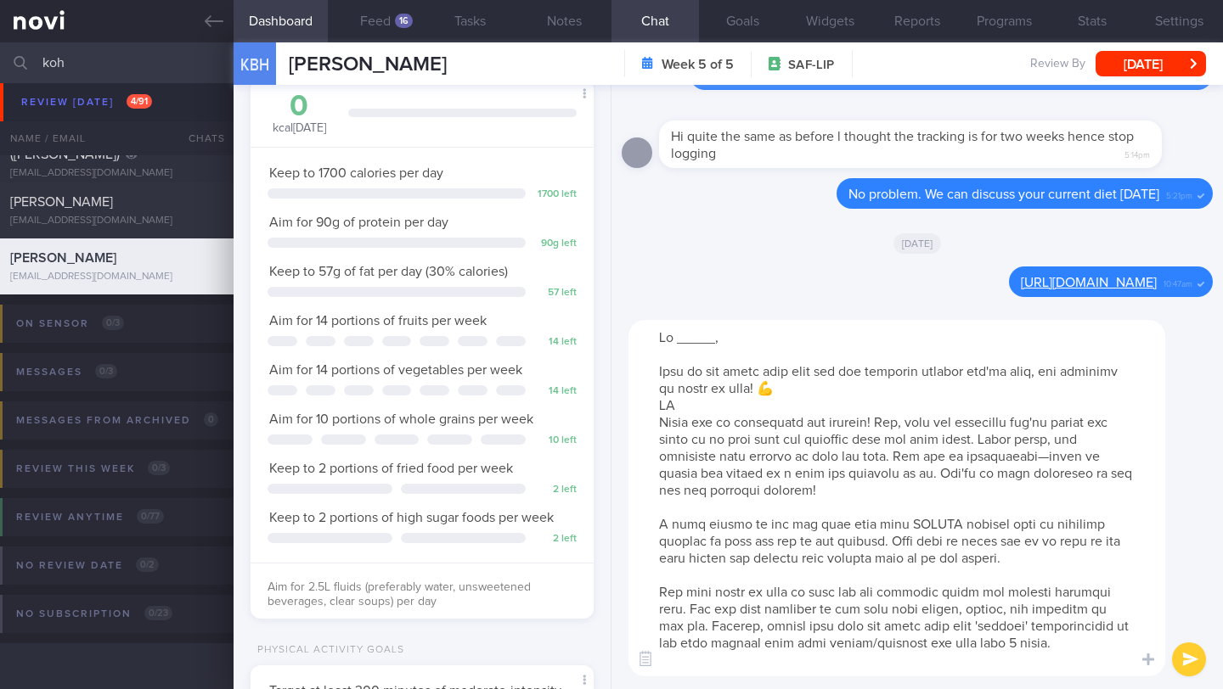
drag, startPoint x: 712, startPoint y: 342, endPoint x: 675, endPoint y: 341, distance: 37.4
click at [675, 341] on textarea at bounding box center [896, 498] width 537 height 357
drag, startPoint x: 694, startPoint y: 408, endPoint x: 639, endPoint y: 375, distance: 63.2
click at [639, 375] on textarea at bounding box center [896, 498] width 537 height 357
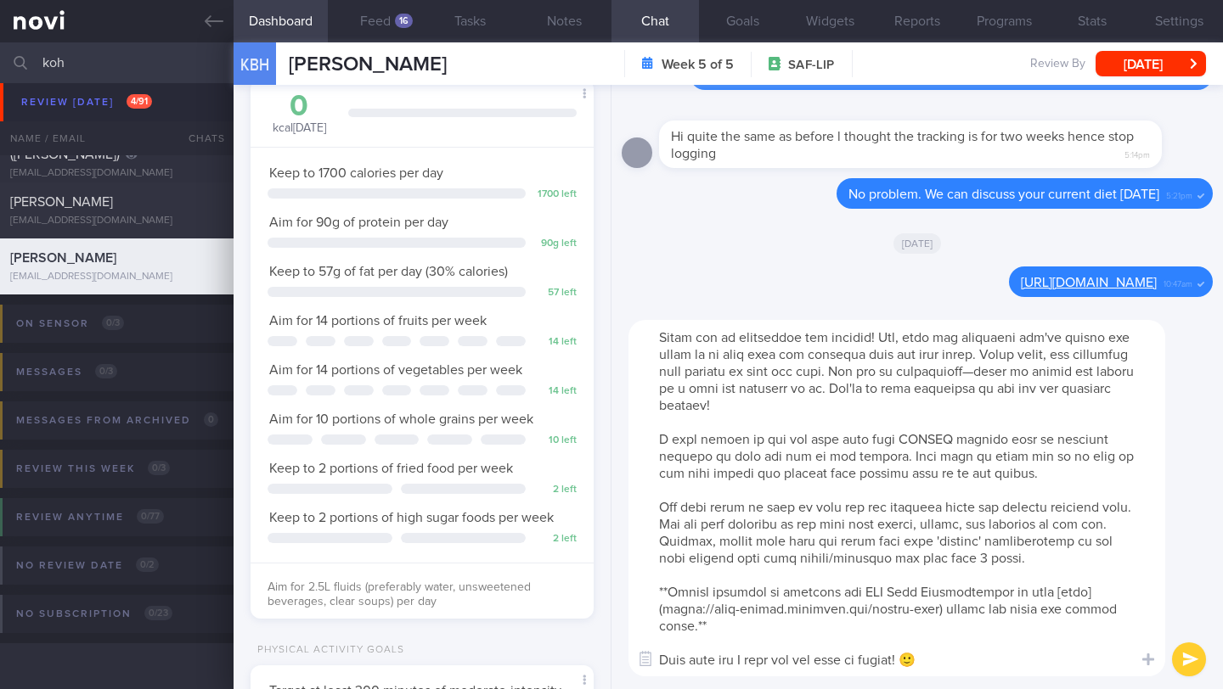
scroll to position [51, 0]
drag, startPoint x: 745, startPoint y: 608, endPoint x: 638, endPoint y: 571, distance: 113.3
click at [638, 571] on textarea at bounding box center [896, 498] width 537 height 357
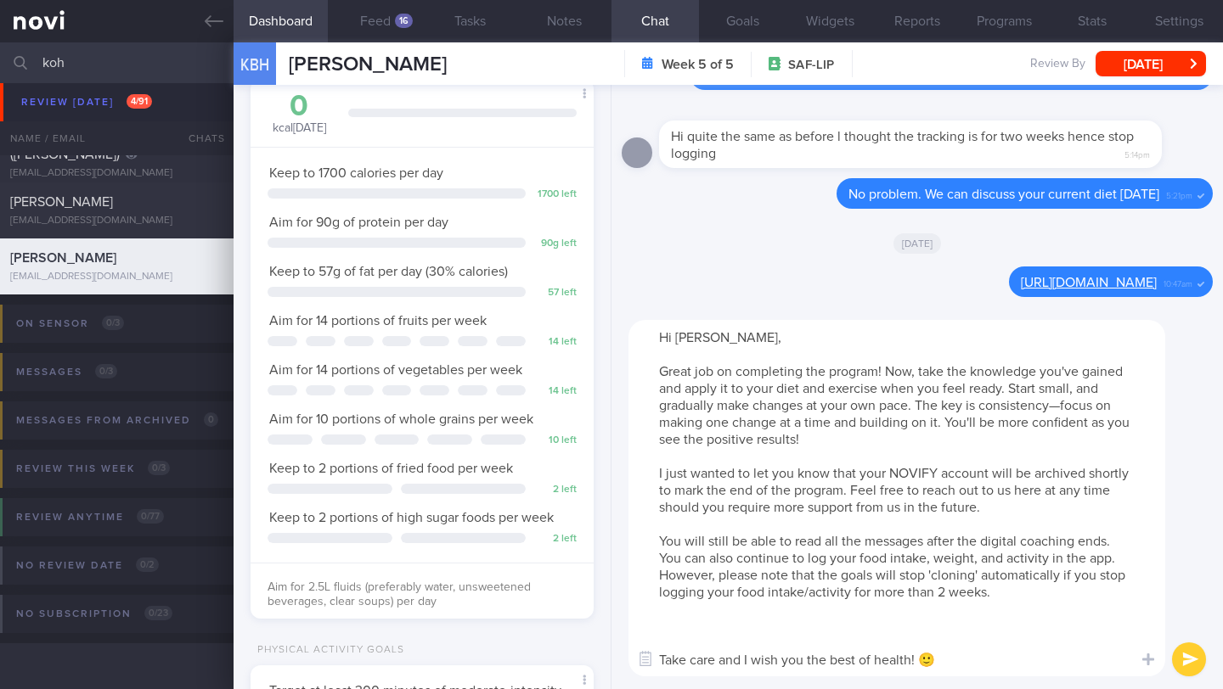
scroll to position [17, 0]
paste textarea "The last thing I wanted to share with you is the principles of PPS To optimize …"
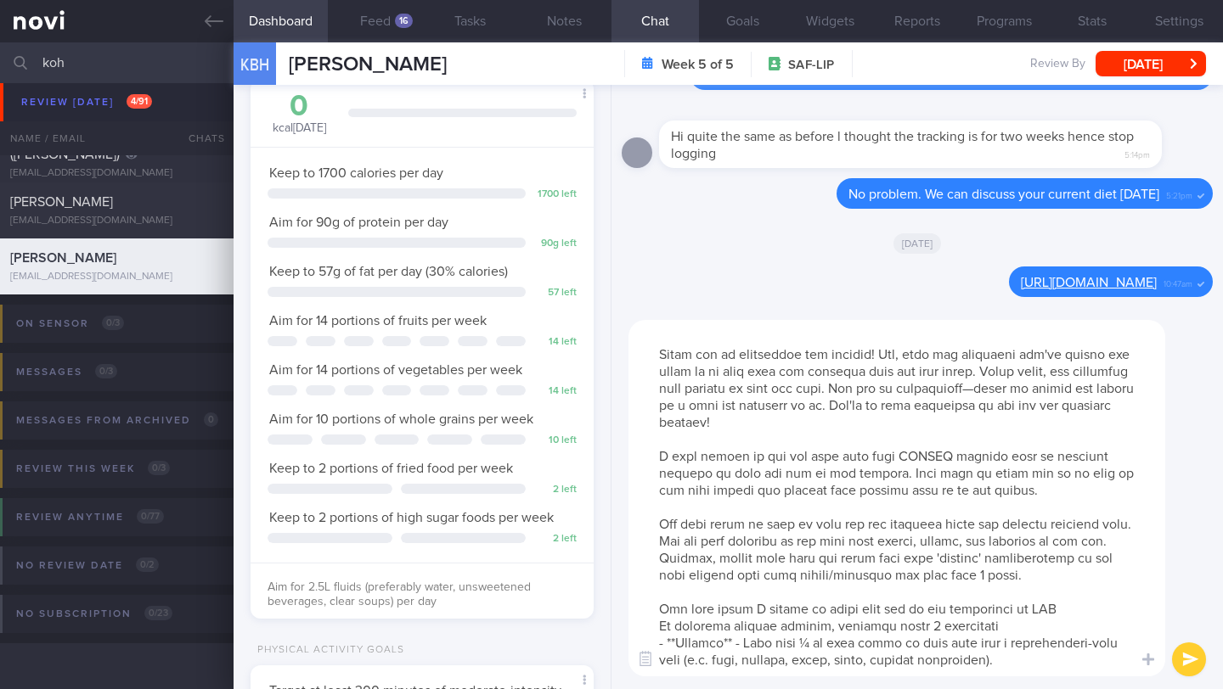
scroll to position [204, 0]
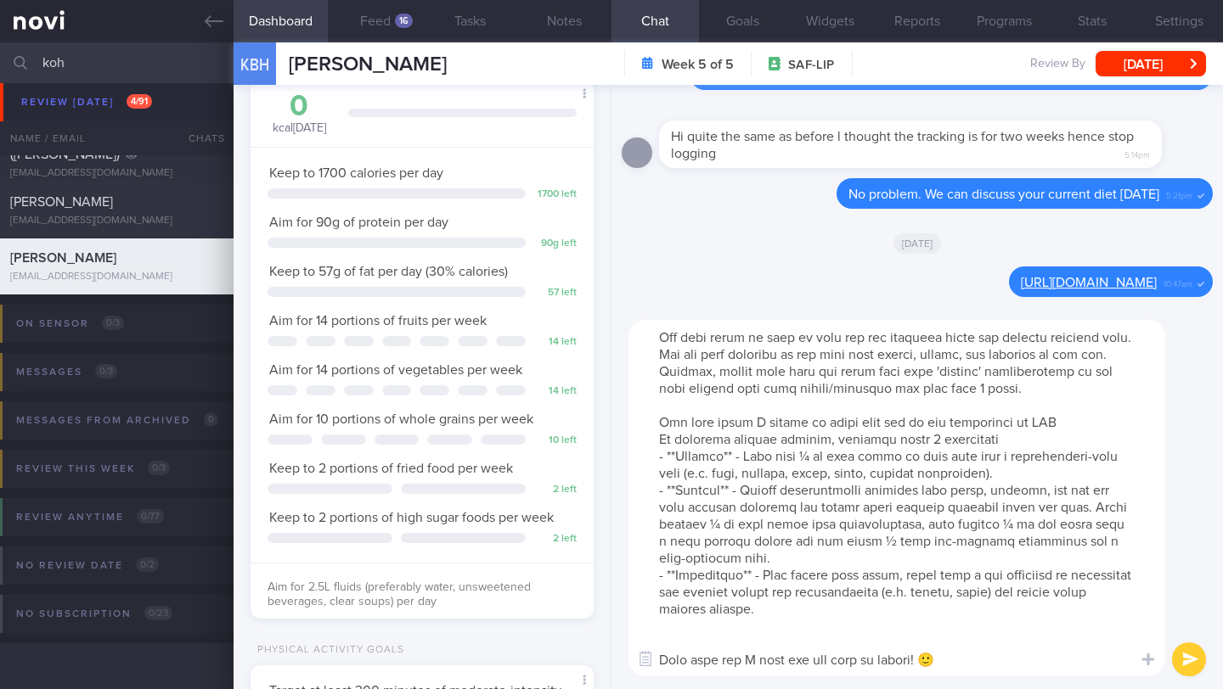
click at [1066, 403] on textarea at bounding box center [896, 498] width 537 height 357
click at [834, 612] on textarea at bounding box center [896, 498] width 537 height 357
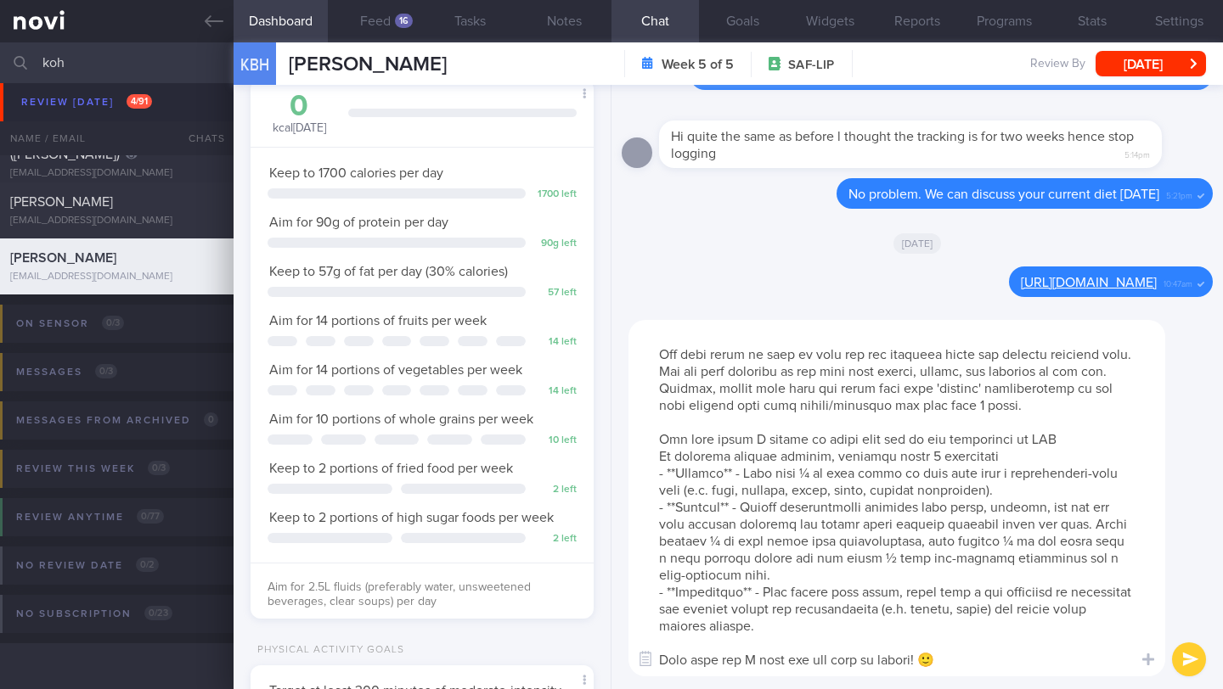
scroll to position [187, 0]
click at [847, 673] on textarea at bounding box center [896, 498] width 537 height 357
click at [943, 648] on textarea at bounding box center [896, 498] width 537 height 357
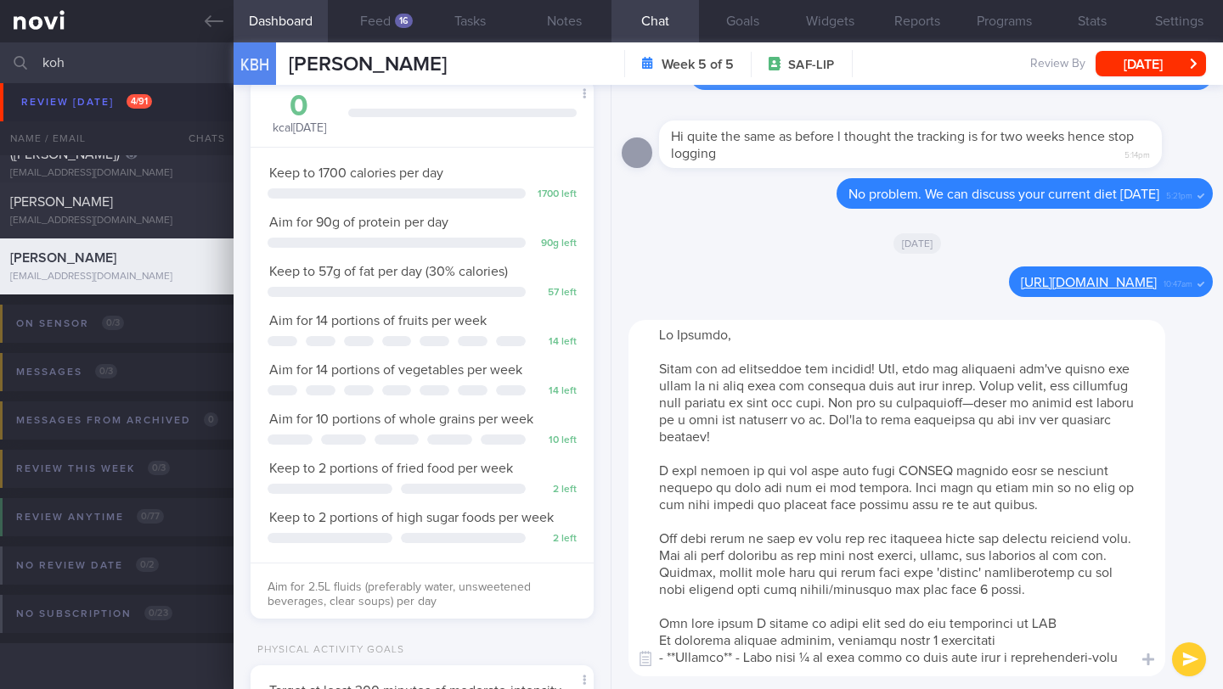
scroll to position [5, 0]
drag, startPoint x: 827, startPoint y: 645, endPoint x: 668, endPoint y: 245, distance: 430.3
click at [668, 245] on div "Delete [URL][DOMAIN_NAME] 10:47am [DATE] [GEOGRAPHIC_DATA] No problem. We can d…" at bounding box center [916, 387] width 611 height 605
type textarea "Lo Ipsumdo, Sitam con ad elitseddoe tem incidid! Utl, etdo mag aliquaeni adm've…"
click at [769, 272] on div "Delete [URL][DOMAIN_NAME] 10:47am" at bounding box center [917, 287] width 591 height 41
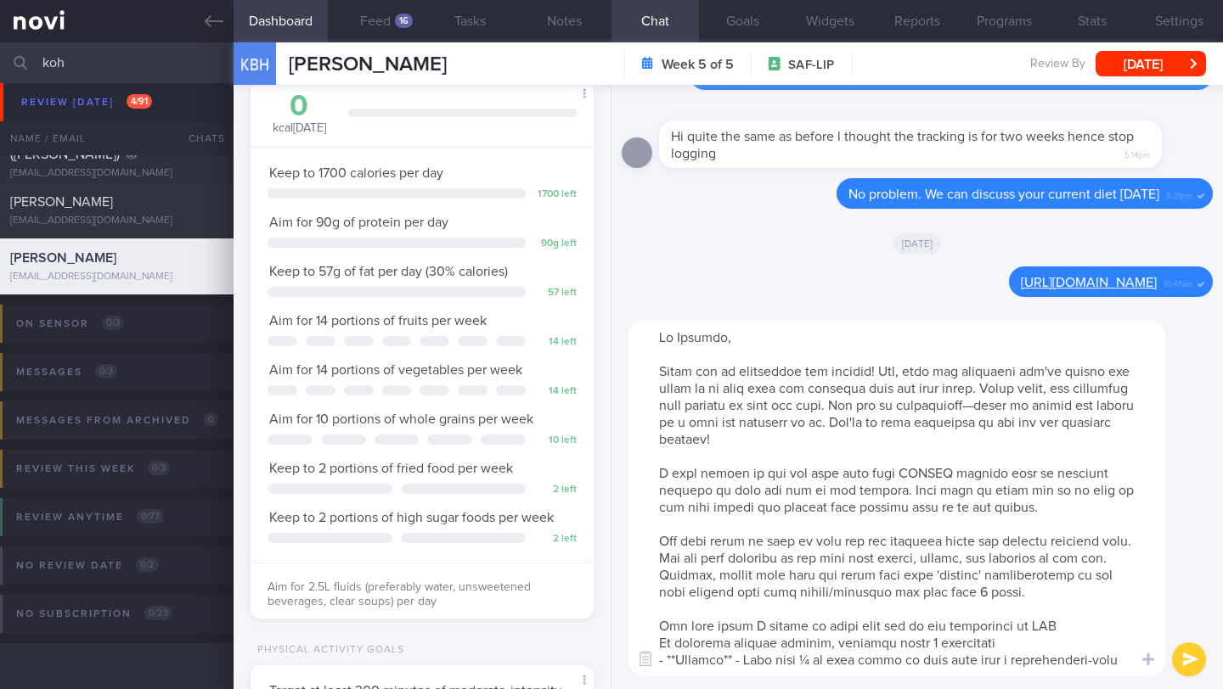
click at [1183, 655] on button "submit" at bounding box center [1189, 660] width 34 height 34
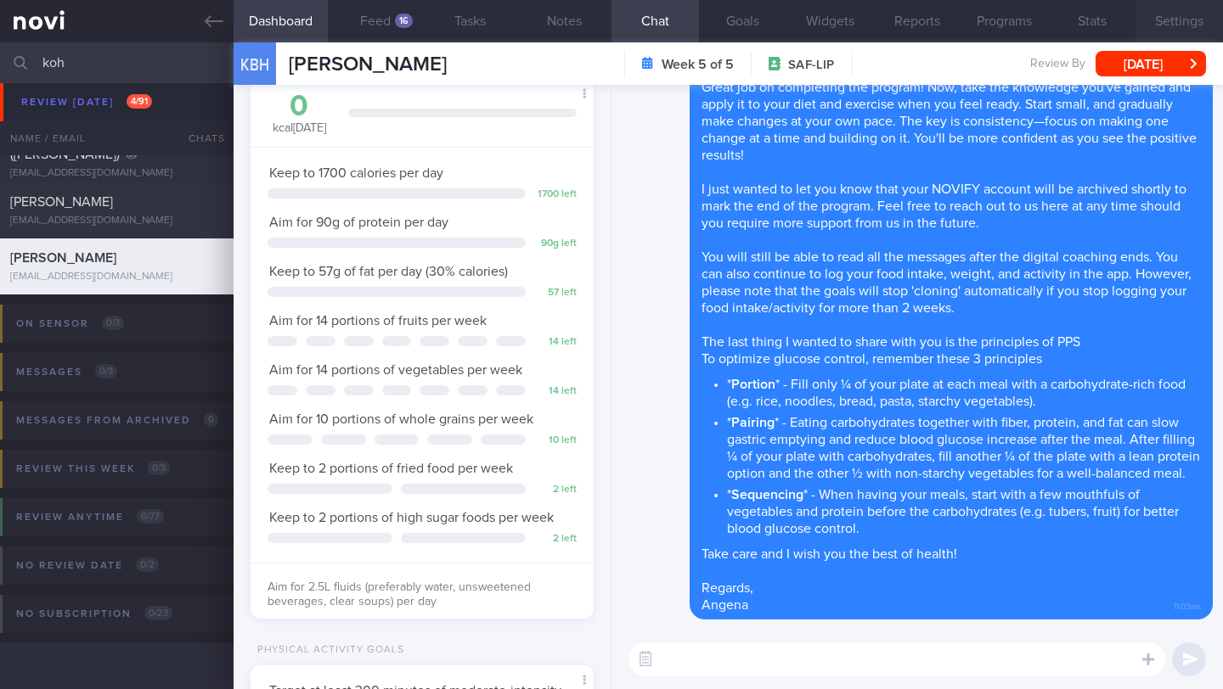
click at [1187, 14] on button "Settings" at bounding box center [1178, 21] width 87 height 42
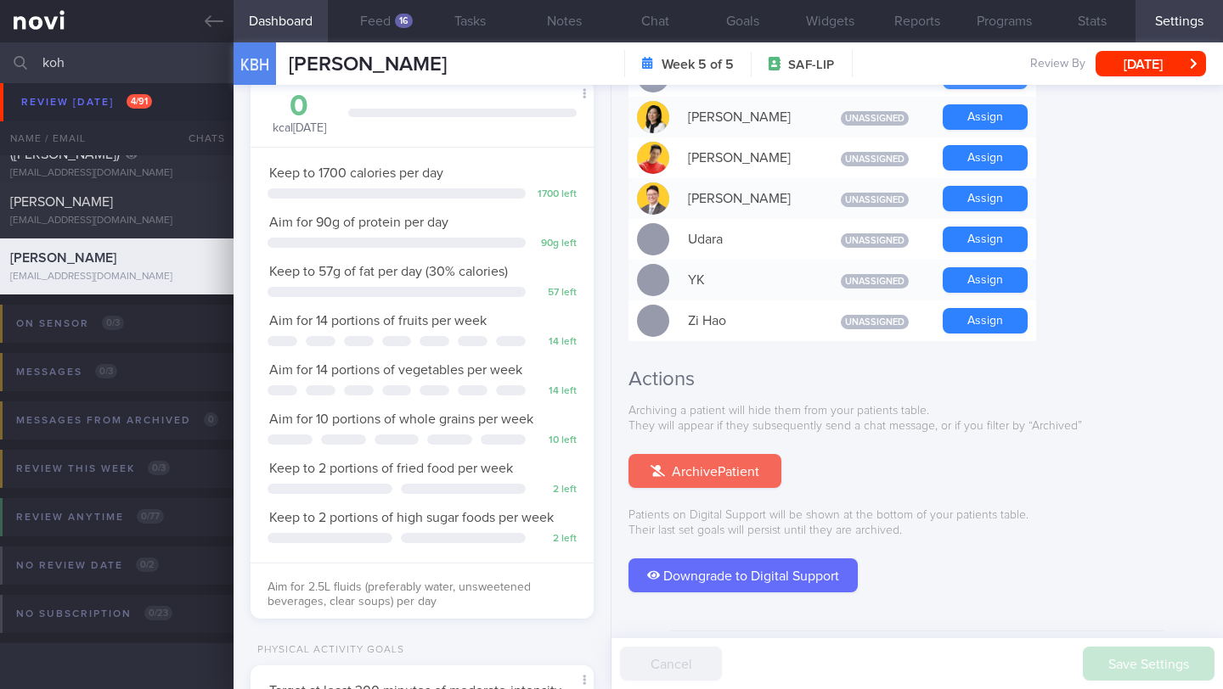
click at [739, 454] on button "Archive Patient" at bounding box center [704, 471] width 153 height 34
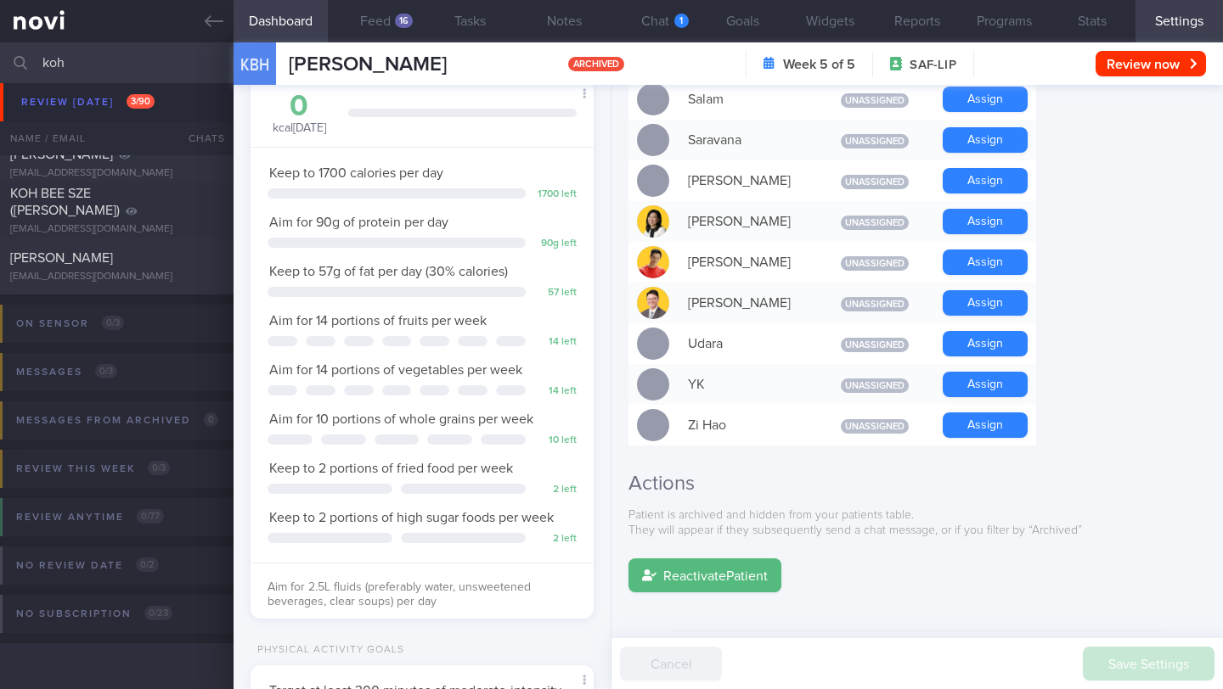
click at [160, 70] on input "koh" at bounding box center [611, 62] width 1223 height 41
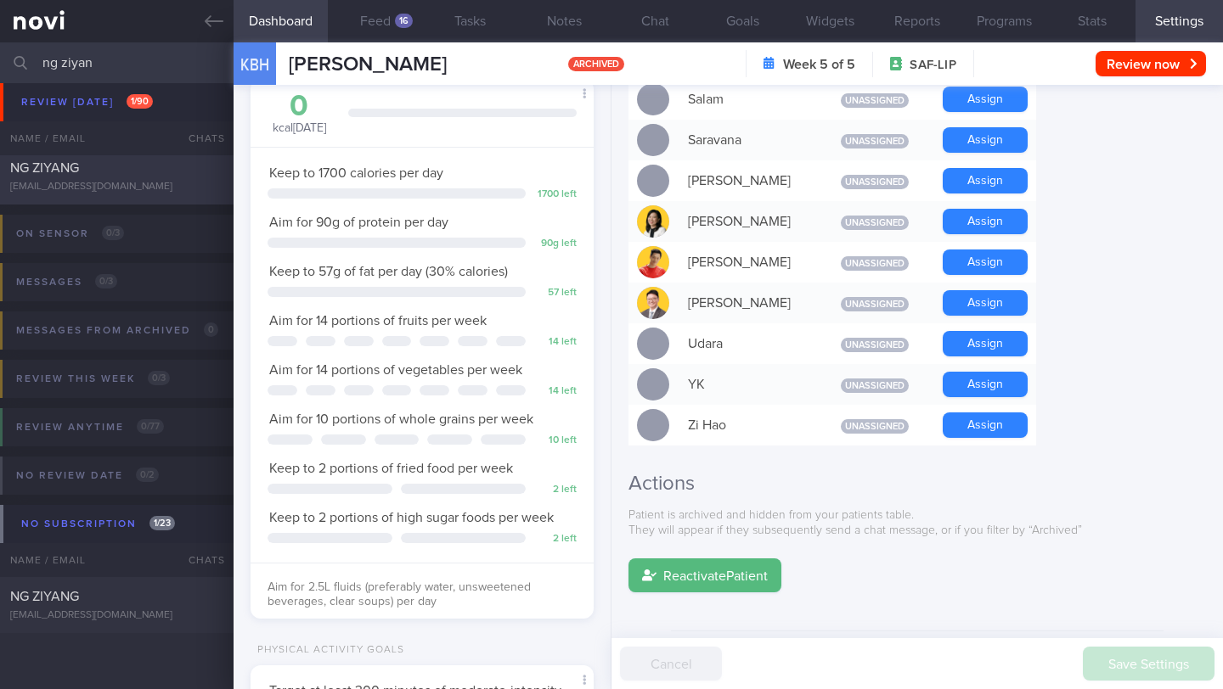
type input "ng ziyan"
click at [193, 181] on div "[EMAIL_ADDRESS][DOMAIN_NAME]" at bounding box center [116, 187] width 213 height 13
type textarea "SUPPORT NEEDED: CHALLENGE: Wt Targets: [DEMOGRAPHIC_DATA] Chinese [DEMOGRAPHIC_…"
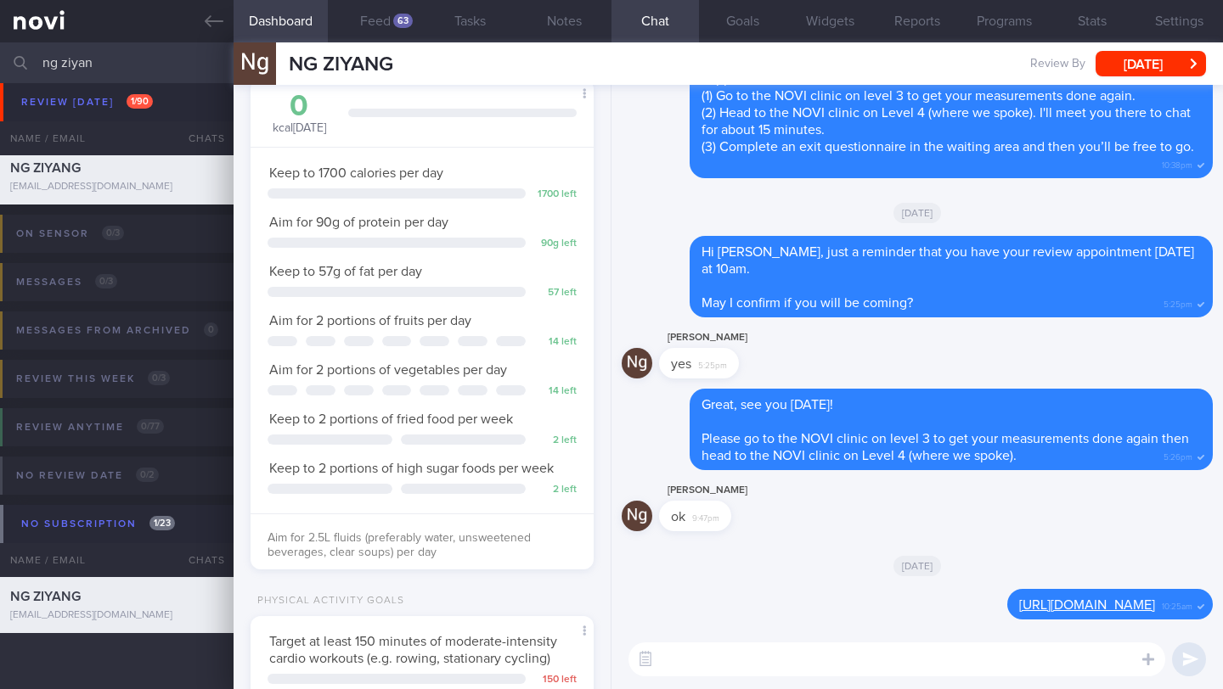
paste textarea "Lo Ipsumdo, Sitam con ad elitseddoe tem incidid! Utl, etdo mag aliquaeni adm've…"
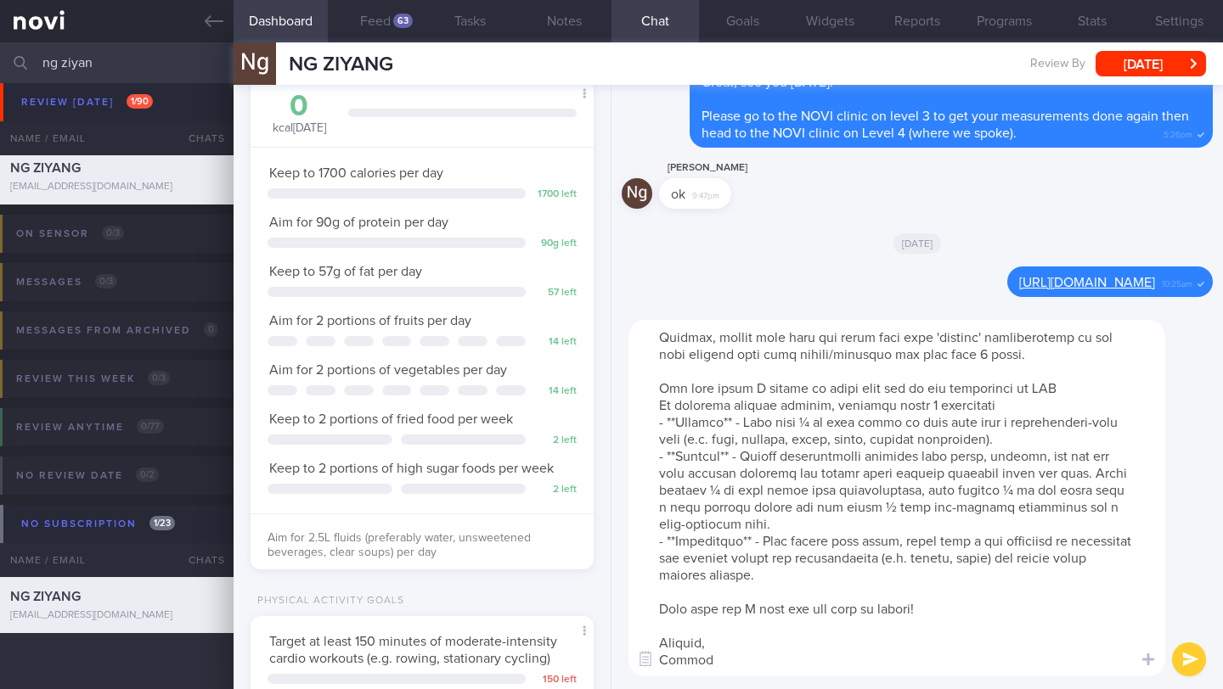
drag, startPoint x: 820, startPoint y: 577, endPoint x: 650, endPoint y: 389, distance: 253.1
click at [650, 389] on textarea at bounding box center [896, 498] width 537 height 357
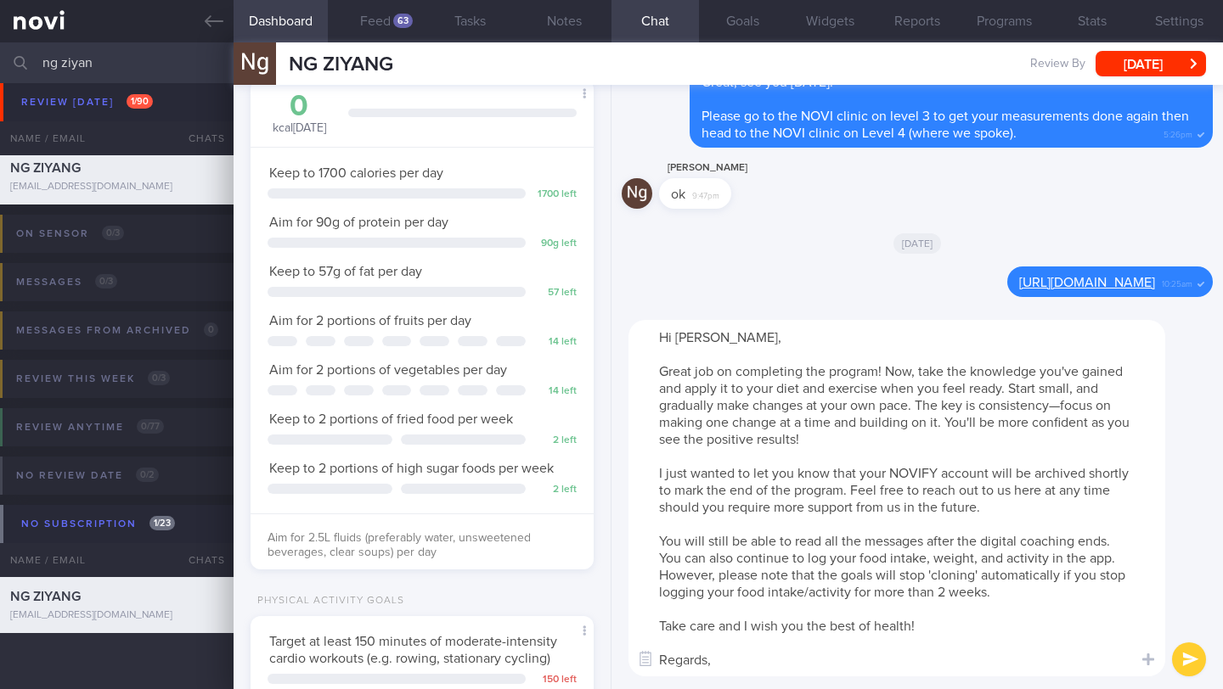
drag, startPoint x: 734, startPoint y: 341, endPoint x: 678, endPoint y: 340, distance: 55.2
click at [678, 340] on textarea "Hi [PERSON_NAME], Great job on completing the program! Now, take the knowledge …" at bounding box center [896, 498] width 537 height 357
type textarea "Hi [PERSON_NAME], Great job on completing the program! Now, take the knowledge …"
click at [1198, 664] on button "submit" at bounding box center [1189, 660] width 34 height 34
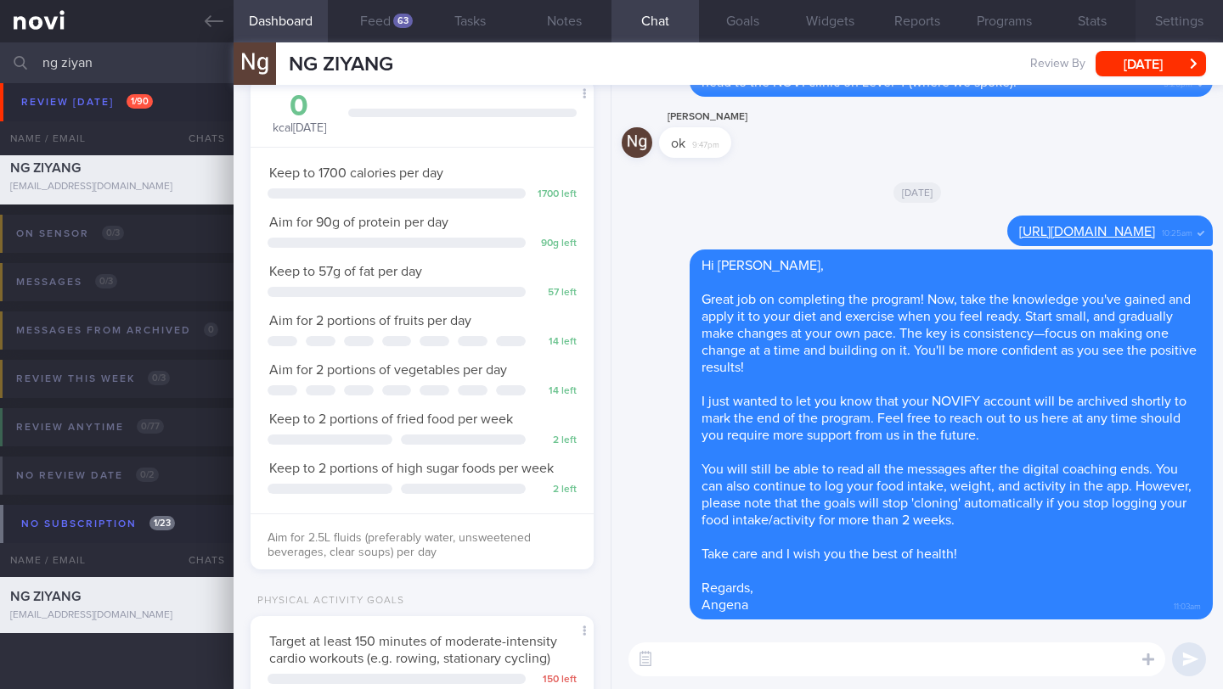
click at [1188, 19] on button "Settings" at bounding box center [1178, 21] width 87 height 42
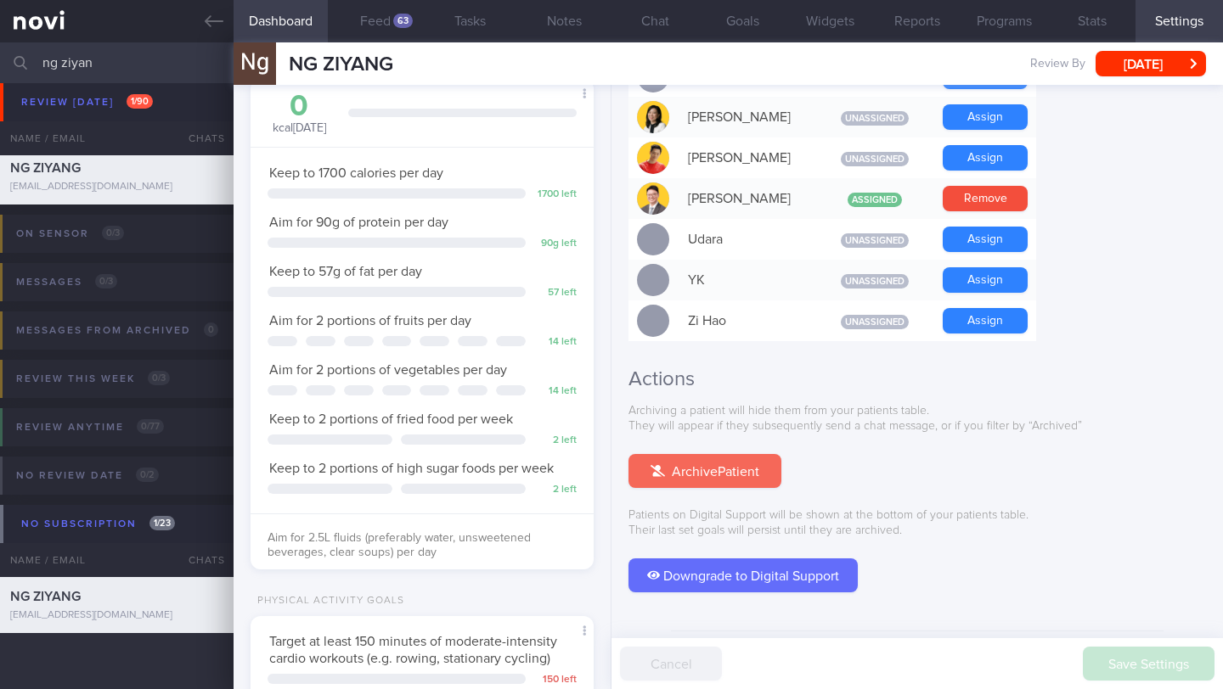
click at [723, 454] on button "Archive Patient" at bounding box center [704, 471] width 153 height 34
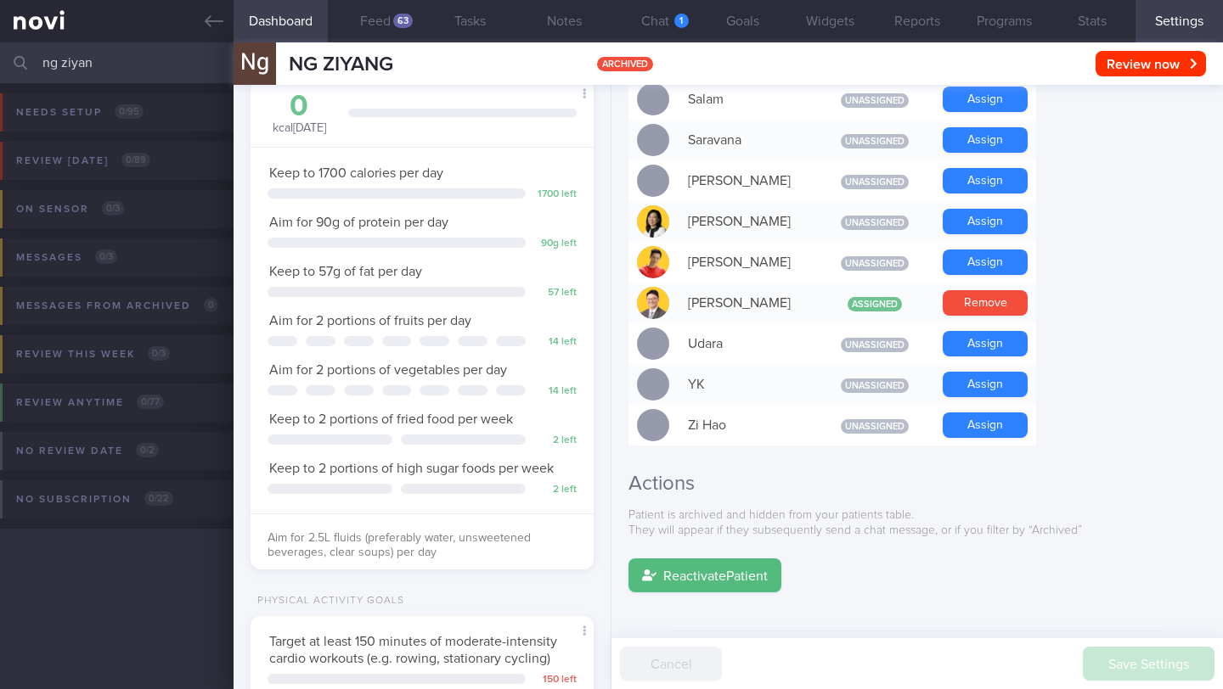
click at [55, 63] on input "ng ziyan" at bounding box center [611, 62] width 1223 height 41
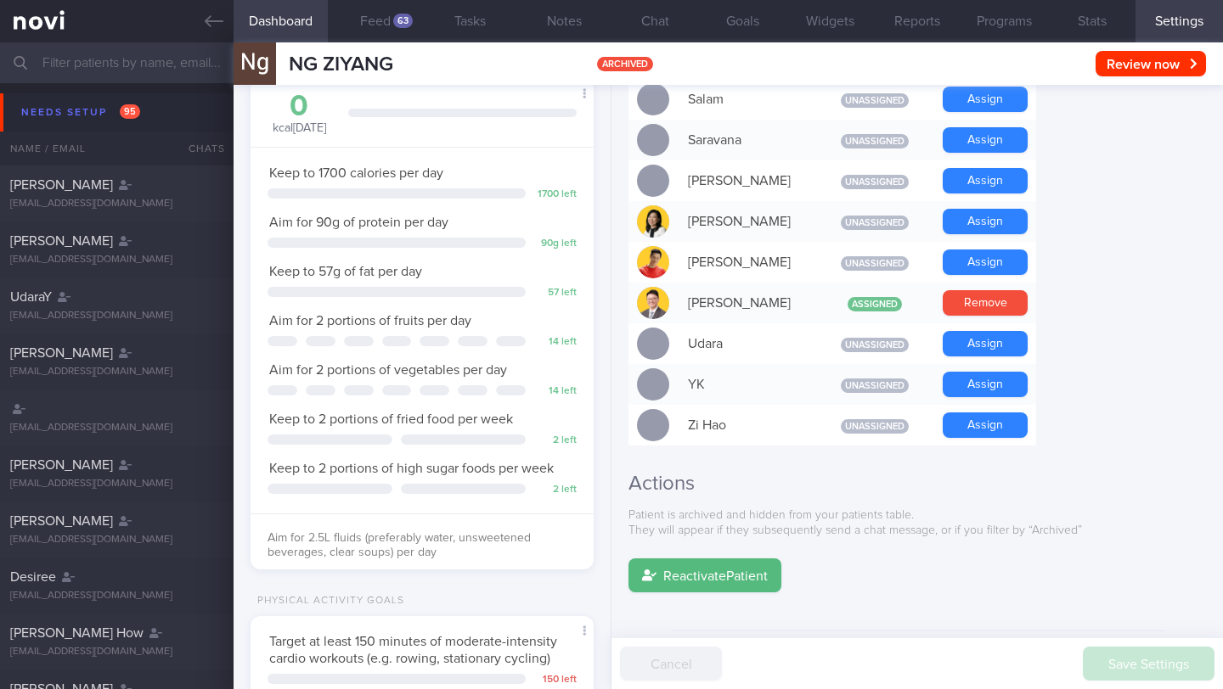
click at [169, 66] on input "text" at bounding box center [611, 62] width 1223 height 41
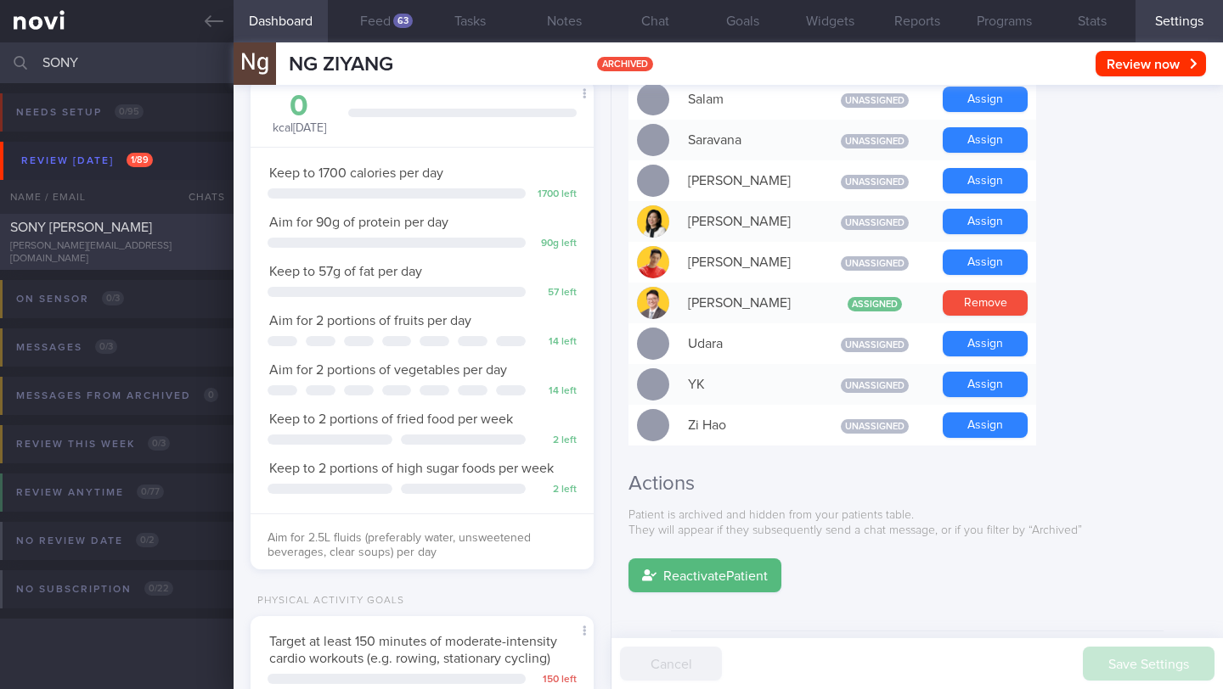
type input "SONY"
click at [115, 242] on div "SONY [PERSON_NAME] [PERSON_NAME][EMAIL_ADDRESS][DOMAIN_NAME]" at bounding box center [117, 242] width 234 height 47
type input "9/9 Check logs"
type textarea "I see that your protein intake seems to fall short on some days."
type input "9/9 Check logs"
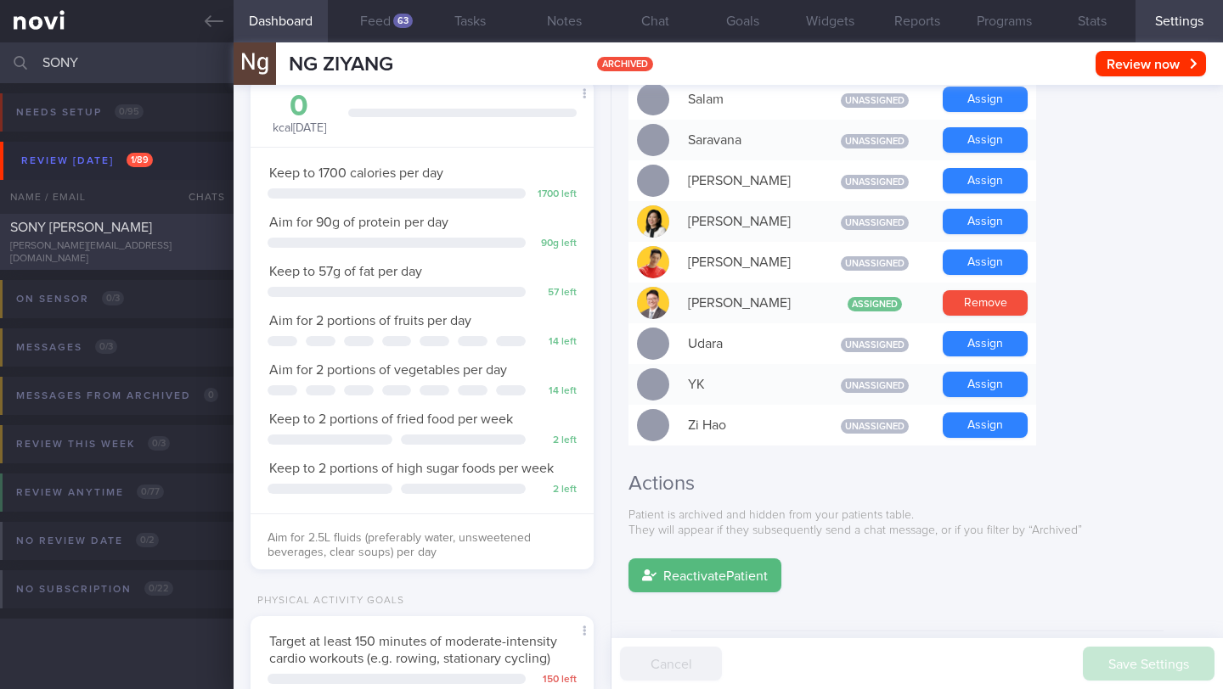
type textarea "SUPPORT NEEDED: How to prepare meals. How to choose healthier meals when eating…"
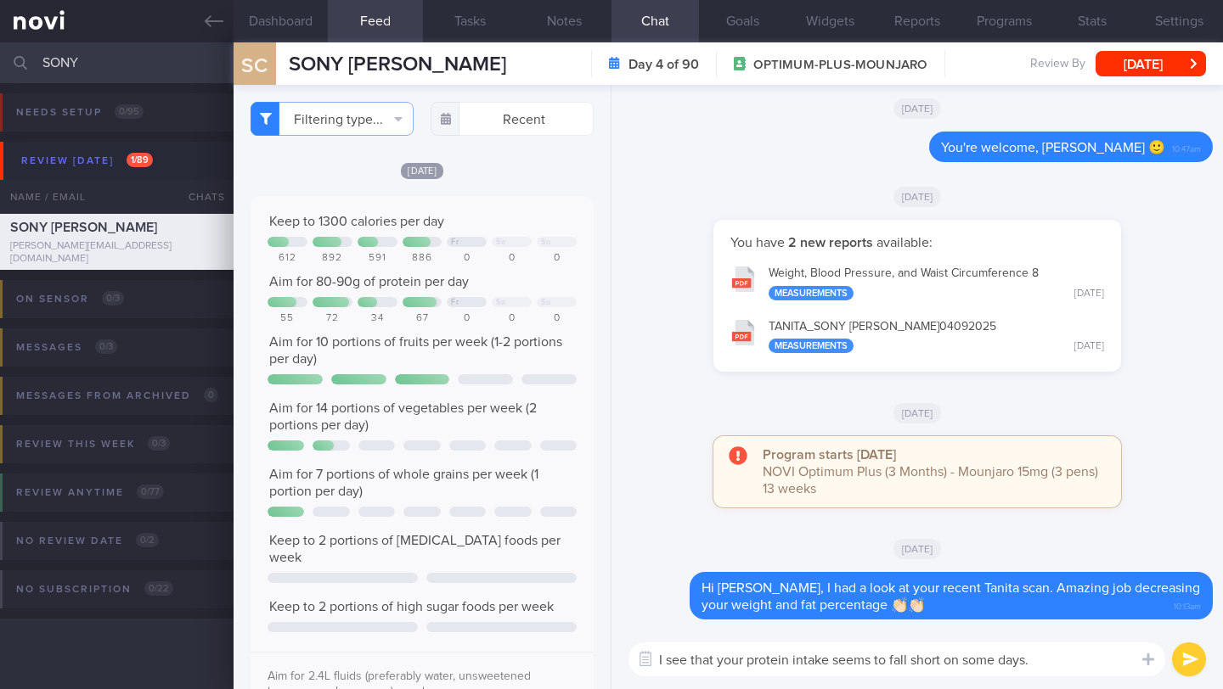
click at [1068, 660] on textarea "I see that your protein intake seems to fall short on some days." at bounding box center [896, 660] width 537 height 34
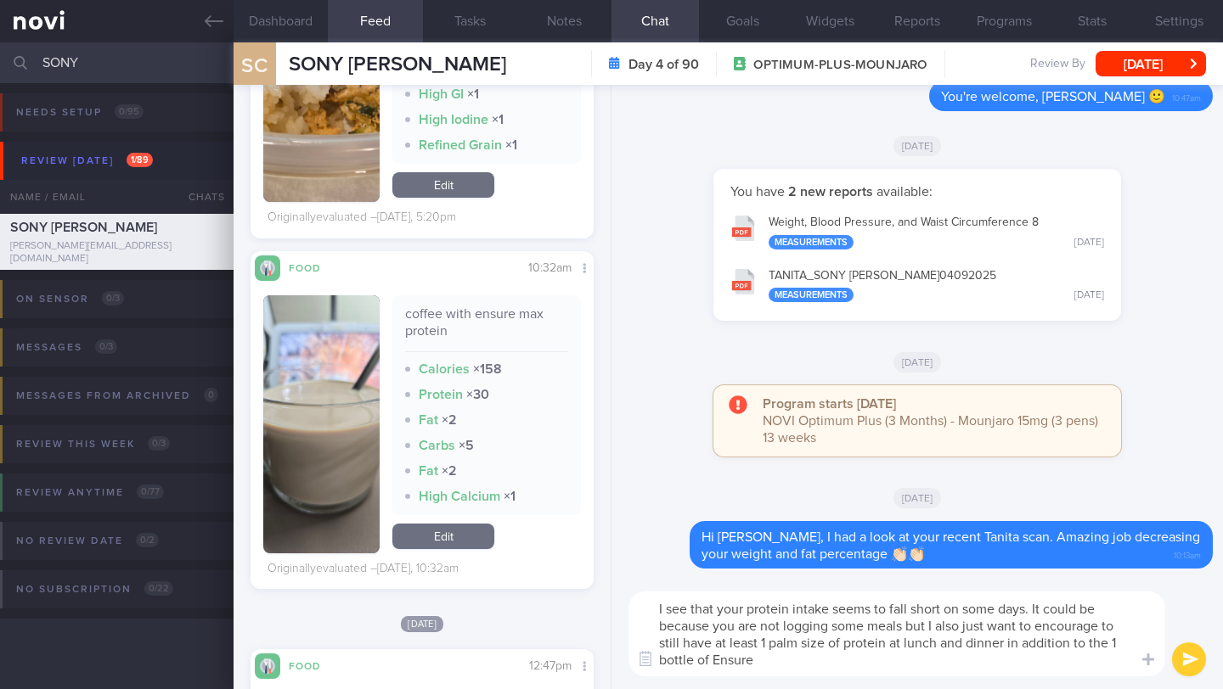
scroll to position [1689, 0]
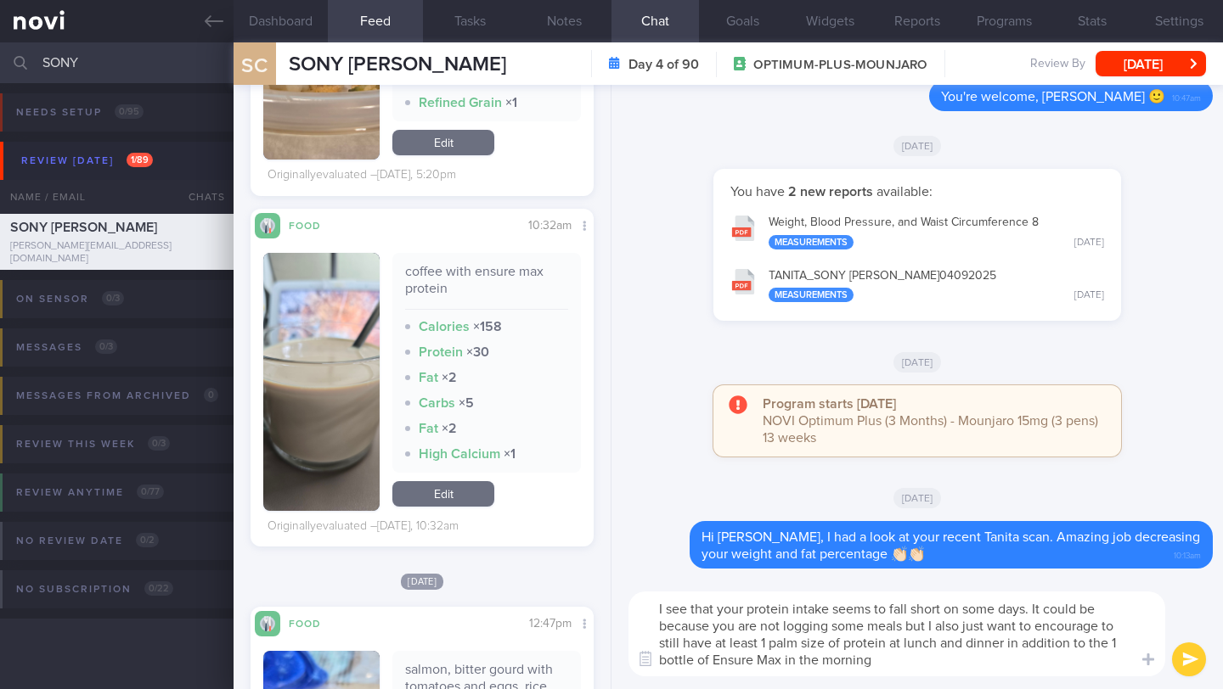
type textarea "I see that your protein intake seems to fall short on some days. It could be be…"
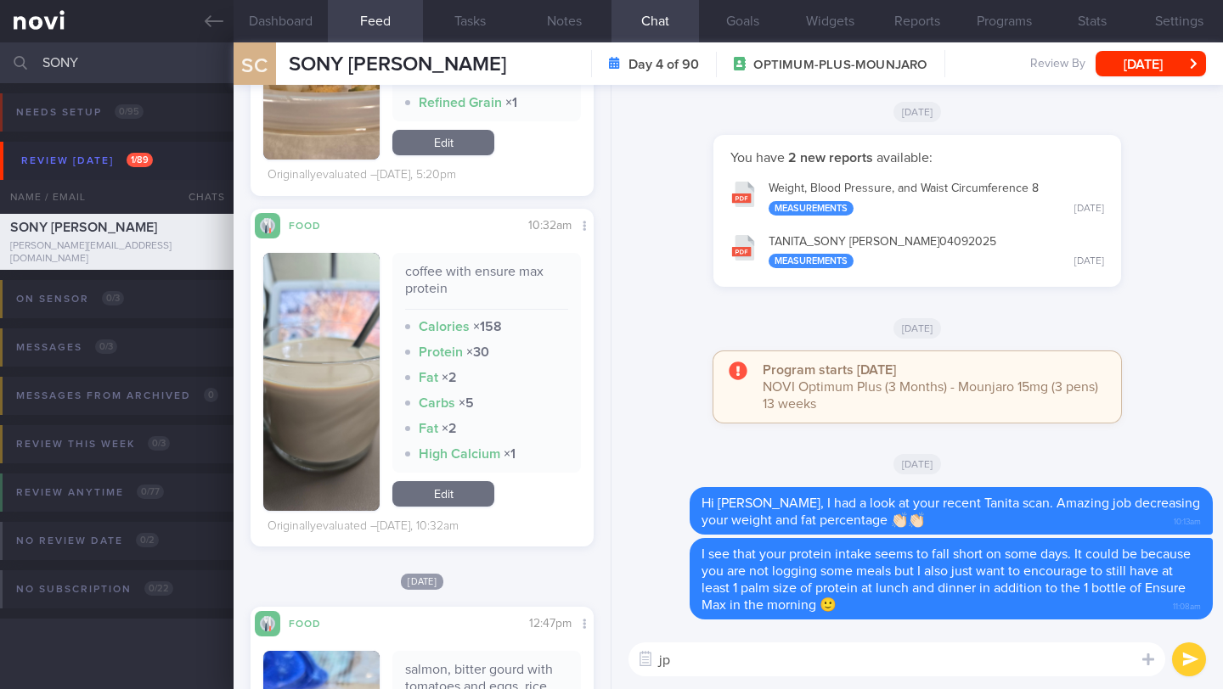
type textarea "j"
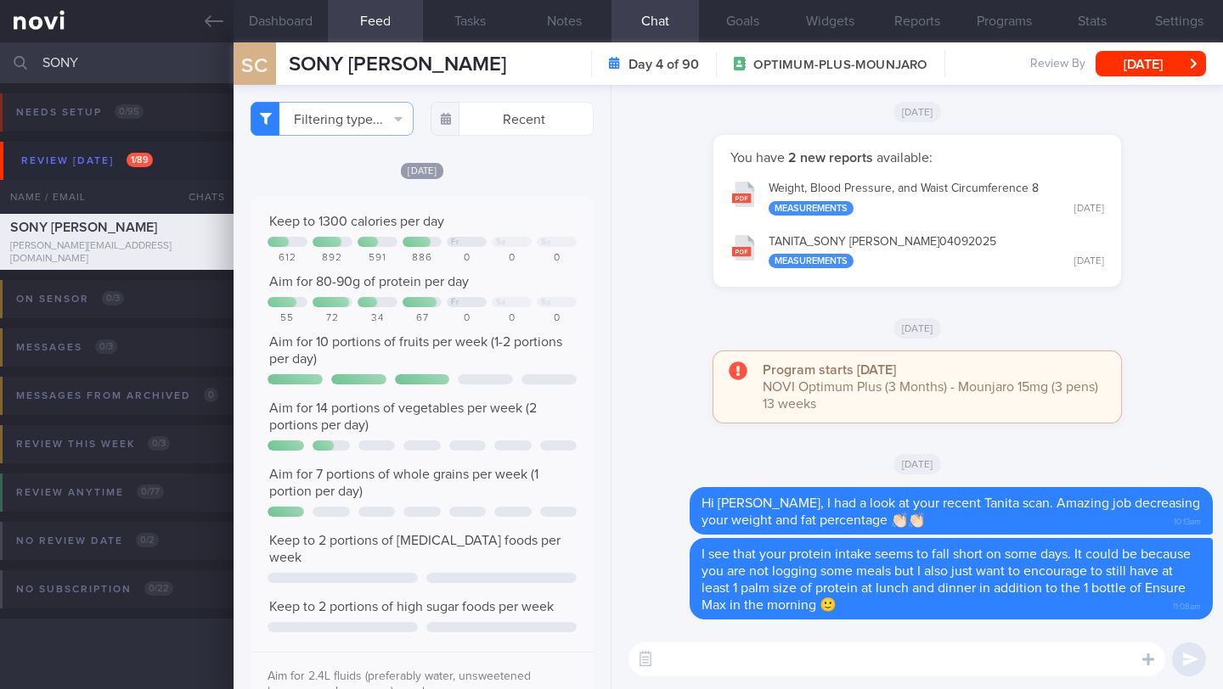
select select "8"
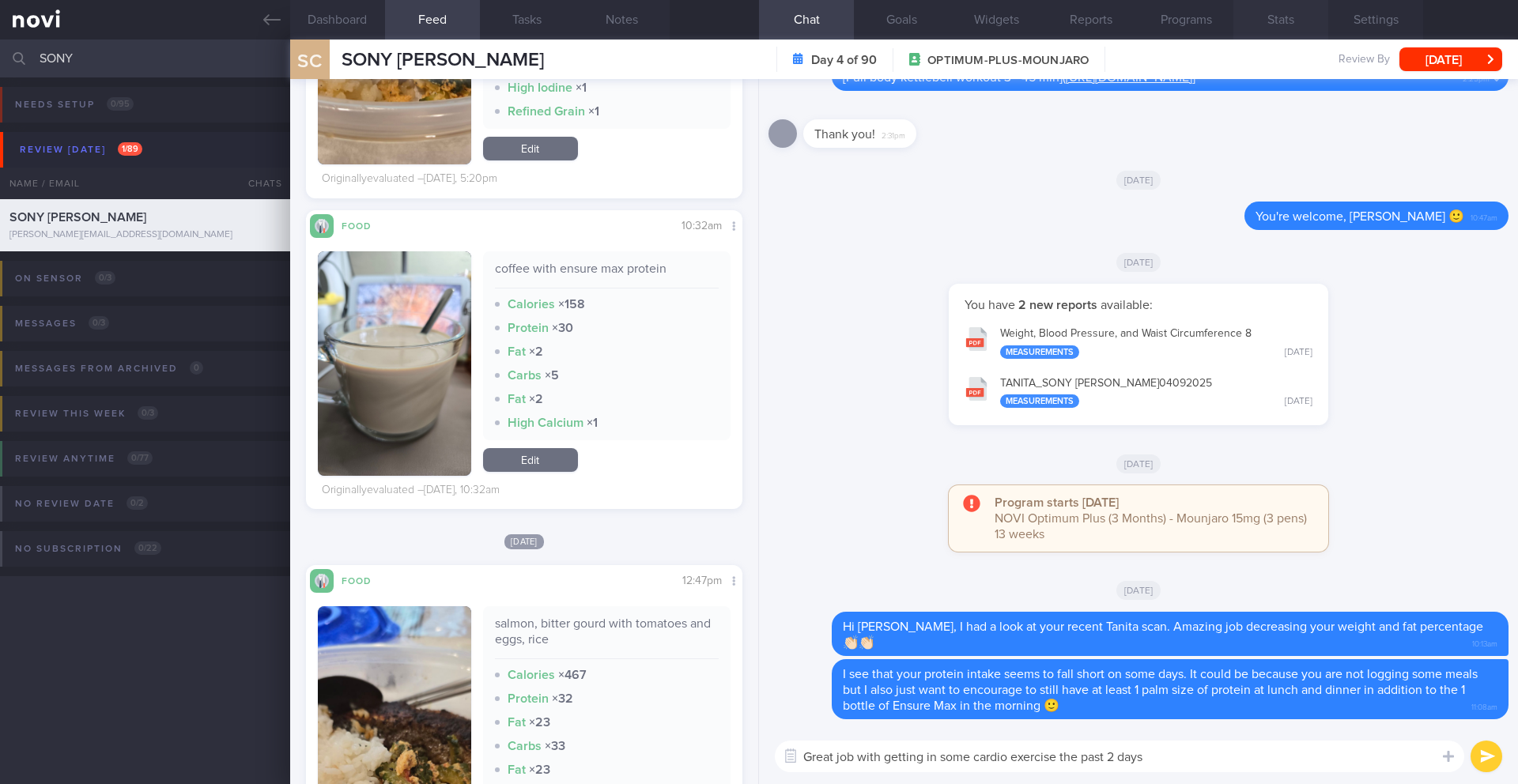
scroll to position [1494, 0]
click at [1138, 642] on textarea "Great job with getting in some cardio exercise the past 2 days" at bounding box center [1119, 757] width 689 height 32
click at [339, 12] on button "Dashboard" at bounding box center [338, 20] width 95 height 39
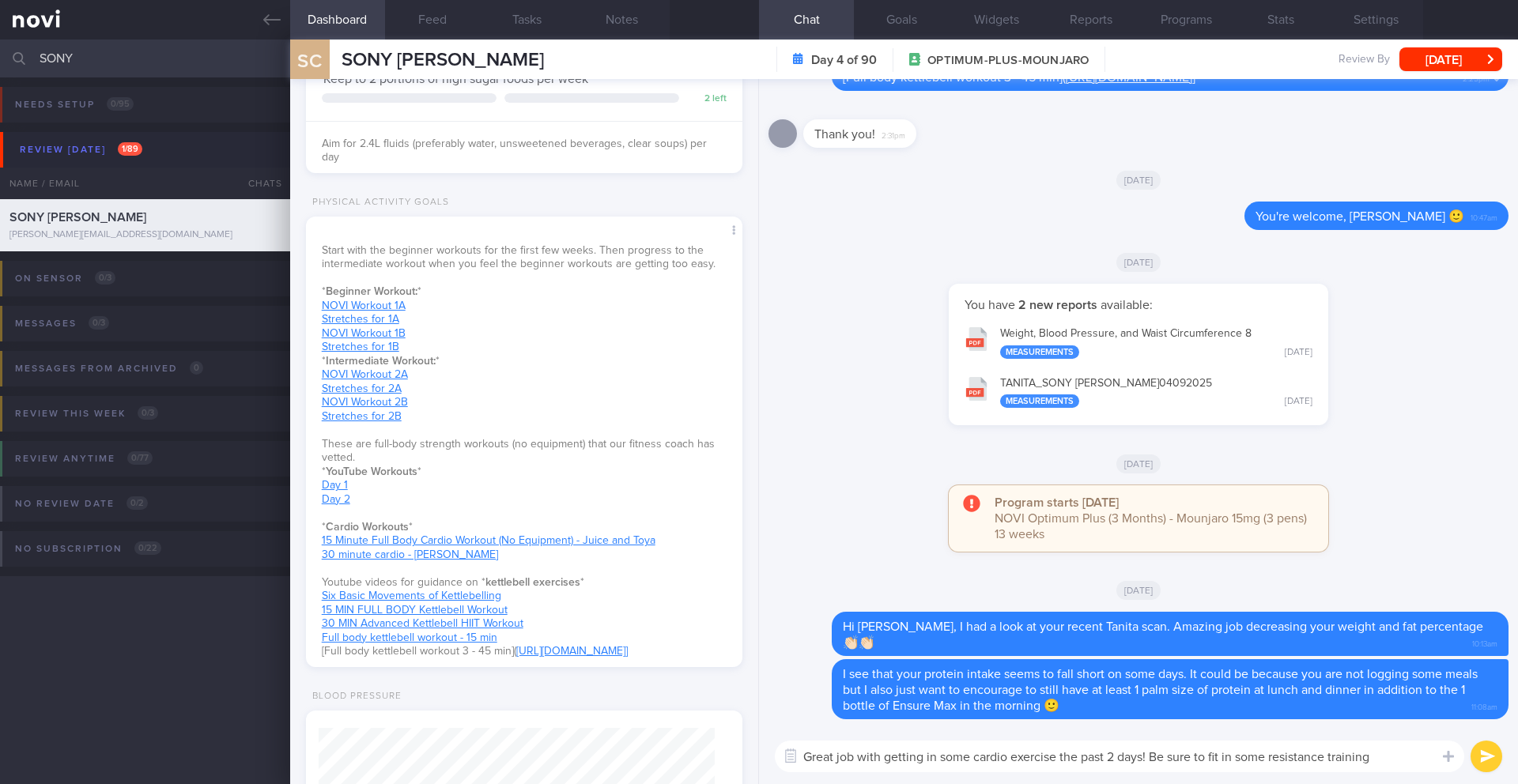
scroll to position [129, 0]
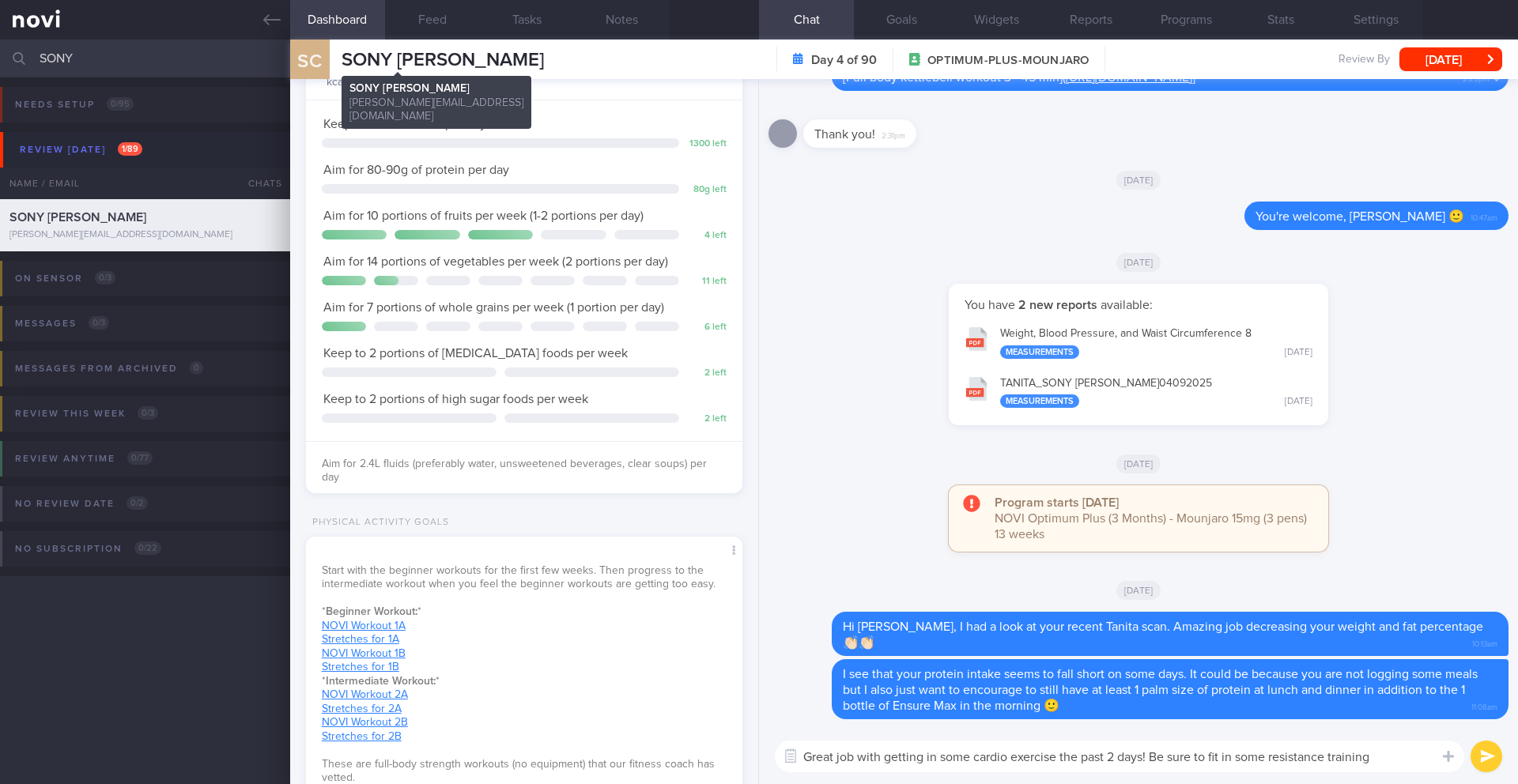
click at [372, 57] on span "SONY [PERSON_NAME]" at bounding box center [442, 60] width 202 height 19
copy div "SONY CINDY SONY CINDY cindysony@gmail.com"
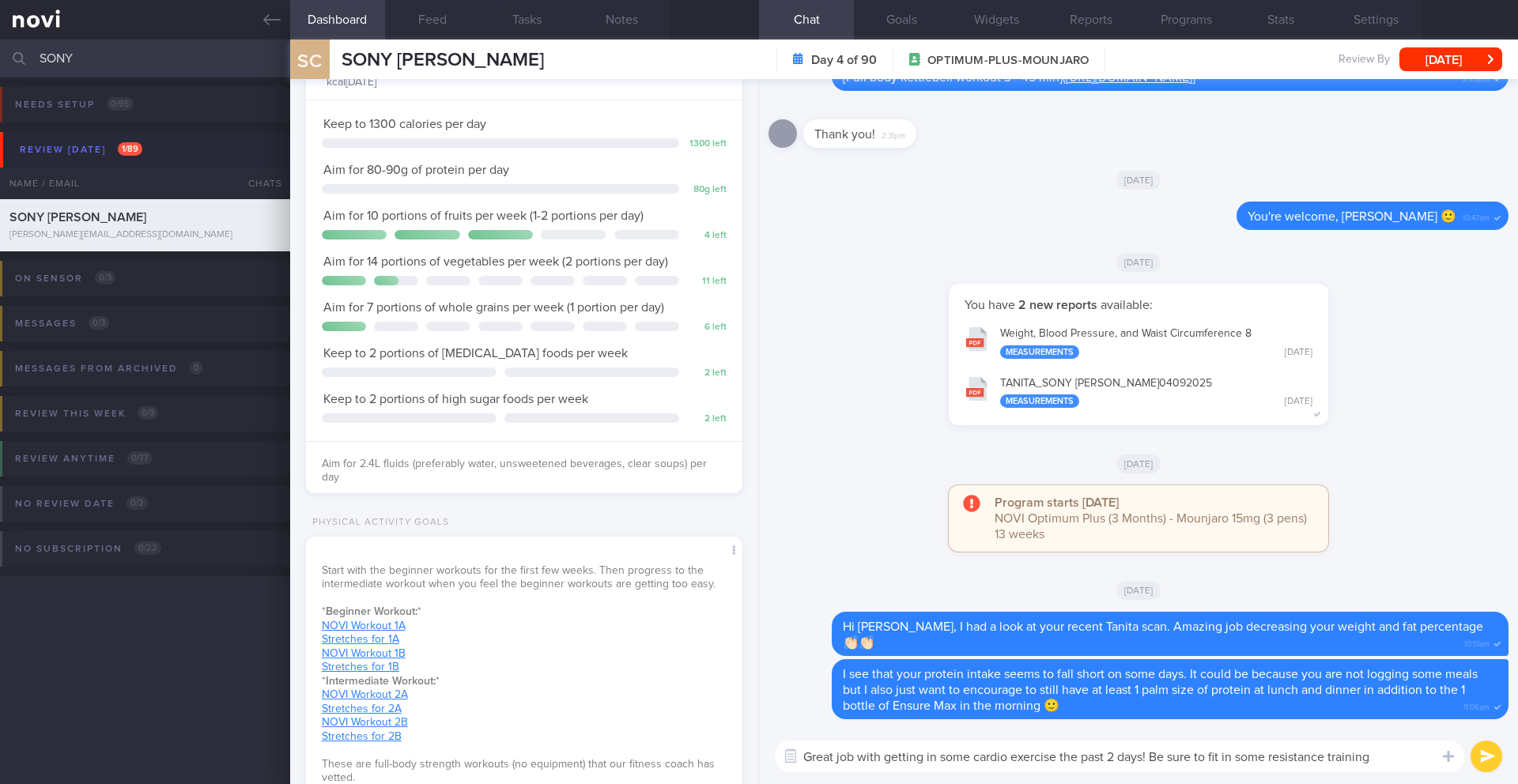
click at [1138, 642] on textarea "Great job with getting in some cardio exercise the past 2 days! Be sure to fit …" at bounding box center [1119, 757] width 689 height 32
drag, startPoint x: 1240, startPoint y: 758, endPoint x: 1263, endPoint y: 756, distance: 23.1
click at [1138, 642] on textarea "Great job with getting in some cardio exercise the past 2 days! Be sure to fit …" at bounding box center [1119, 757] width 689 height 32
drag, startPoint x: 1268, startPoint y: 757, endPoint x: 1239, endPoint y: 757, distance: 29.0
click at [1138, 642] on textarea "Great job with getting in some cardio exercise the past 2 days! Be sure to fit …" at bounding box center [1119, 757] width 689 height 32
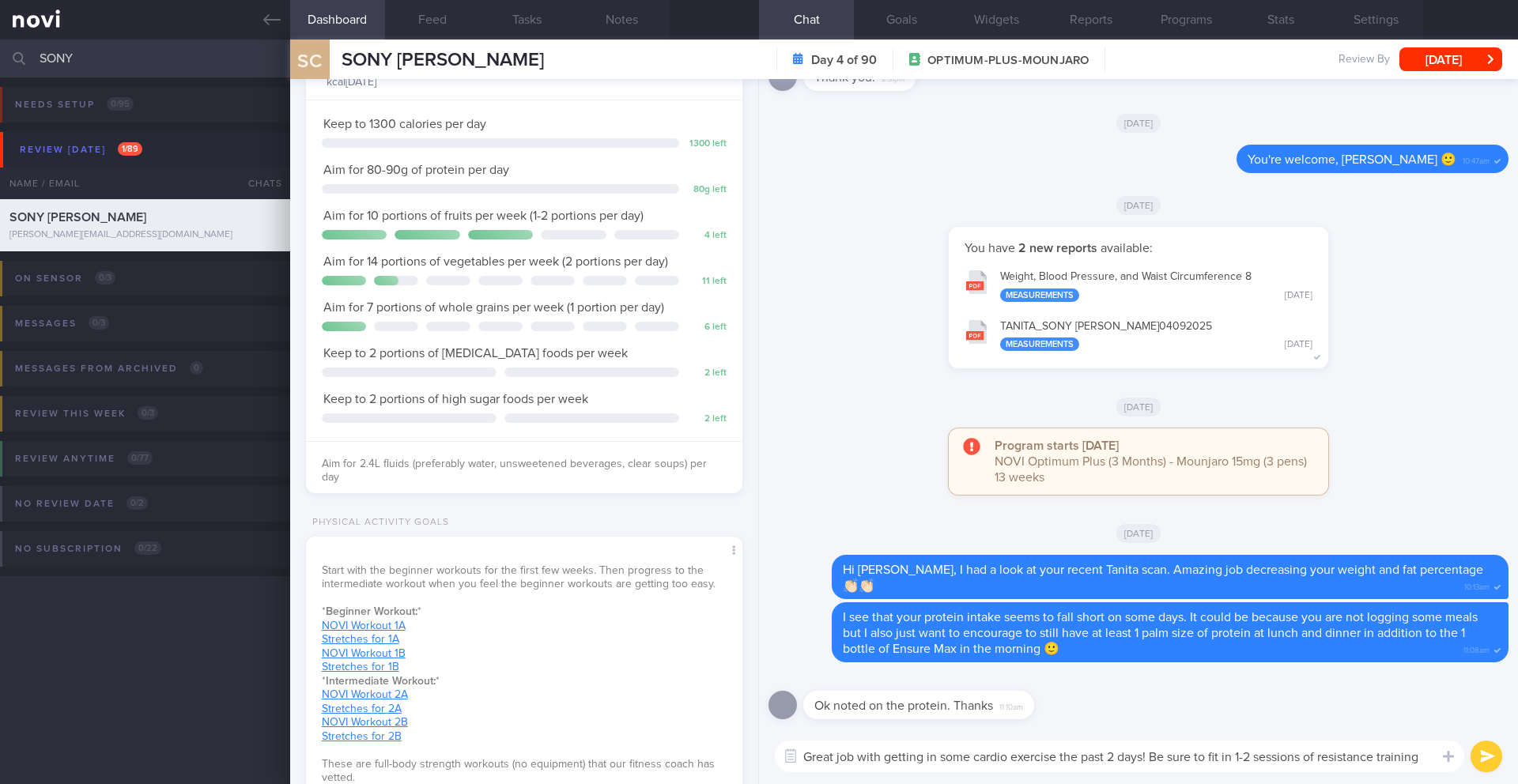
click at [1138, 642] on textarea "Great job with getting in some cardio exercise the past 2 days! Be sure to fit …" at bounding box center [1119, 757] width 689 height 32
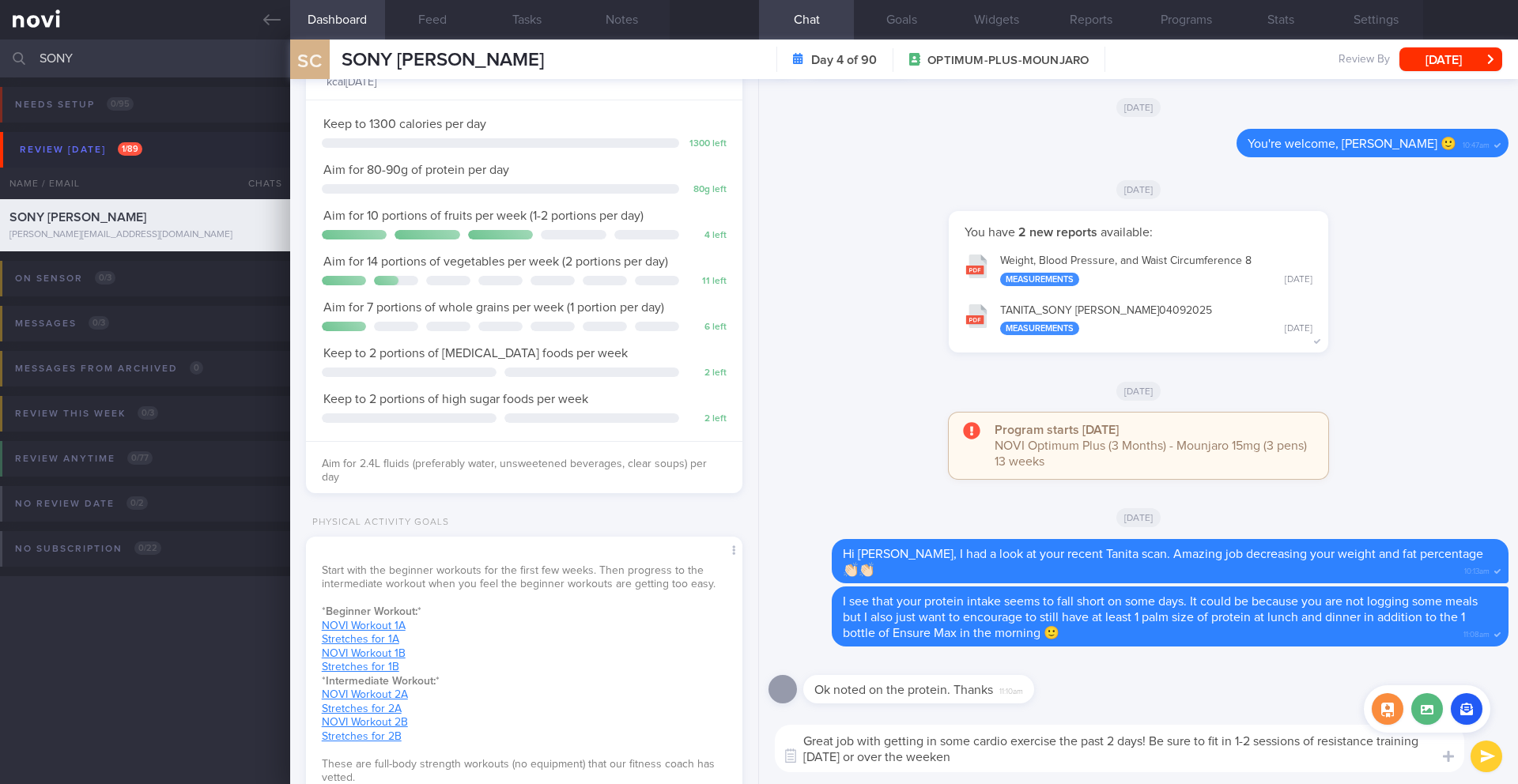
type textarea "Great job with getting in some cardio exercise the past 2 days! Be sure to fit …"
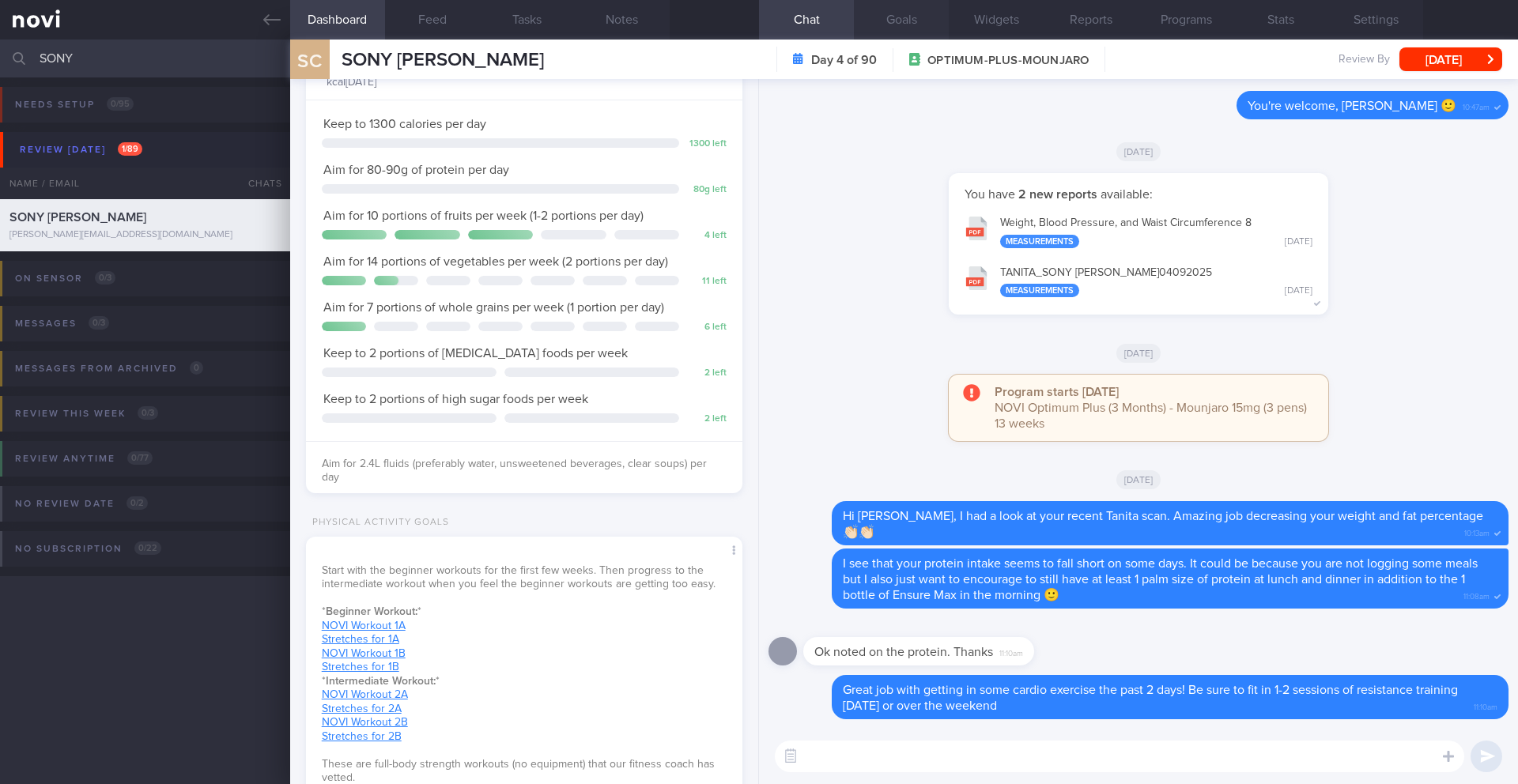
click at [888, 20] on button "Goals" at bounding box center [901, 20] width 95 height 39
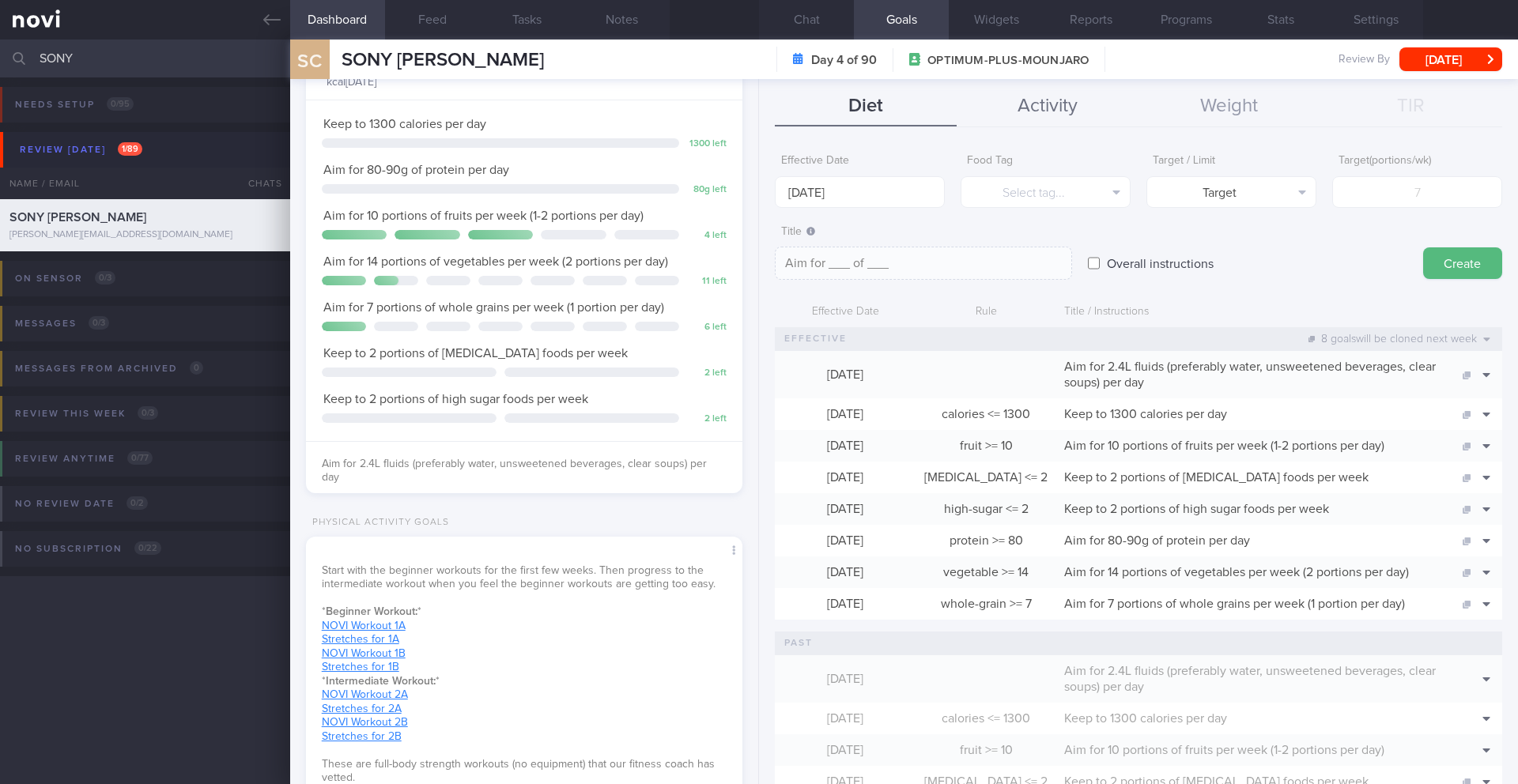
click at [1032, 109] on button "Activity" at bounding box center [1047, 106] width 182 height 39
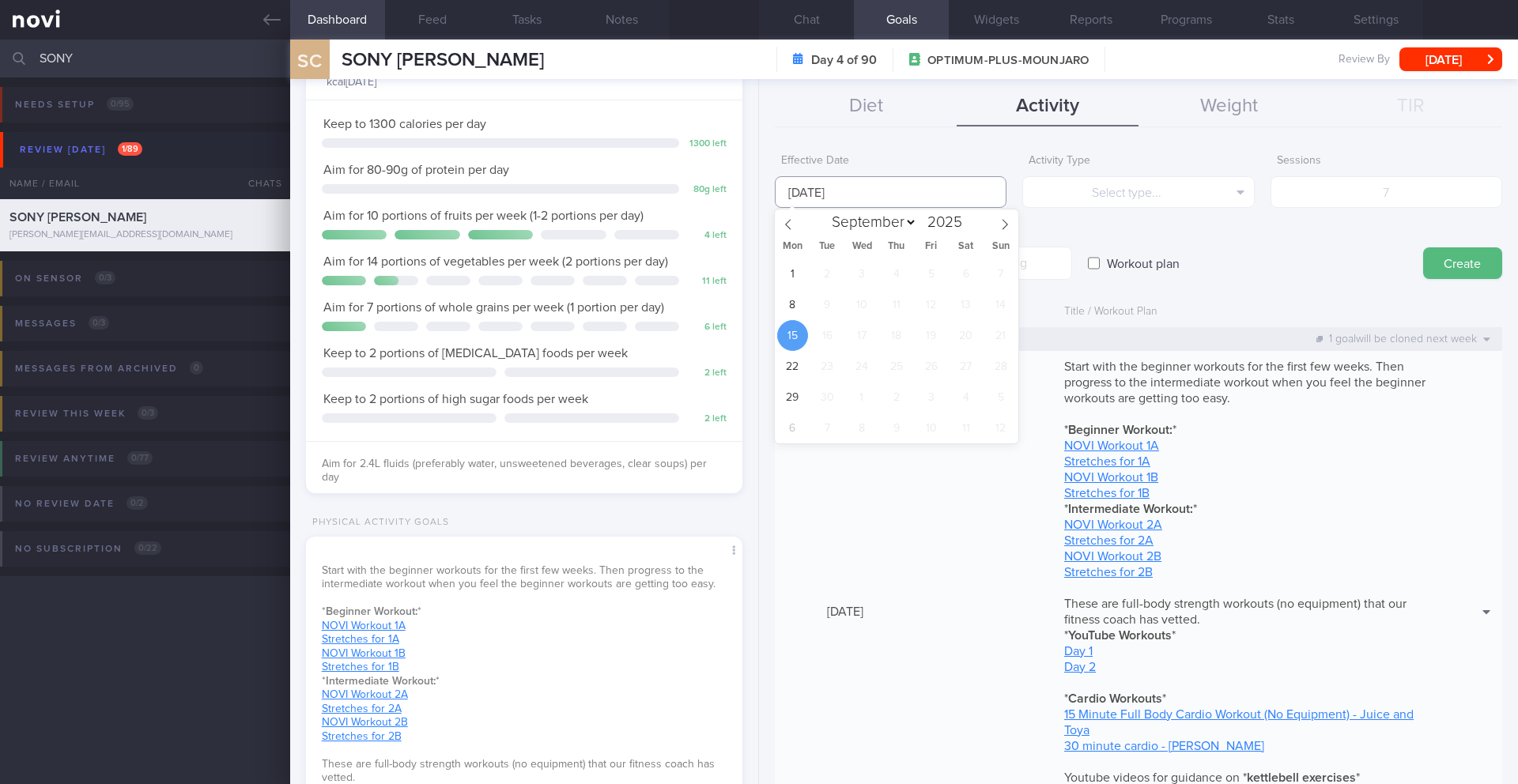
click at [827, 205] on input "15 Sep 2025" at bounding box center [890, 192] width 232 height 32
click at [798, 298] on span "8" at bounding box center [793, 304] width 31 height 31
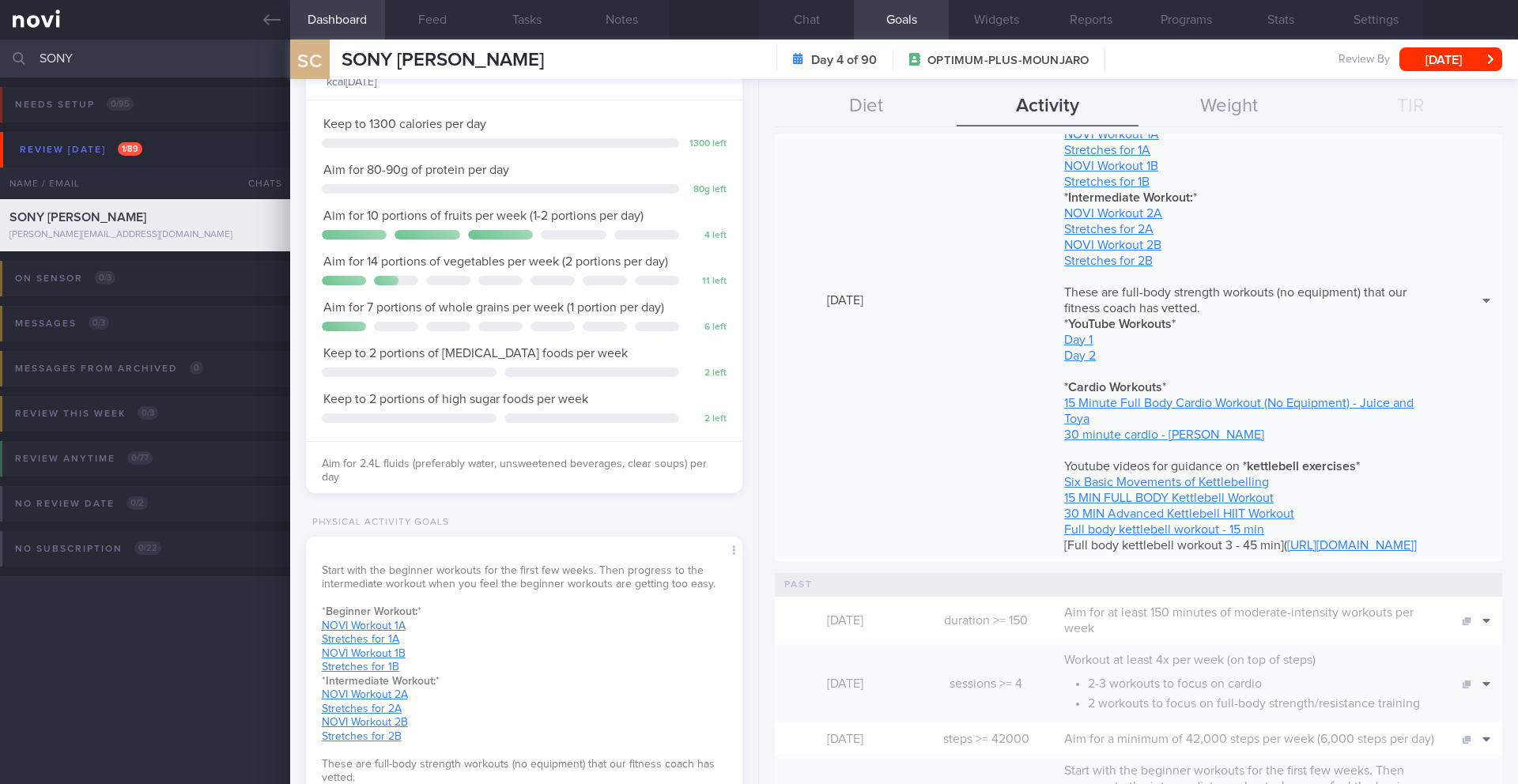
scroll to position [605, 0]
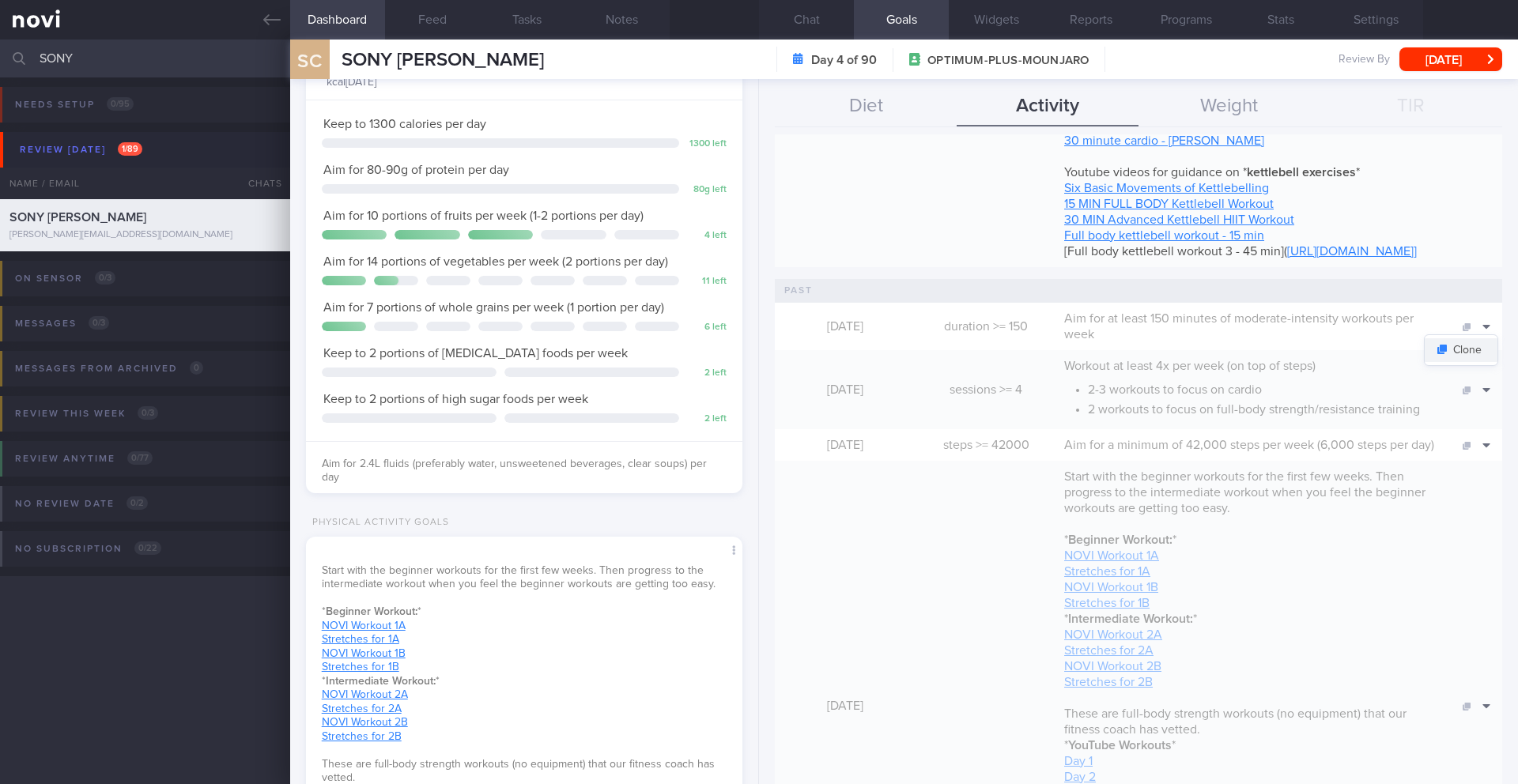
click at [1138, 362] on button "Clone" at bounding box center [1461, 349] width 73 height 23
type input "15 Sep 2025"
type textarea "Aim for at least 150 minutes of moderate-intensity workouts per week"
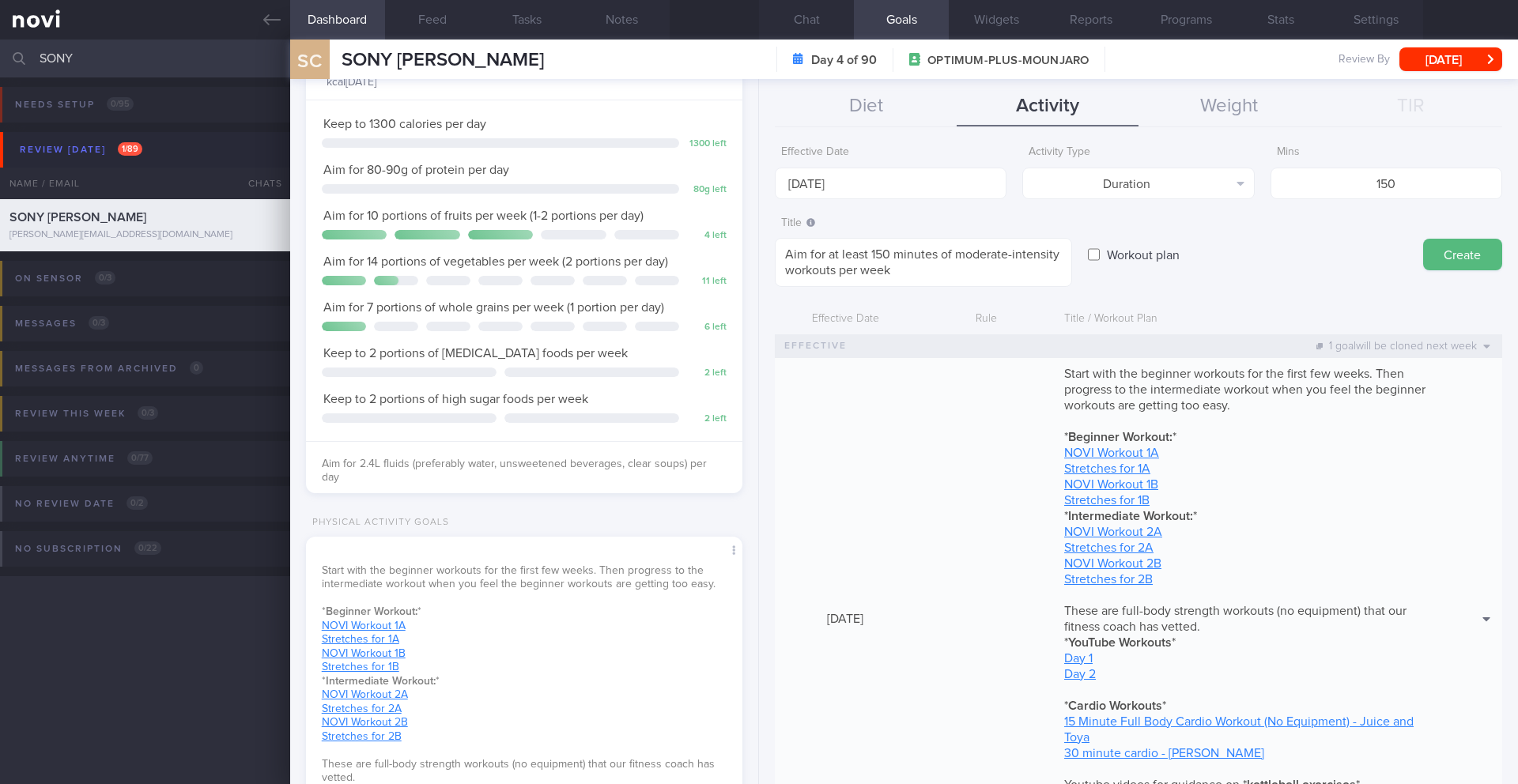
scroll to position [0, 0]
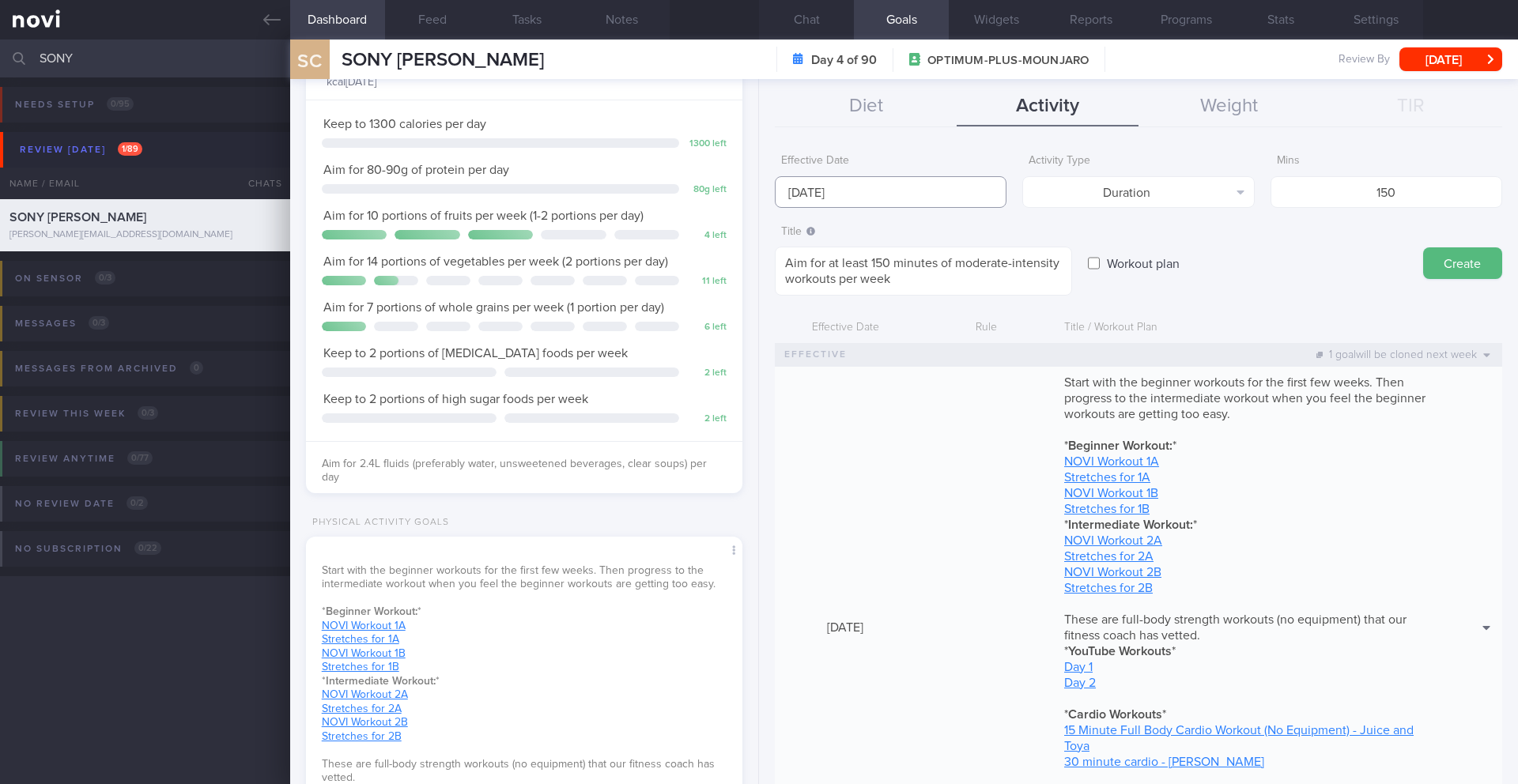
click at [795, 187] on input "15 Sep 2025" at bounding box center [890, 192] width 232 height 32
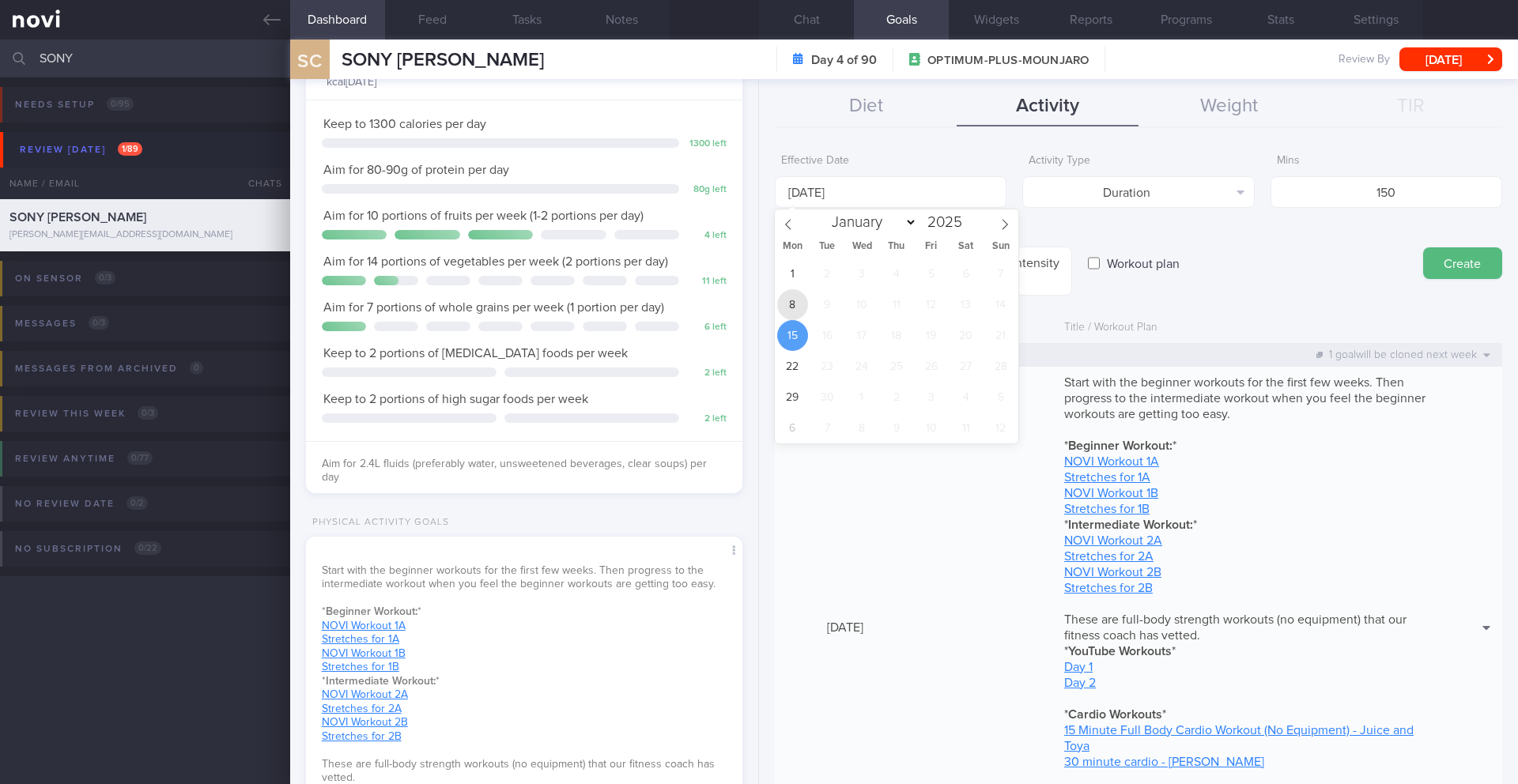
click at [803, 304] on span "8" at bounding box center [793, 304] width 31 height 31
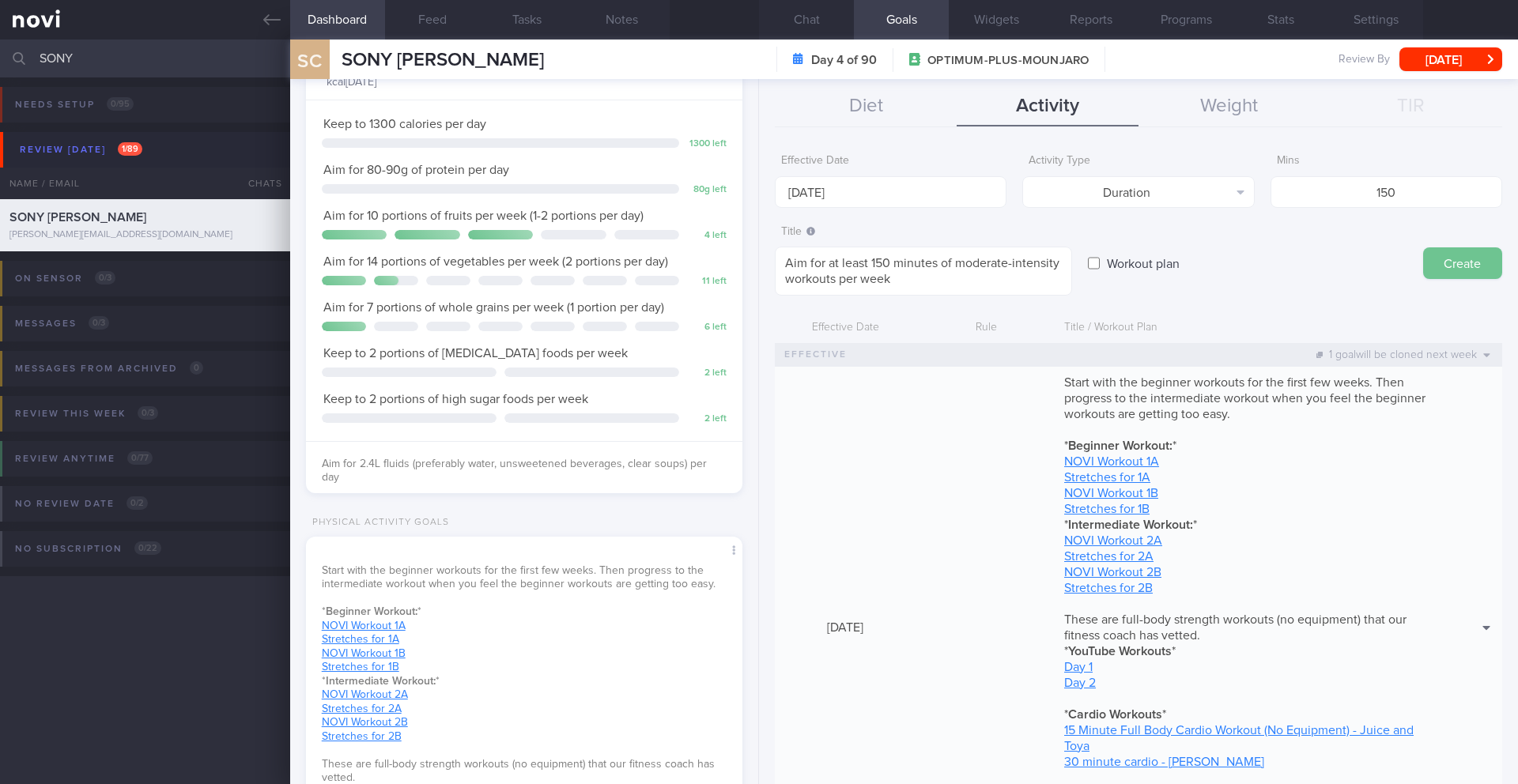
click at [1138, 269] on button "Create" at bounding box center [1462, 264] width 79 height 32
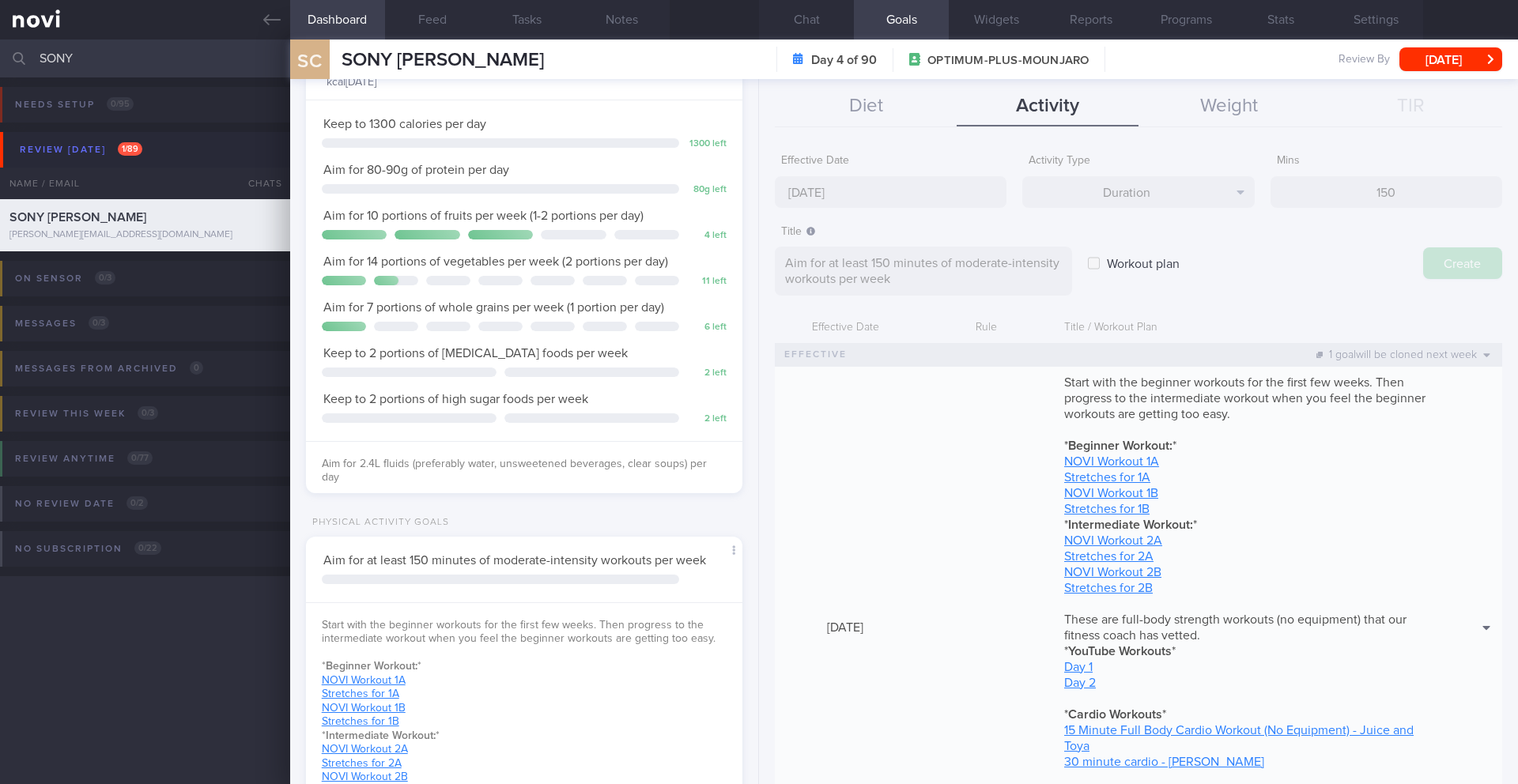
type input "15 Sep 2025"
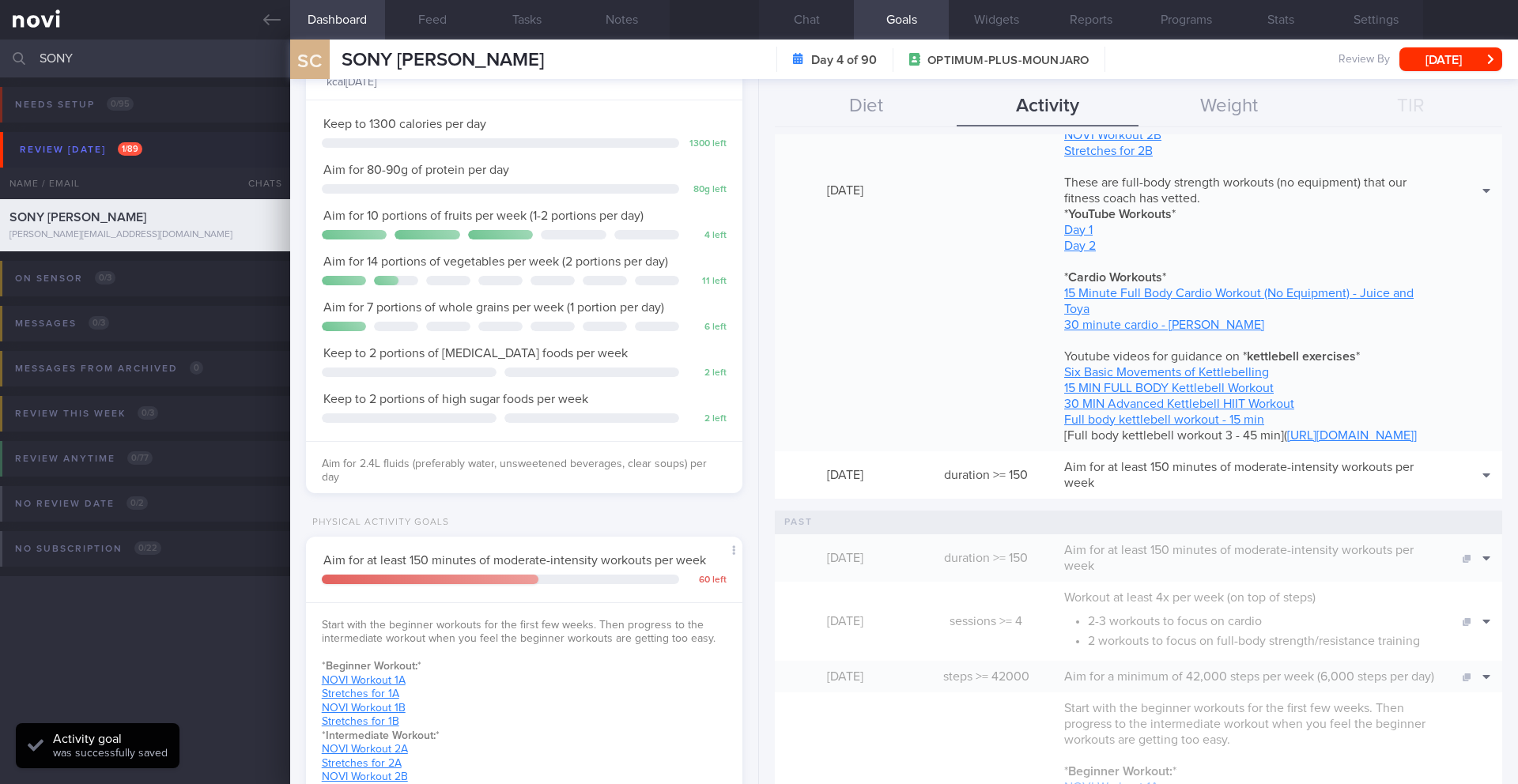
scroll to position [586, 0]
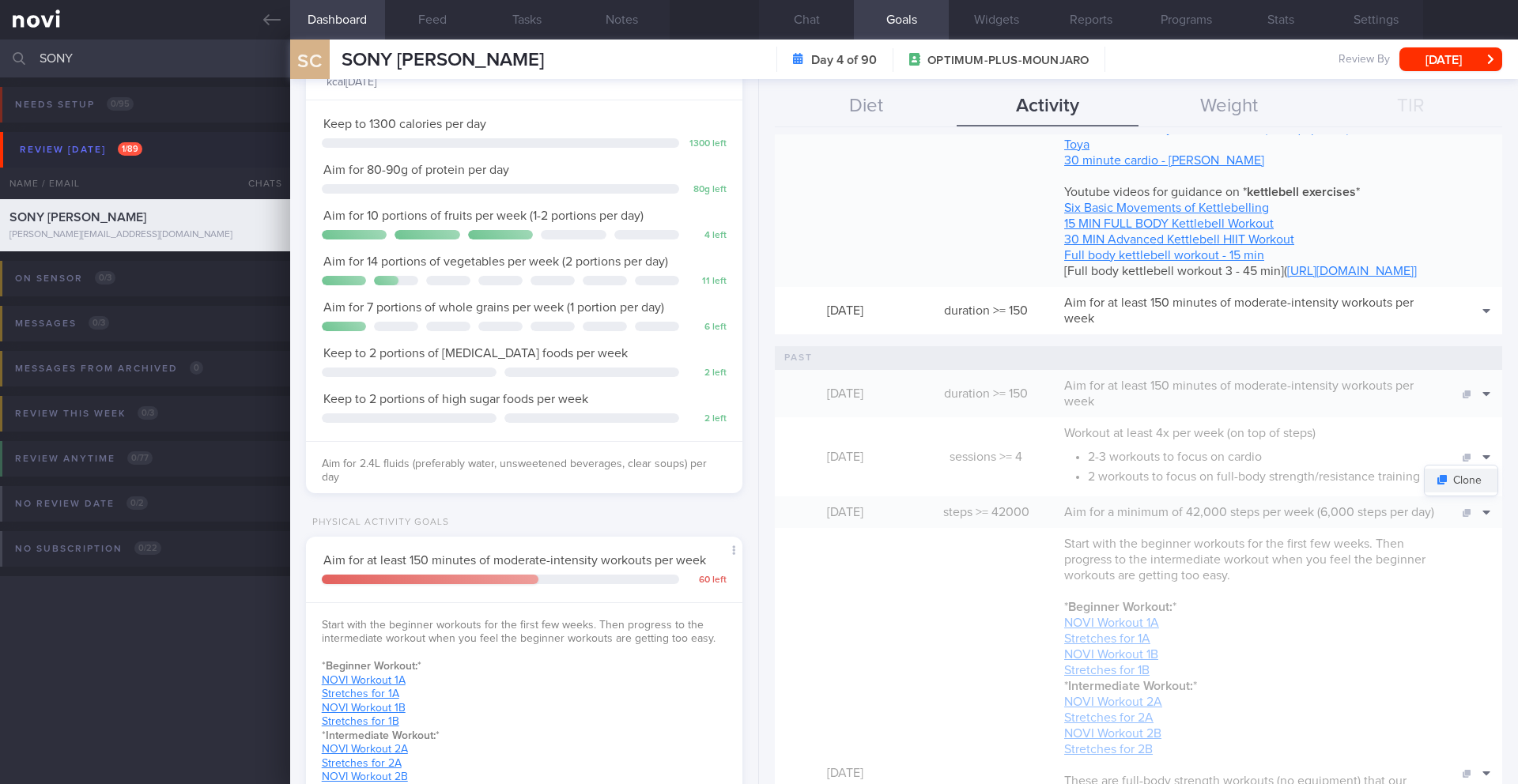
click at [1138, 493] on button "Clone" at bounding box center [1461, 480] width 73 height 23
type textarea "Workout at least 4x per week (on top of steps) - 2-3 workouts to focus on cardi…"
type input "4"
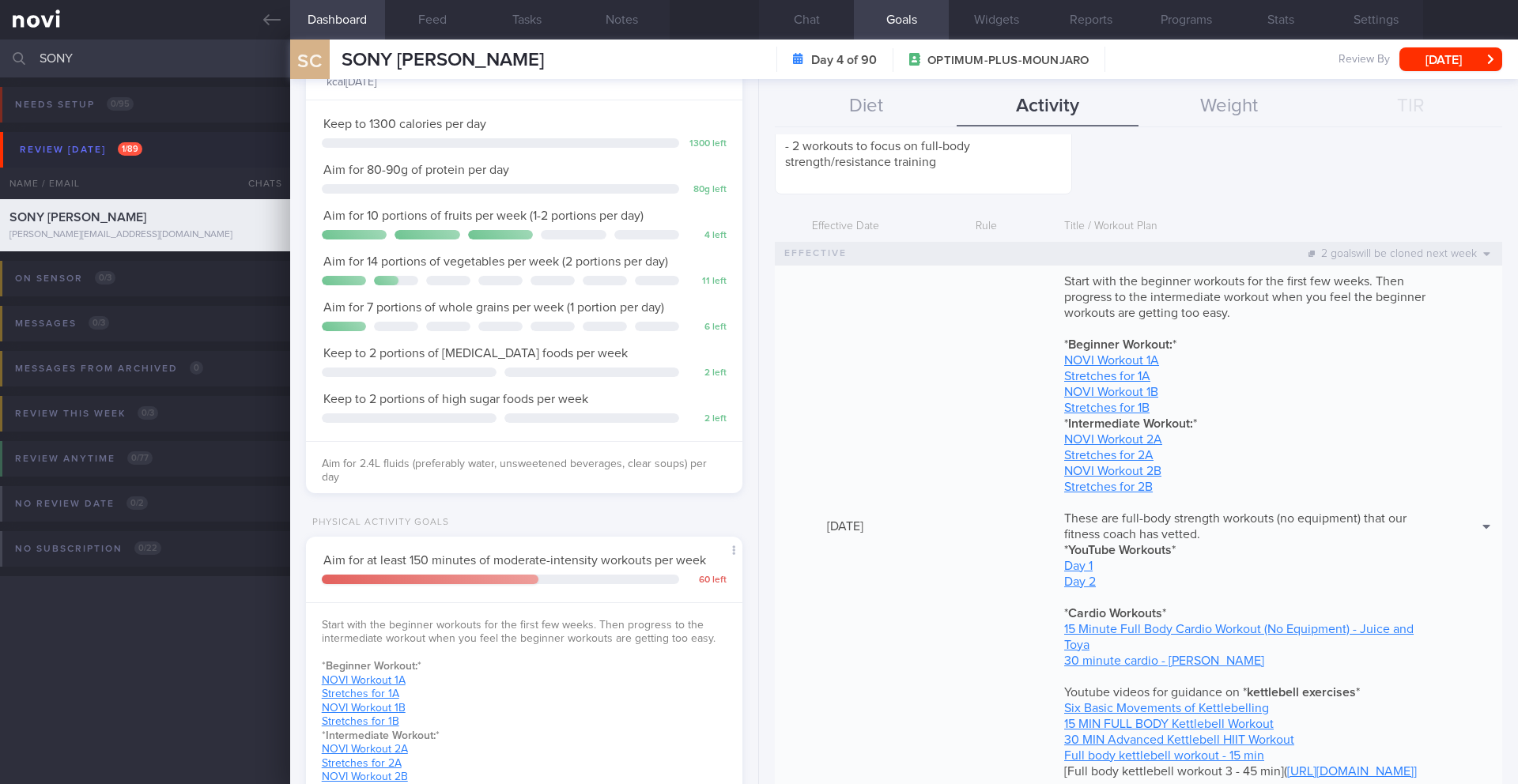
scroll to position [0, 0]
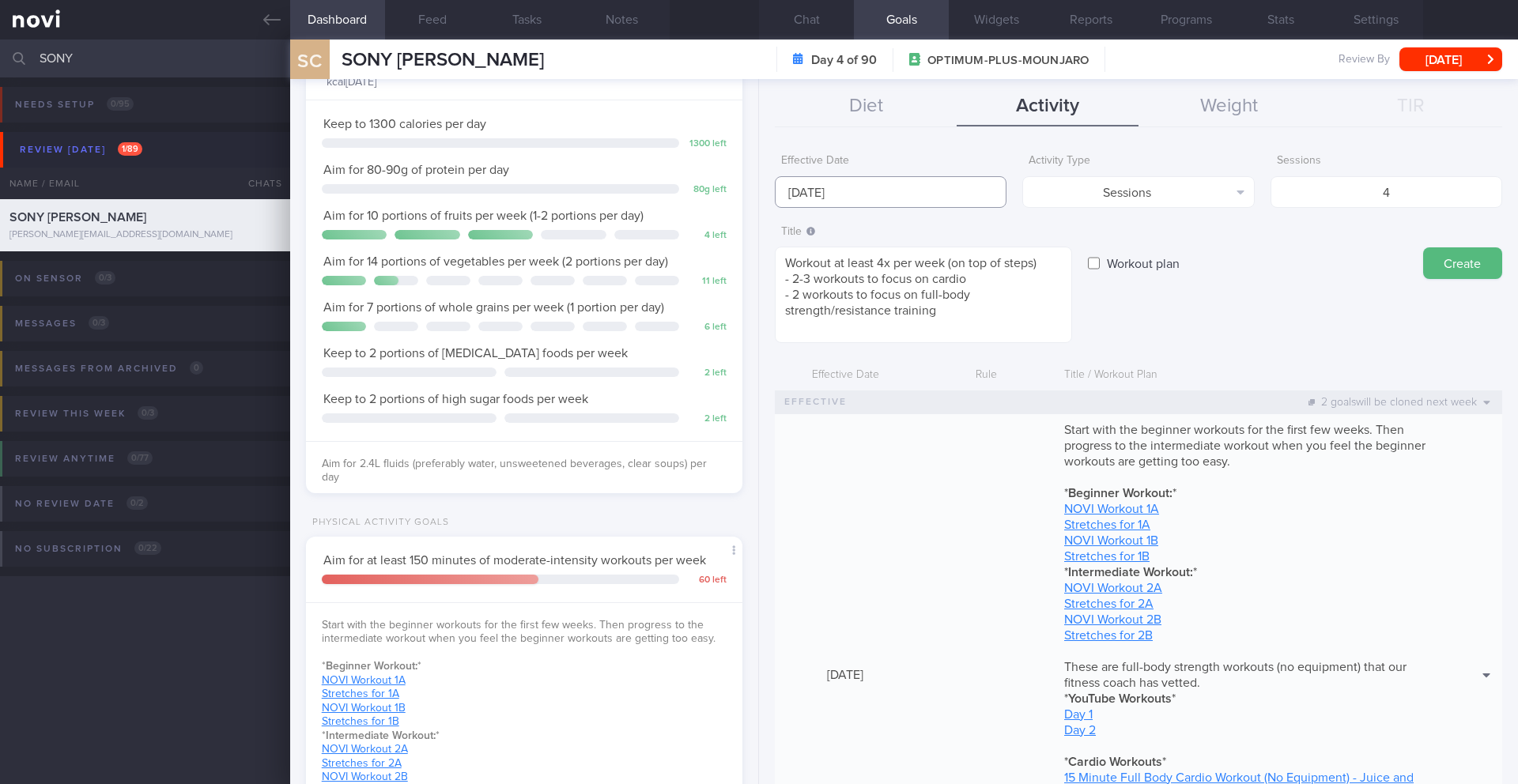
click at [845, 203] on body "You are offline! Some functionality will be unavailable Patients New Users Coac…" at bounding box center [759, 392] width 1518 height 784
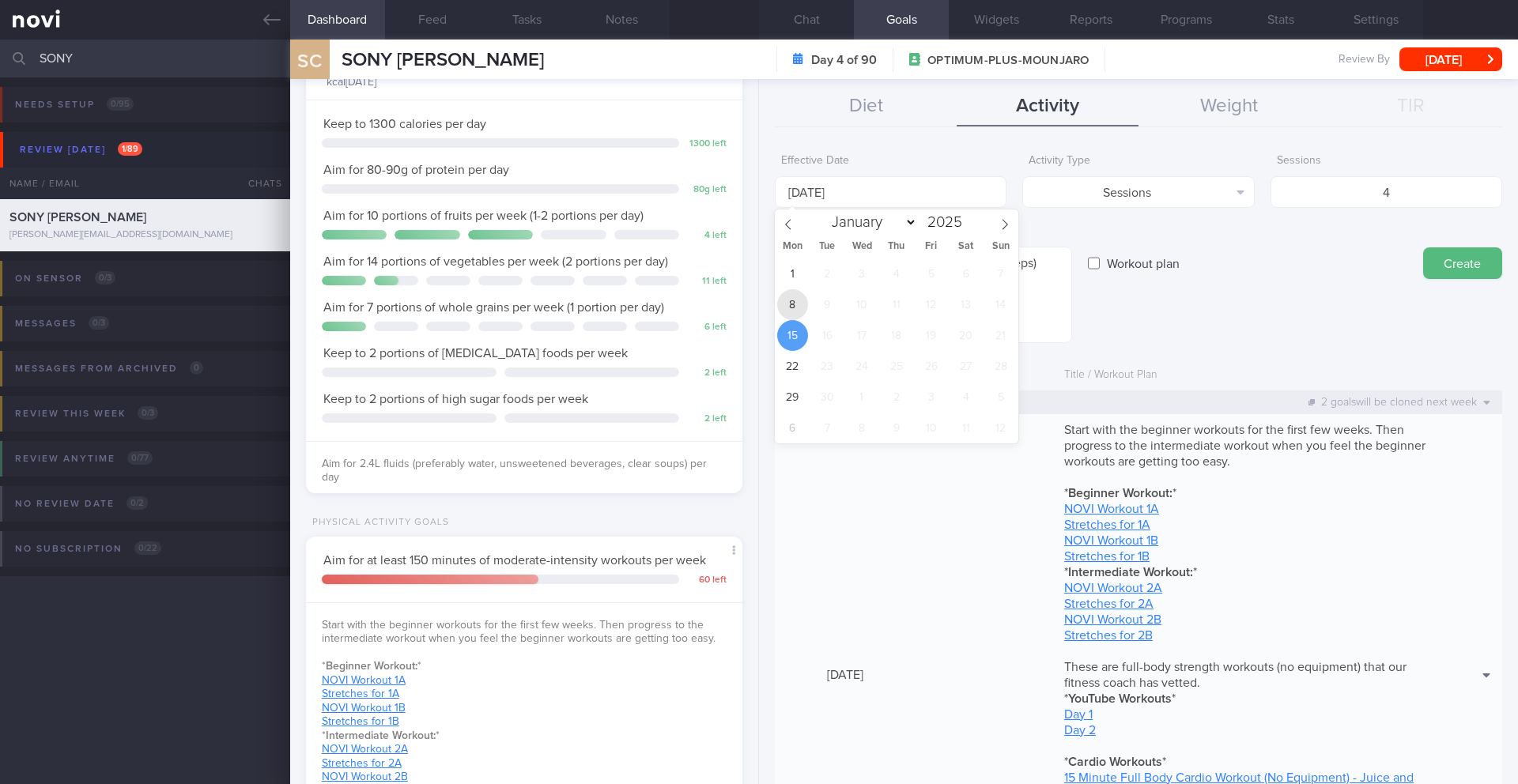
click at [794, 300] on span "8" at bounding box center [793, 304] width 31 height 31
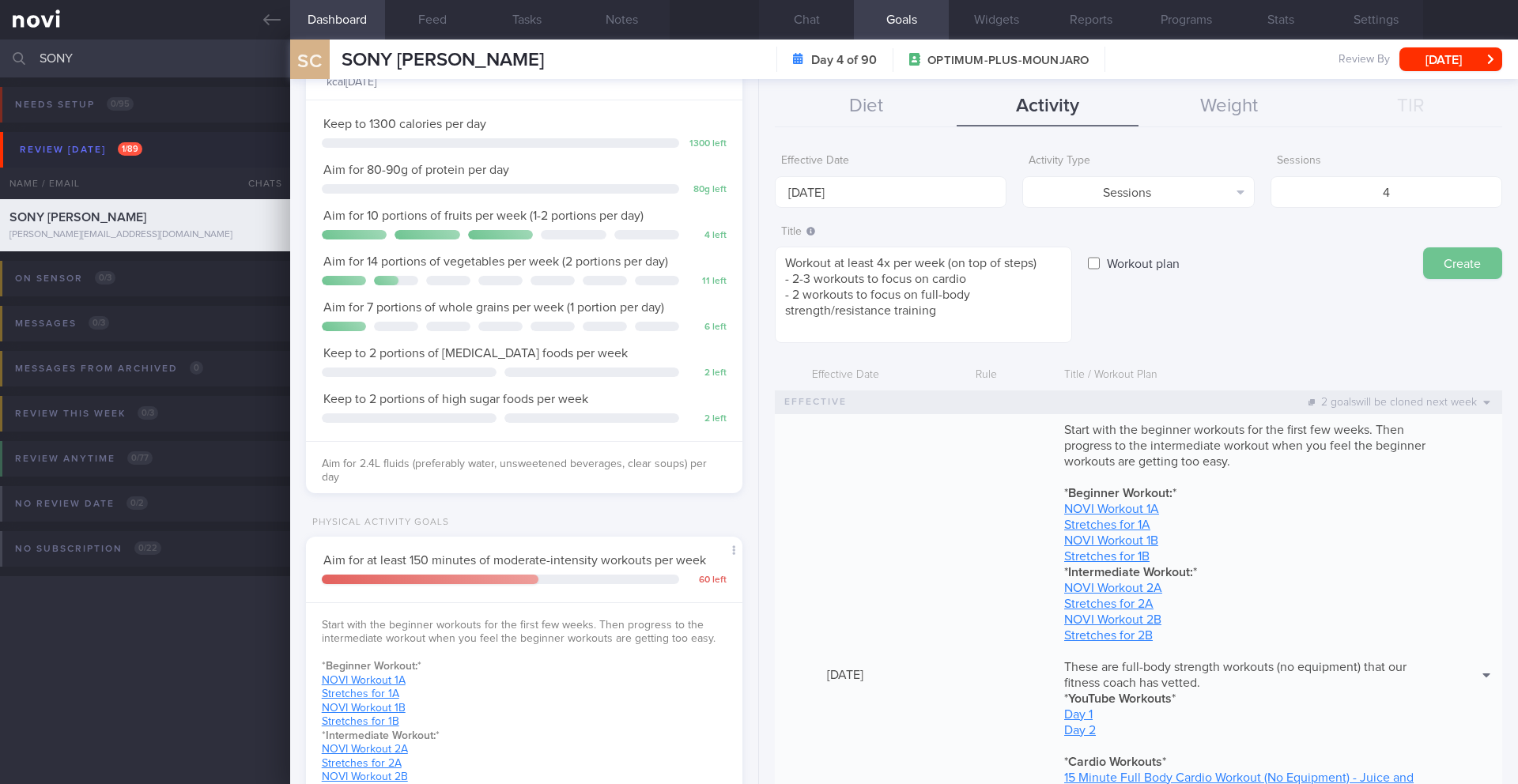
click at [1138, 261] on button "Create" at bounding box center [1462, 264] width 79 height 32
type input "15 Sep 2025"
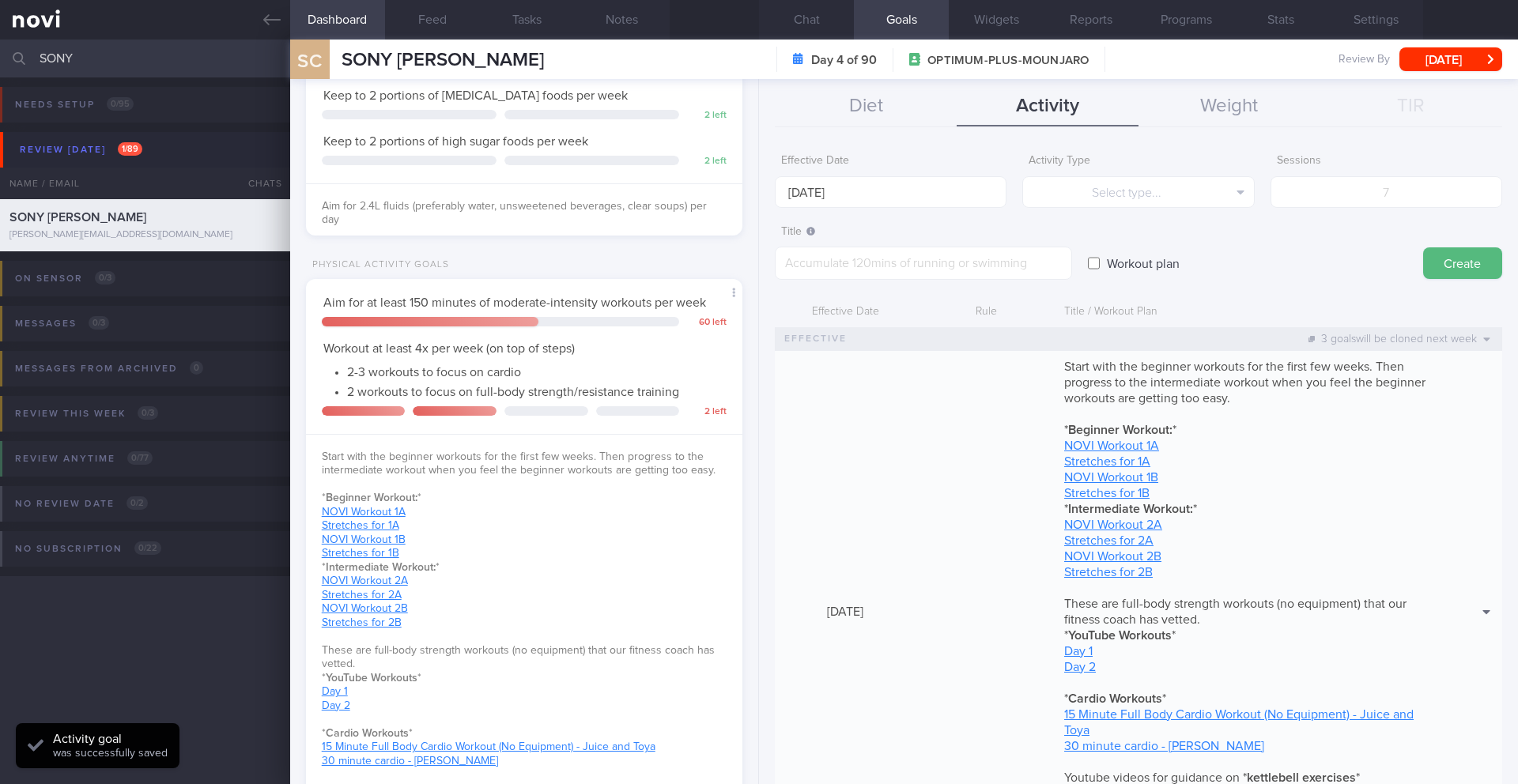
scroll to position [429, 0]
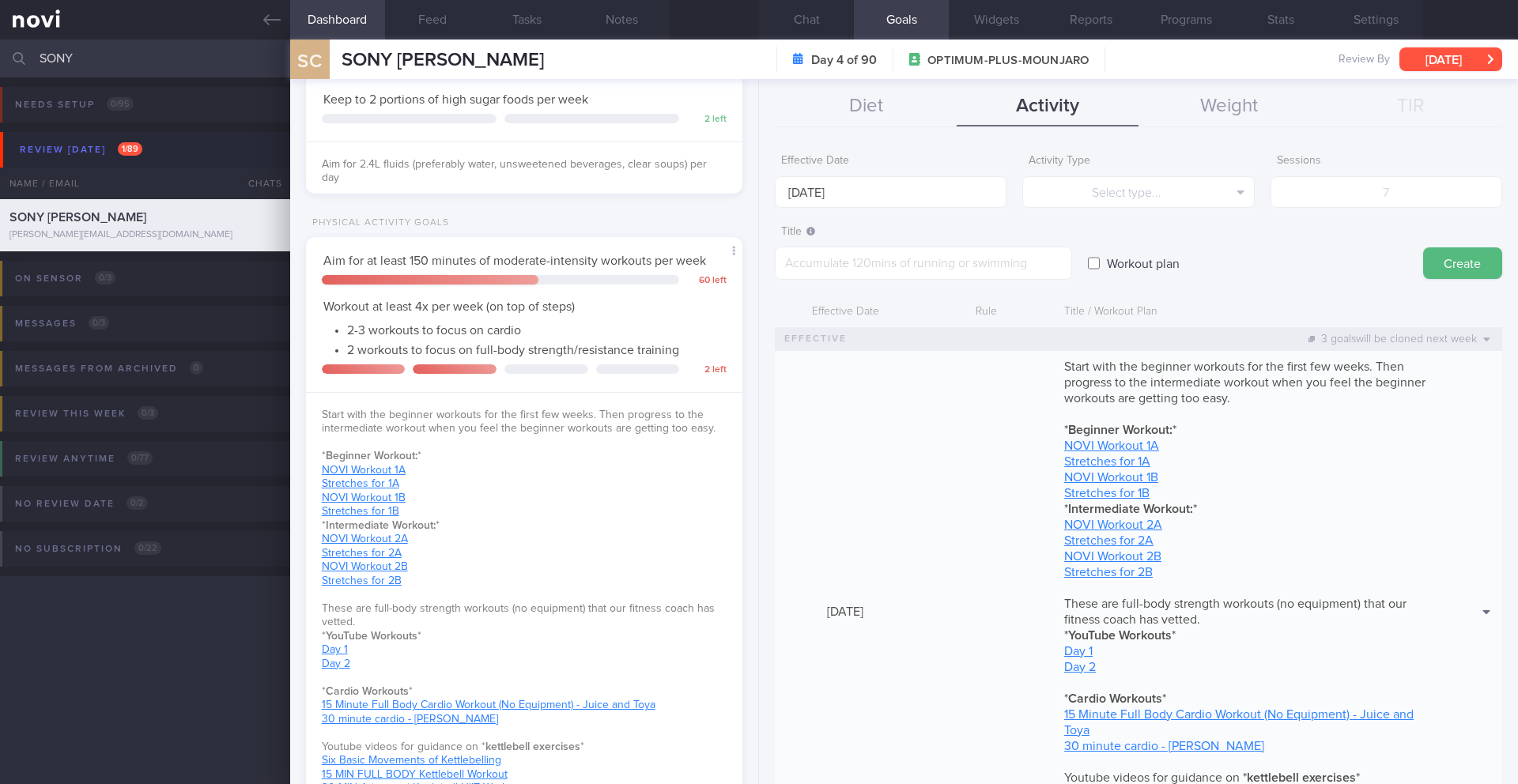
click at [1138, 68] on button "[DATE]" at bounding box center [1451, 59] width 102 height 23
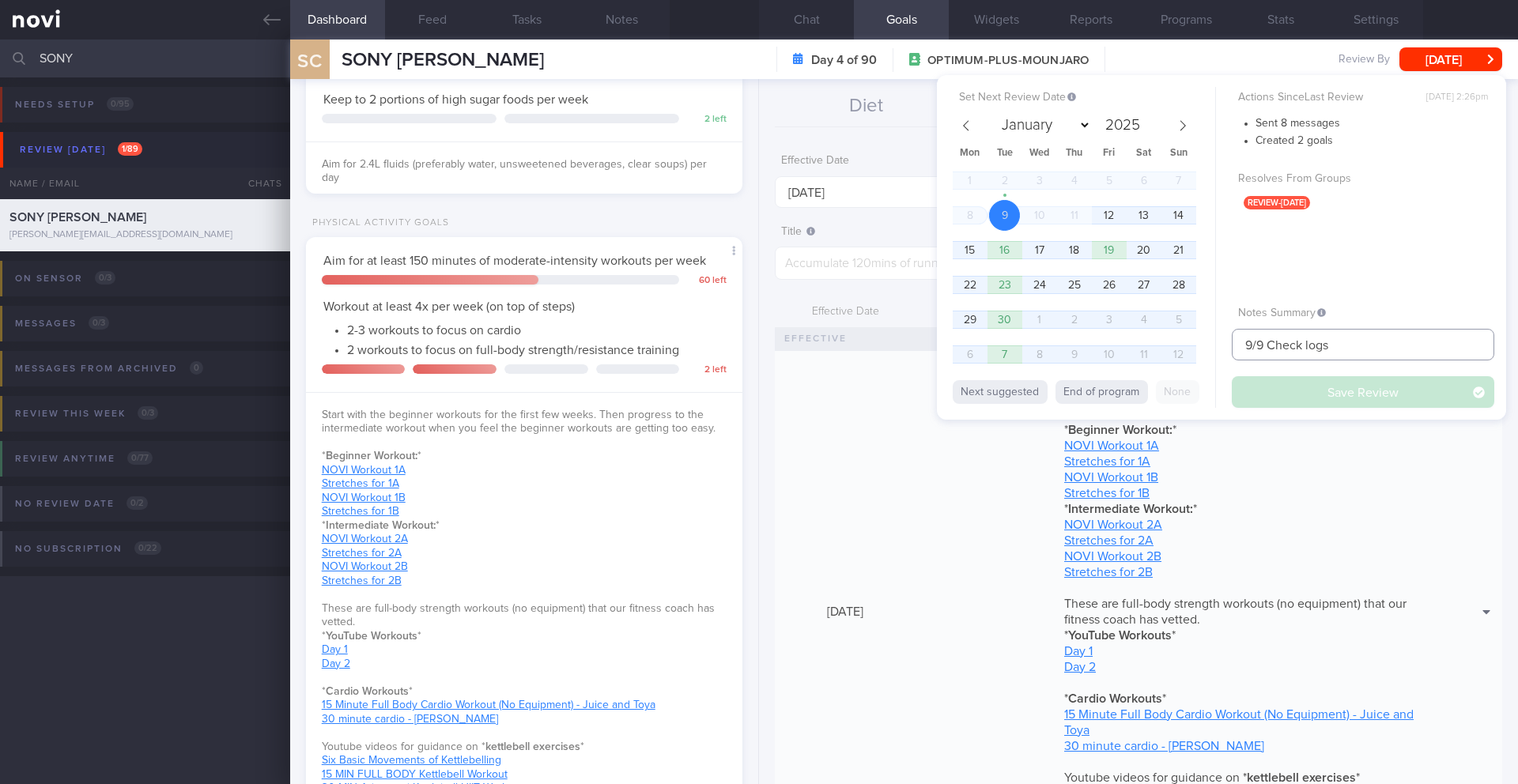
drag, startPoint x: 1253, startPoint y: 345, endPoint x: 1219, endPoint y: 344, distance: 34.0
click at [1138, 344] on div "Set Next Review Date 9 Sep 2025 January February March April May June July Augu…" at bounding box center [1221, 248] width 569 height 345
type input "17-18/9 Check logs"
click at [1138, 382] on button "Save Review" at bounding box center [1363, 392] width 263 height 32
type input "17-18/9 Check logs"
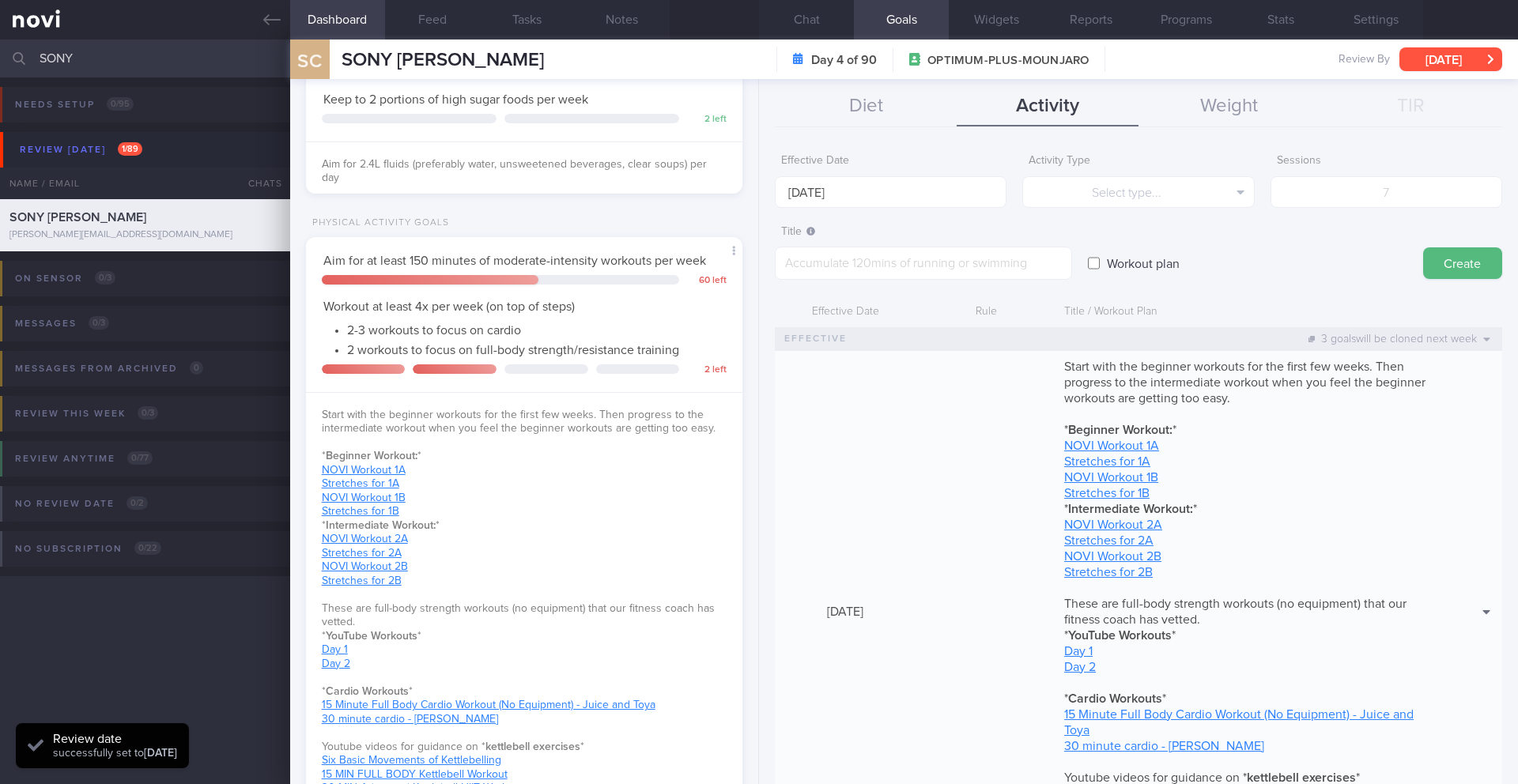
click at [1138, 57] on button "[DATE]" at bounding box center [1451, 59] width 102 height 23
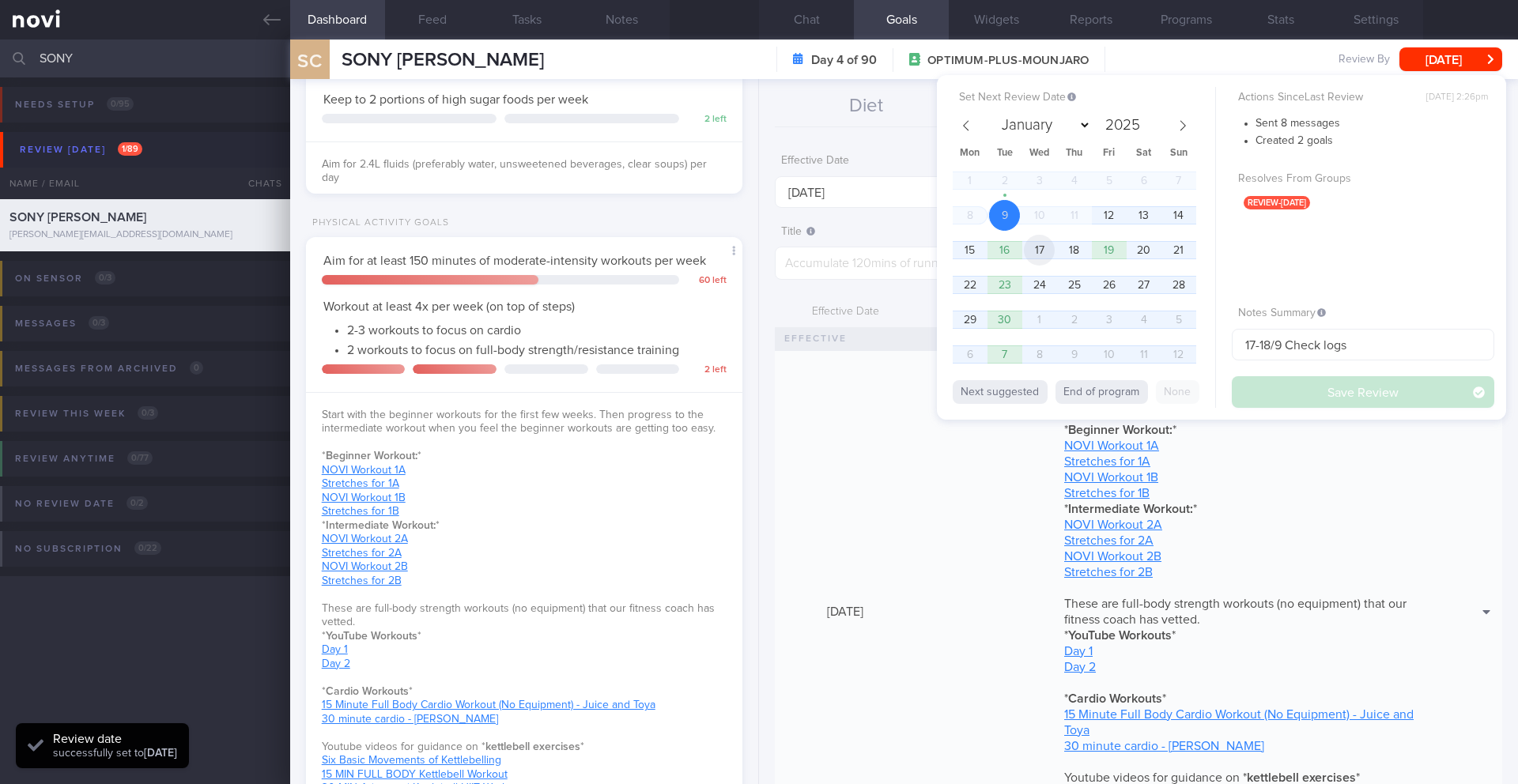
click at [1049, 254] on span "17" at bounding box center [1039, 250] width 31 height 31
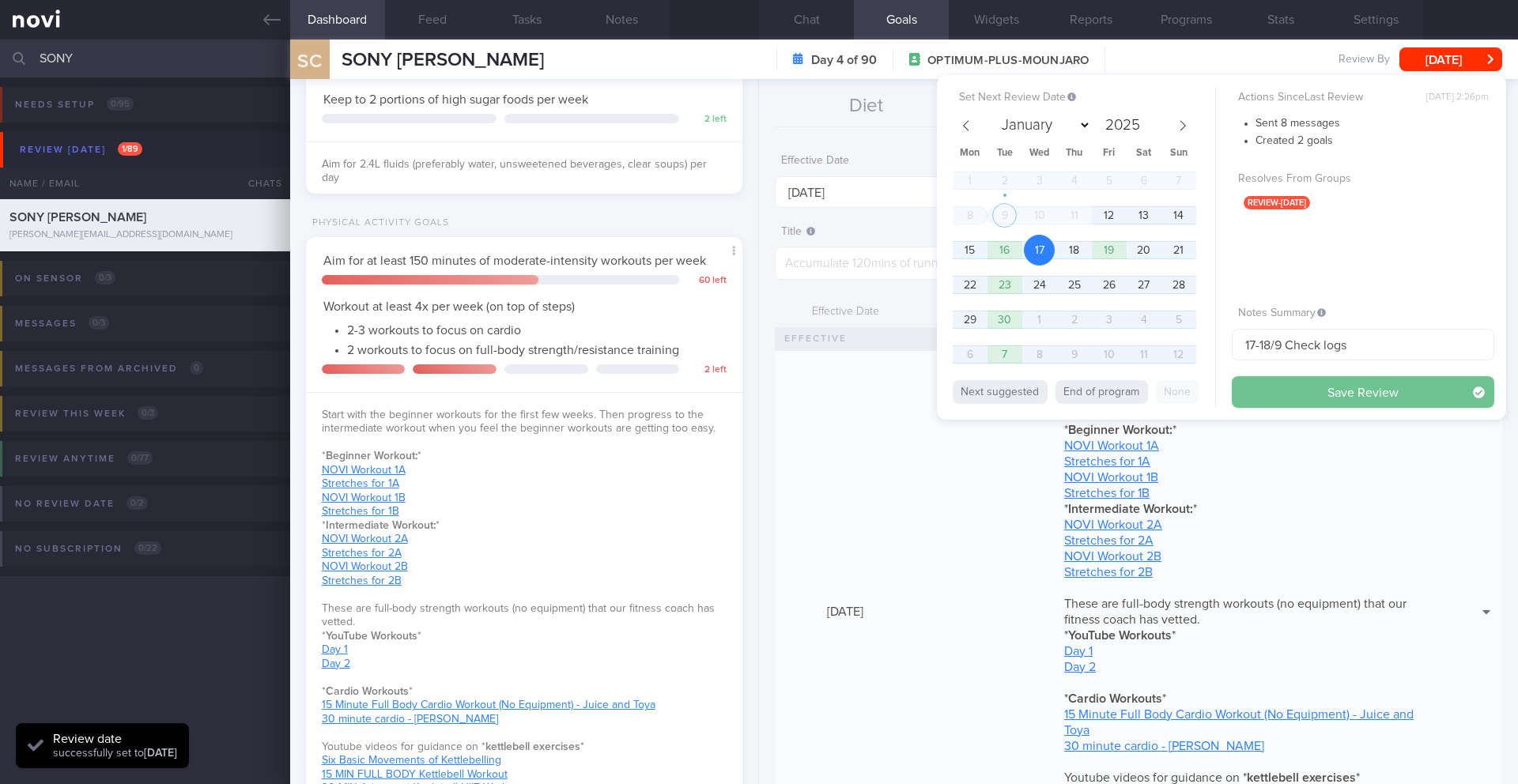
click at [1138, 396] on button "Save Review" at bounding box center [1363, 392] width 263 height 32
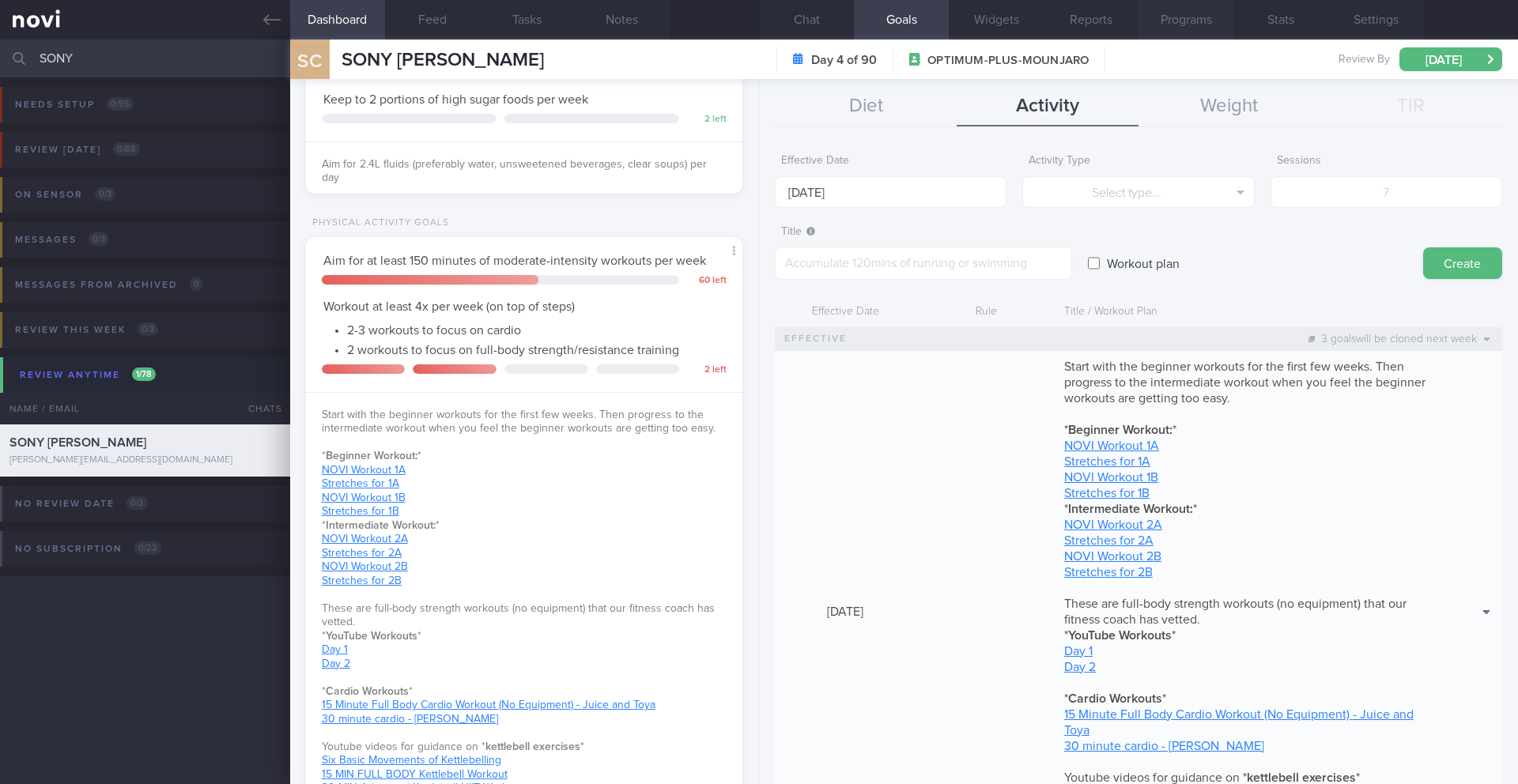
click at [1138, 19] on button "Programs" at bounding box center [1186, 20] width 95 height 39
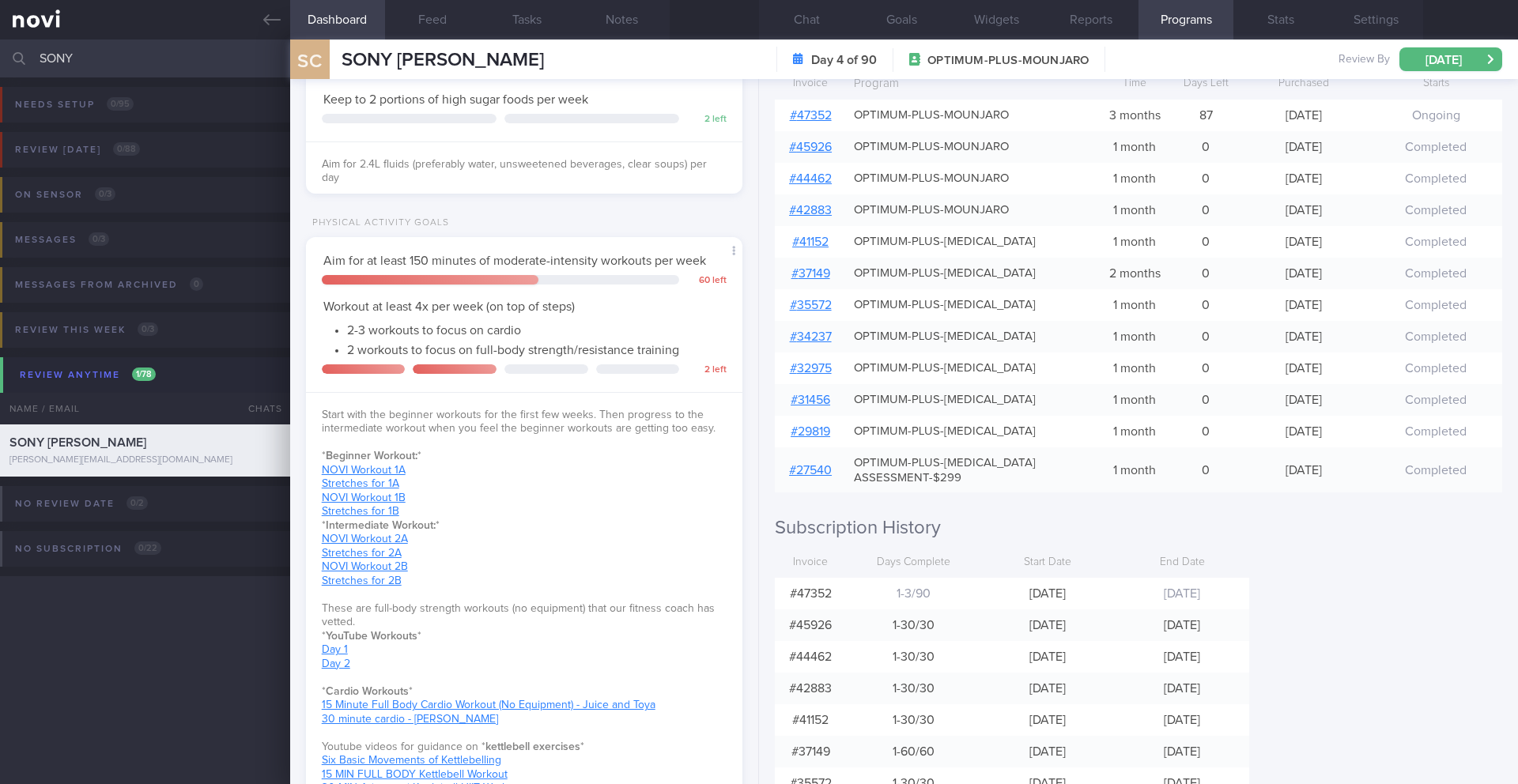
click at [138, 69] on input "SONY" at bounding box center [759, 58] width 1518 height 38
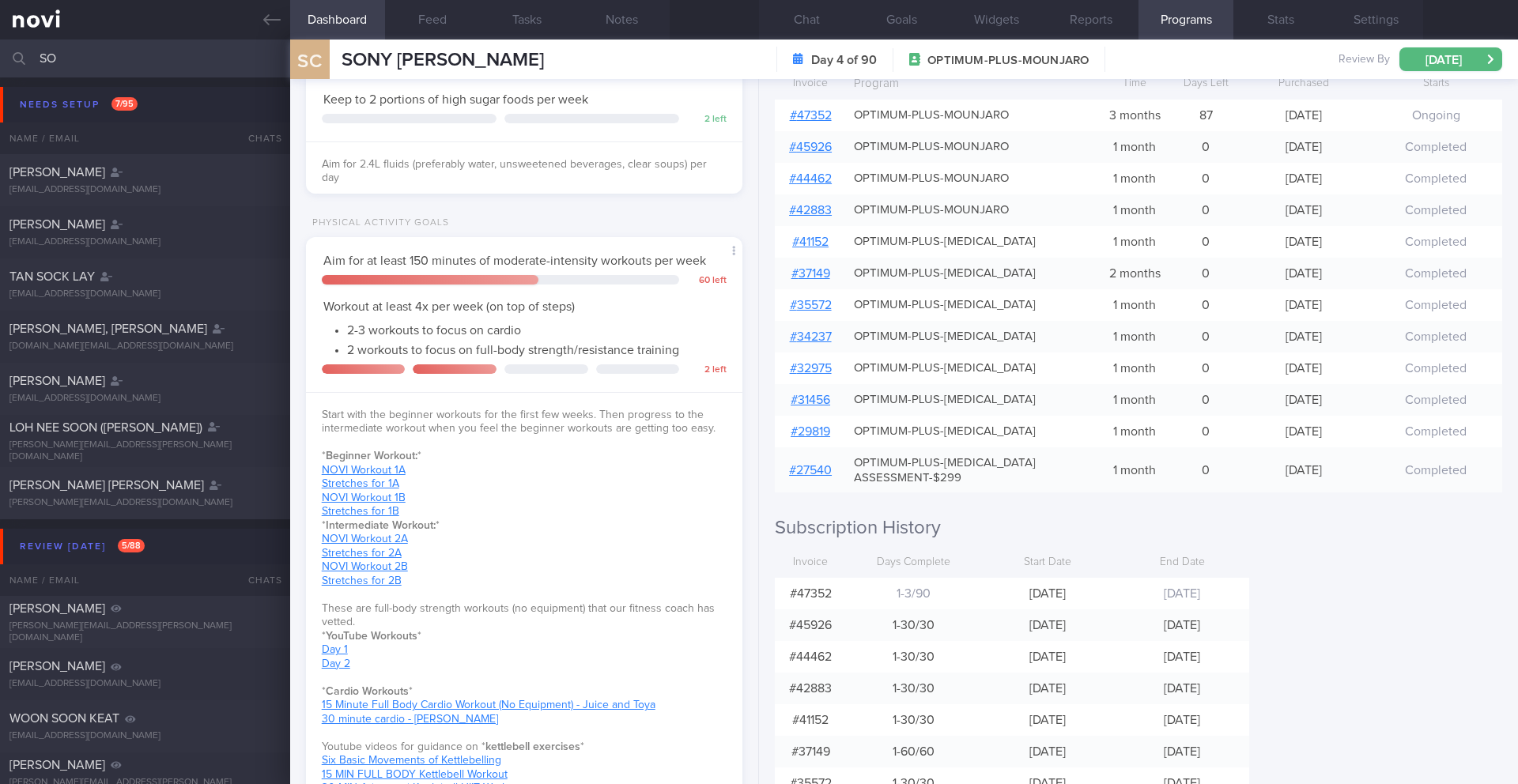
type input "S"
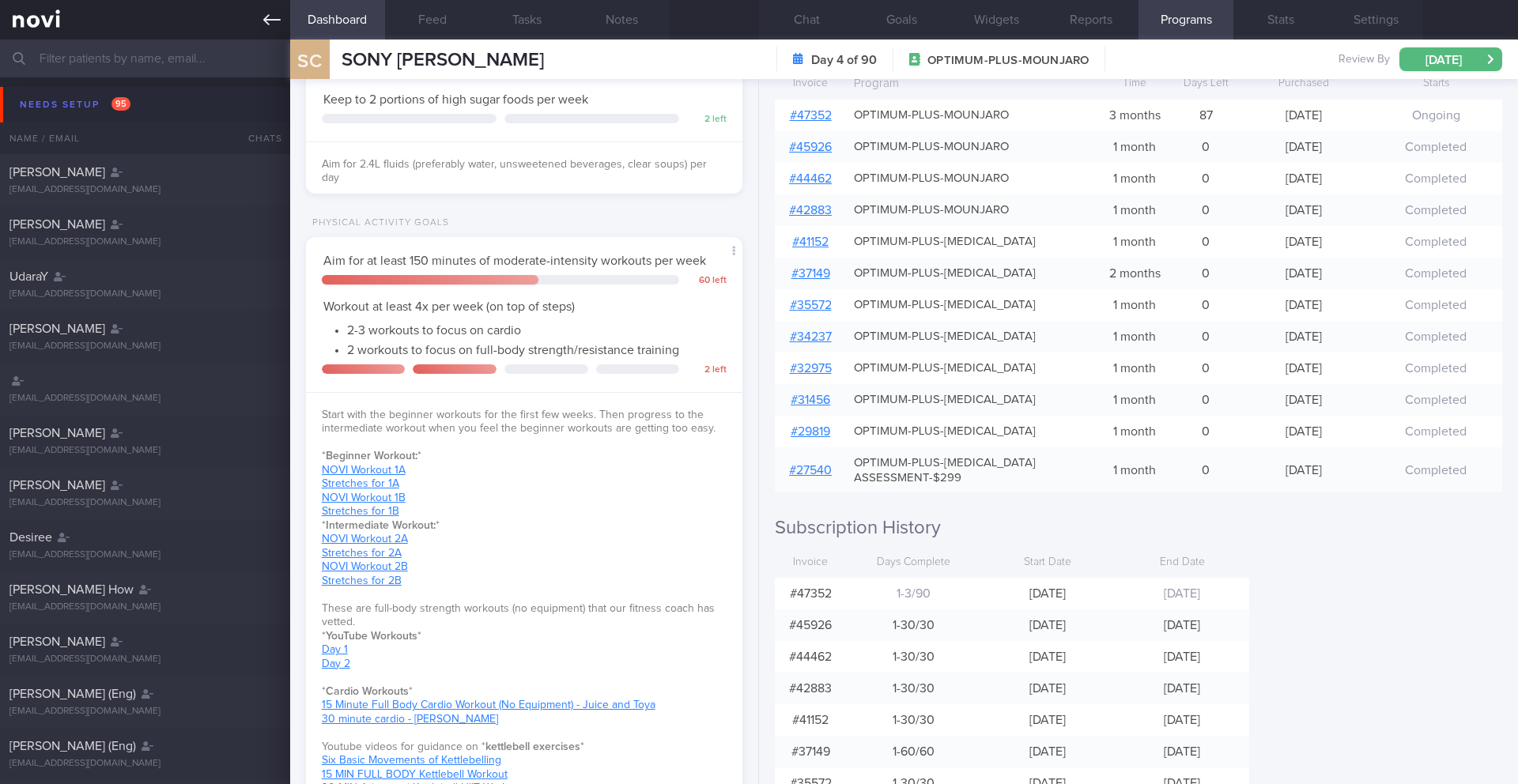
click at [266, 19] on icon at bounding box center [272, 20] width 18 height 18
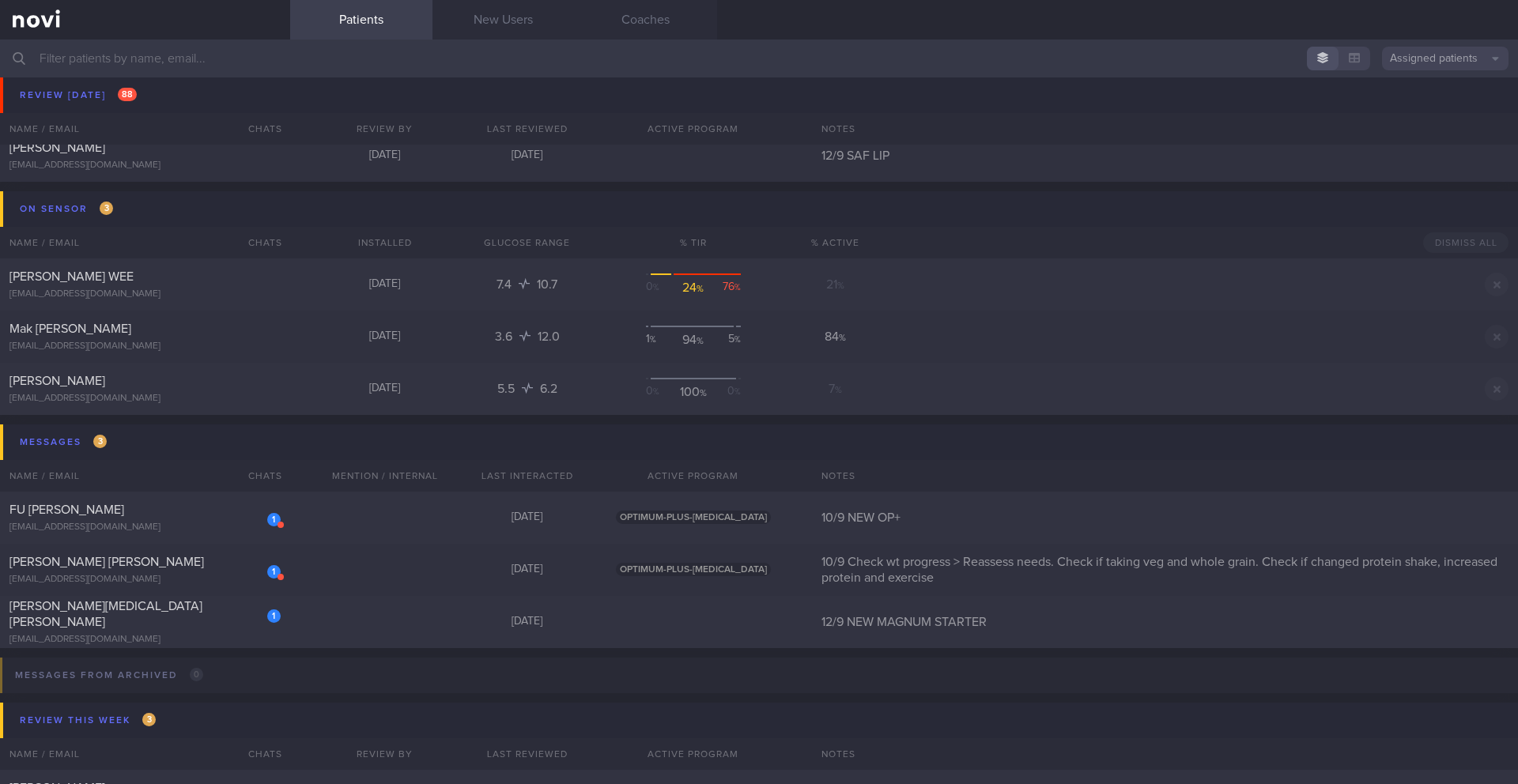
scroll to position [9481, 0]
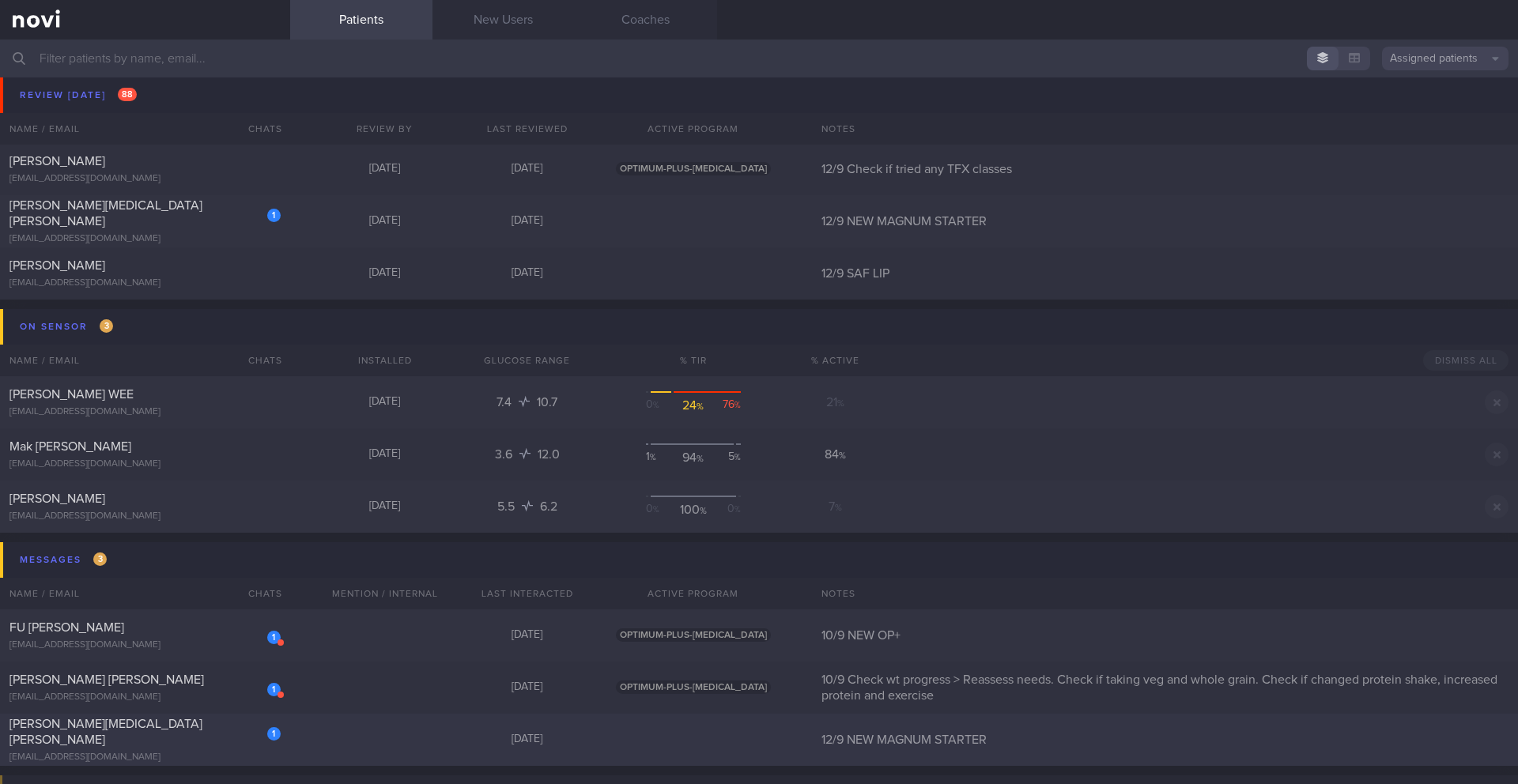
click at [219, 642] on div "[EMAIL_ADDRESS][DOMAIN_NAME]" at bounding box center [144, 758] width 271 height 12
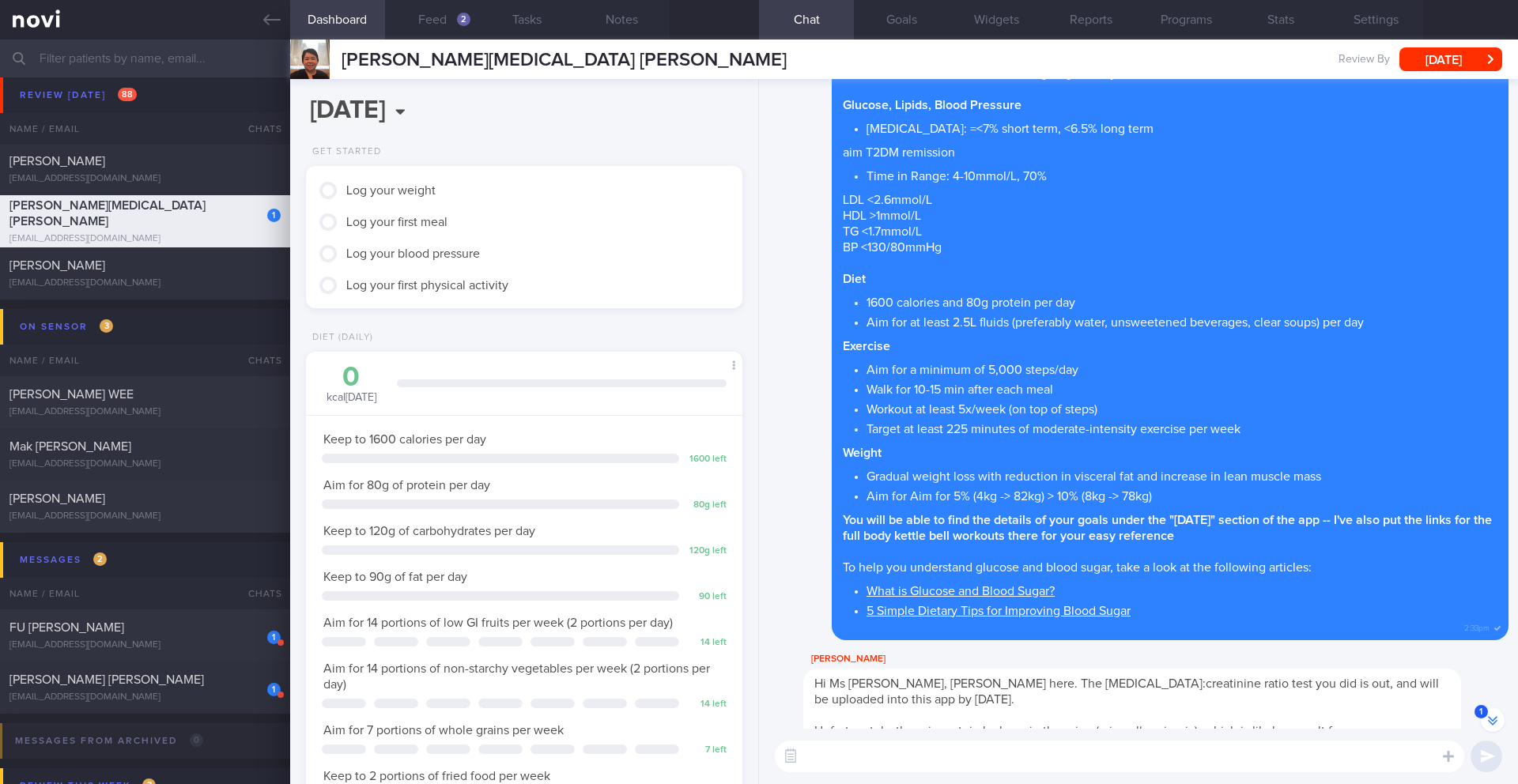
scroll to position [-544, 0]
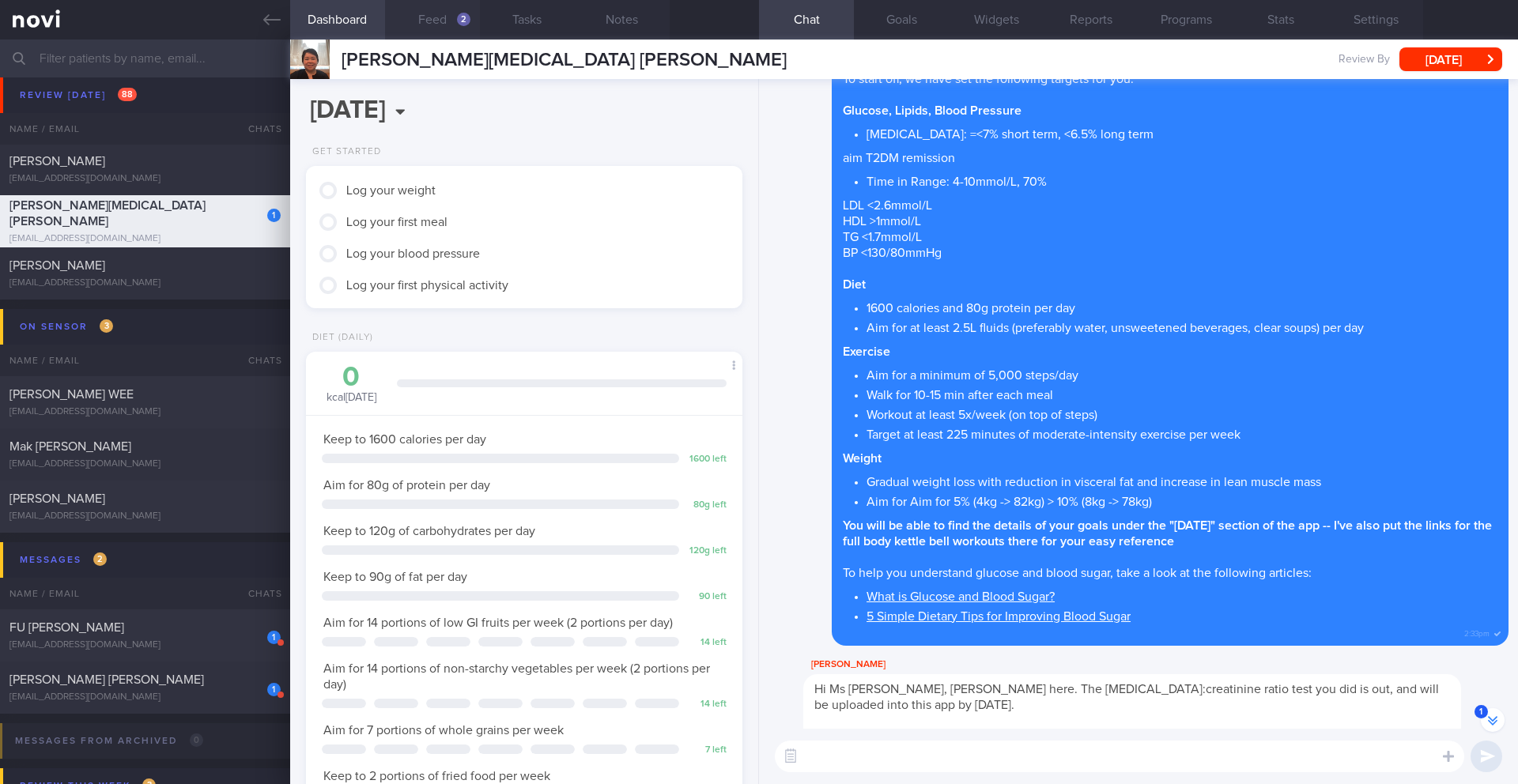
click at [454, 27] on button "Feed 2" at bounding box center [433, 20] width 95 height 39
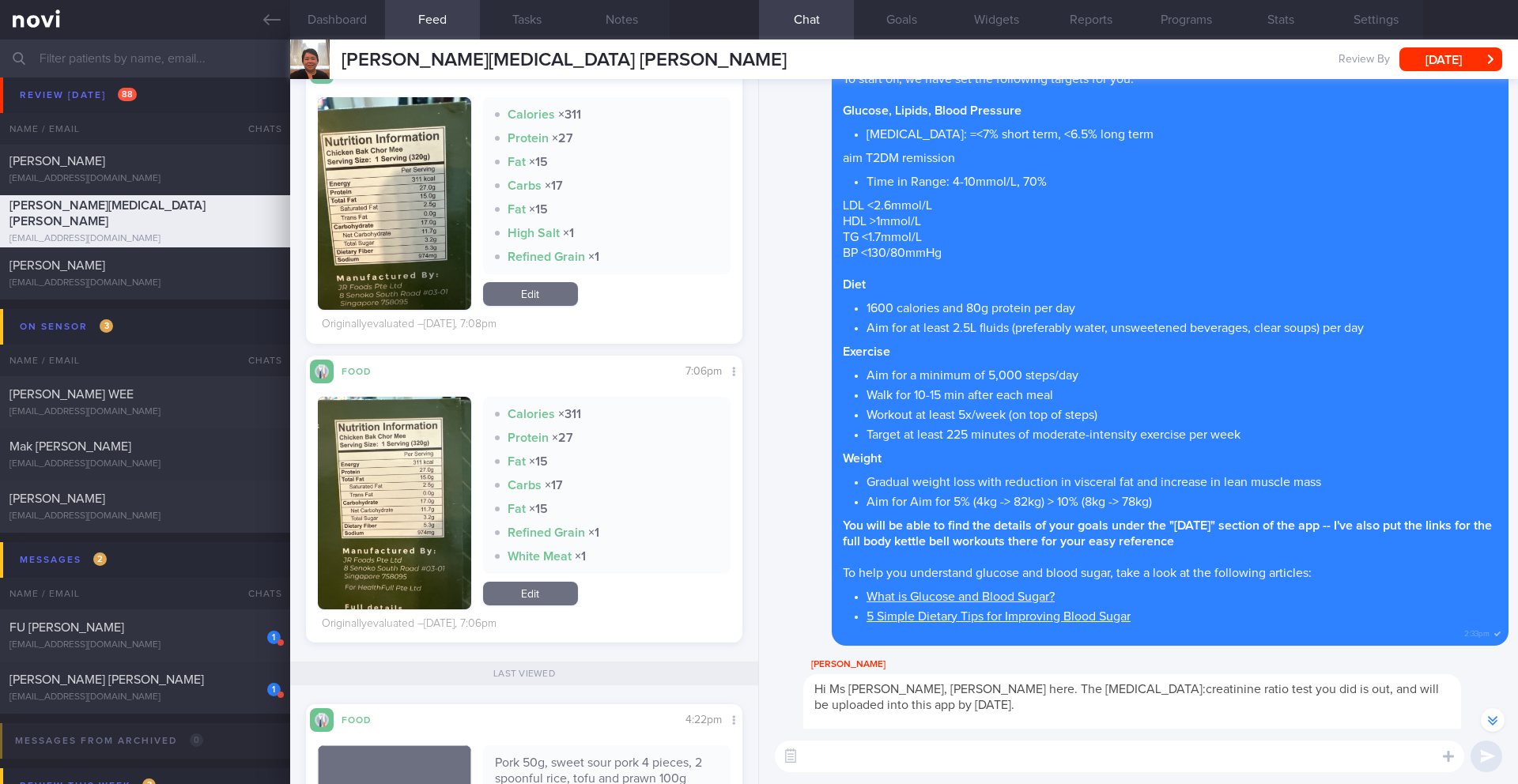
scroll to position [649, 0]
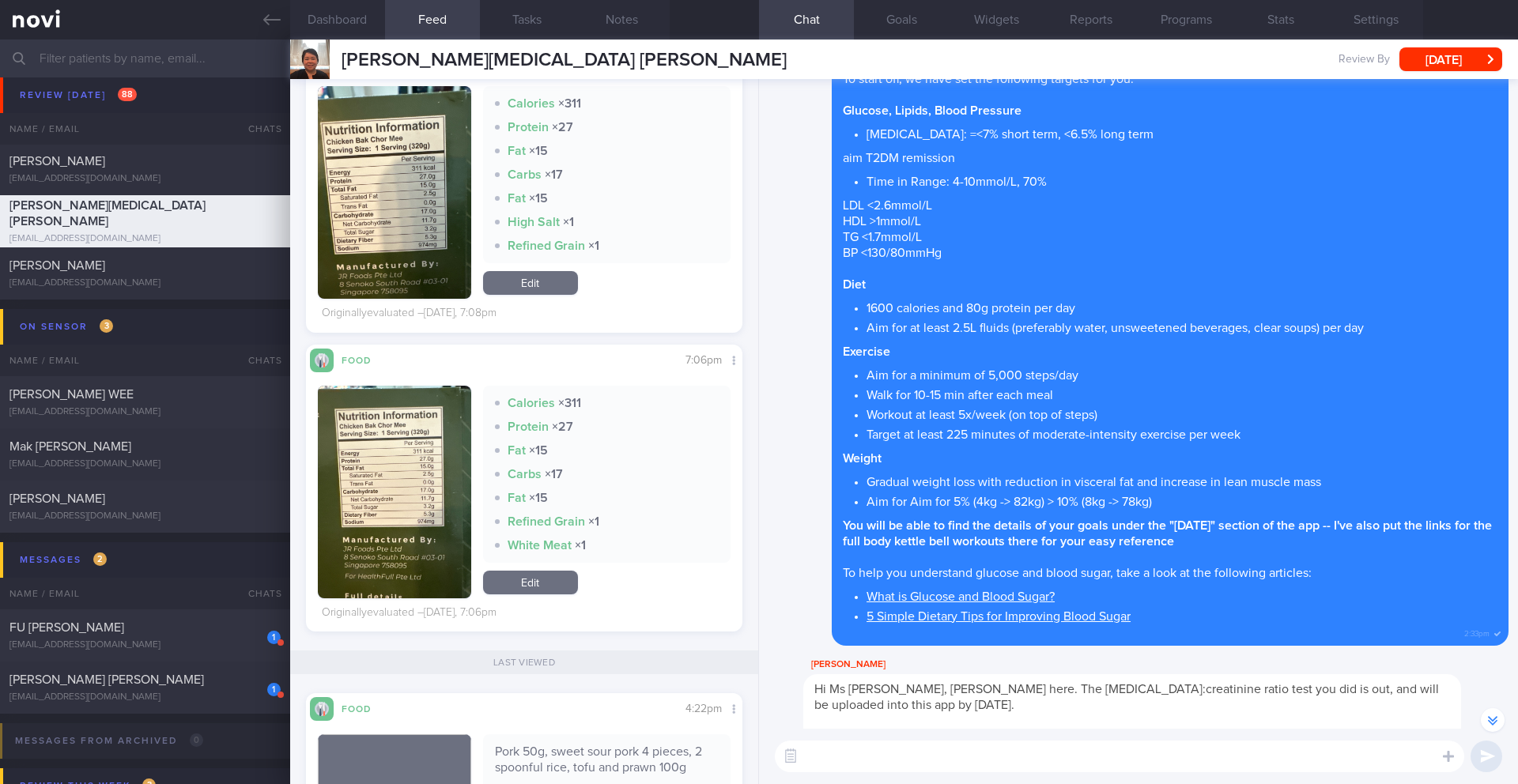
click at [407, 495] on button "button" at bounding box center [394, 492] width 154 height 212
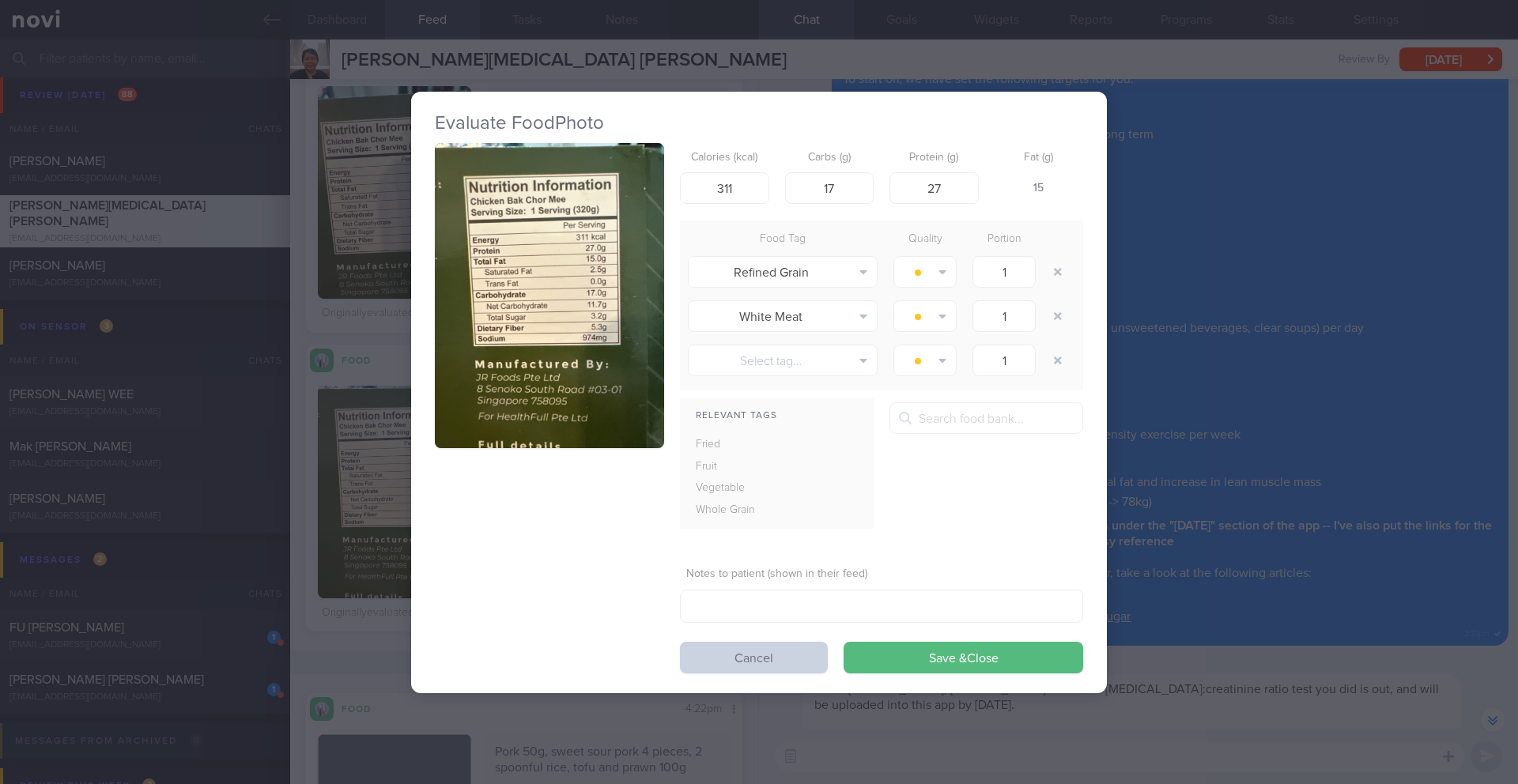
click at [758, 642] on button "Cancel" at bounding box center [753, 657] width 148 height 32
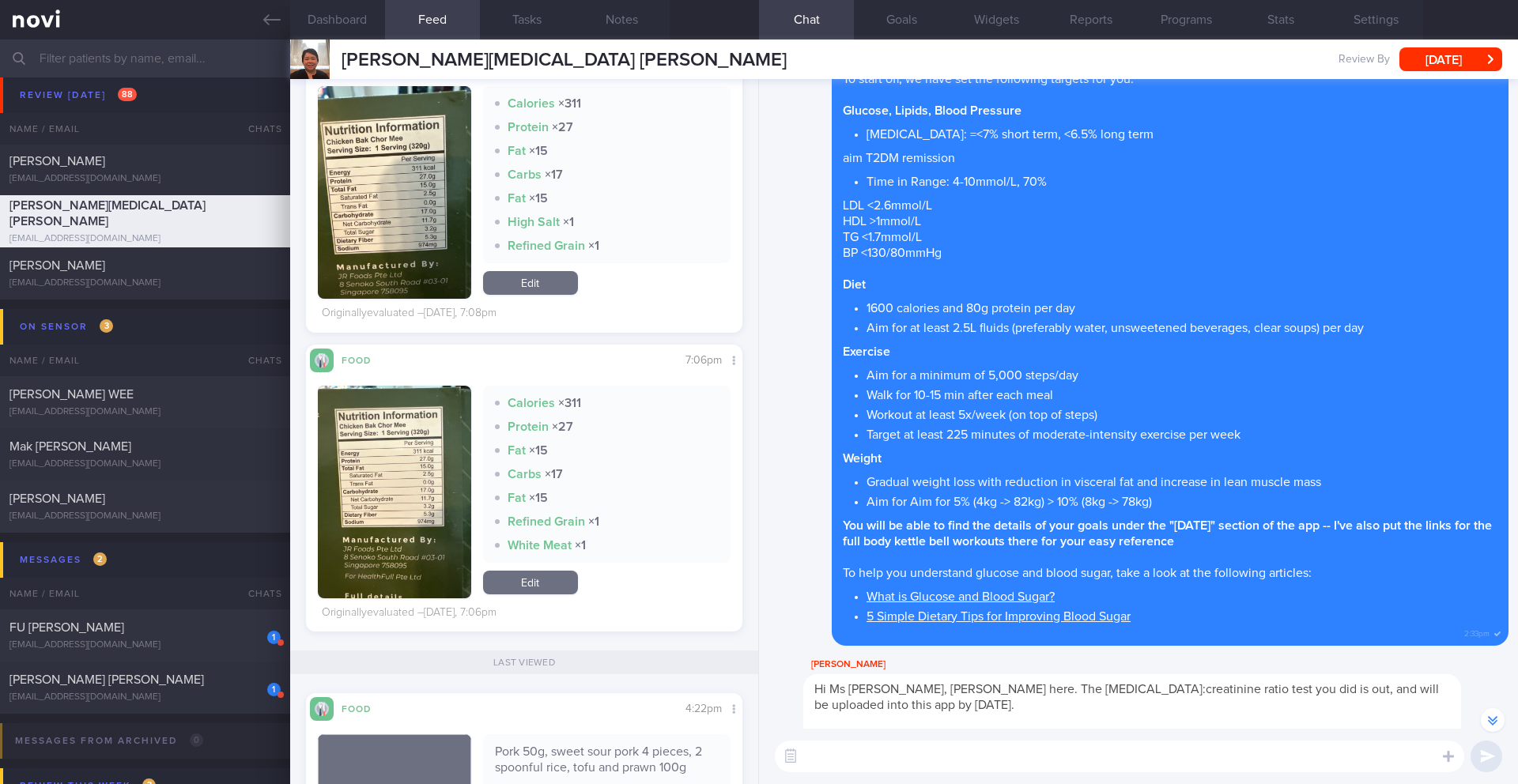
scroll to position [-74, 0]
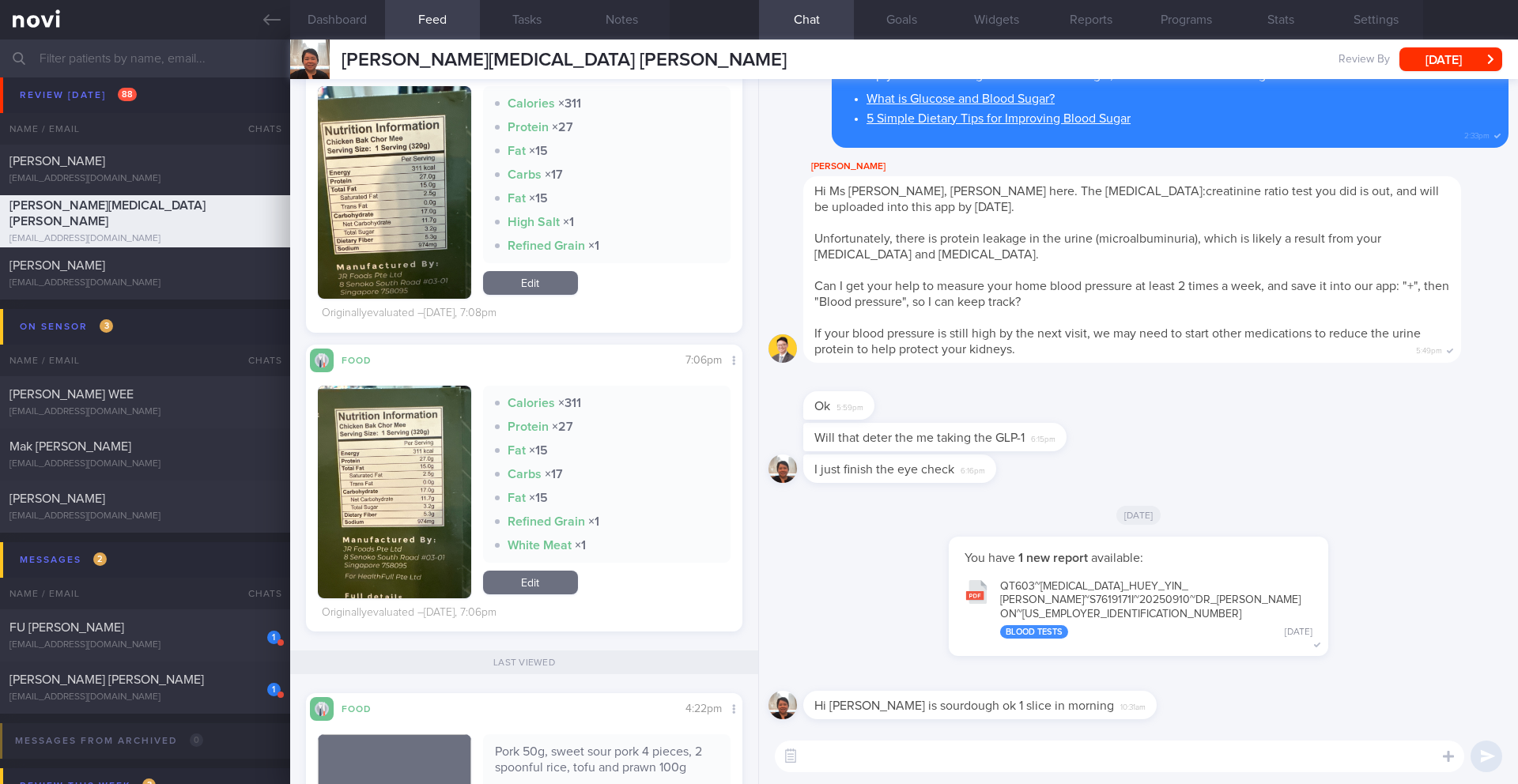
click at [892, 642] on textarea at bounding box center [1119, 757] width 689 height 32
type textarea "H"
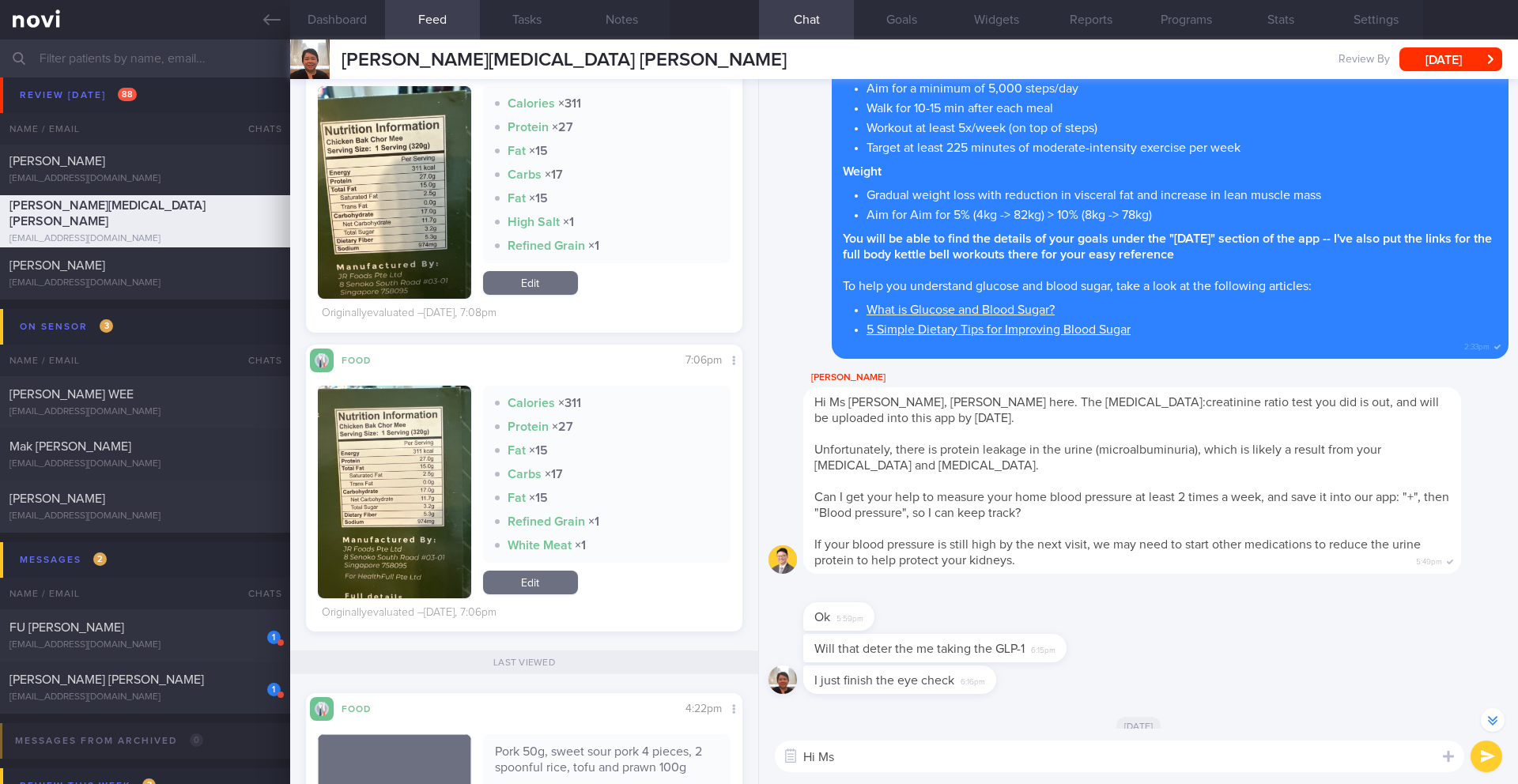
scroll to position [0, 0]
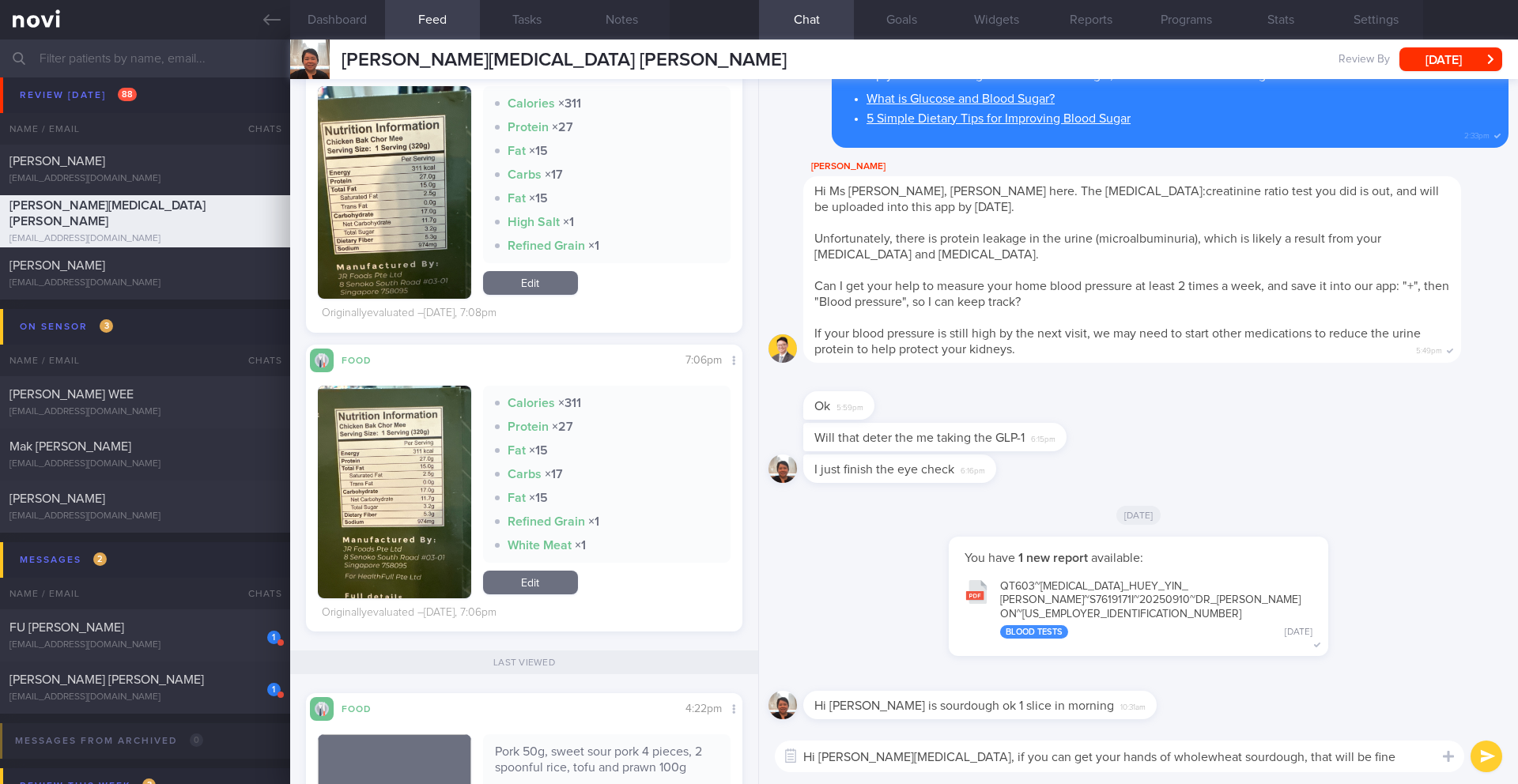
type textarea "Hi Ms Tham, if you can get your hands of wholewheat sourdough, that will be fine"
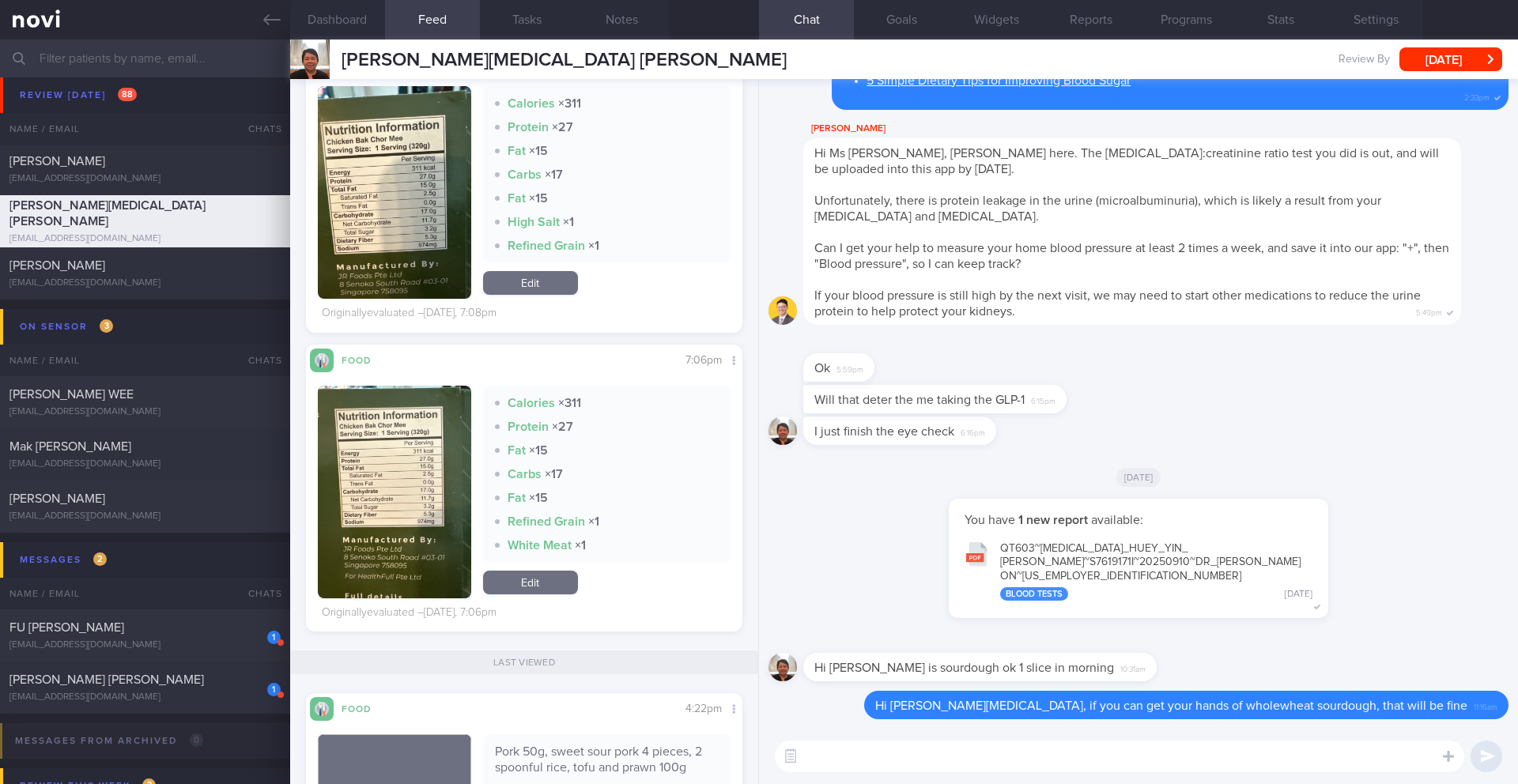
click at [1138, 642] on textarea at bounding box center [1119, 757] width 689 height 32
click at [1138, 642] on textarea "Here are a few breads that support lower post meal spikes" at bounding box center [1119, 757] width 689 height 32
type textarea "Here are a few breads that support lower post meal spikes"
click at [1138, 642] on icon at bounding box center [1449, 756] width 11 height 14
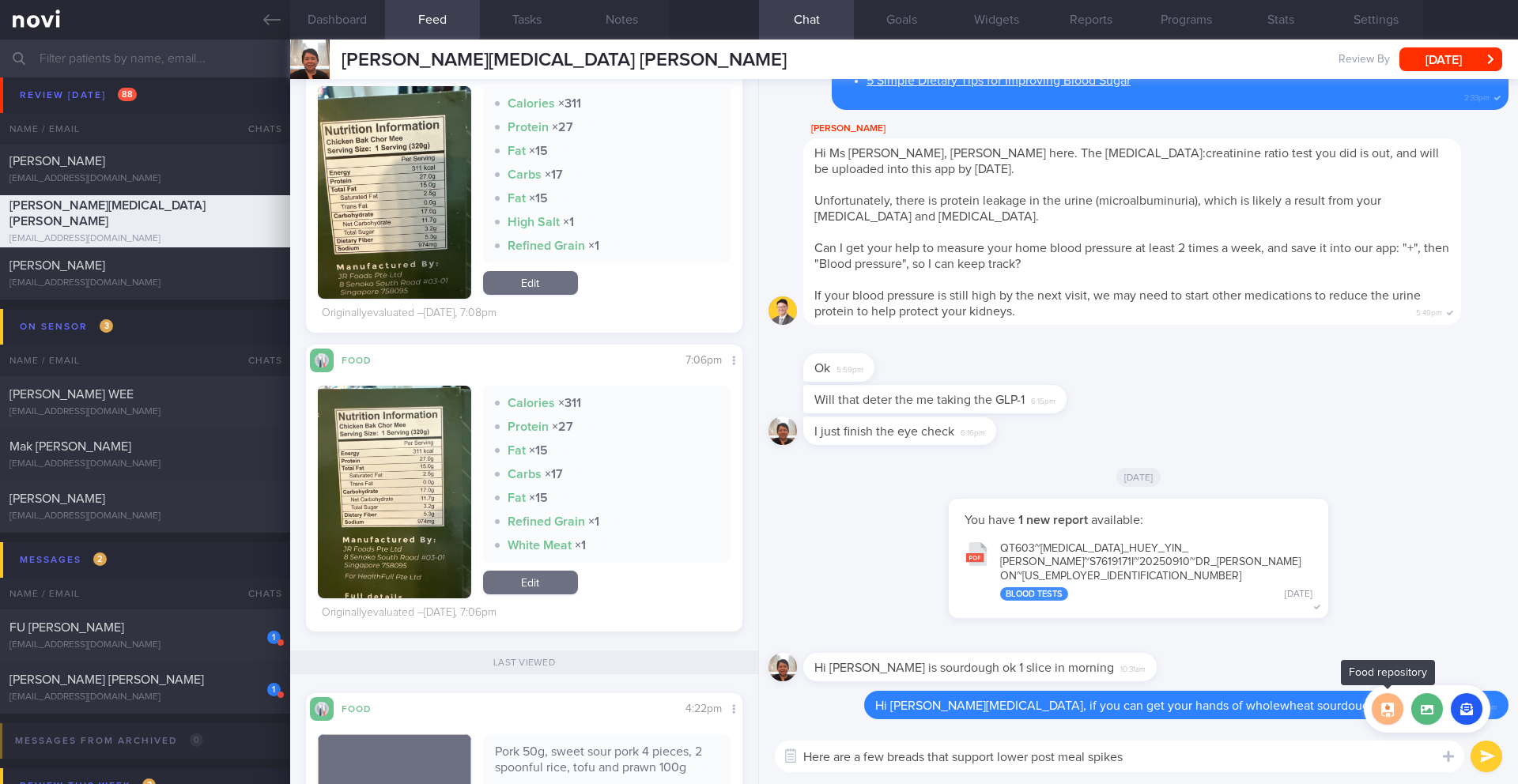
click at [1138, 642] on button "button" at bounding box center [1388, 710] width 32 height 32
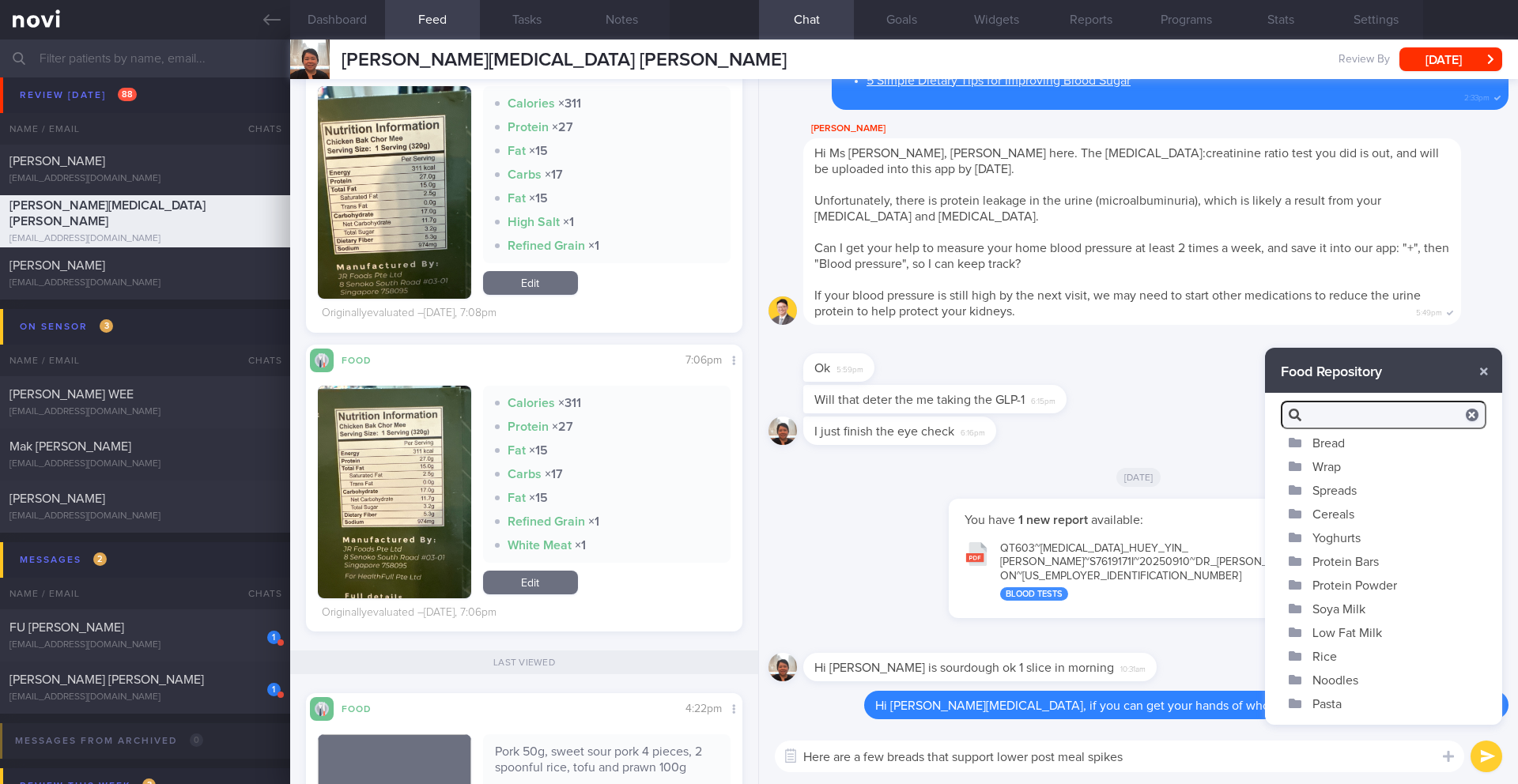
click at [1138, 427] on input "search" at bounding box center [1384, 415] width 206 height 29
click at [1138, 446] on button "Bread" at bounding box center [1384, 442] width 237 height 23
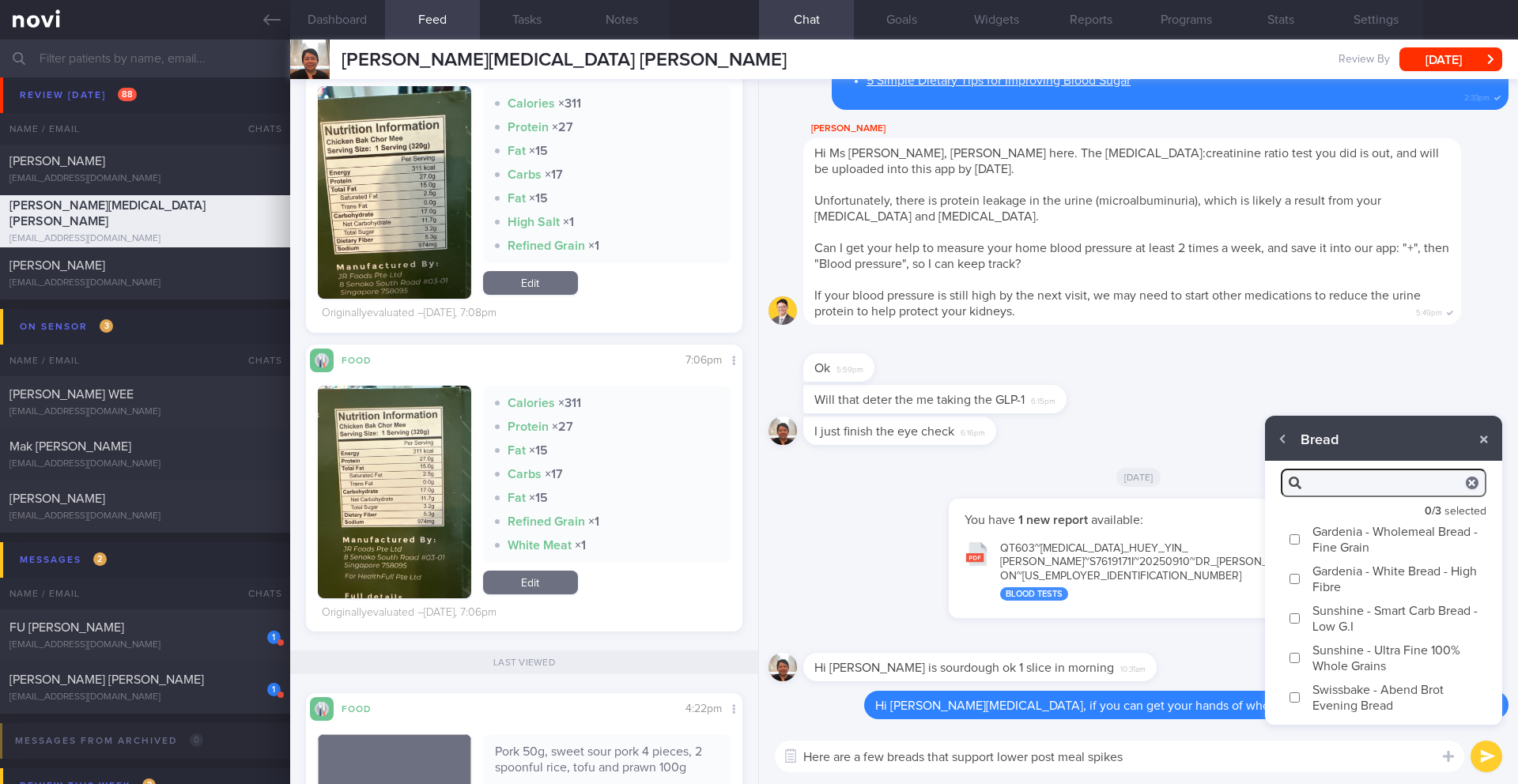
click at [1138, 612] on label "Sunshine - Smart Carb Bread - Low G.I" at bounding box center [1384, 618] width 237 height 39
click at [1138, 614] on input "Sunshine - Smart Carb Bread - Low G.I" at bounding box center [1294, 618] width 12 height 10
checkbox input "true"
type textarea "Here are a few breads that support lower post meal spikes Sunshine Smart-Carb L…"
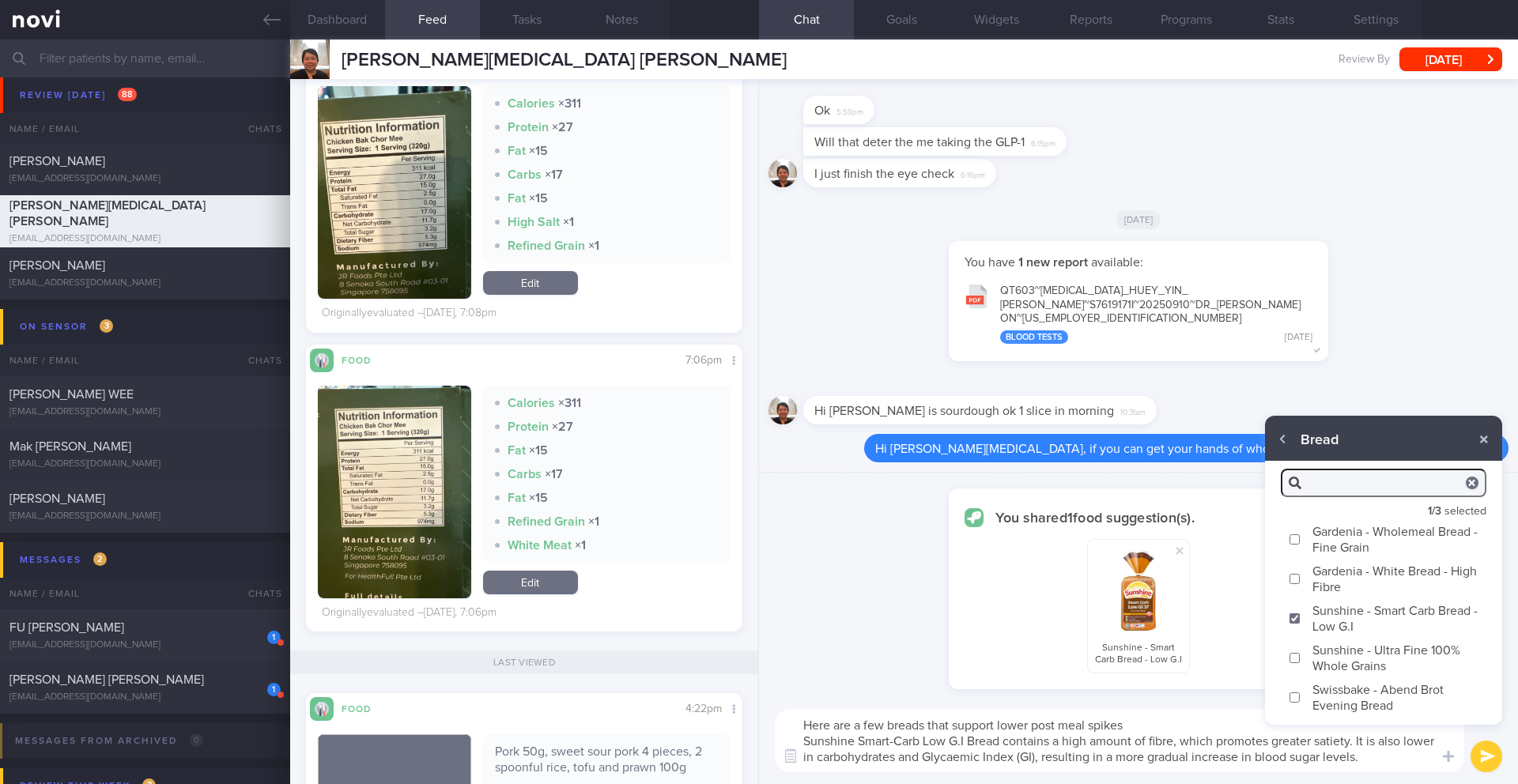
click at [1138, 642] on label "Swissbake - Abend Brot Evening Bread" at bounding box center [1384, 697] width 237 height 39
click at [1138, 642] on input "Swissbake - Abend Brot Evening Bread" at bounding box center [1294, 697] width 12 height 10
checkbox input "true"
type textarea "Here are a few breads that support lower post meal spikes Sunshine Smart-Carb L…"
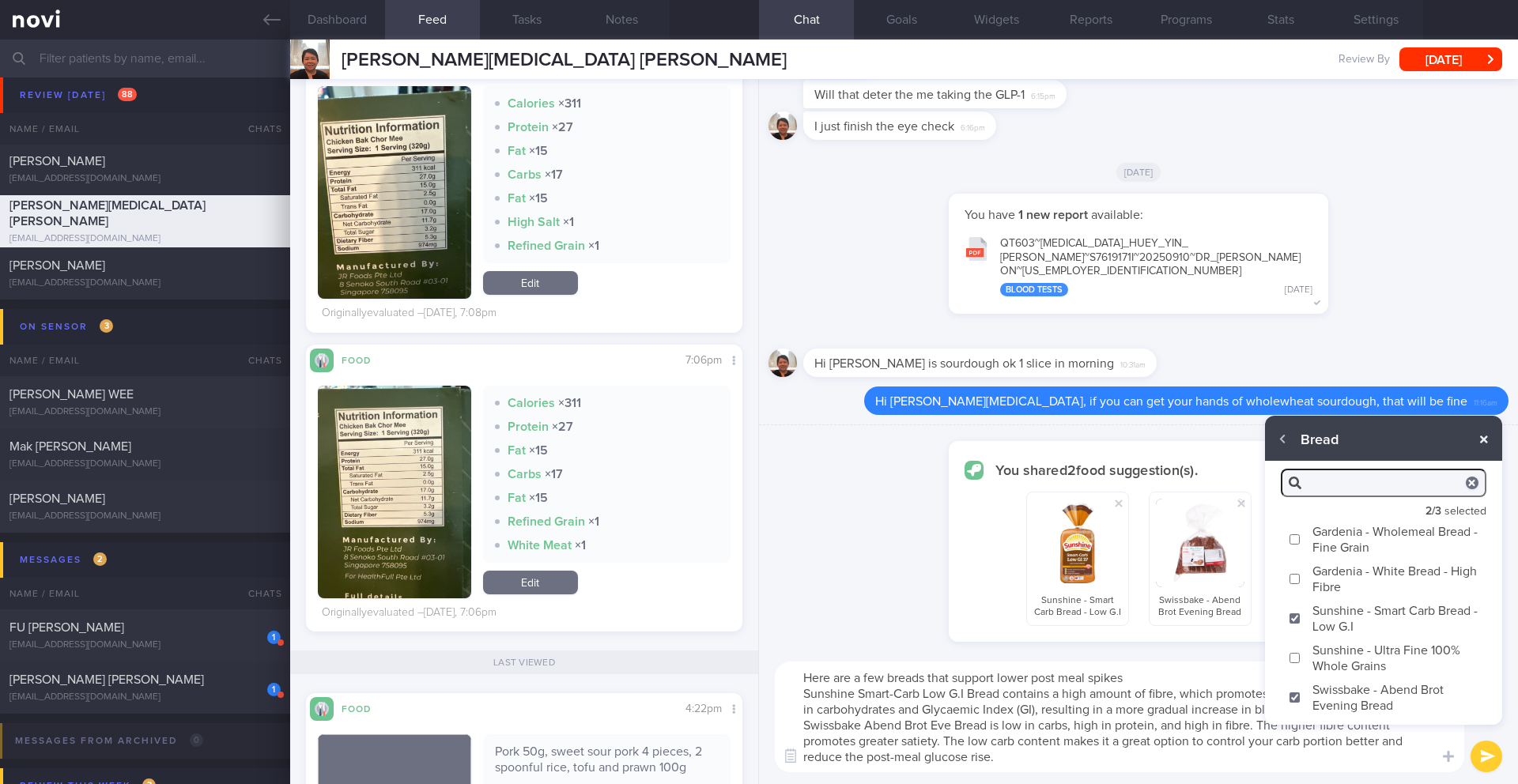
click at [1138, 448] on button "button" at bounding box center [1484, 439] width 29 height 29
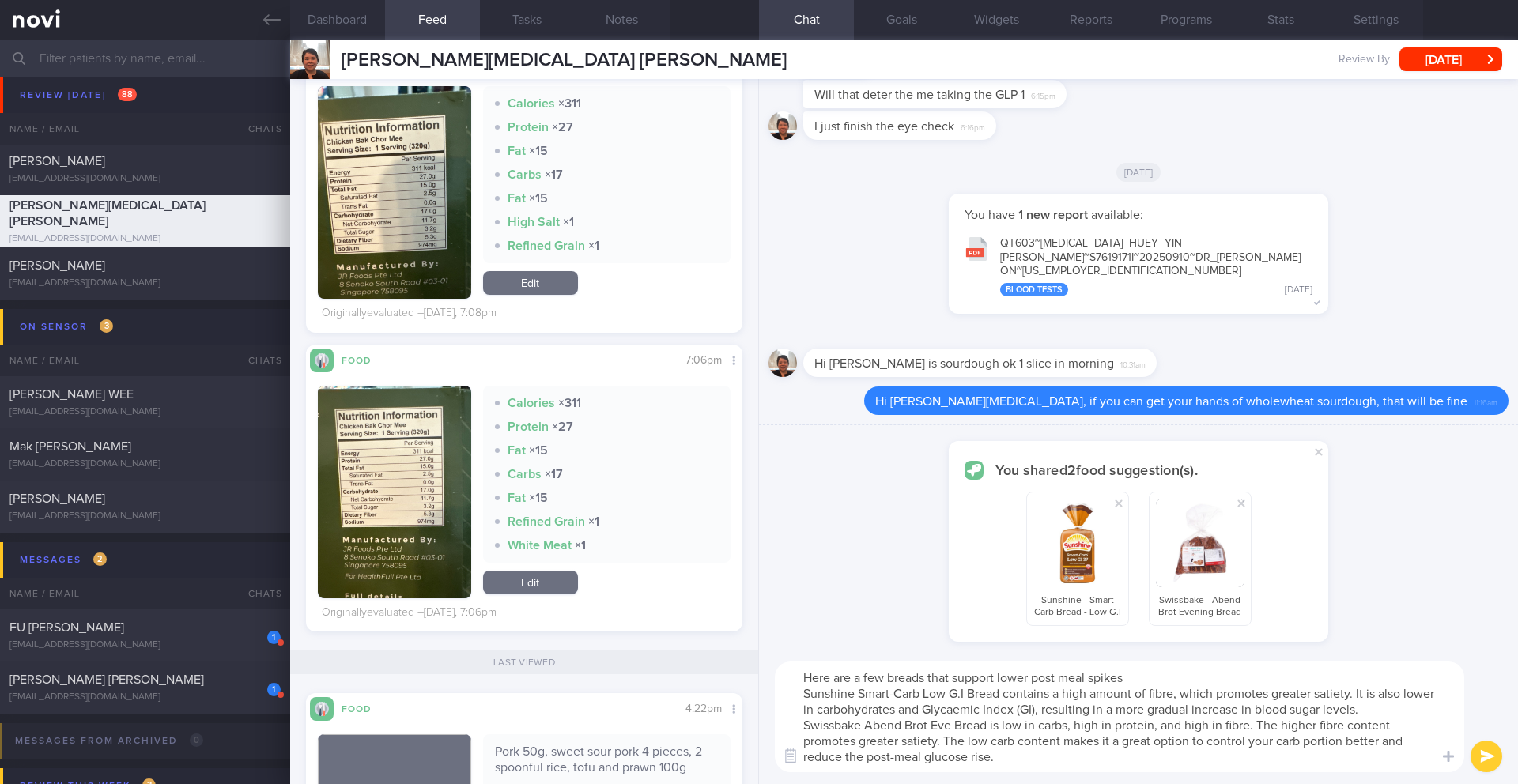
click at [1138, 642] on button "submit" at bounding box center [1486, 757] width 32 height 32
checkbox input "false"
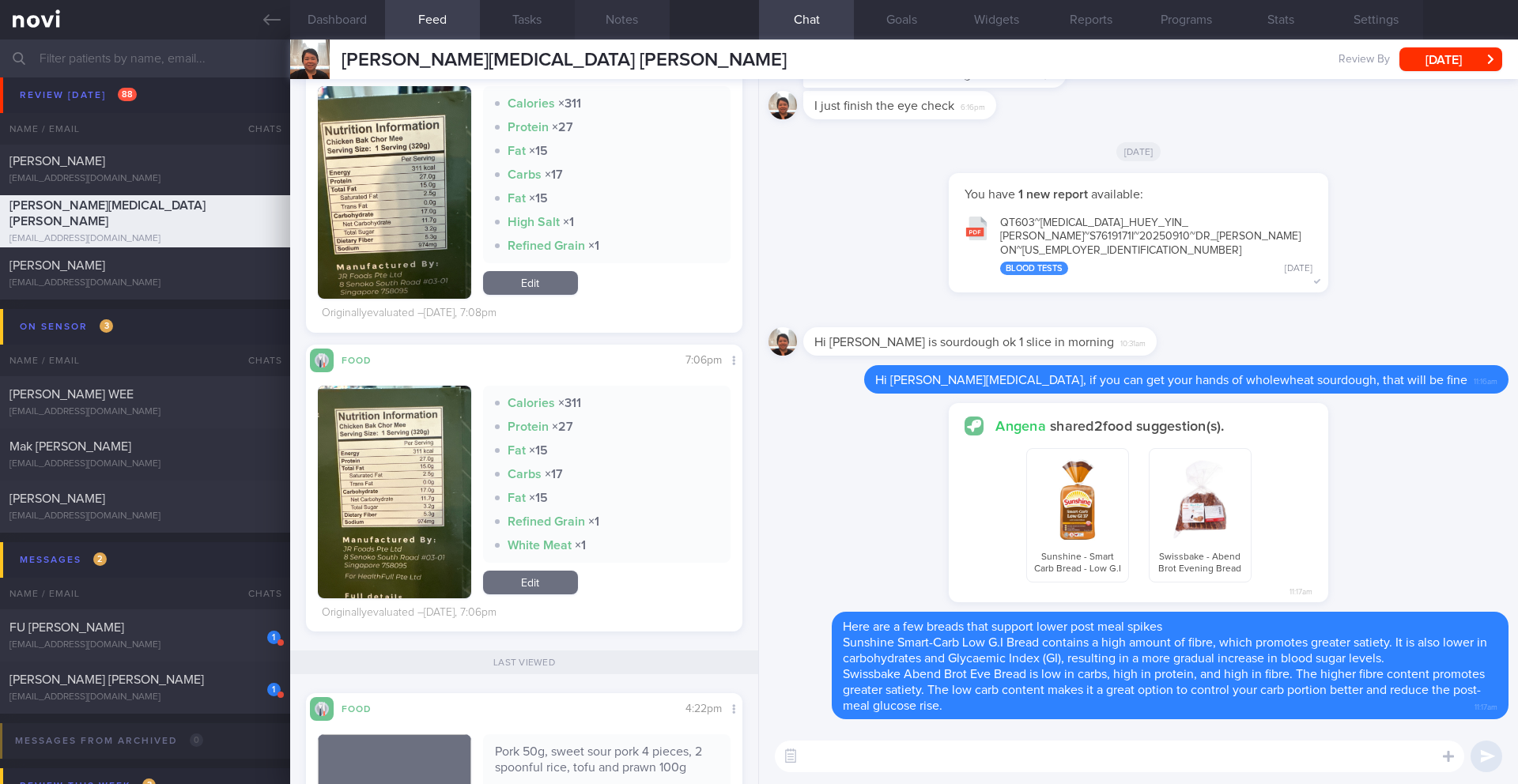
click at [627, 29] on button "Notes" at bounding box center [622, 20] width 95 height 39
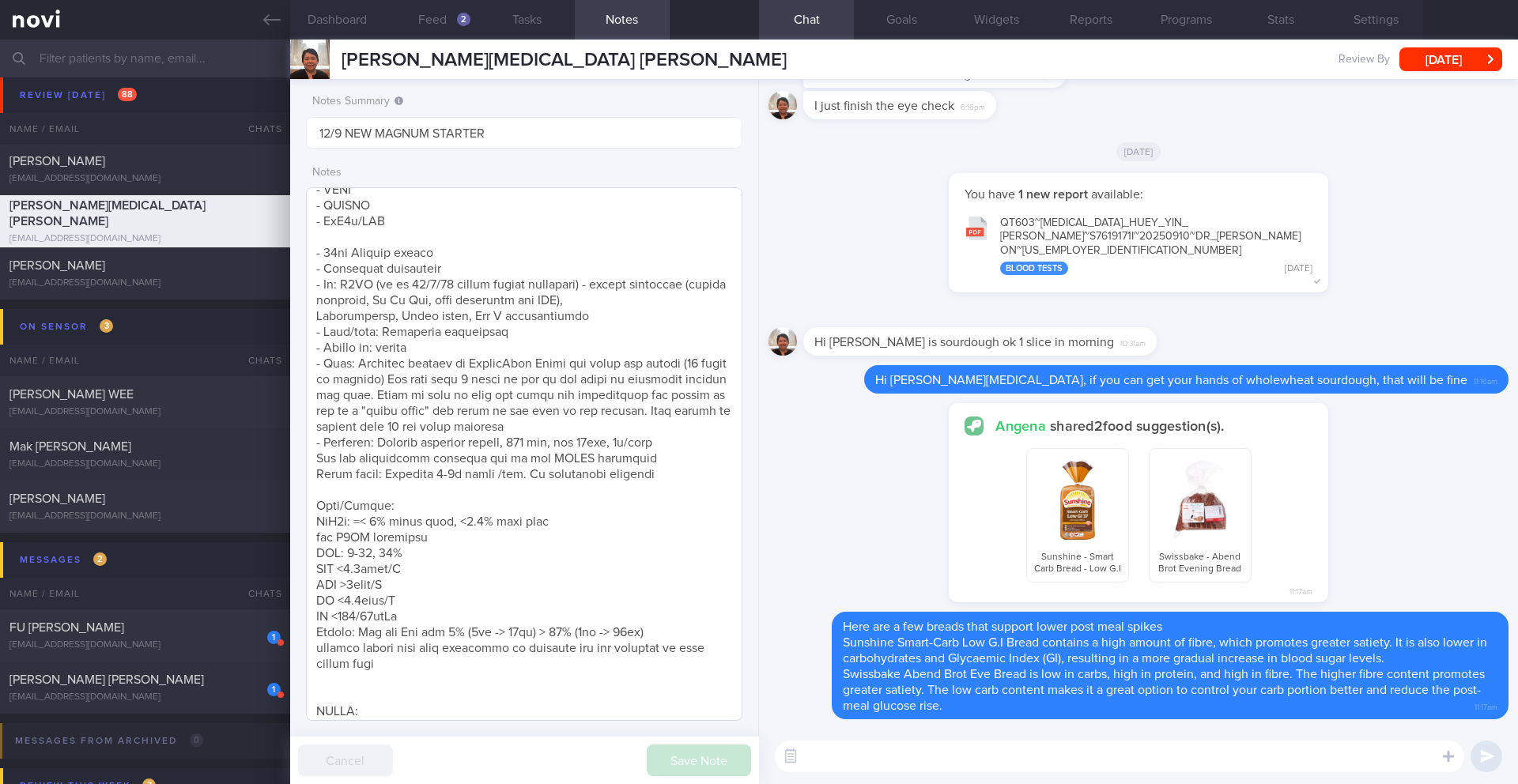
scroll to position [322, 0]
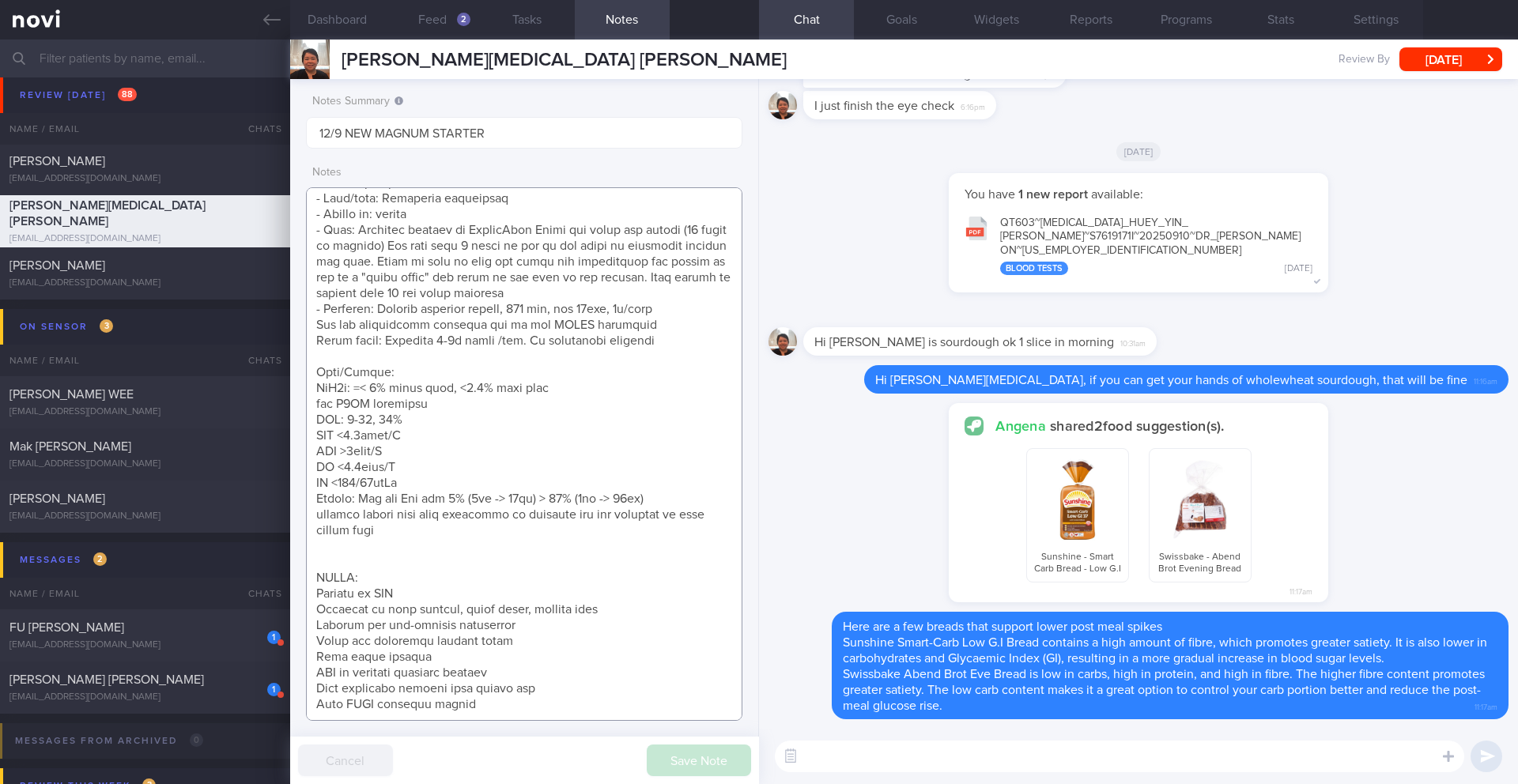
click at [466, 547] on textarea at bounding box center [524, 453] width 437 height 534
click at [440, 556] on textarea at bounding box center [524, 453] width 437 height 534
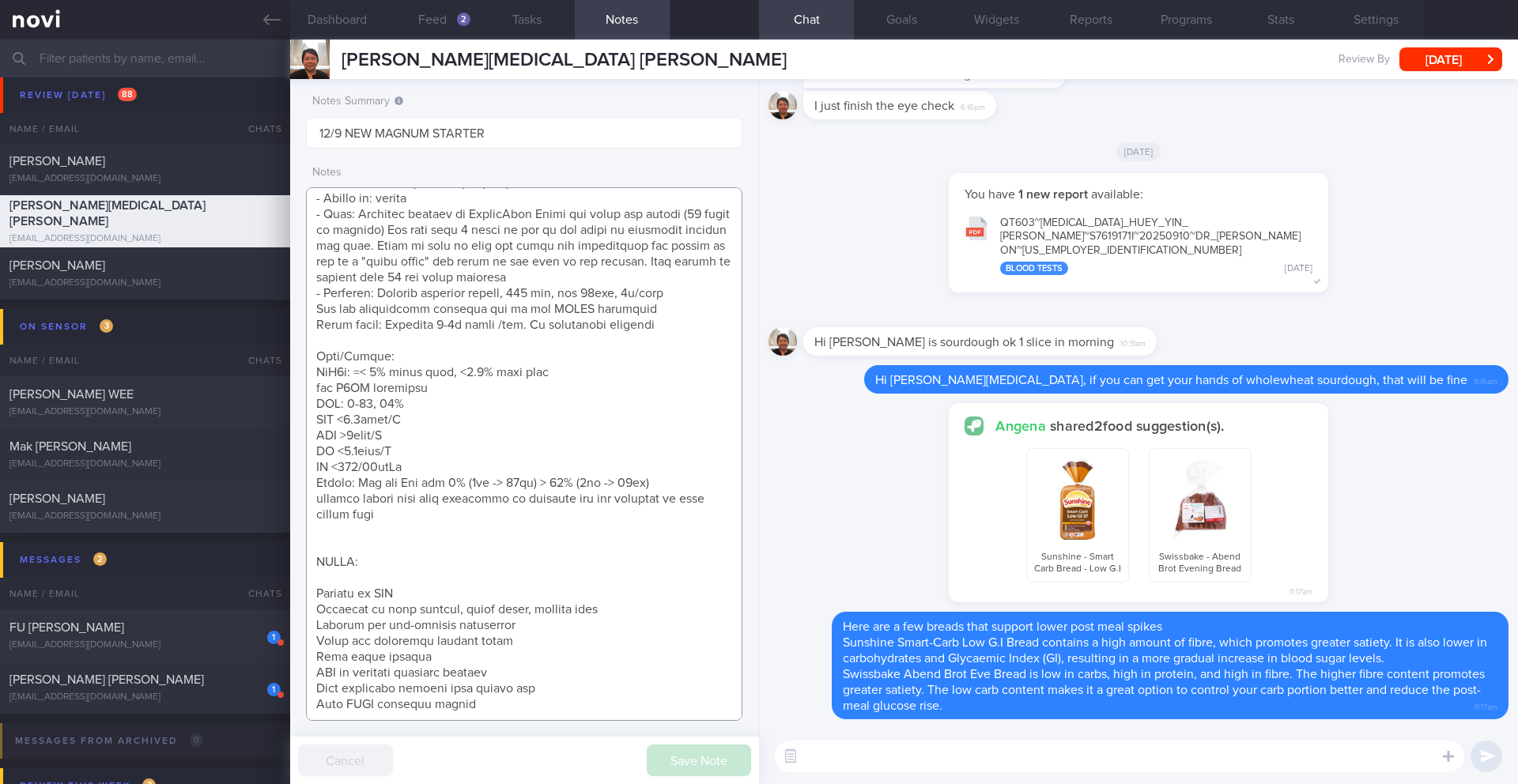
scroll to position [338, 0]
click at [316, 583] on textarea at bounding box center [524, 453] width 437 height 534
type textarea "Has 2 phones - 1 android + 1 apple iphone + apple watch SUPPORT NEEDED: CHALLEN…"
click at [711, 642] on button "Save Note" at bounding box center [699, 761] width 104 height 32
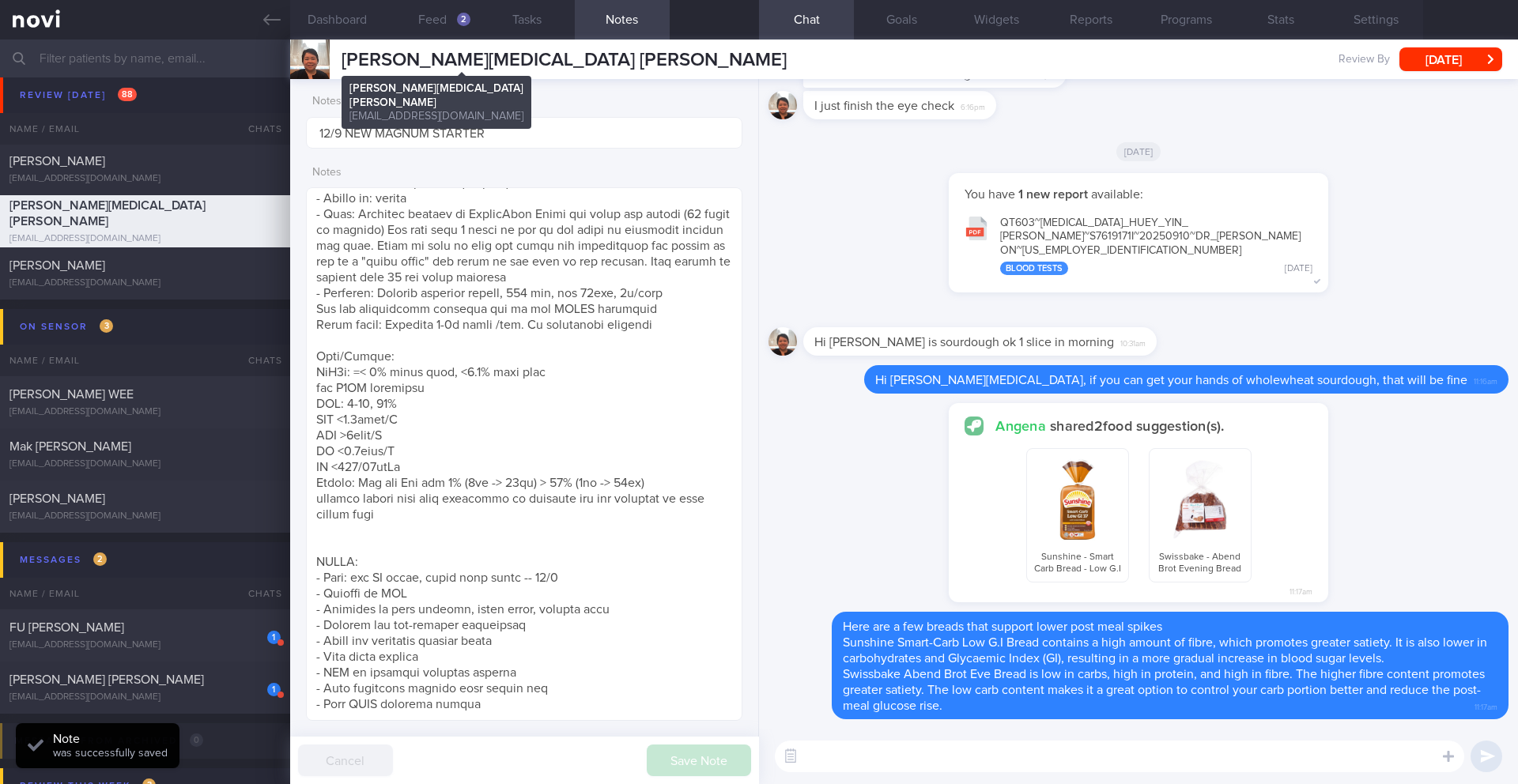
click at [539, 64] on span "[PERSON_NAME][MEDICAL_DATA] [PERSON_NAME]" at bounding box center [564, 60] width 445 height 19
copy div "CAROLINE THAM HUEY YIN CAROLINE THAM HUEY YIN thamcaroline@gmail.com"
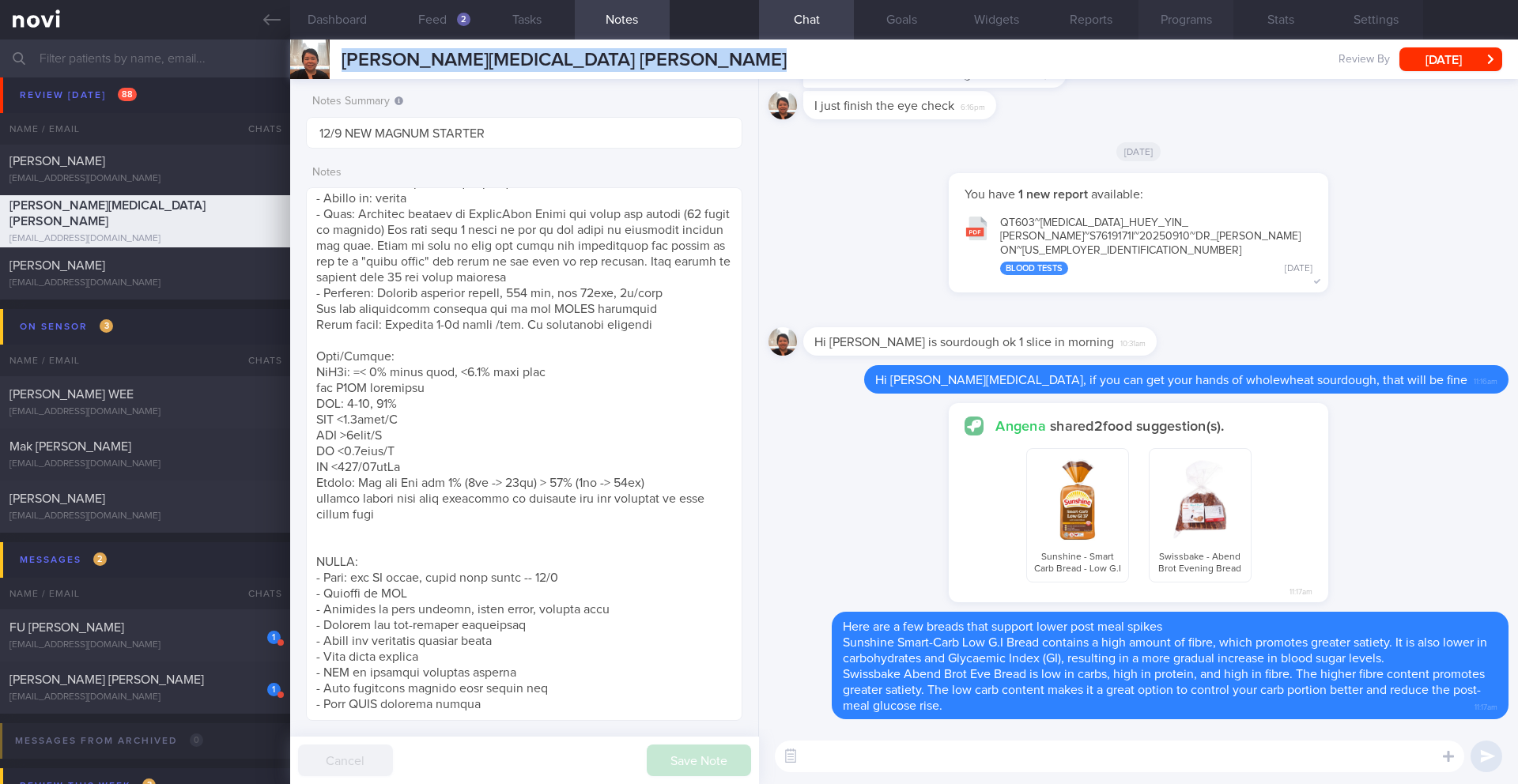
click at [1138, 25] on button "Programs" at bounding box center [1186, 20] width 95 height 39
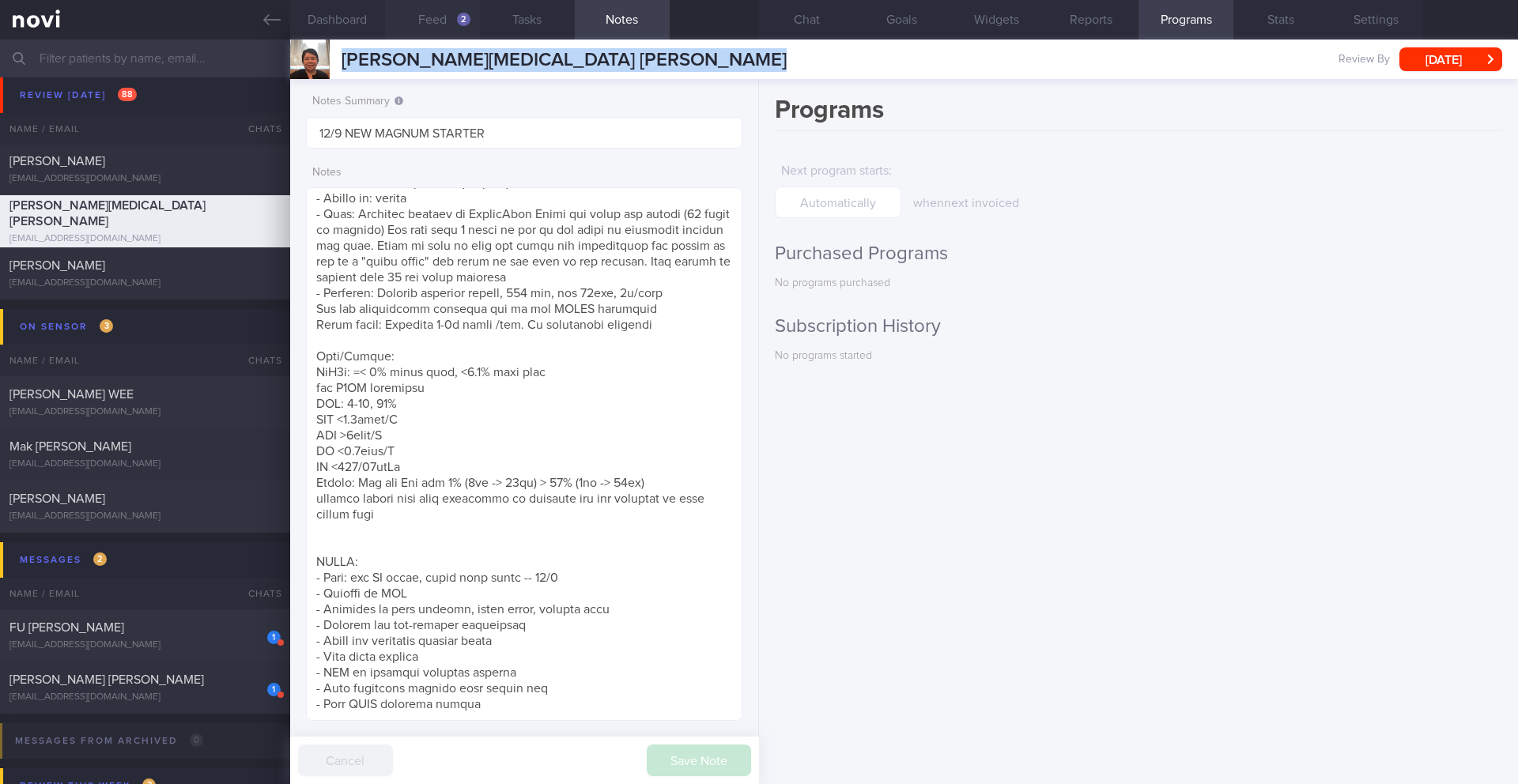
click at [454, 5] on button "Feed 2" at bounding box center [433, 20] width 95 height 39
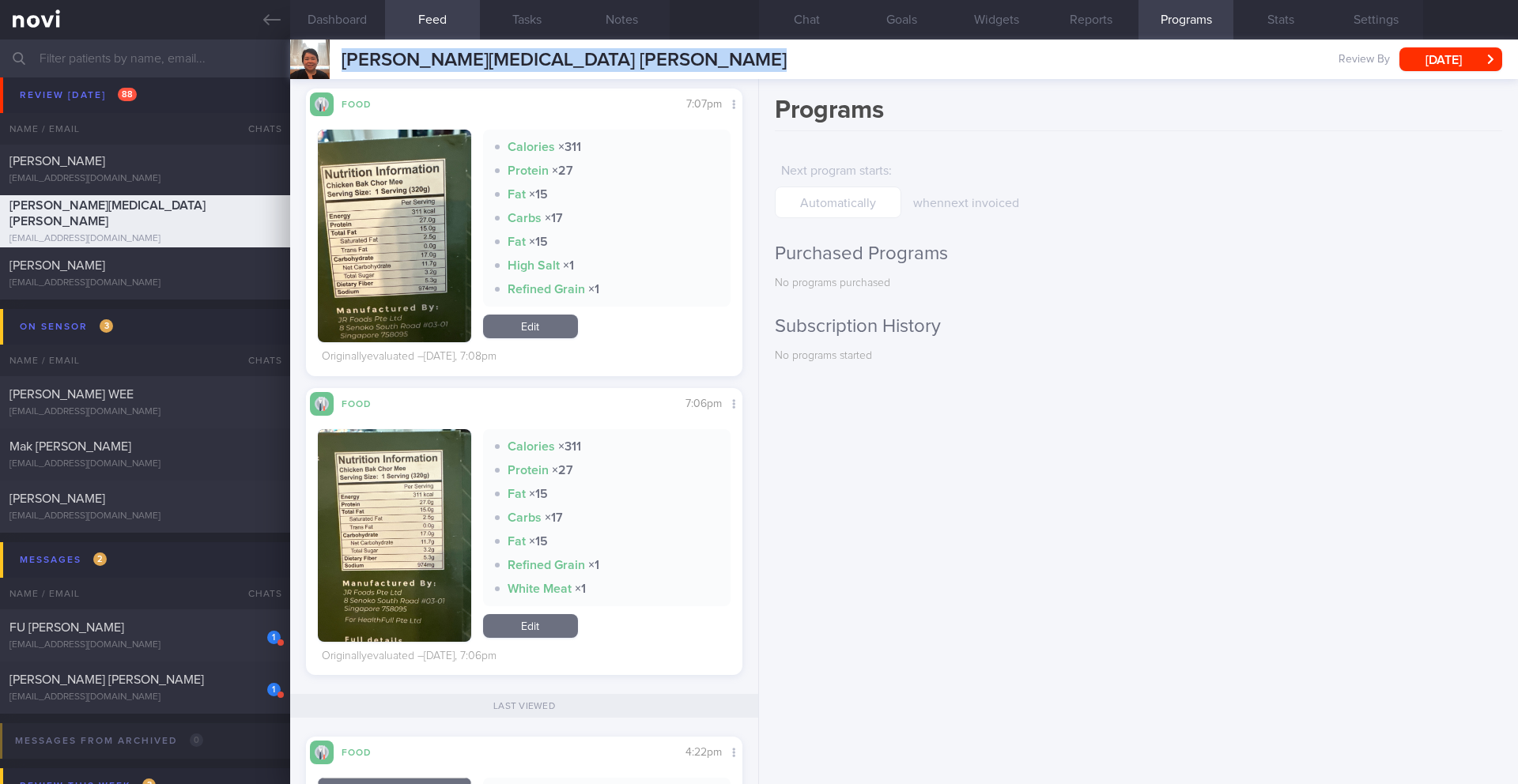
scroll to position [563, 0]
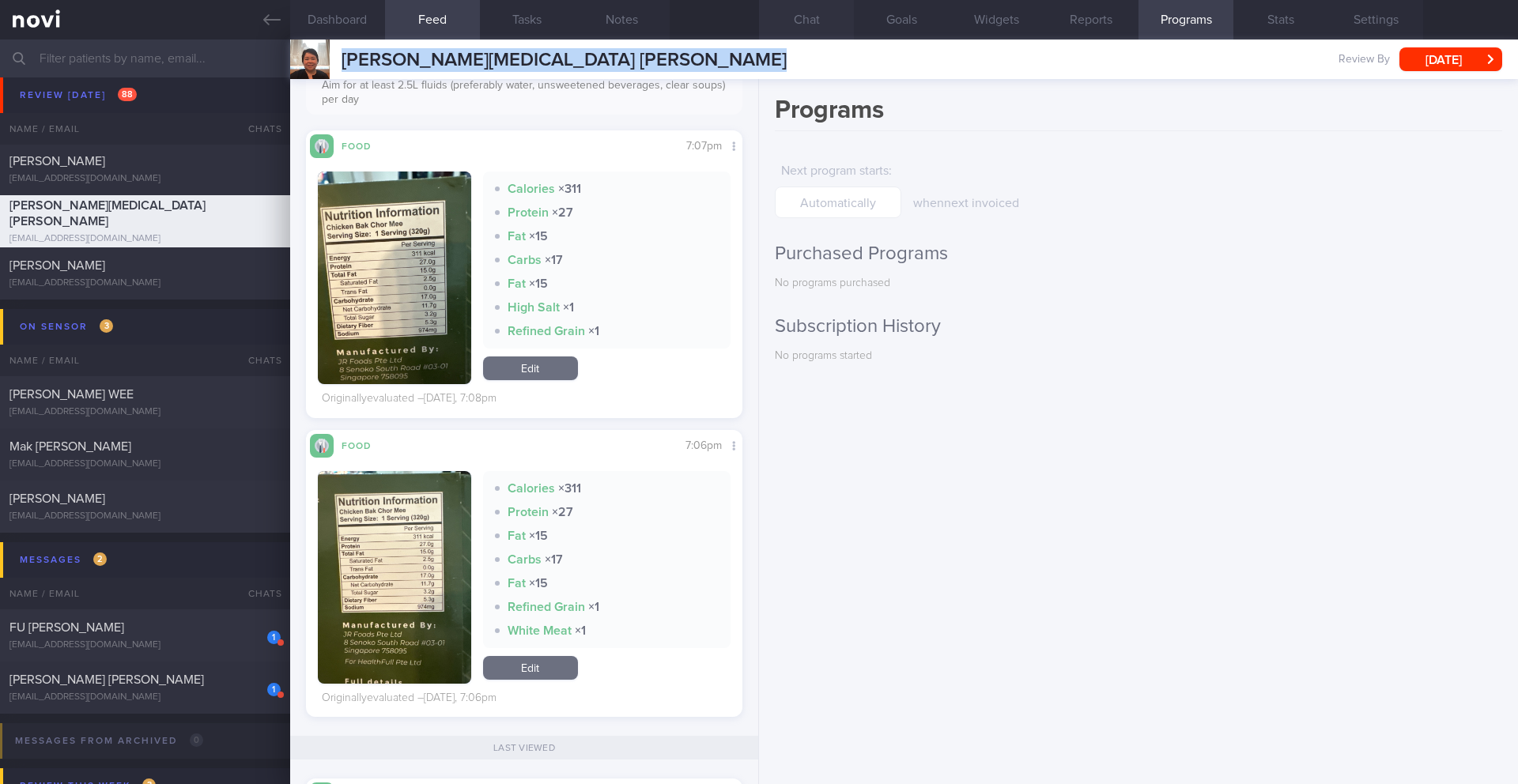
click at [804, 32] on button "Chat" at bounding box center [806, 20] width 95 height 39
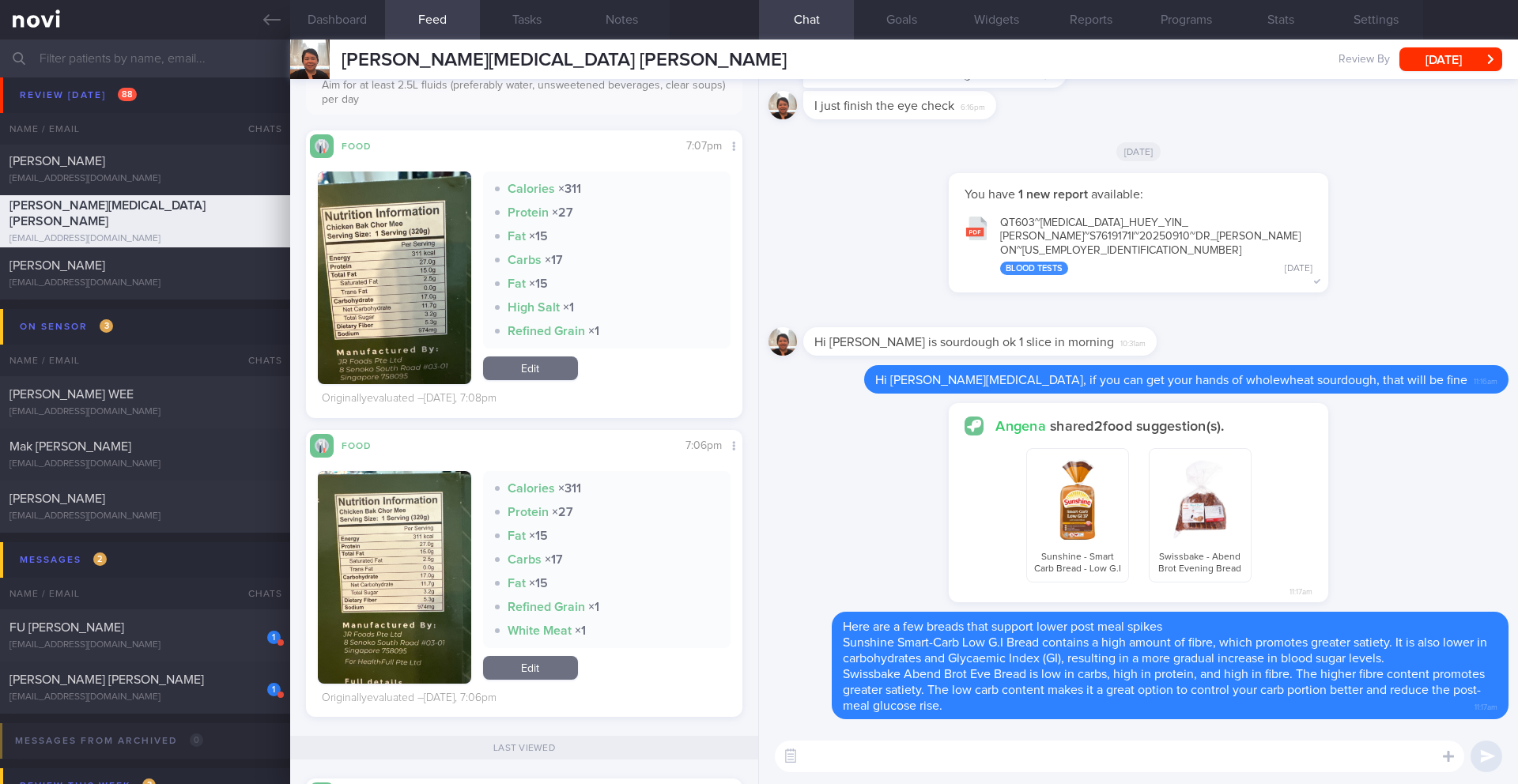
click at [833, 642] on textarea at bounding box center [1119, 757] width 689 height 32
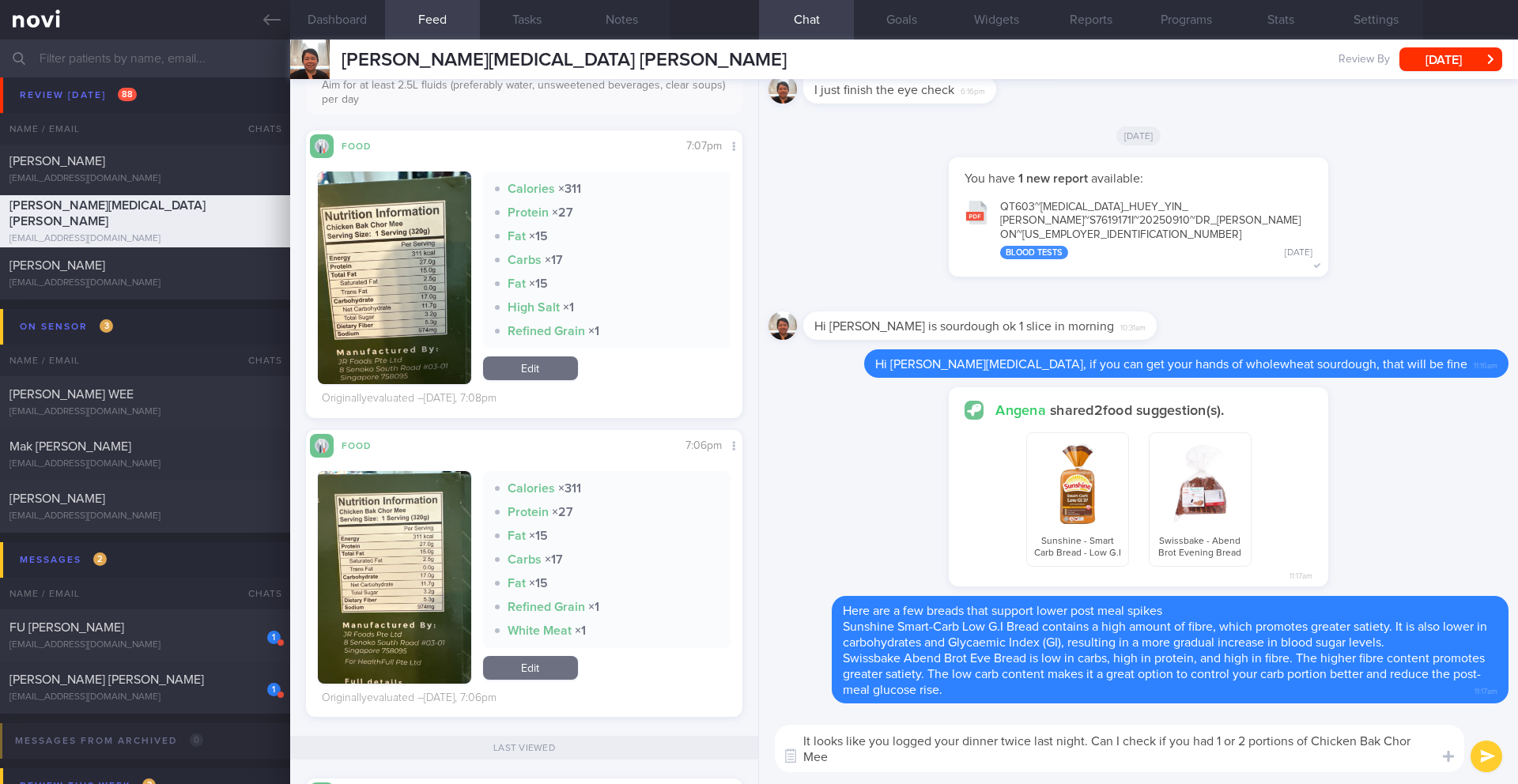
type textarea "It looks like you logged your dinner twice last night. Can I check if you had 1…"
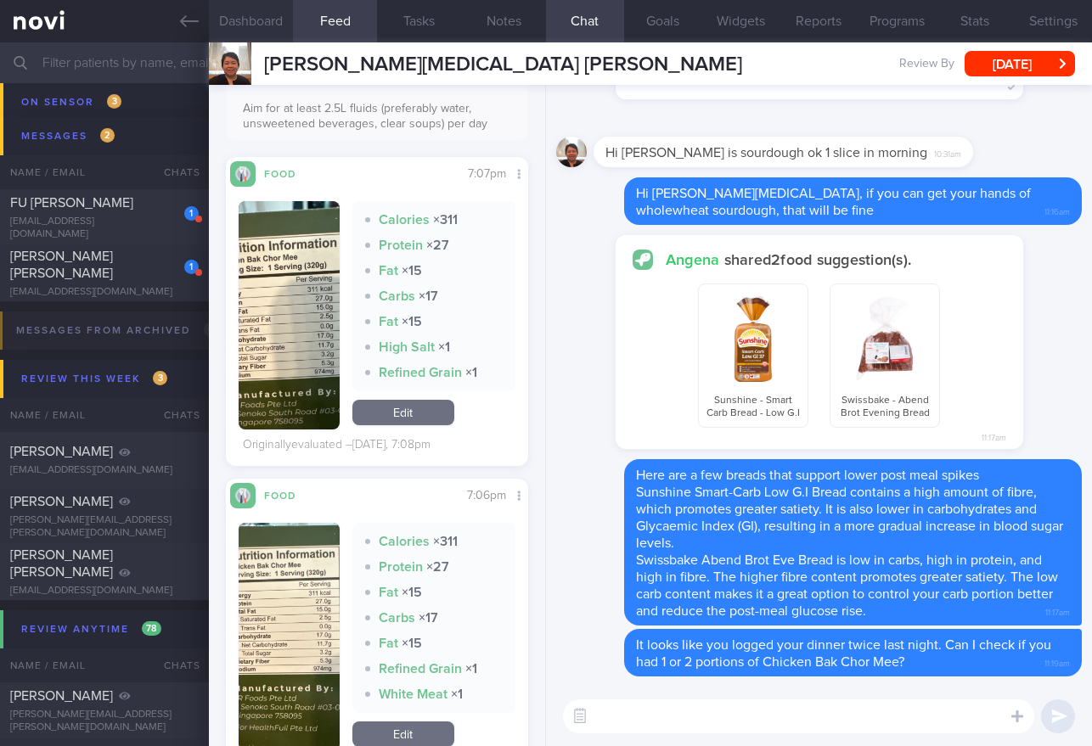
scroll to position [363, 0]
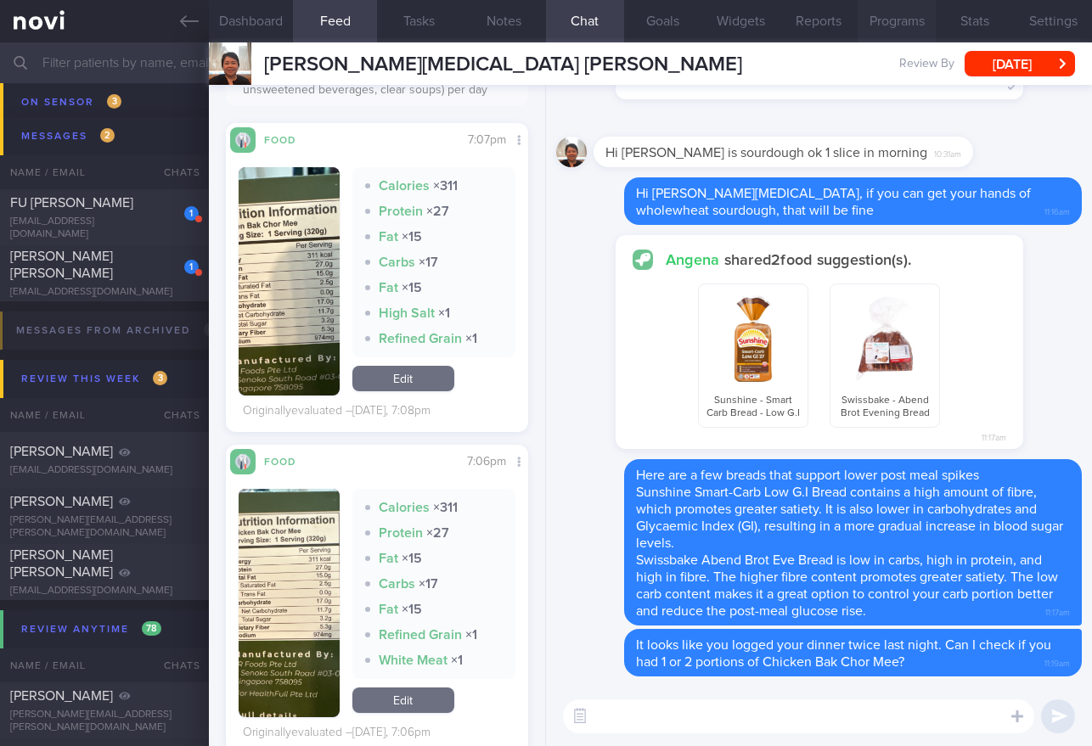
click at [903, 26] on button "Programs" at bounding box center [897, 21] width 78 height 42
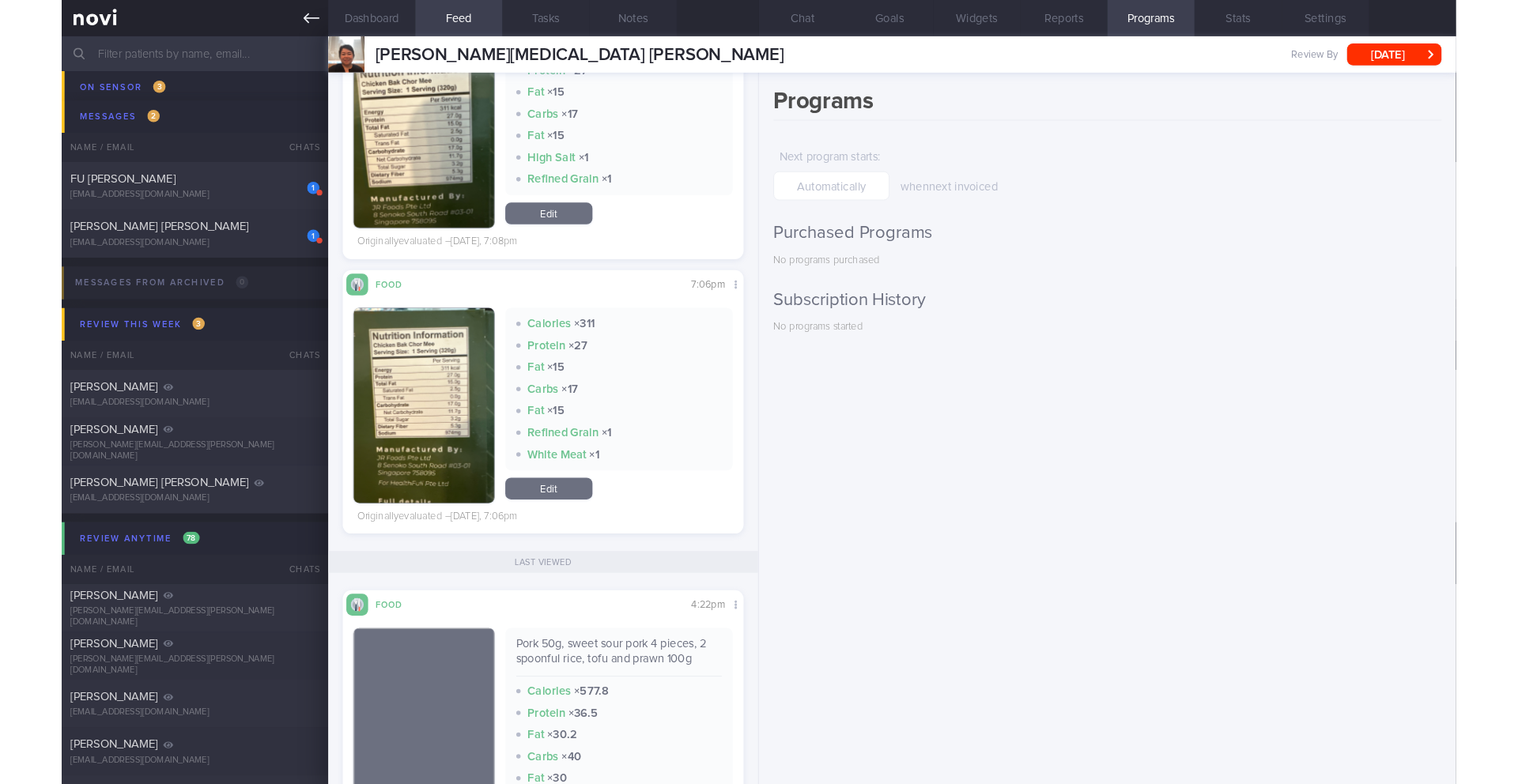
scroll to position [338, 0]
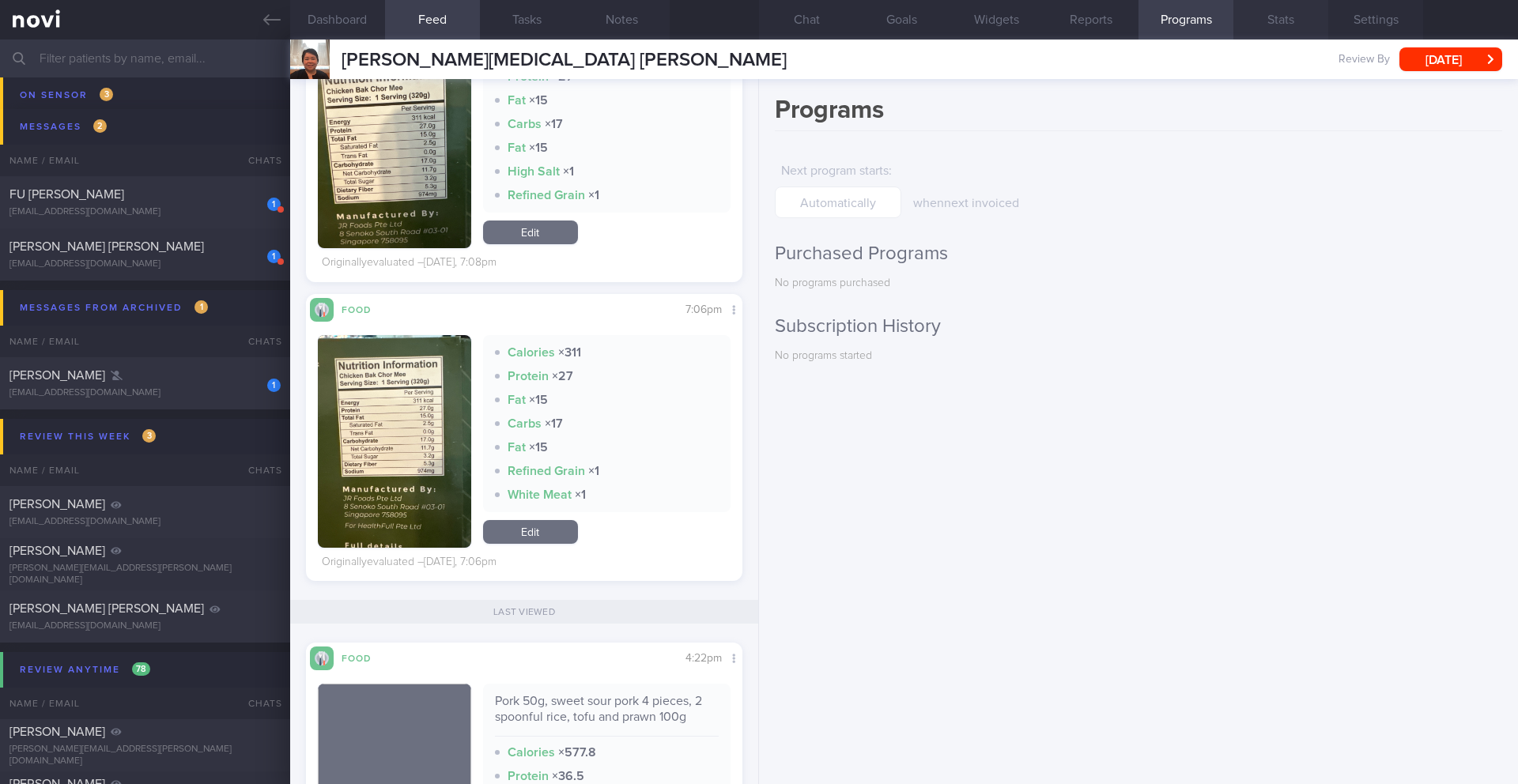
click at [1138, 26] on button "Stats" at bounding box center [1281, 20] width 95 height 39
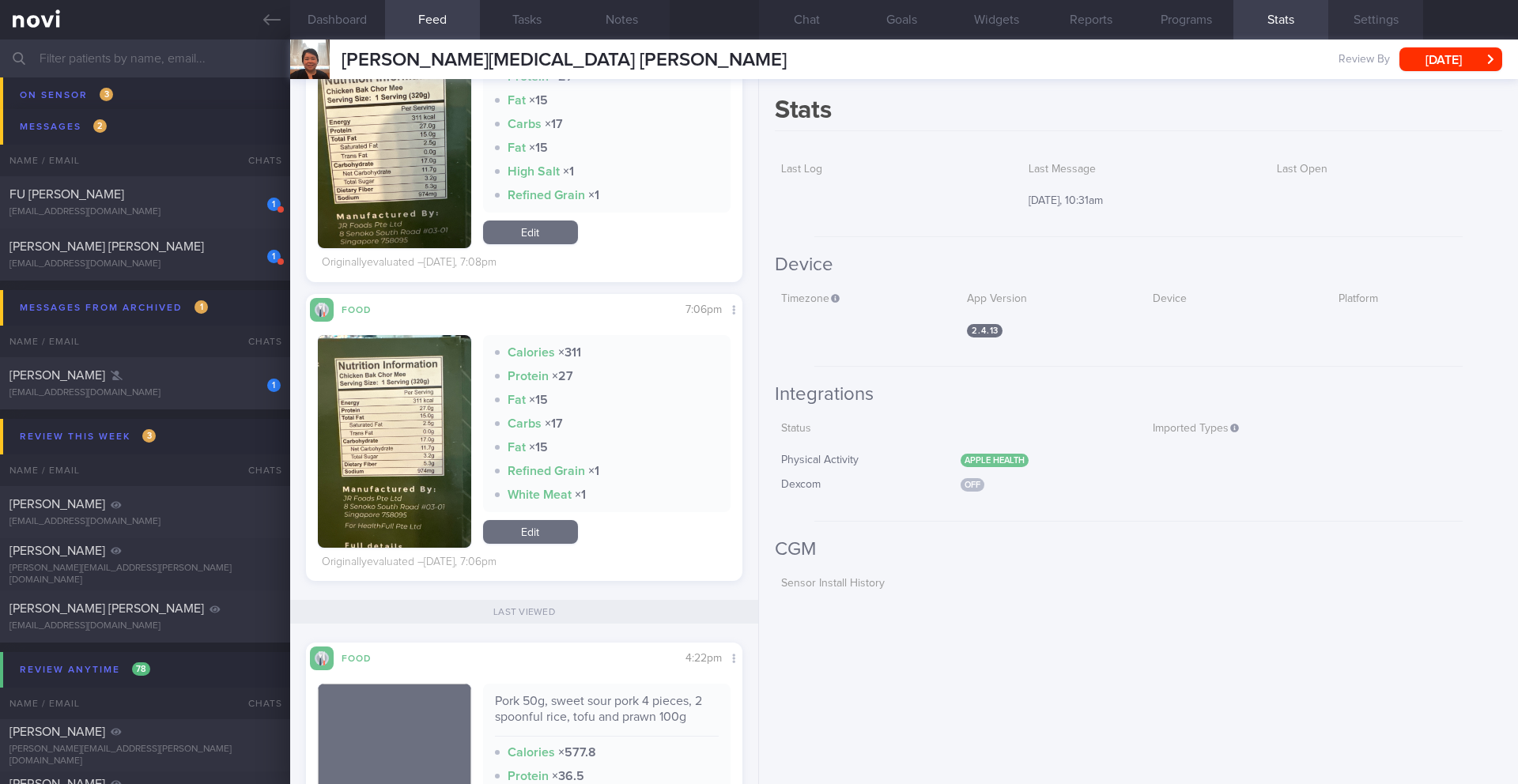
click at [1138, 22] on button "Settings" at bounding box center [1376, 20] width 95 height 39
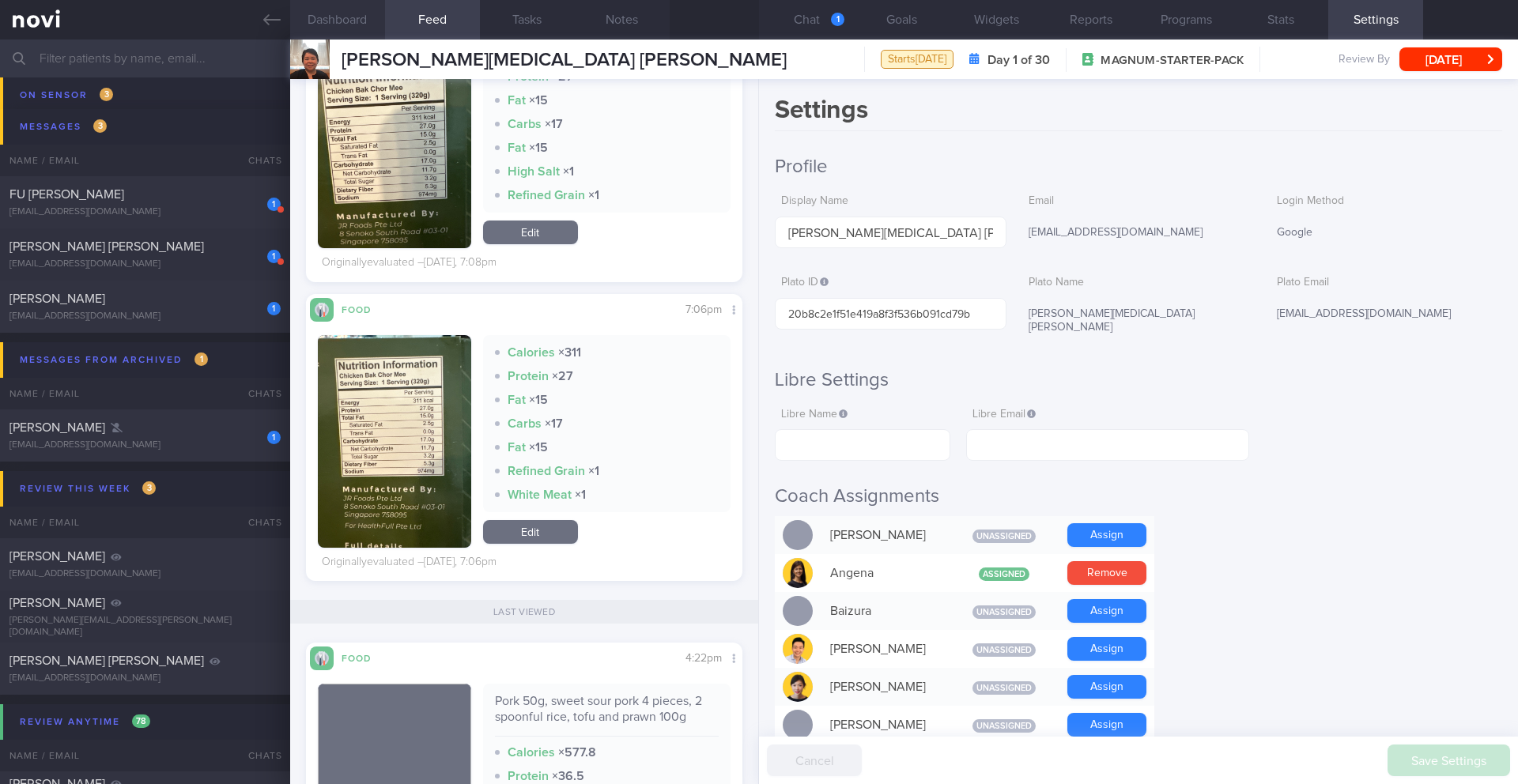
scroll to position [1, 0]
click at [267, 17] on icon at bounding box center [272, 20] width 18 height 18
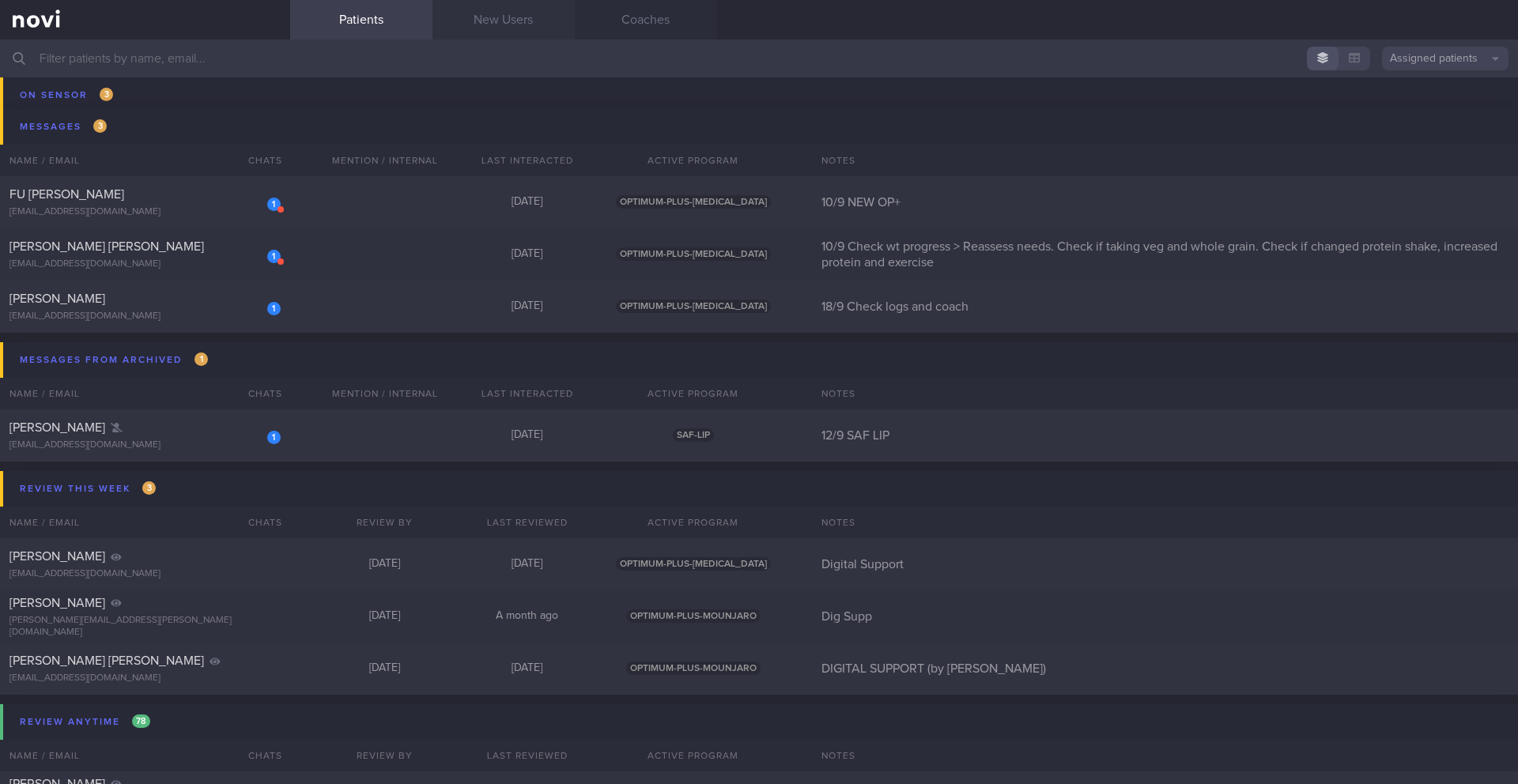
click at [482, 13] on link "New Users" at bounding box center [503, 20] width 142 height 39
click at [484, 15] on link "New Users" at bounding box center [503, 20] width 142 height 39
click at [501, 29] on link "New Users" at bounding box center [503, 20] width 142 height 39
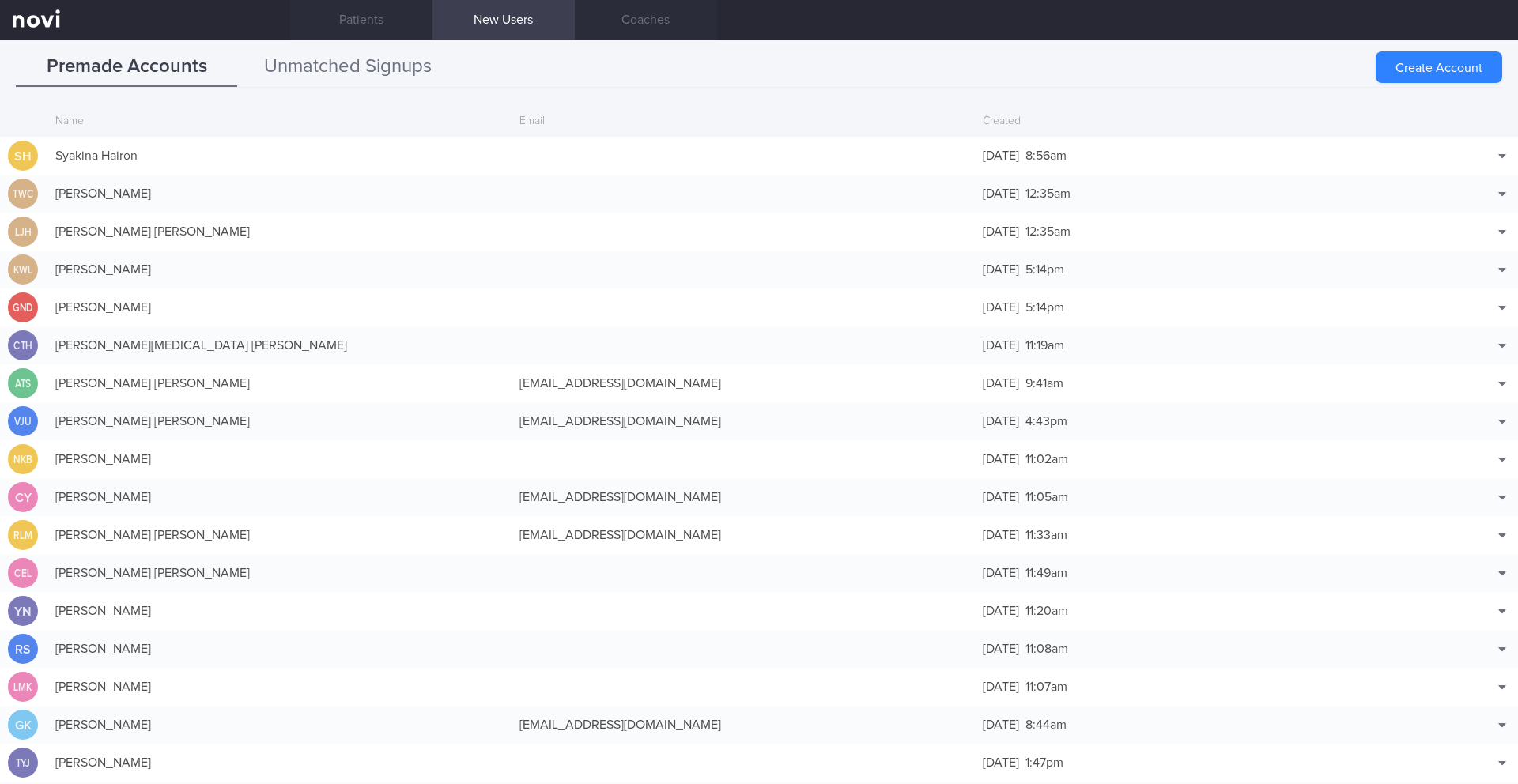
click at [375, 80] on button "Unmatched Signups" at bounding box center [348, 67] width 222 height 39
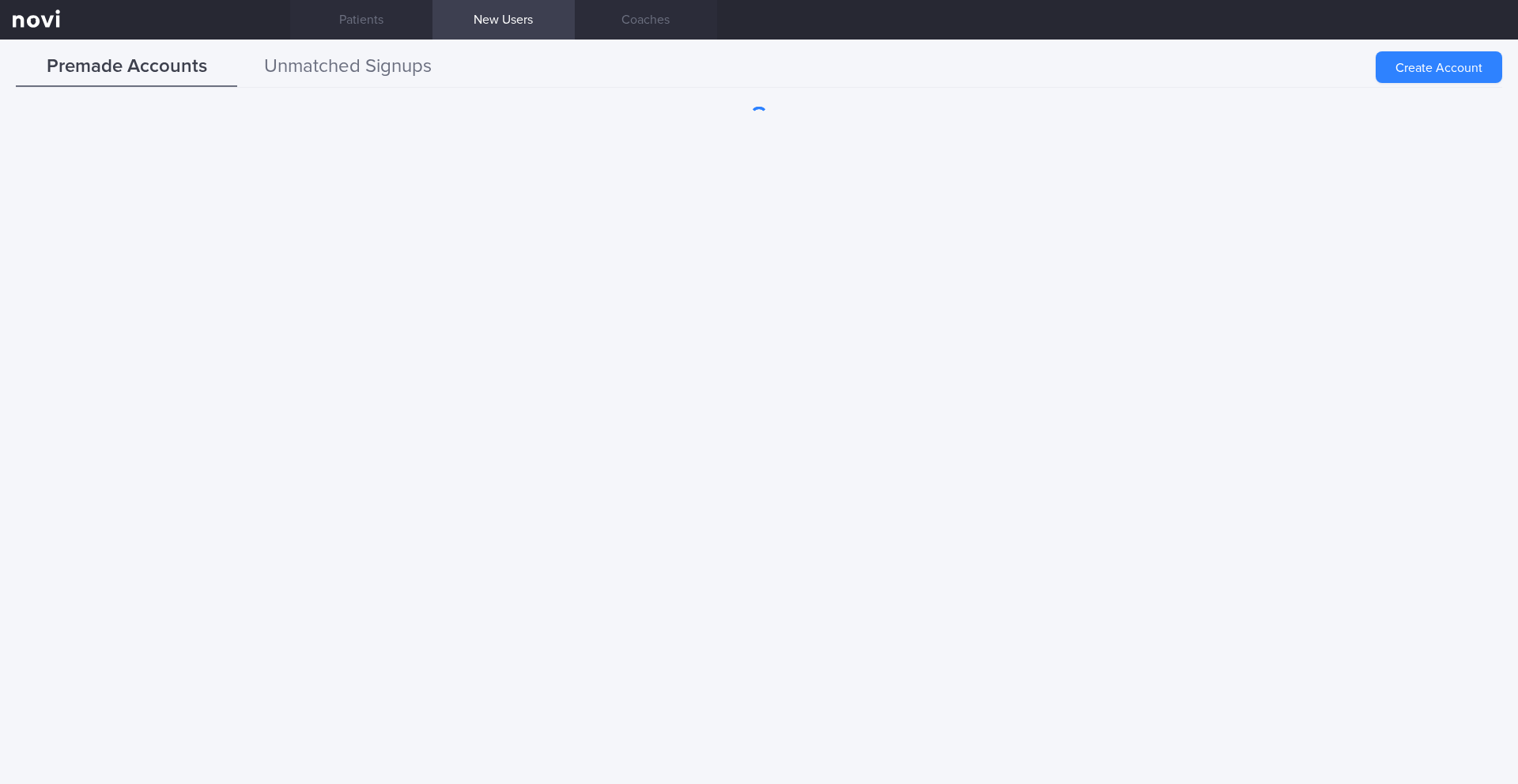
click at [339, 55] on button "Unmatched Signups" at bounding box center [348, 67] width 222 height 39
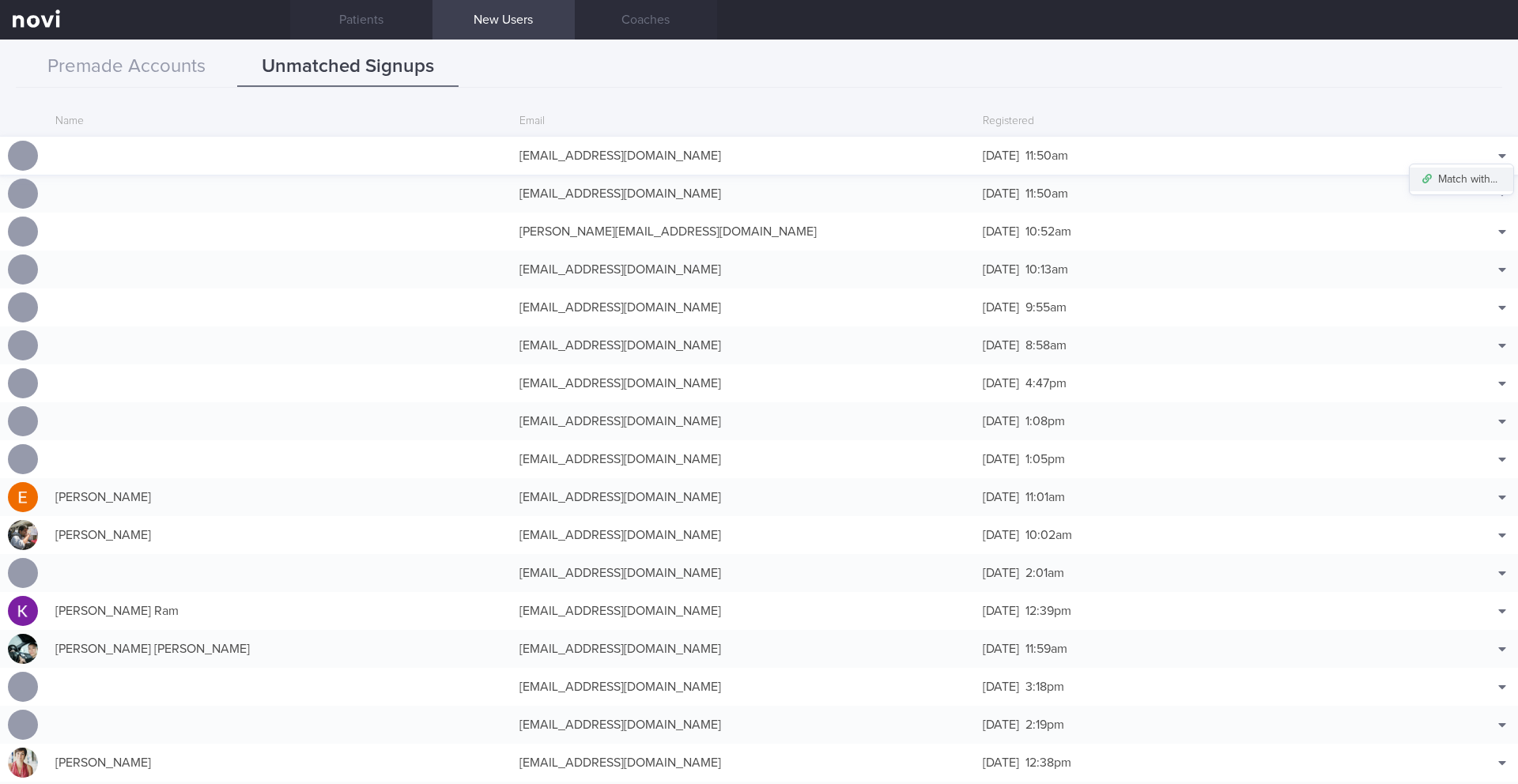
click at [1471, 176] on button "Match with..." at bounding box center [1461, 179] width 103 height 23
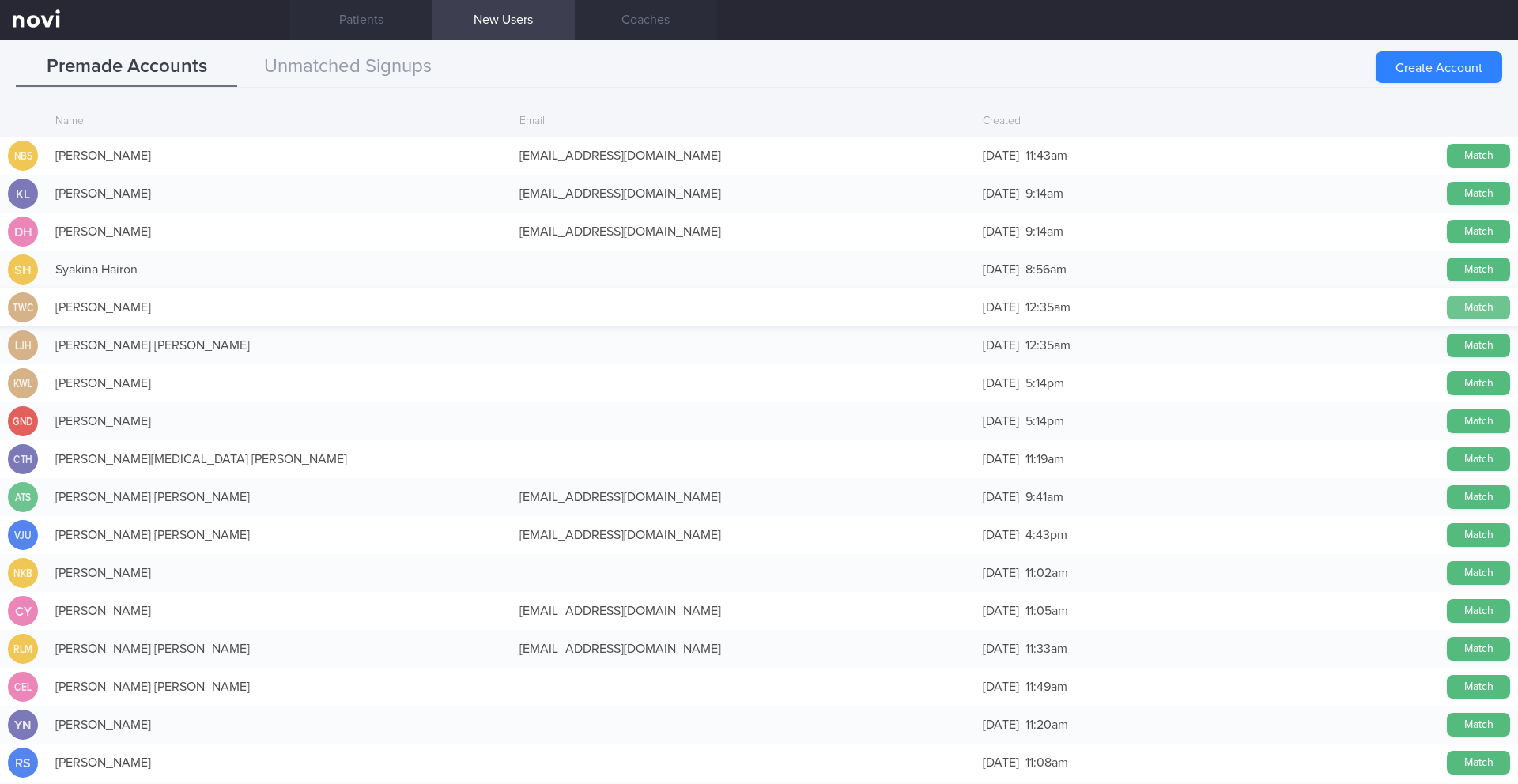
click at [1453, 303] on button "Match" at bounding box center [1479, 307] width 63 height 23
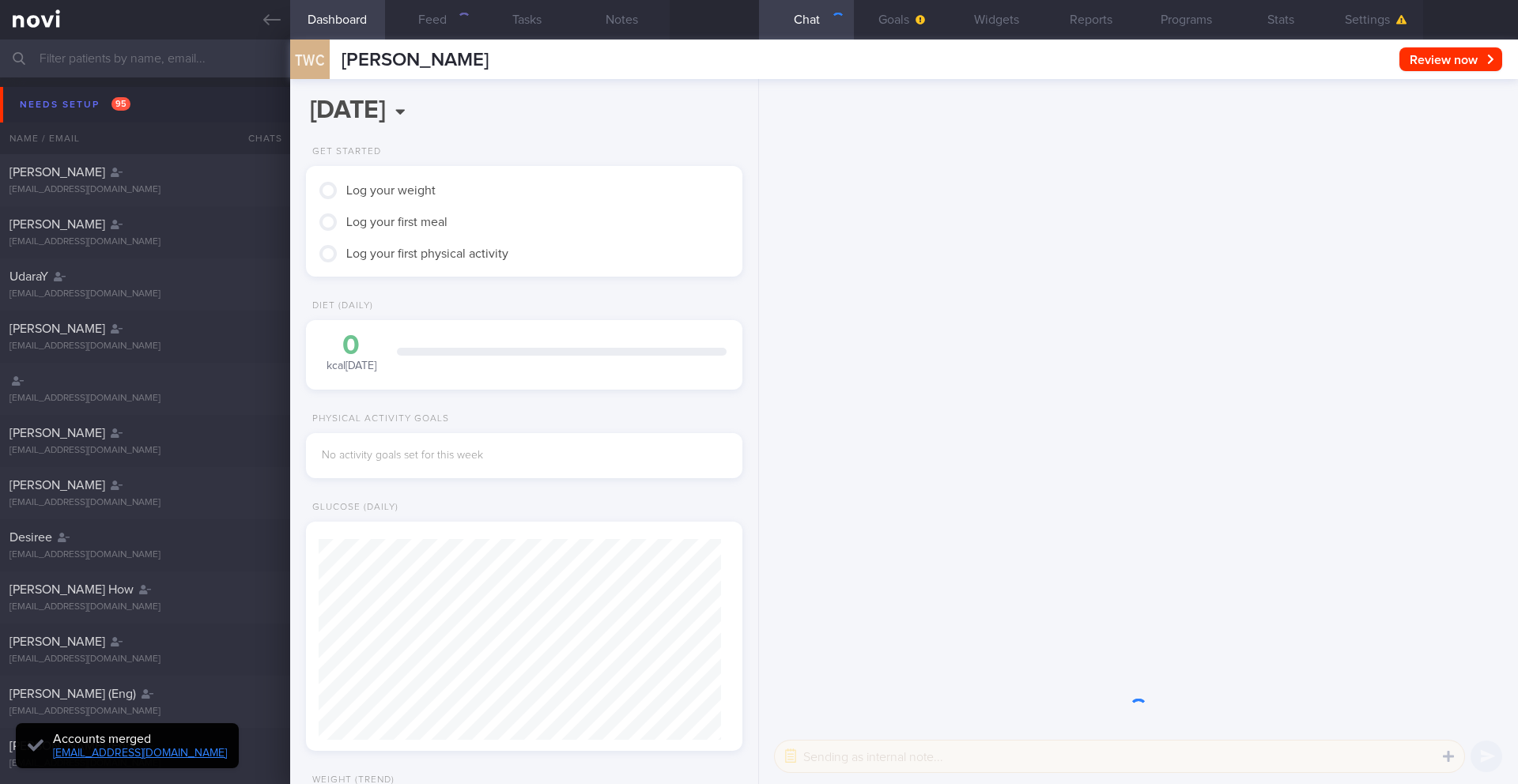
scroll to position [197, 397]
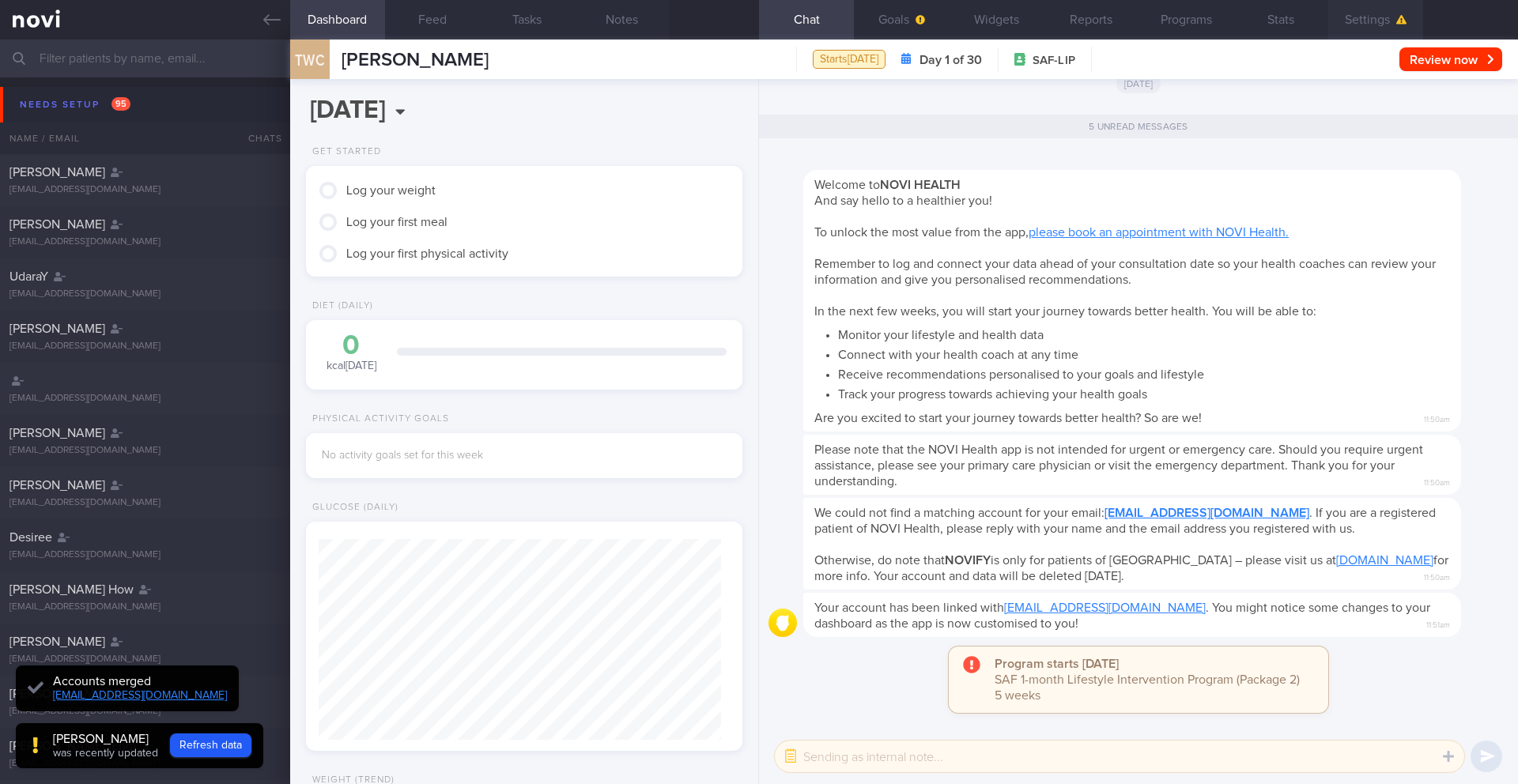
click at [1372, 18] on button "Settings" at bounding box center [1376, 20] width 95 height 39
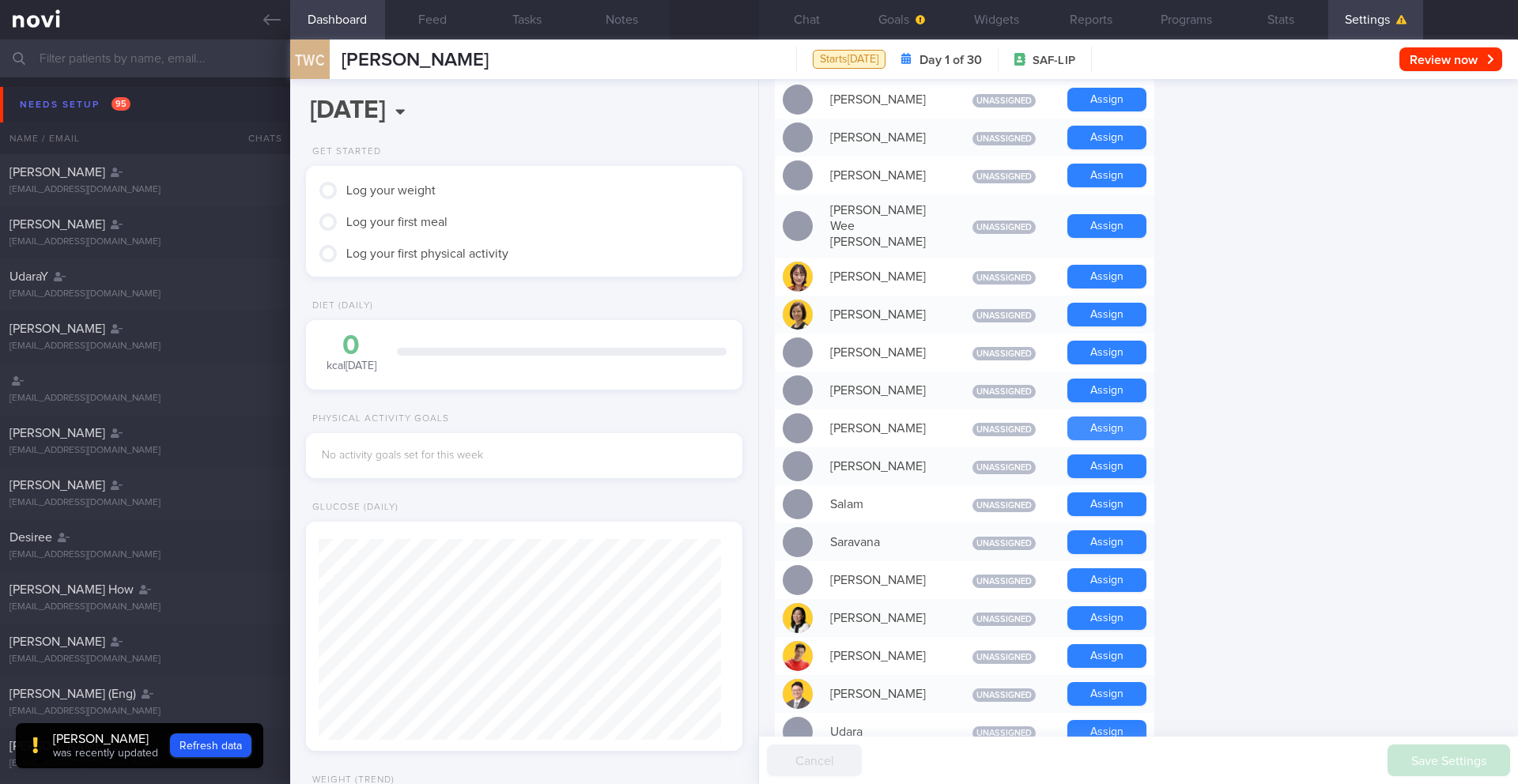
scroll to position [994, 0]
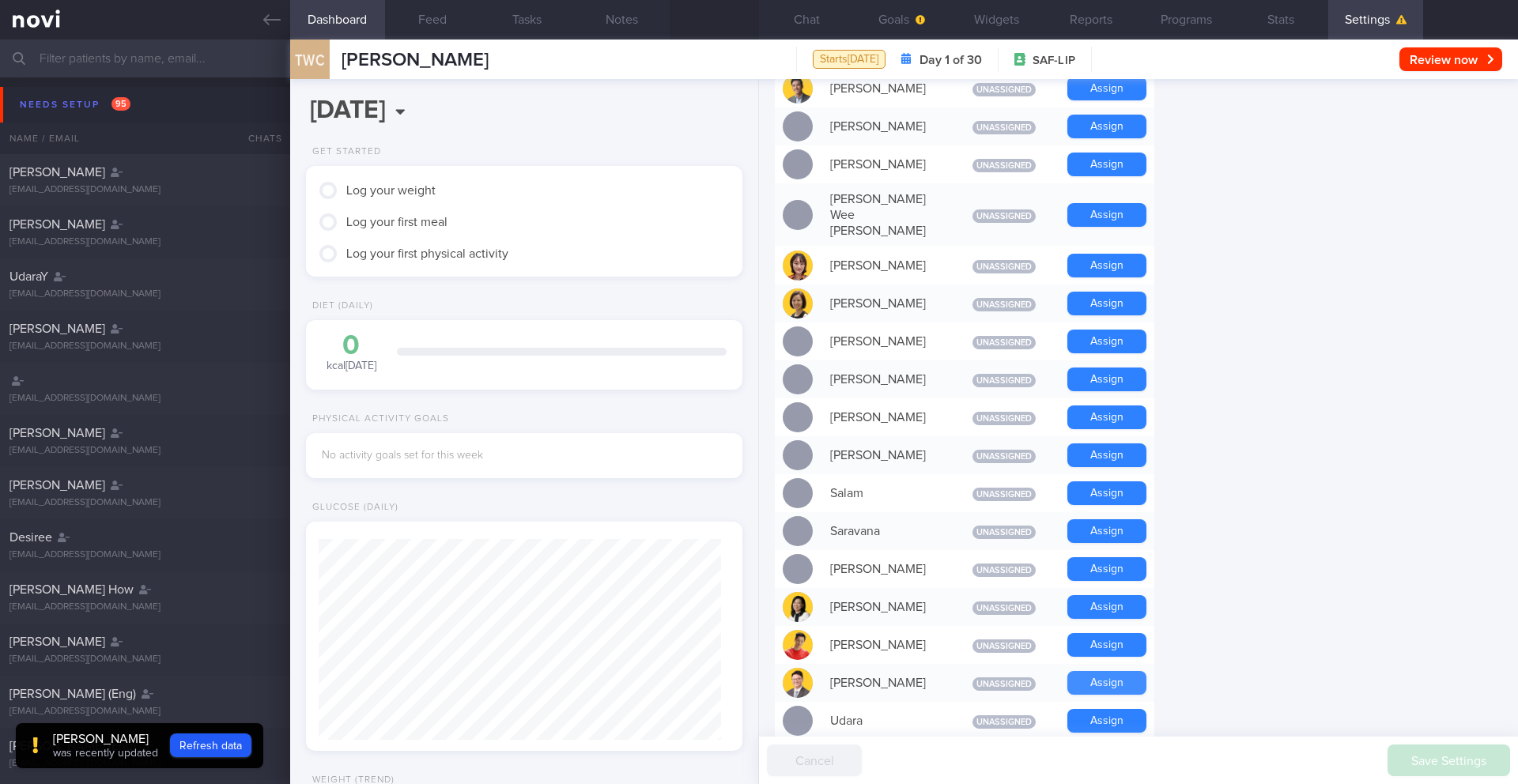
click at [1082, 671] on button "Assign" at bounding box center [1106, 683] width 79 height 23
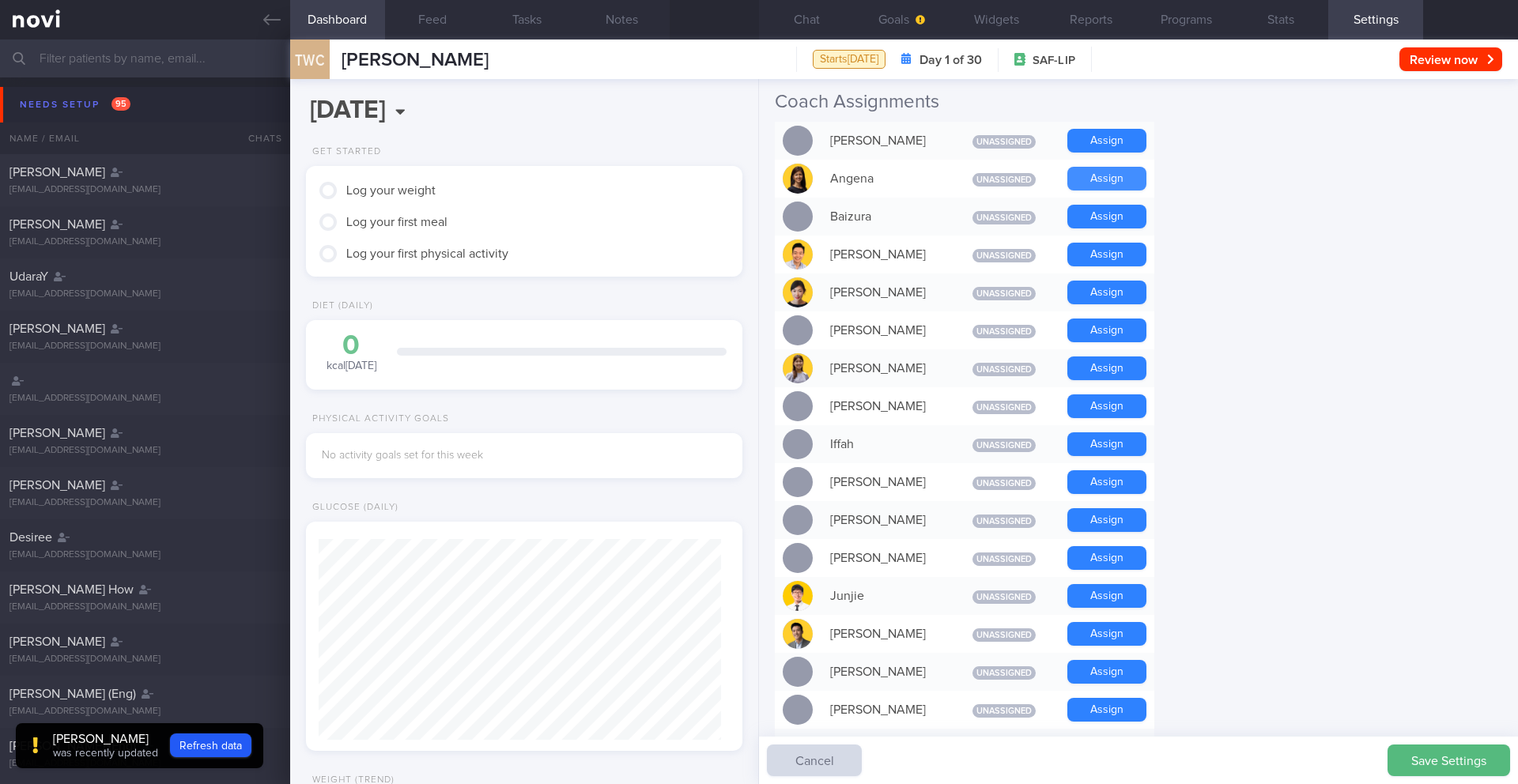
click at [1096, 182] on button "Assign" at bounding box center [1106, 178] width 79 height 23
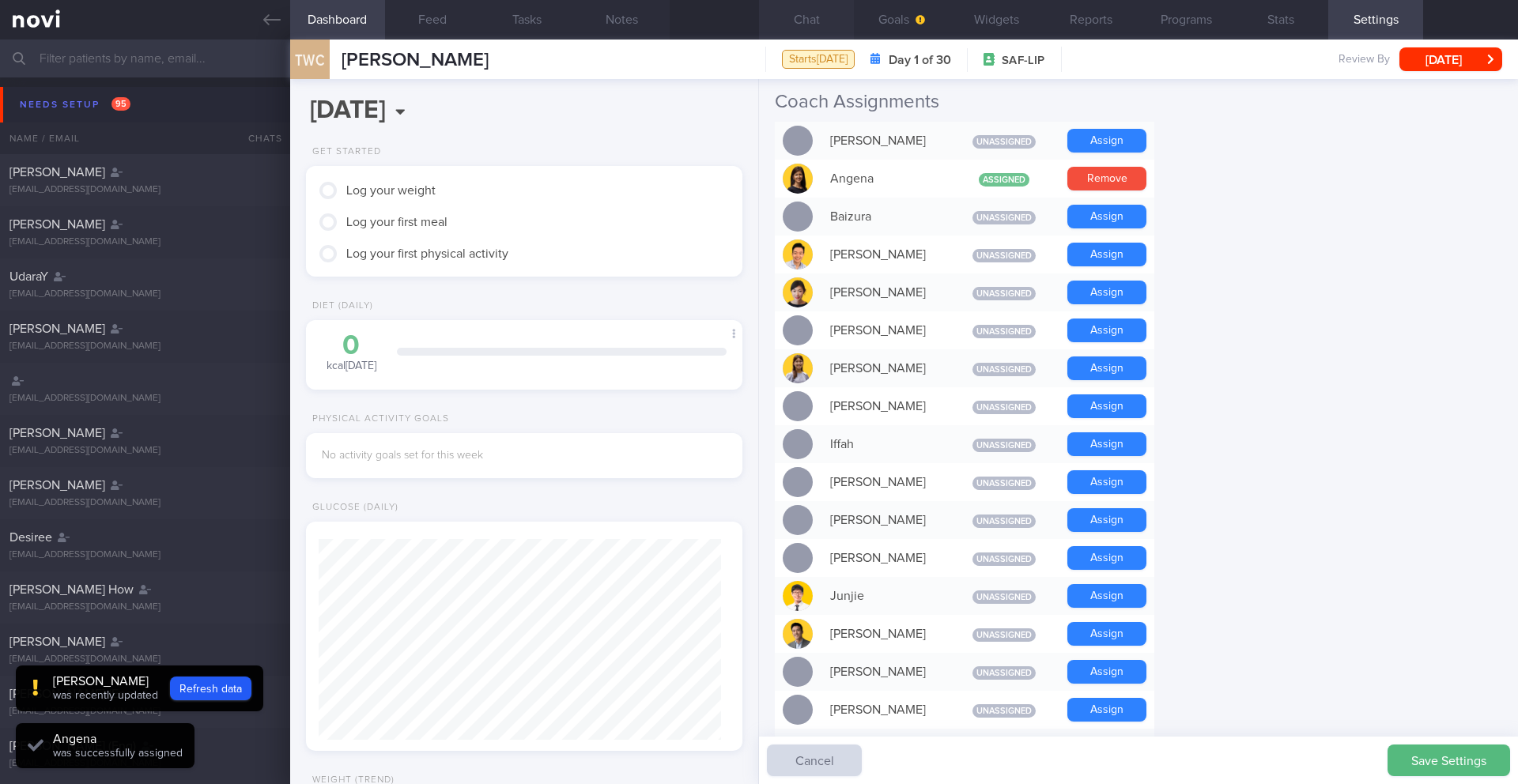
scroll to position [201, 403]
click at [817, 32] on button "Chat" at bounding box center [806, 20] width 95 height 39
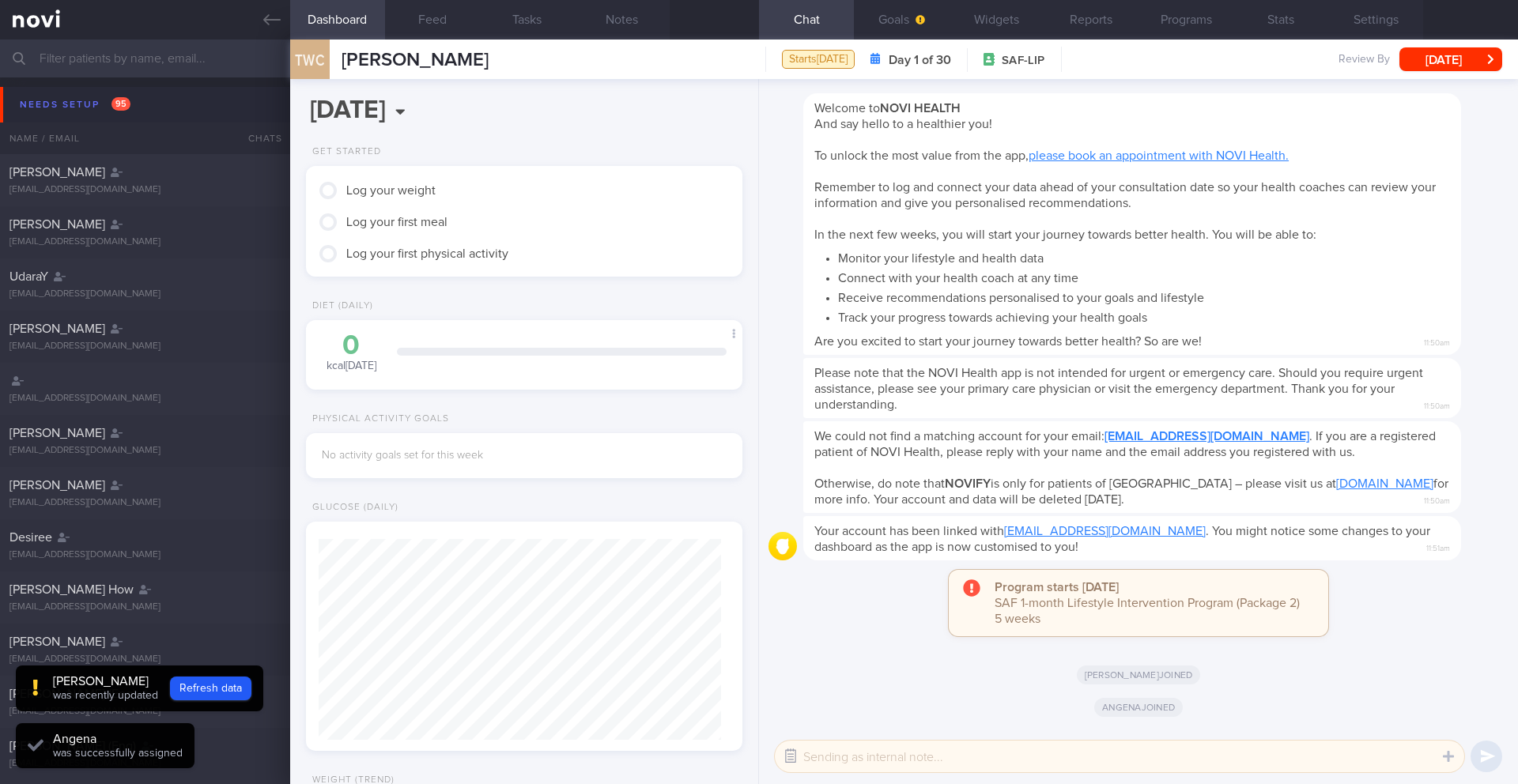
click at [783, 754] on button "button" at bounding box center [791, 756] width 29 height 29
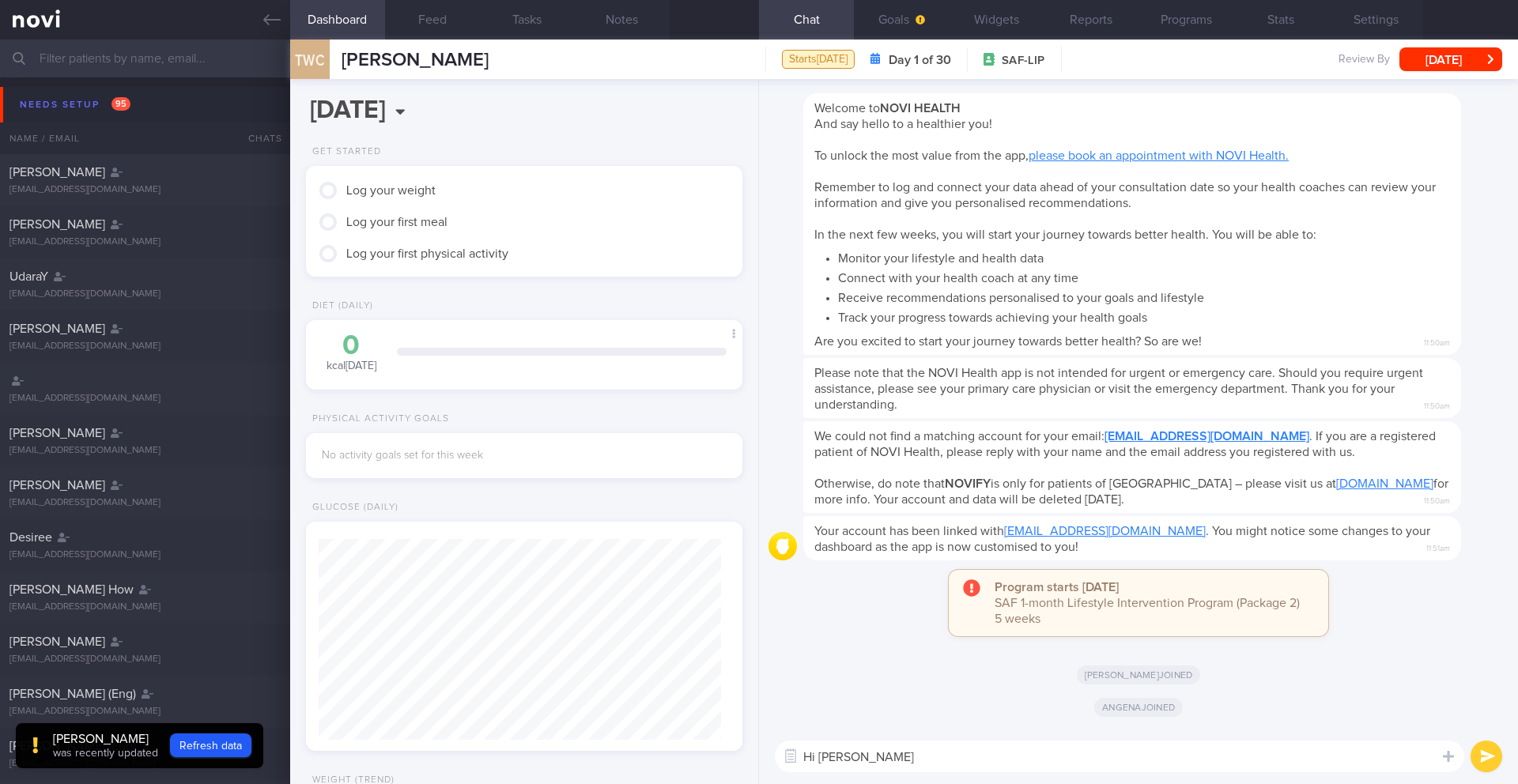
type textarea "Hi Wei Cong"
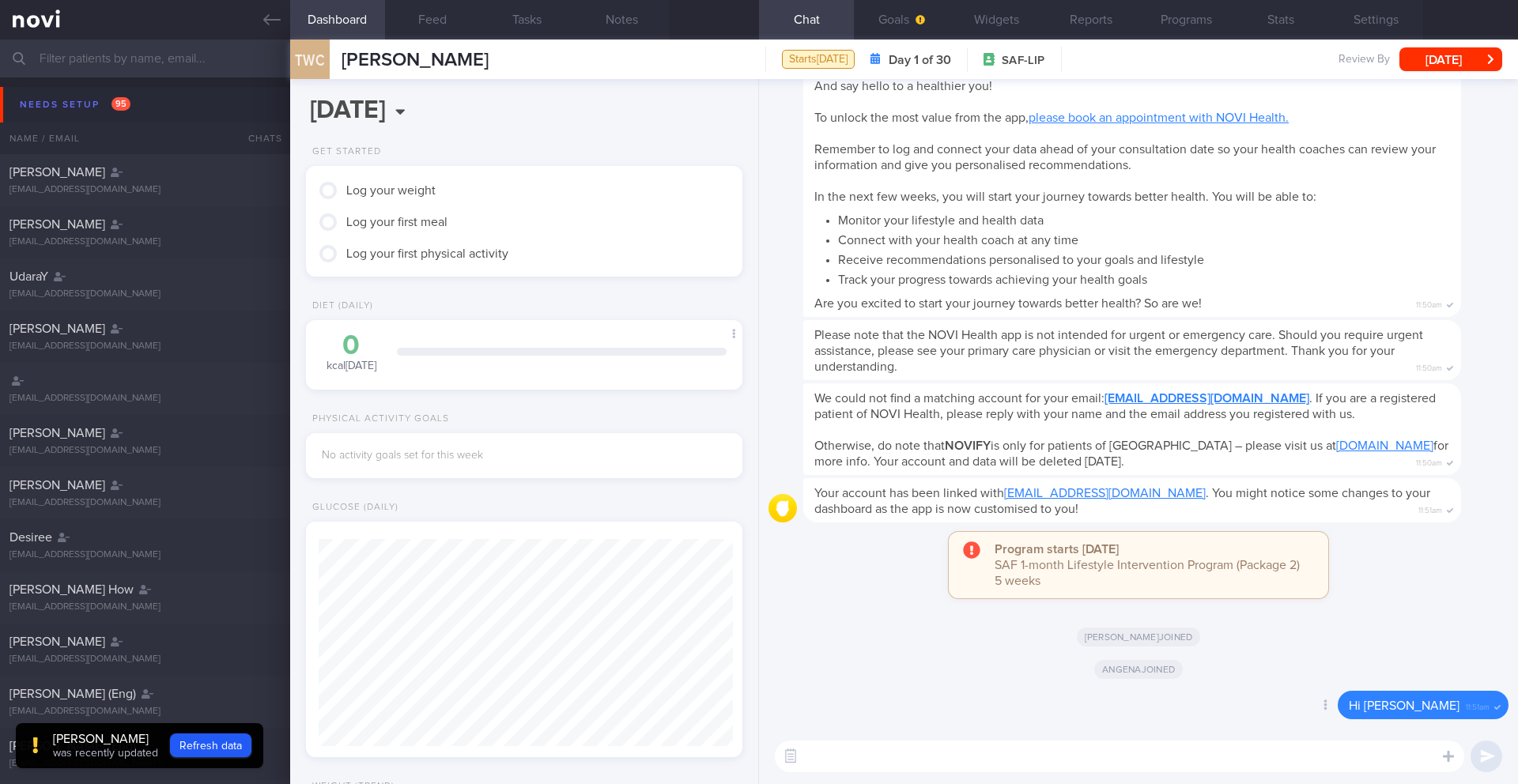
scroll to position [790441, 790389]
